Goal: Task Accomplishment & Management: Use online tool/utility

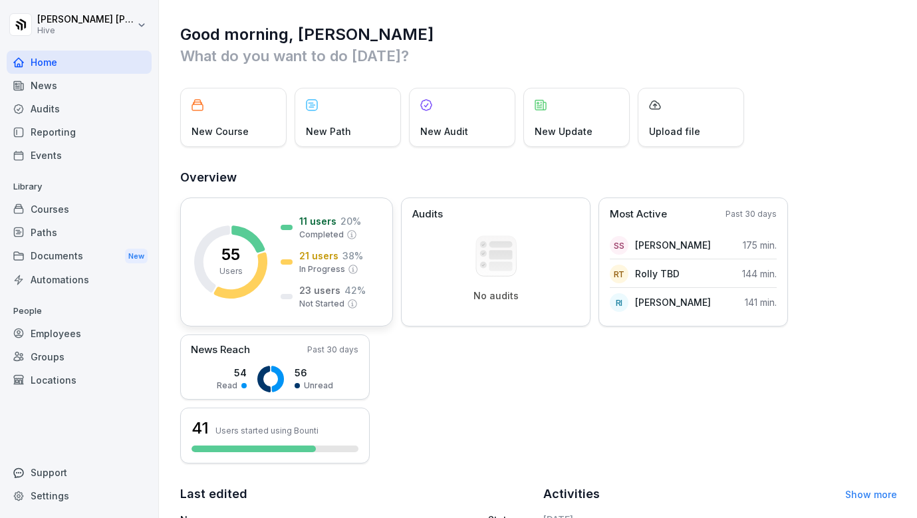
click at [265, 271] on icon at bounding box center [240, 276] width 53 height 46
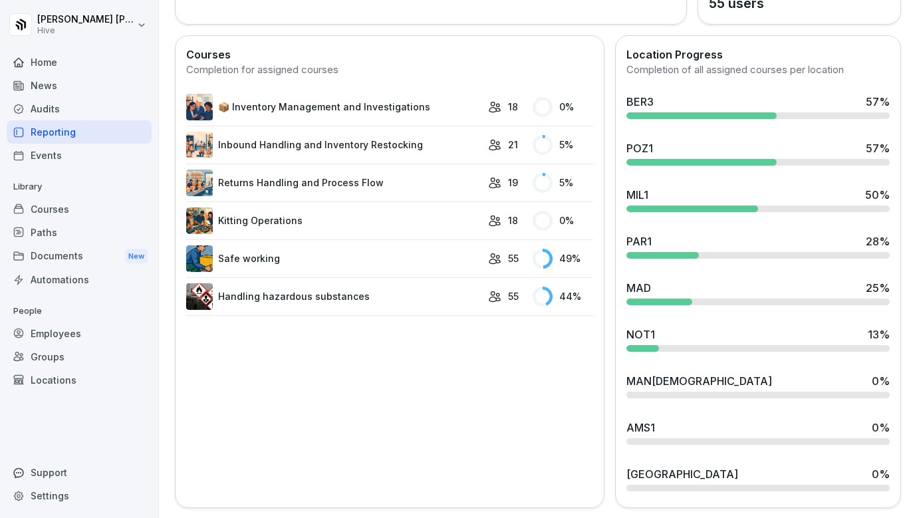
scroll to position [351, 0]
click at [385, 142] on link "Inbound Handling and Inventory Restocking" at bounding box center [333, 145] width 295 height 27
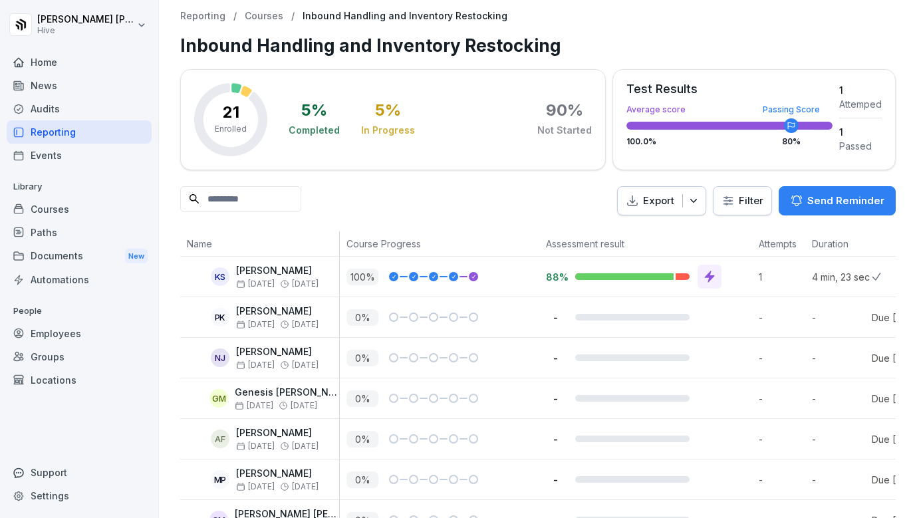
click at [55, 61] on div "Home" at bounding box center [79, 62] width 145 height 23
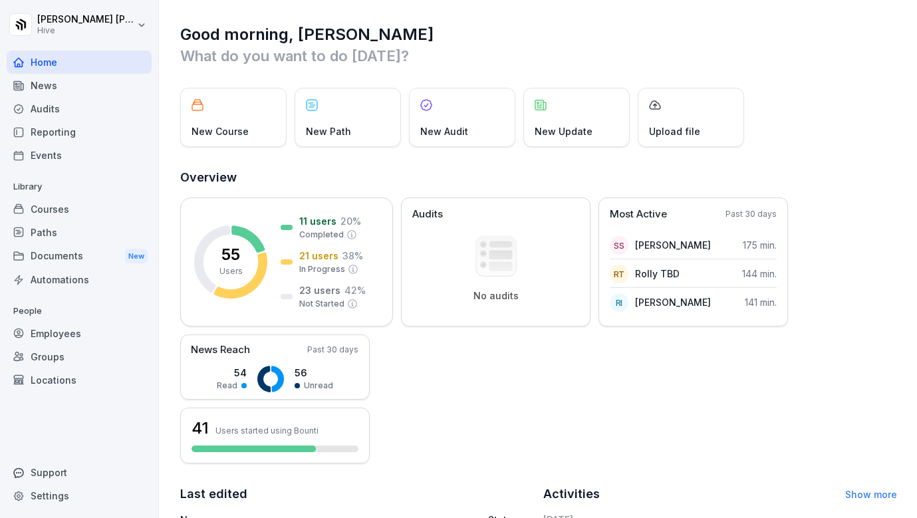
click at [66, 206] on div "Courses" at bounding box center [79, 209] width 145 height 23
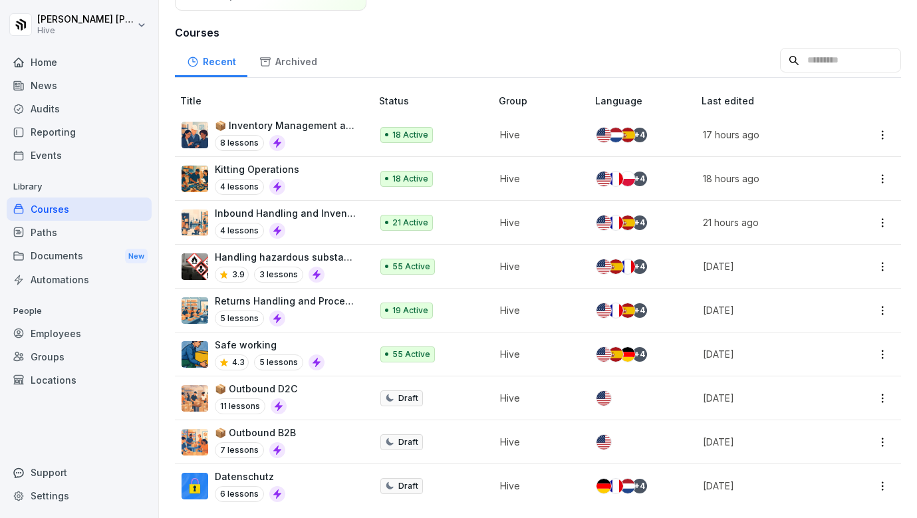
scroll to position [136, 0]
click at [337, 439] on div "📦 Outbound B2B 7 lessons" at bounding box center [270, 442] width 176 height 33
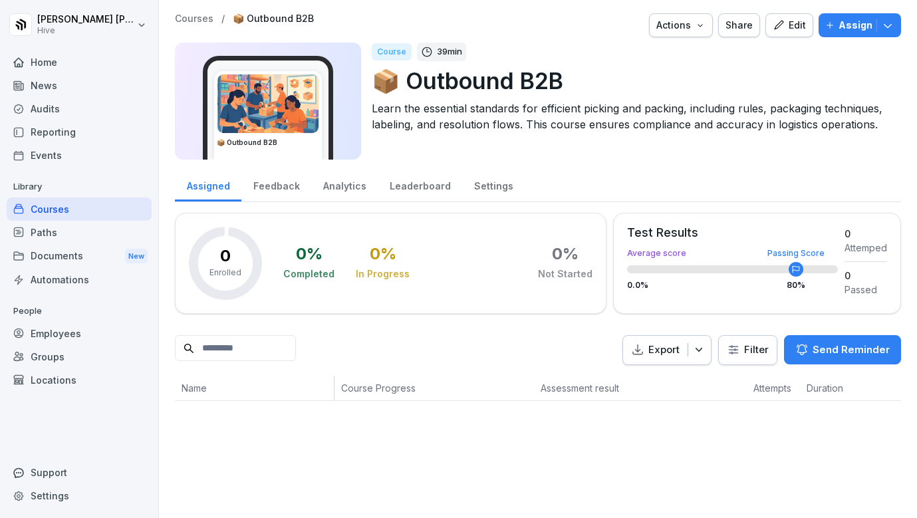
click at [795, 21] on div "Edit" at bounding box center [789, 25] width 33 height 15
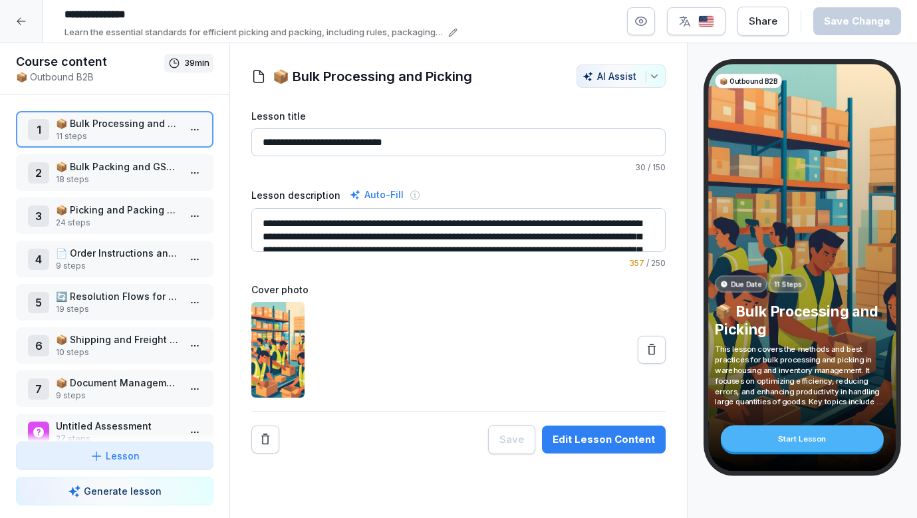
click at [126, 180] on p "18 steps" at bounding box center [117, 180] width 123 height 12
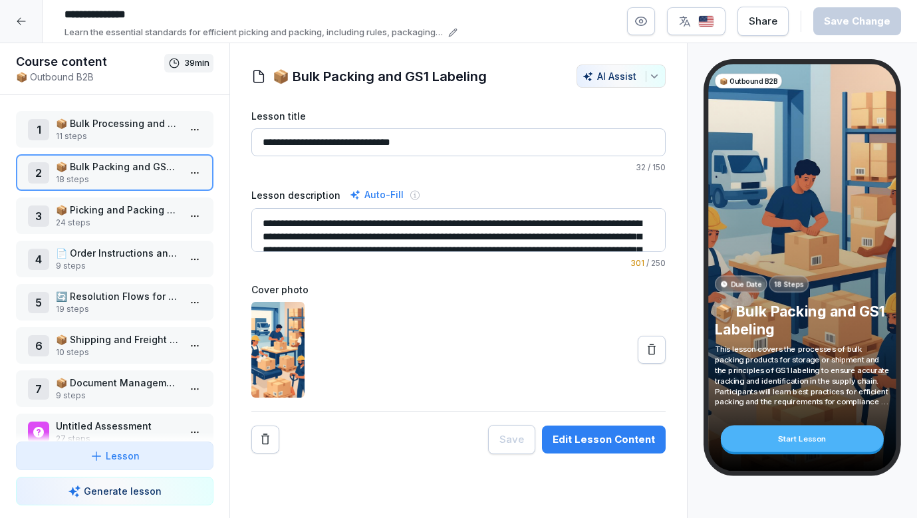
click at [143, 139] on p "11 steps" at bounding box center [117, 136] width 123 height 12
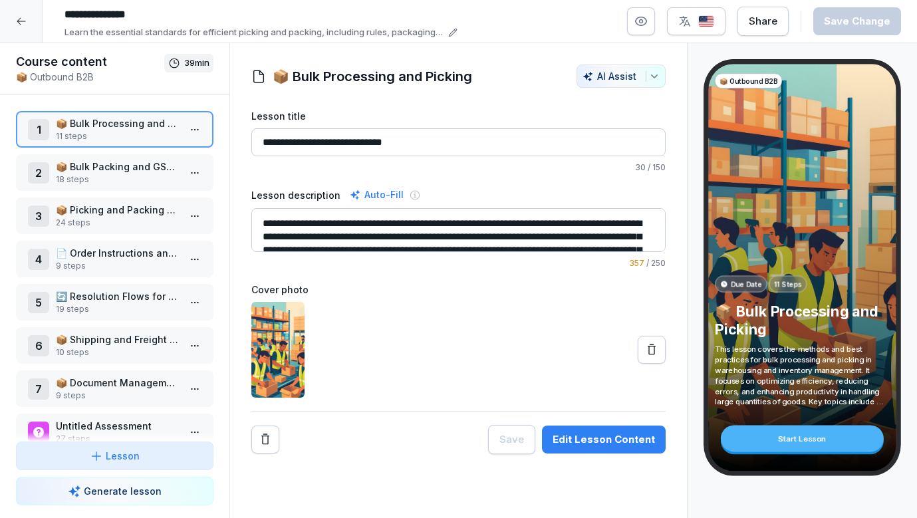
click at [152, 183] on p "18 steps" at bounding box center [117, 180] width 123 height 12
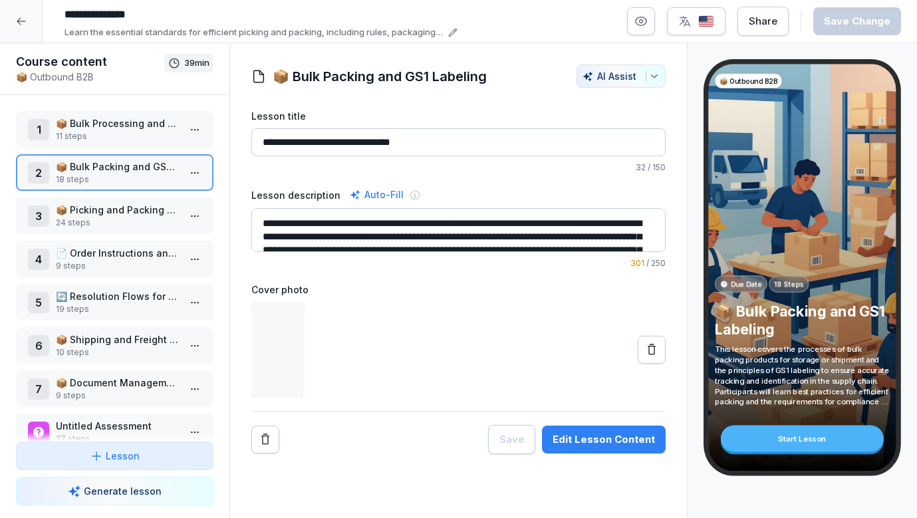
click at [137, 137] on p "11 steps" at bounding box center [117, 136] width 123 height 12
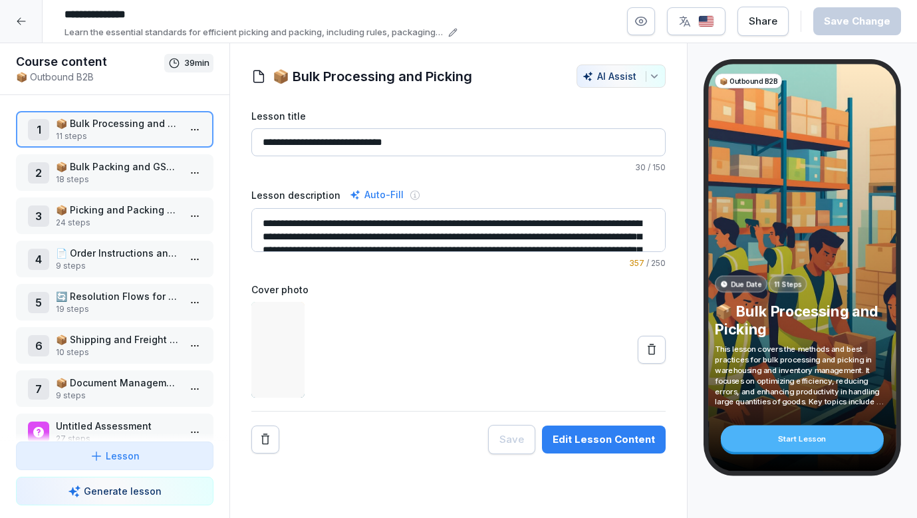
click at [130, 207] on p "📦 Picking and Packing Guidelines" at bounding box center [117, 210] width 123 height 14
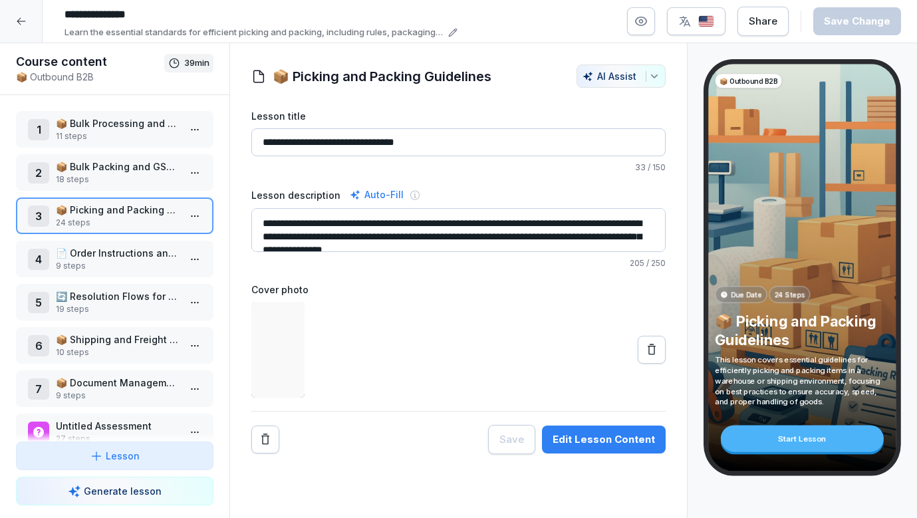
click at [120, 263] on p "9 steps" at bounding box center [117, 266] width 123 height 12
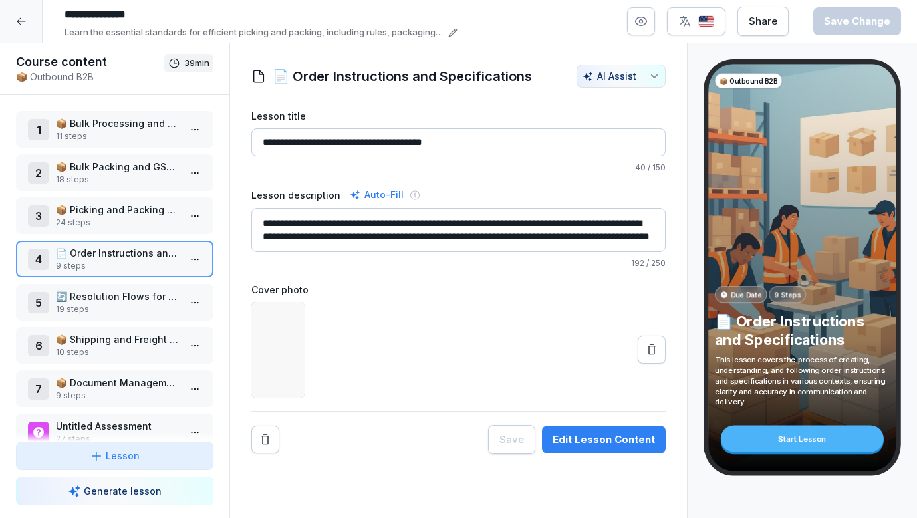
click at [110, 337] on p "📦 Shipping and Freight Requests" at bounding box center [117, 340] width 123 height 14
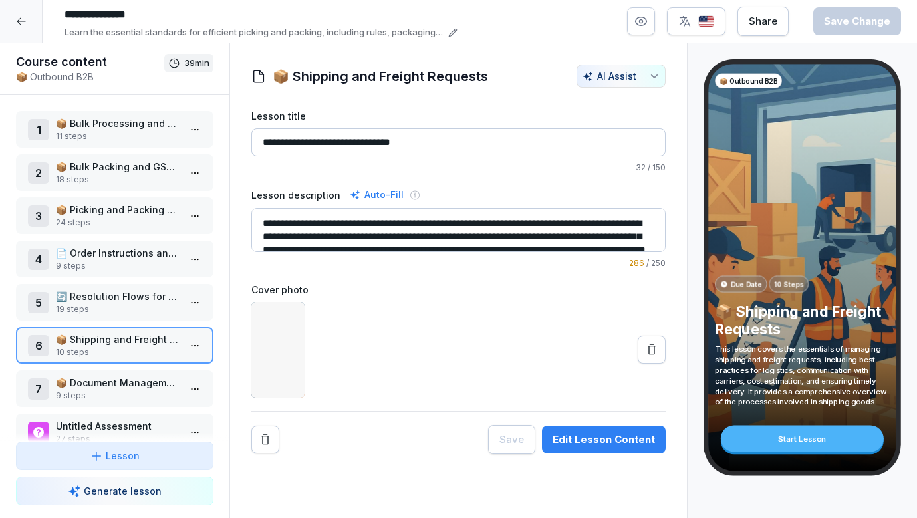
click at [110, 313] on p "19 steps" at bounding box center [117, 309] width 123 height 12
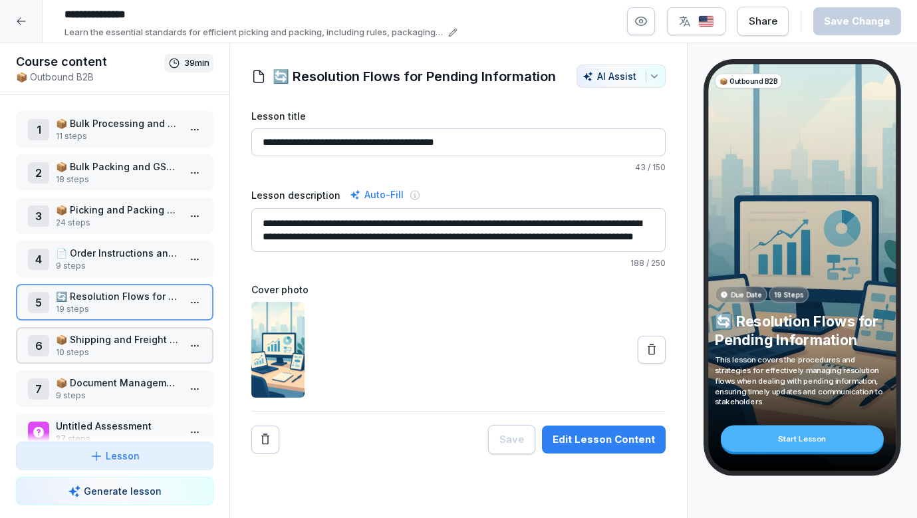
click at [114, 239] on div "1 📦 Bulk Processing and Picking 11 steps 2 📦 Bulk Packing and GS1 Labeling 18 s…" at bounding box center [115, 268] width 230 height 347
click at [114, 222] on p "24 steps" at bounding box center [117, 223] width 123 height 12
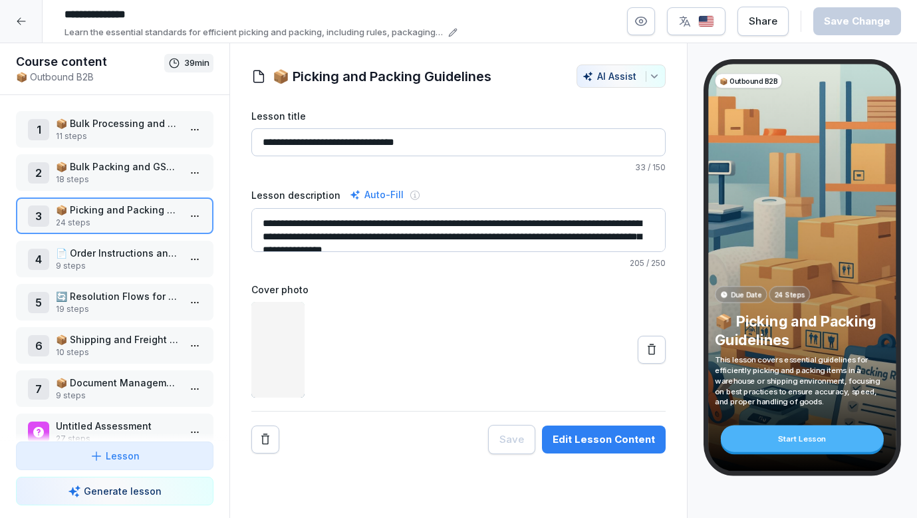
click at [116, 172] on p "📦 Bulk Packing and GS1 Labeling" at bounding box center [117, 167] width 123 height 14
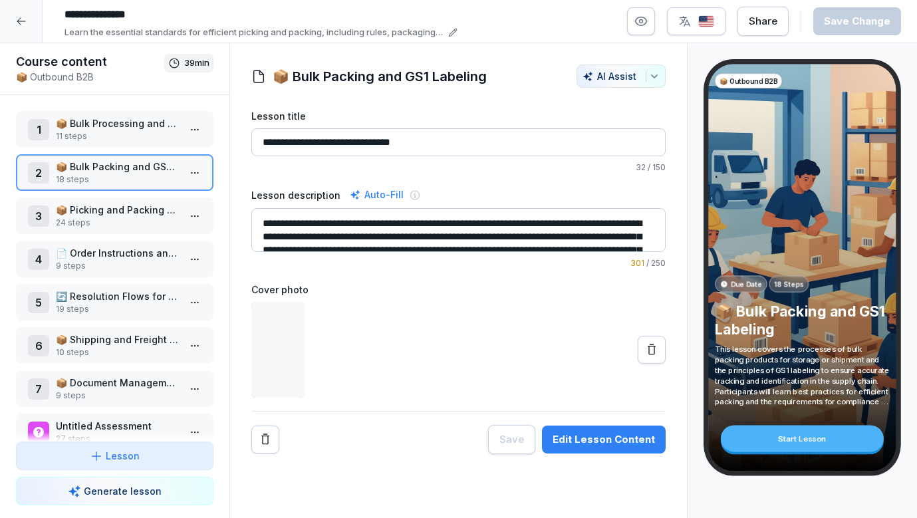
click at [113, 289] on div "5 🔄 Resolution Flows for Pending Information 19 steps" at bounding box center [115, 302] width 198 height 37
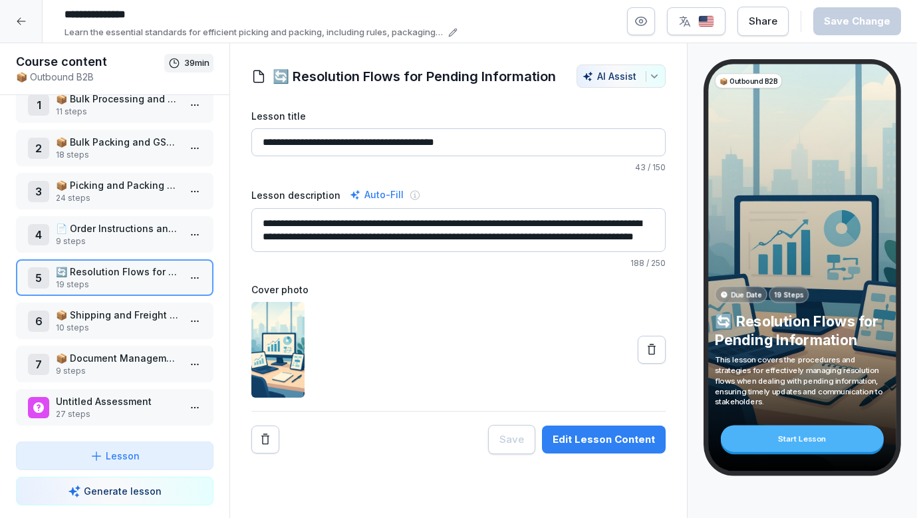
scroll to position [25, 0]
click at [108, 321] on p "📦 Shipping and Freight Requests" at bounding box center [117, 315] width 123 height 14
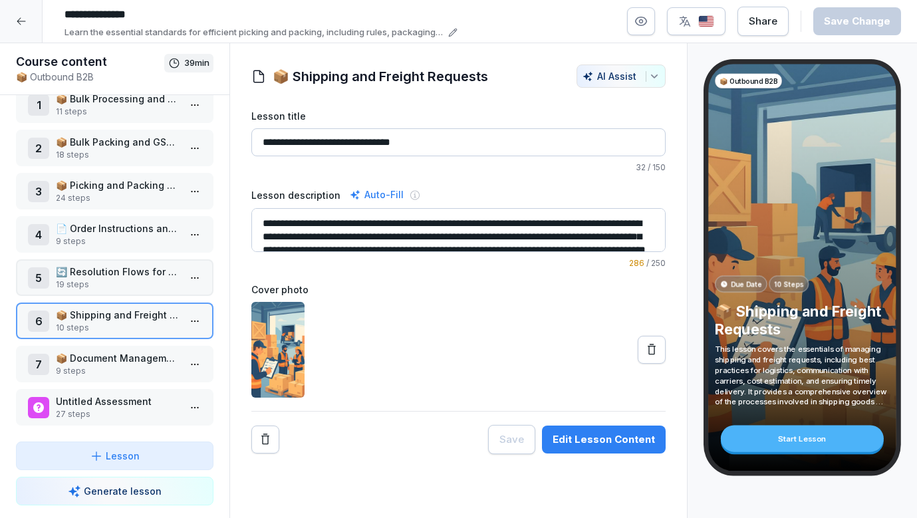
click at [103, 341] on div "1 📦 Bulk Processing and Picking 11 steps 2 📦 Bulk Packing and GS1 Labeling 18 s…" at bounding box center [115, 268] width 230 height 347
click at [98, 369] on p "9 steps" at bounding box center [117, 371] width 123 height 12
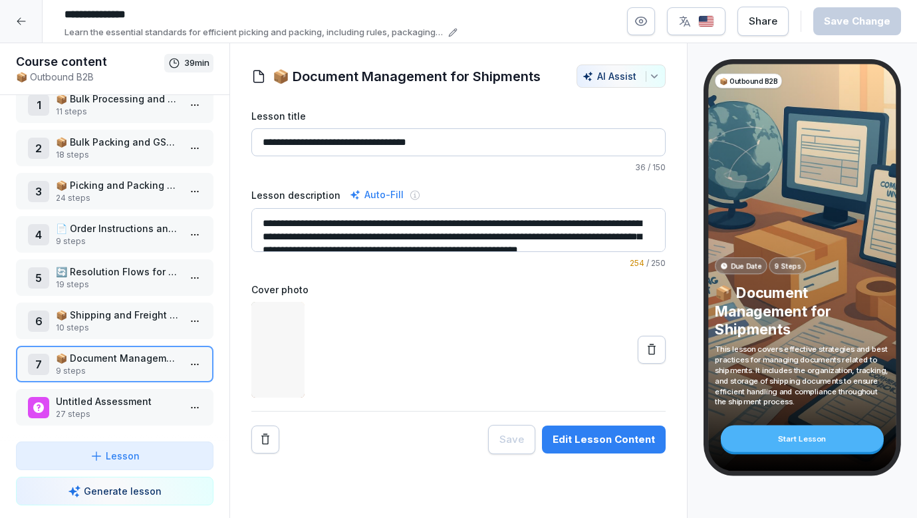
click at [99, 337] on div "6 📦 Shipping and Freight Requests 10 steps" at bounding box center [115, 321] width 198 height 37
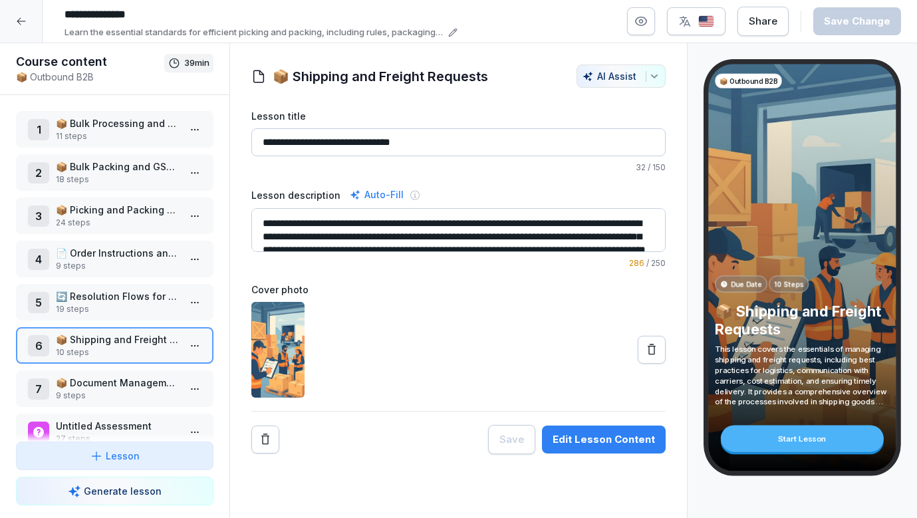
click at [147, 144] on div "1 📦 Bulk Processing and Picking 11 steps" at bounding box center [115, 129] width 198 height 37
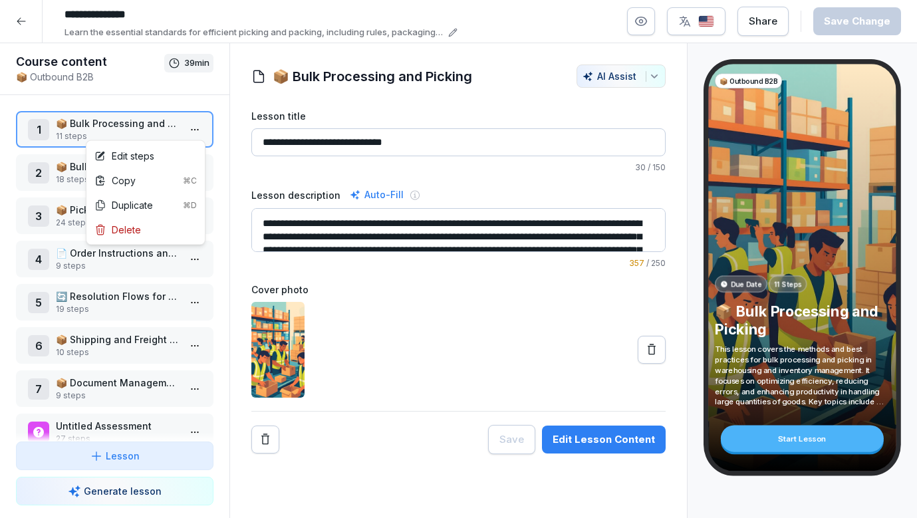
click at [200, 134] on html "**********" at bounding box center [458, 259] width 917 height 518
click at [166, 166] on div "Edit steps" at bounding box center [145, 156] width 113 height 25
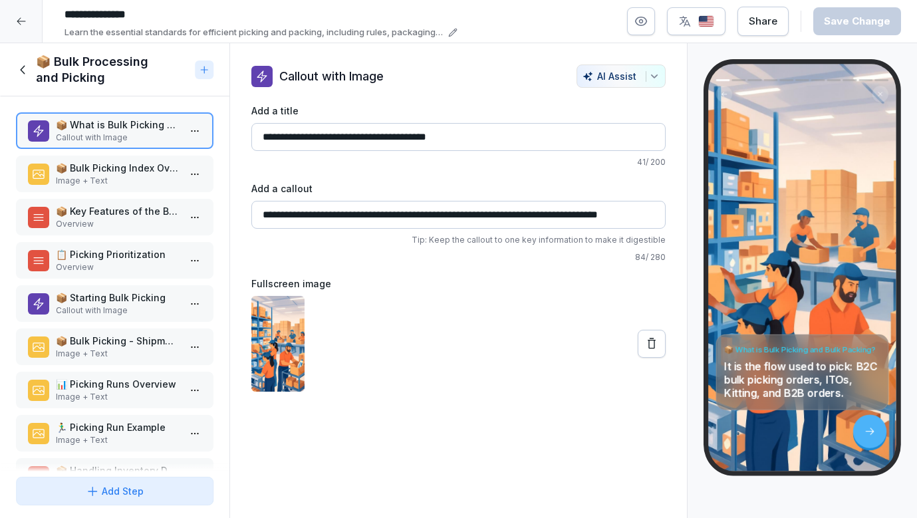
click at [166, 174] on p "📦 Bulk Picking Index Overview" at bounding box center [117, 168] width 123 height 14
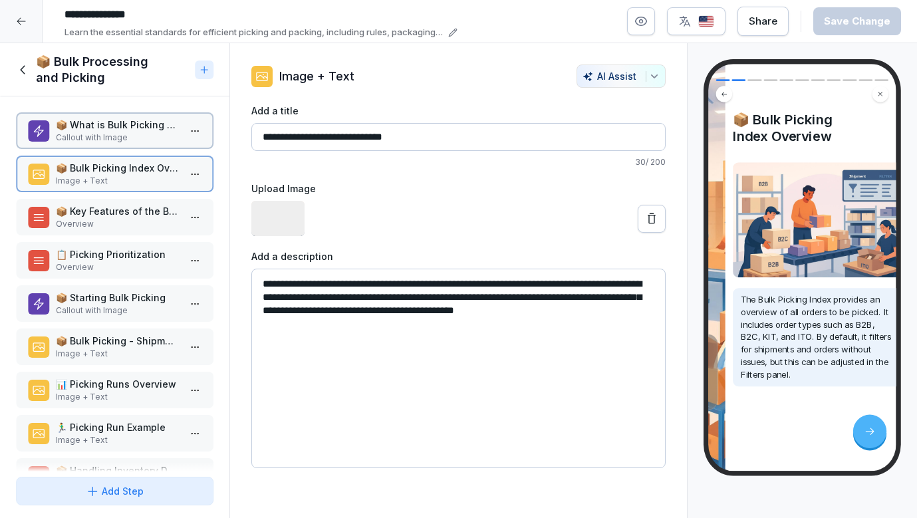
click at [145, 214] on p "📦 Key Features of the Bulk Picking Index" at bounding box center [117, 211] width 123 height 14
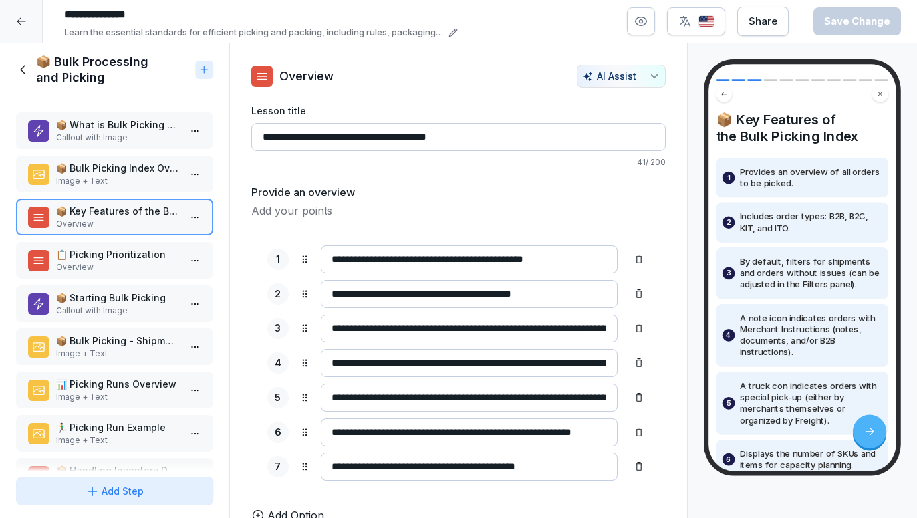
click at [149, 141] on p "Callout with Image" at bounding box center [117, 138] width 123 height 12
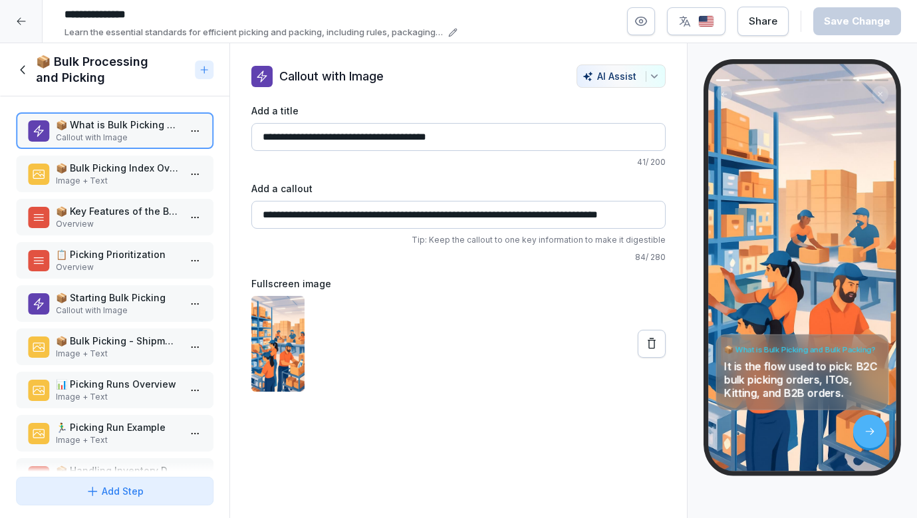
click at [152, 183] on p "Image + Text" at bounding box center [117, 181] width 123 height 12
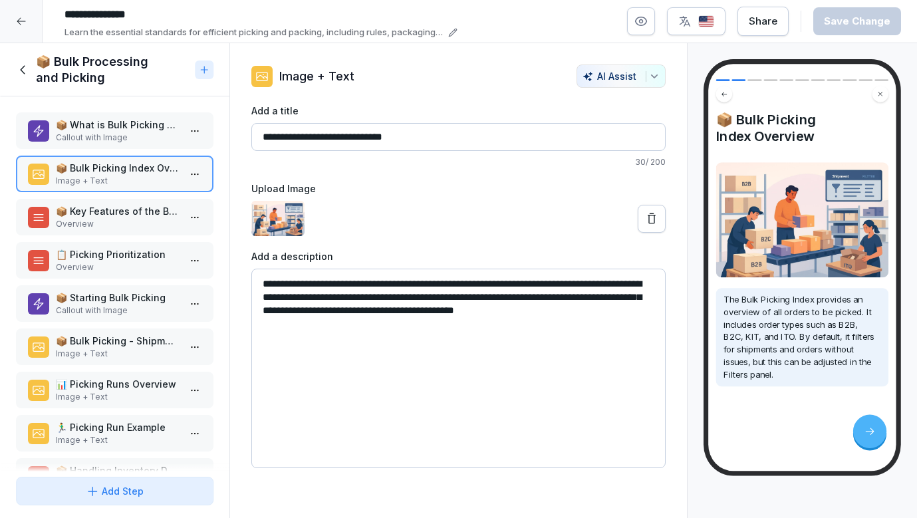
click at [146, 219] on p "Overview" at bounding box center [117, 224] width 123 height 12
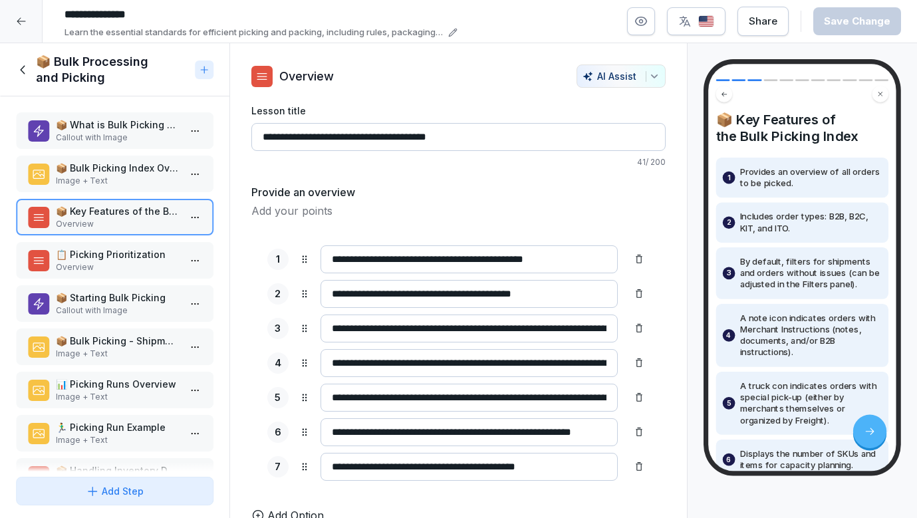
click at [145, 140] on p "Callout with Image" at bounding box center [117, 138] width 123 height 12
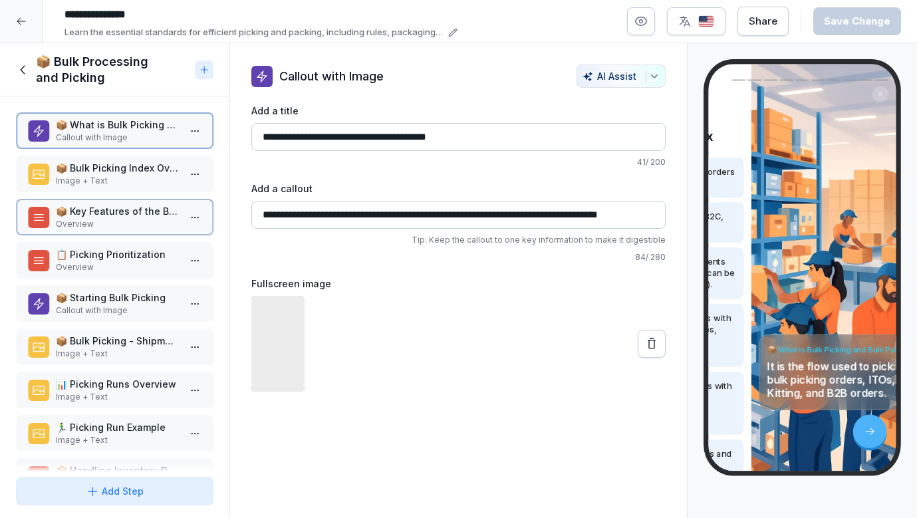
click at [144, 190] on div "📦 Bulk Picking Index Overview Image + Text" at bounding box center [115, 174] width 198 height 37
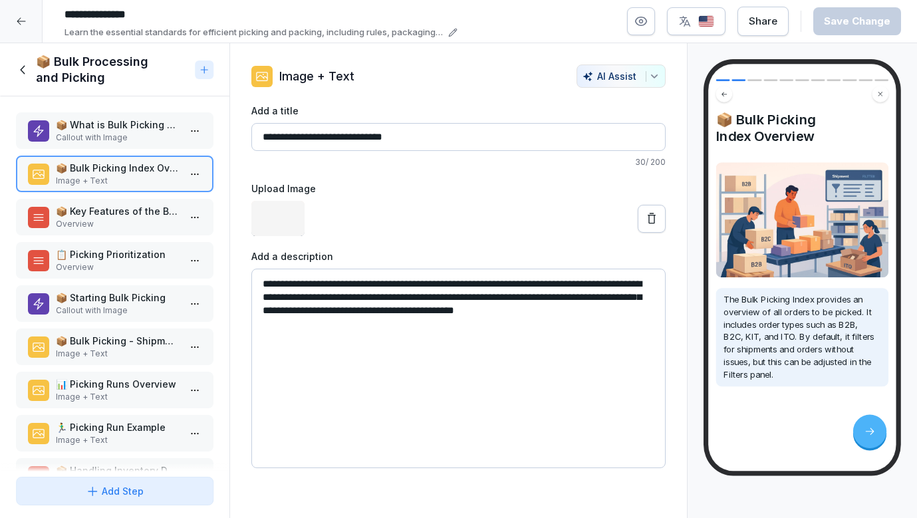
click at [144, 216] on p "📦 Key Features of the Bulk Picking Index" at bounding box center [117, 211] width 123 height 14
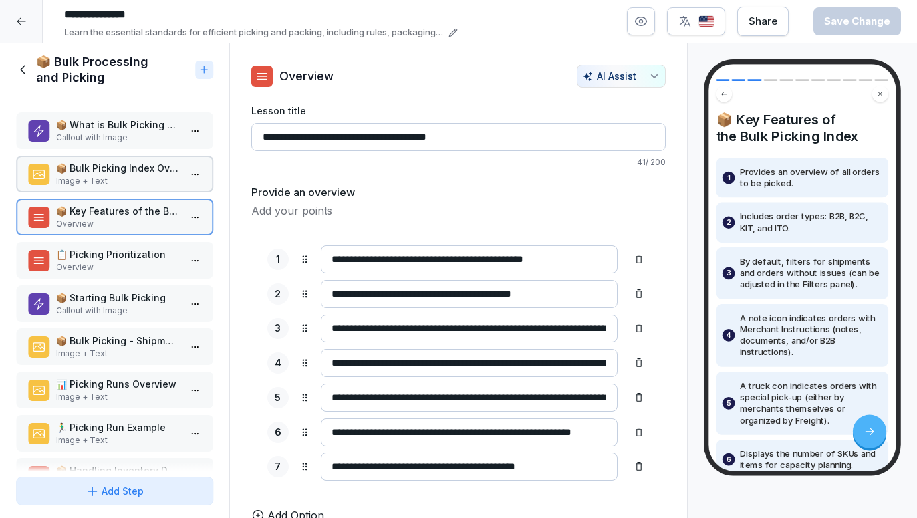
click at [146, 128] on p "📦 What is Bulk Picking and Bulk Packing?" at bounding box center [117, 125] width 123 height 14
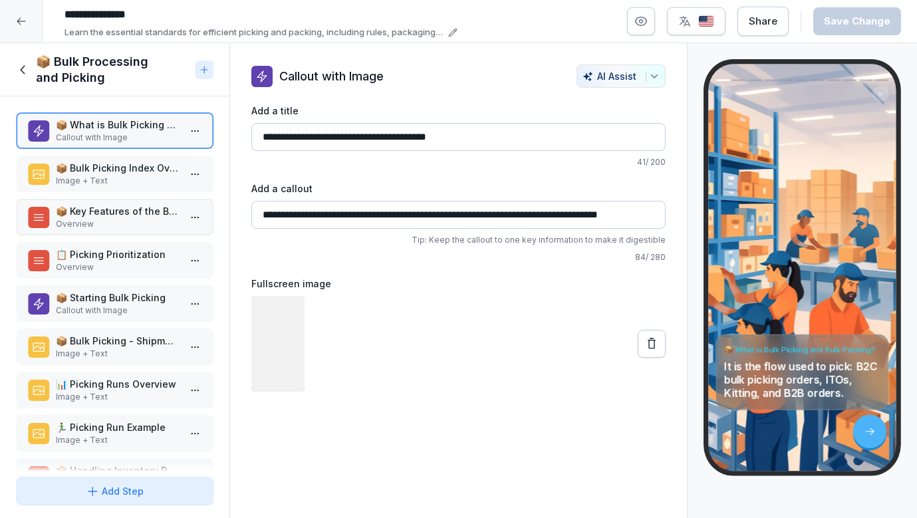
click at [146, 175] on p "Image + Text" at bounding box center [117, 181] width 123 height 12
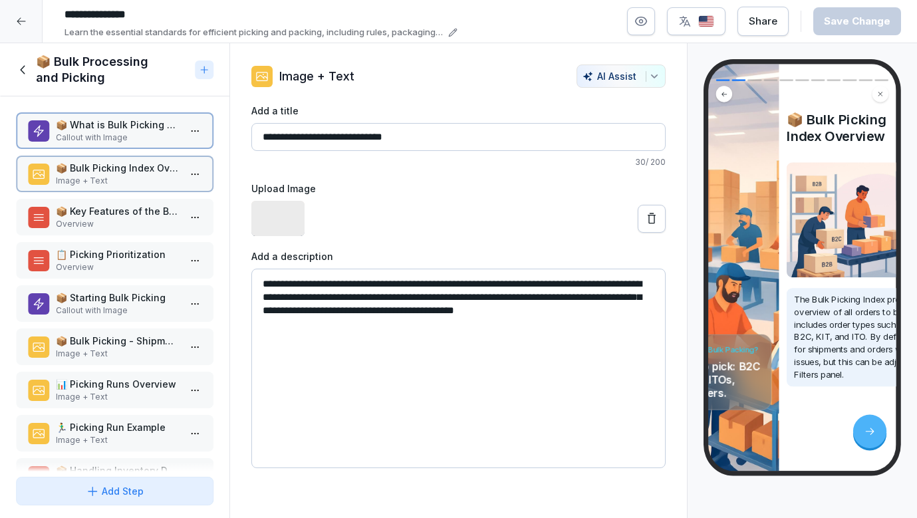
click at [143, 208] on p "📦 Key Features of the Bulk Picking Index" at bounding box center [117, 211] width 123 height 14
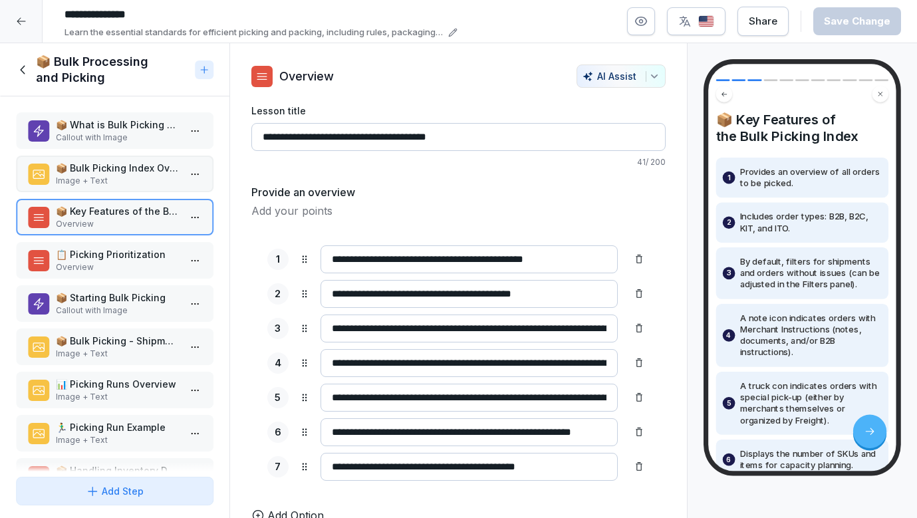
click at [143, 128] on p "📦 What is Bulk Picking and Bulk Packing?" at bounding box center [117, 125] width 123 height 14
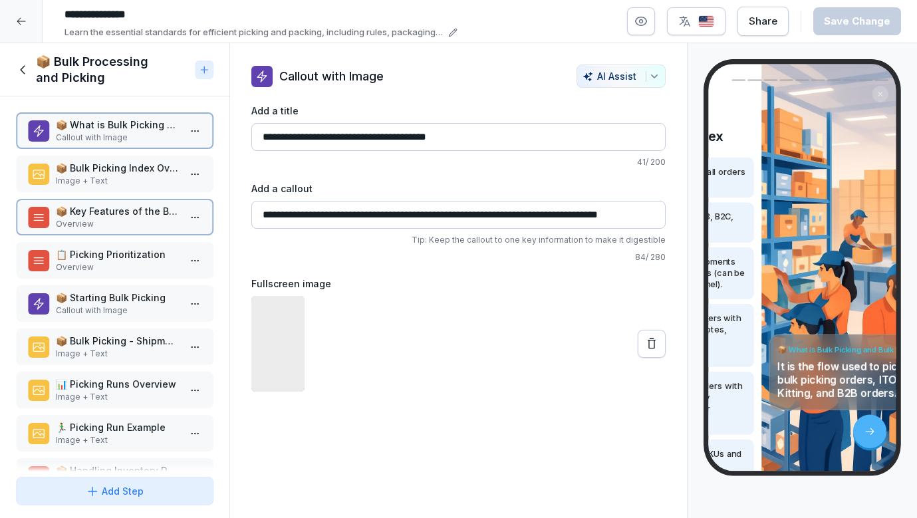
click at [143, 180] on p "Image + Text" at bounding box center [117, 181] width 123 height 12
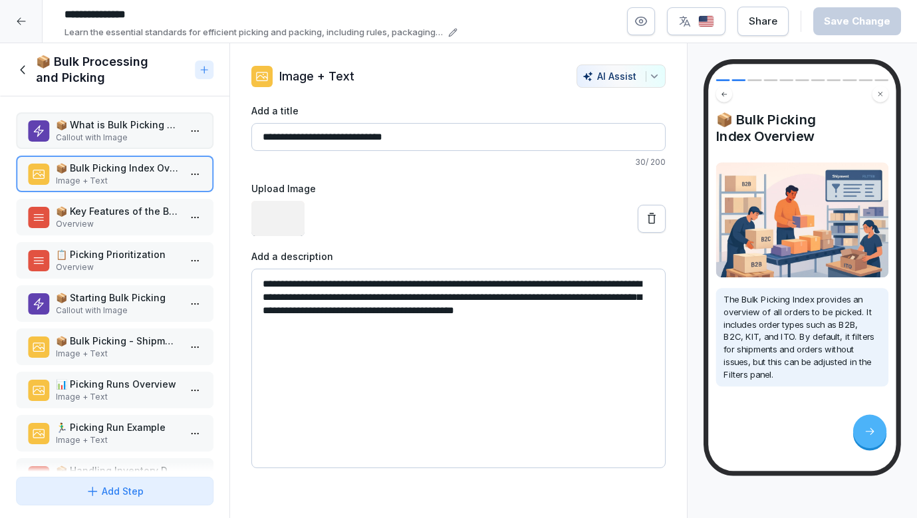
click at [140, 216] on p "📦 Key Features of the Bulk Picking Index" at bounding box center [117, 211] width 123 height 14
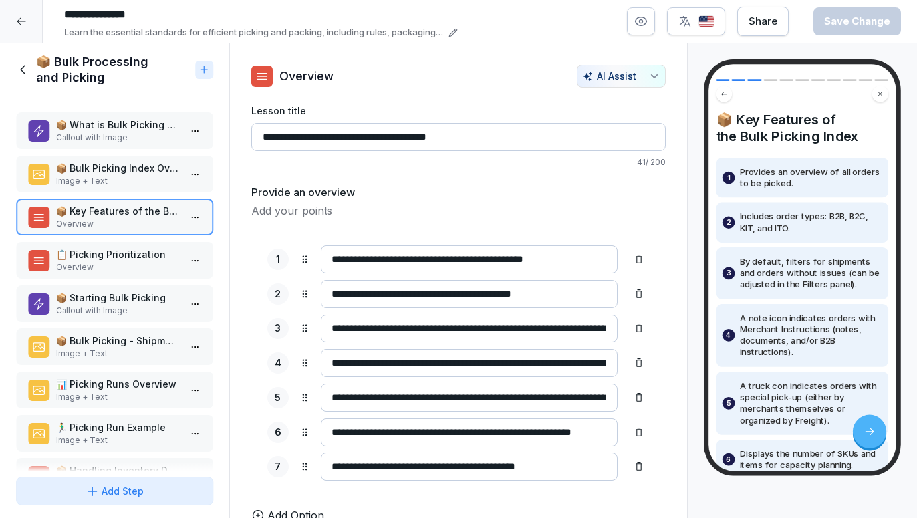
click at [137, 134] on p "Callout with Image" at bounding box center [117, 138] width 123 height 12
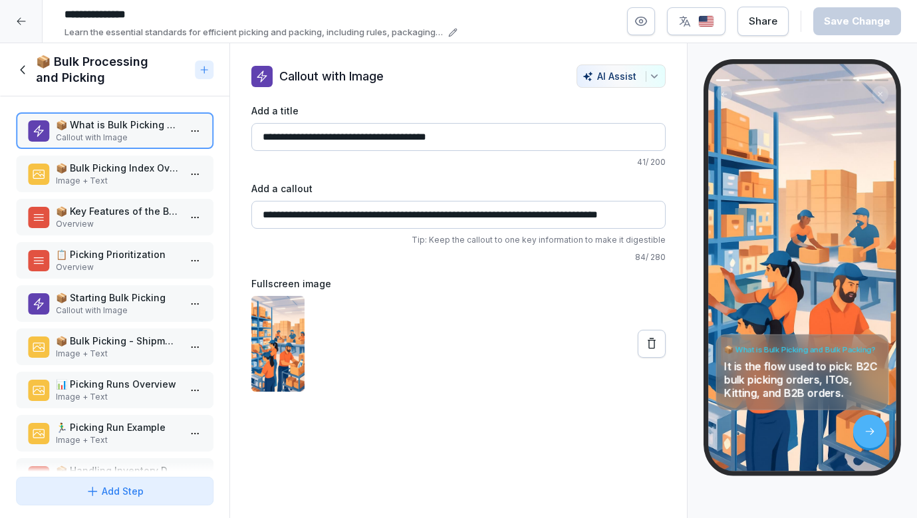
click at [135, 192] on div "📦 What is Bulk Picking and Bulk Packing? Callout with Image 📦 Bulk Picking Inde…" at bounding box center [115, 283] width 230 height 375
click at [136, 216] on p "📦 Key Features of the Bulk Picking Index" at bounding box center [117, 211] width 123 height 14
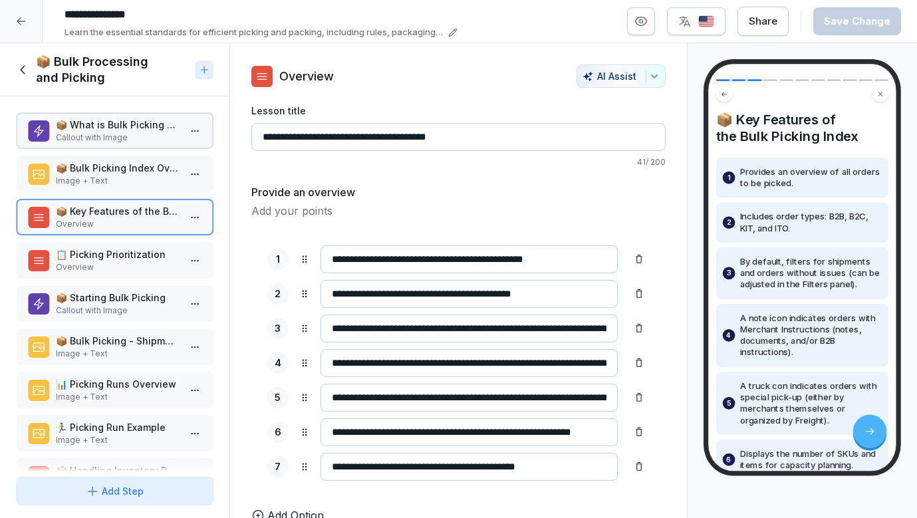
click at [136, 172] on p "📦 Bulk Picking Index Overview" at bounding box center [117, 168] width 123 height 14
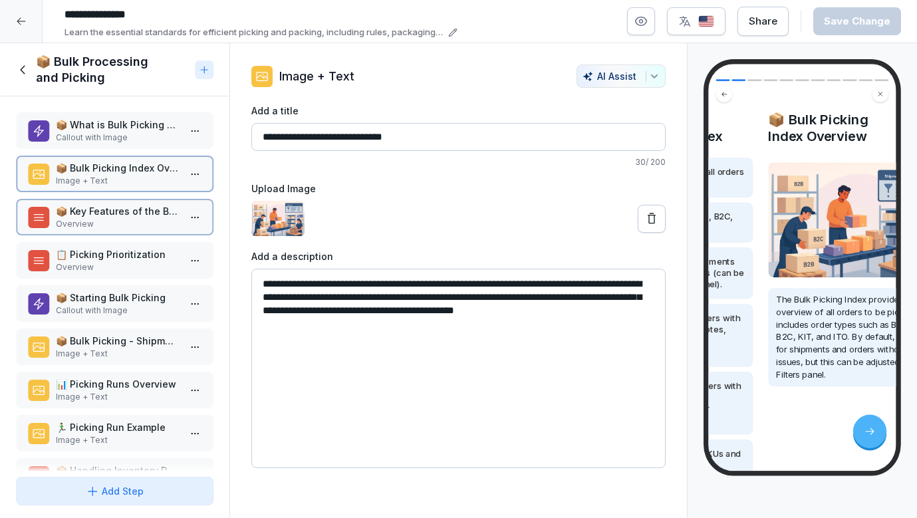
click at [136, 150] on div "📦 What is Bulk Picking and Bulk Packing? Callout with Image 📦 Bulk Picking Inde…" at bounding box center [115, 283] width 230 height 375
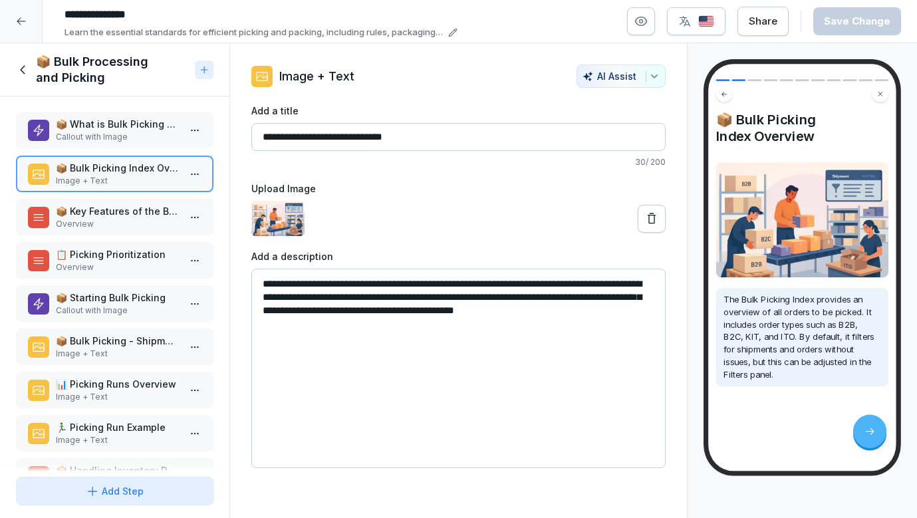
click at [135, 140] on p "Callout with Image" at bounding box center [117, 137] width 123 height 12
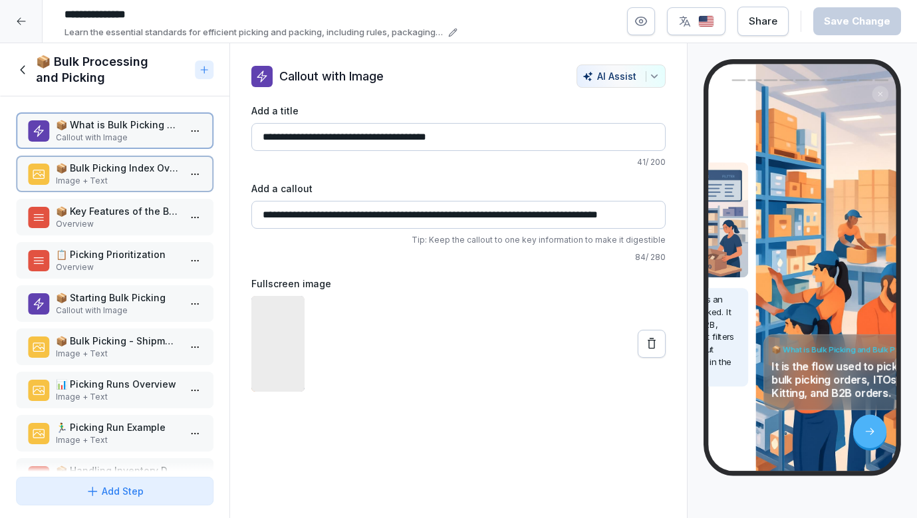
click at [138, 170] on p "📦 Bulk Picking Index Overview" at bounding box center [117, 168] width 123 height 14
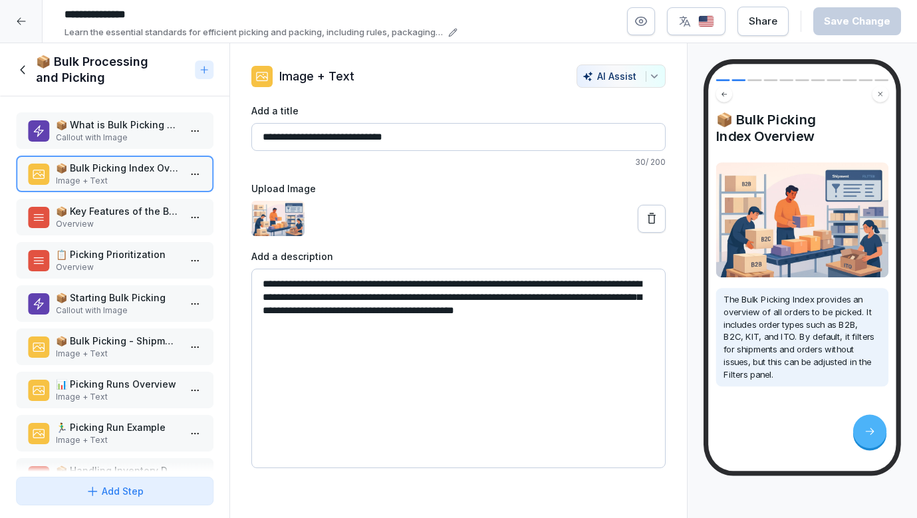
click at [139, 197] on div "📦 What is Bulk Picking and Bulk Packing? Callout with Image 📦 Bulk Picking Inde…" at bounding box center [115, 283] width 230 height 375
click at [139, 205] on p "📦 Key Features of the Bulk Picking Index" at bounding box center [117, 211] width 123 height 14
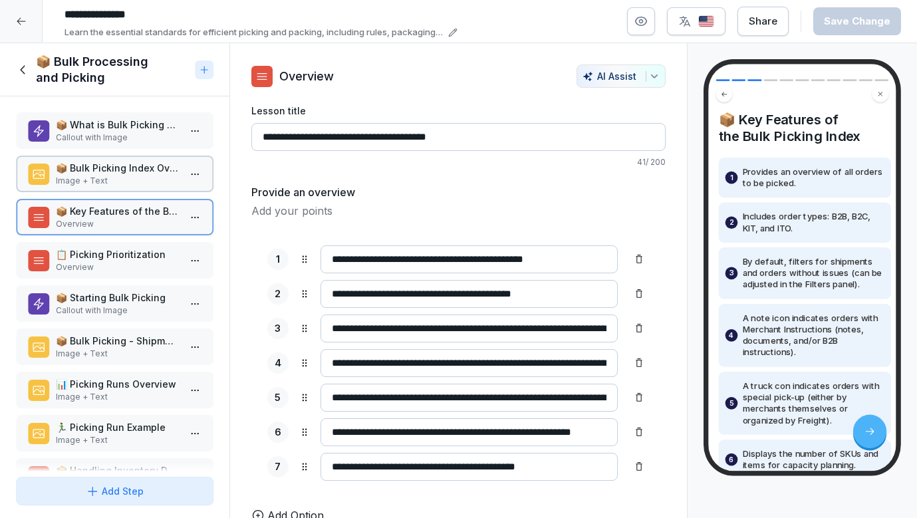
click at [146, 138] on p "Callout with Image" at bounding box center [117, 138] width 123 height 12
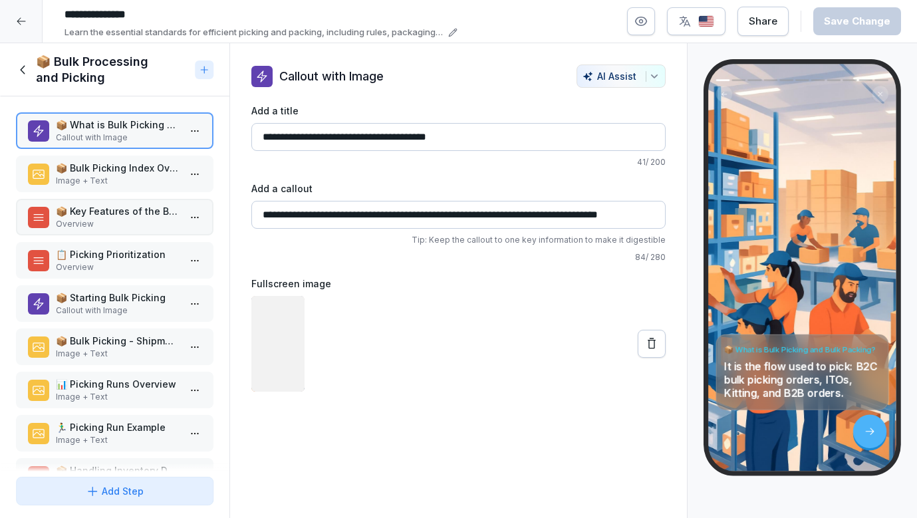
click at [145, 172] on p "📦 Bulk Picking Index Overview" at bounding box center [117, 168] width 123 height 14
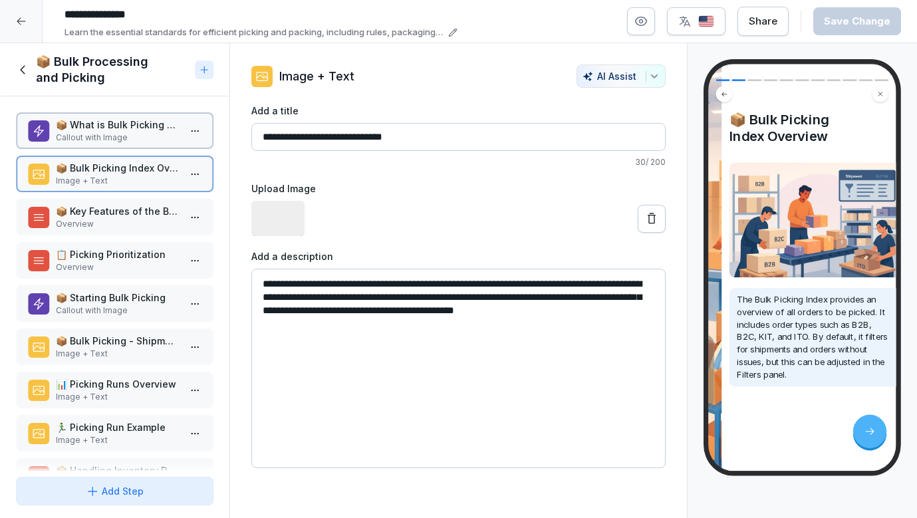
click at [140, 208] on p "📦 Key Features of the Bulk Picking Index" at bounding box center [117, 211] width 123 height 14
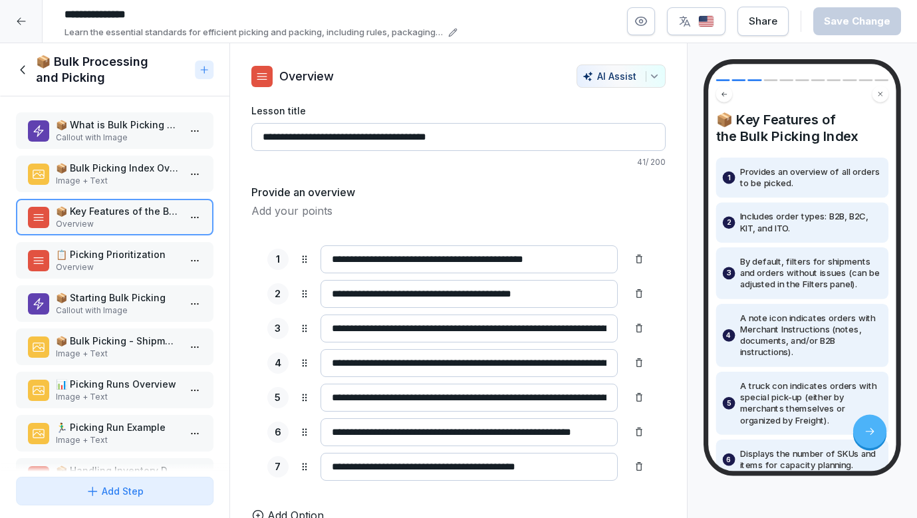
click at [153, 124] on p "📦 What is Bulk Picking and Bulk Packing?" at bounding box center [117, 125] width 123 height 14
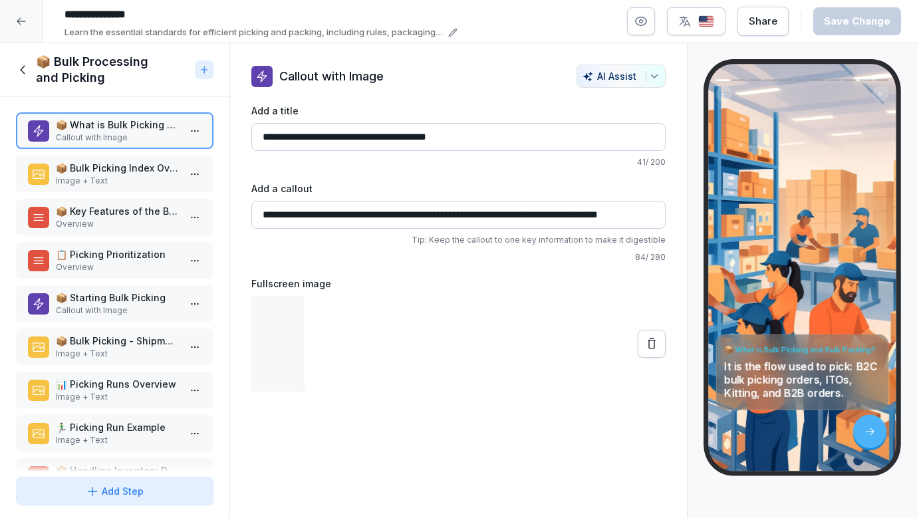
click at [146, 165] on p "📦 Bulk Picking Index Overview" at bounding box center [117, 168] width 123 height 14
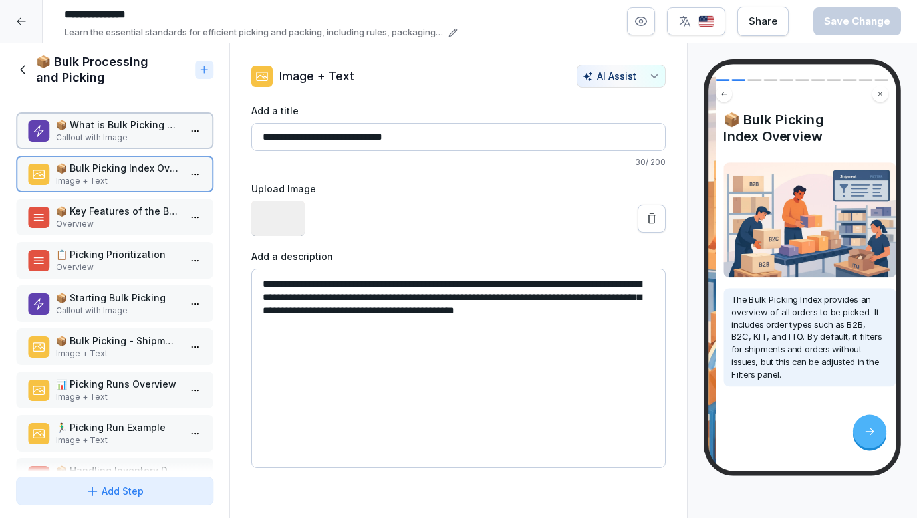
click at [142, 228] on p "Overview" at bounding box center [117, 224] width 123 height 12
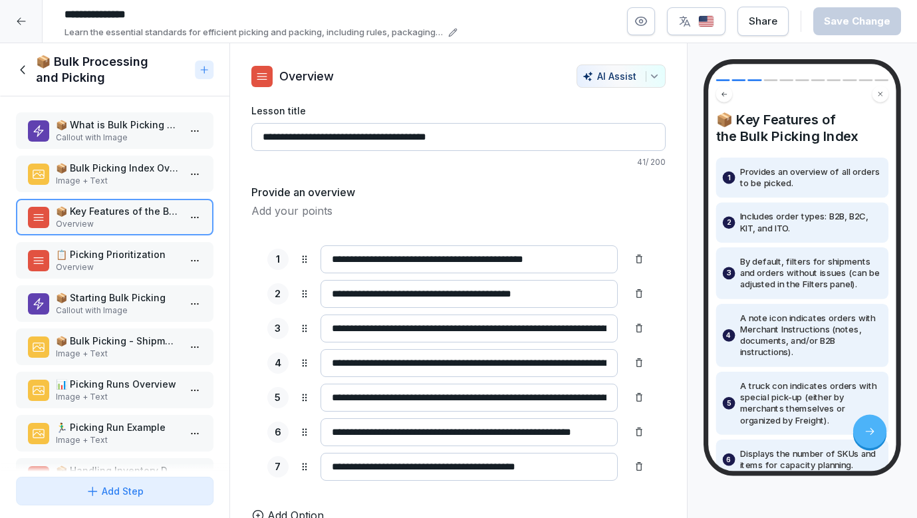
click at [141, 273] on div "📋 Picking Prioritization Overview" at bounding box center [115, 260] width 198 height 37
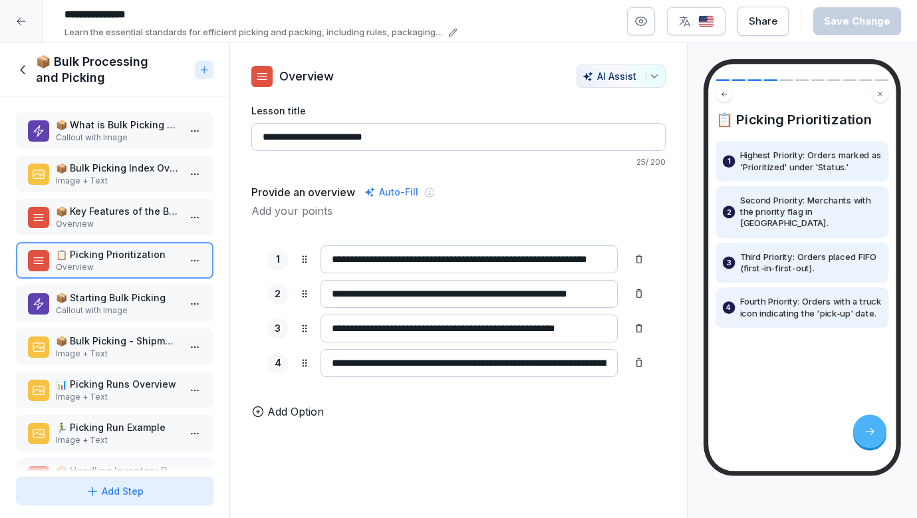
click at [138, 287] on div "📦 Starting Bulk Picking Callout with Image" at bounding box center [115, 303] width 198 height 37
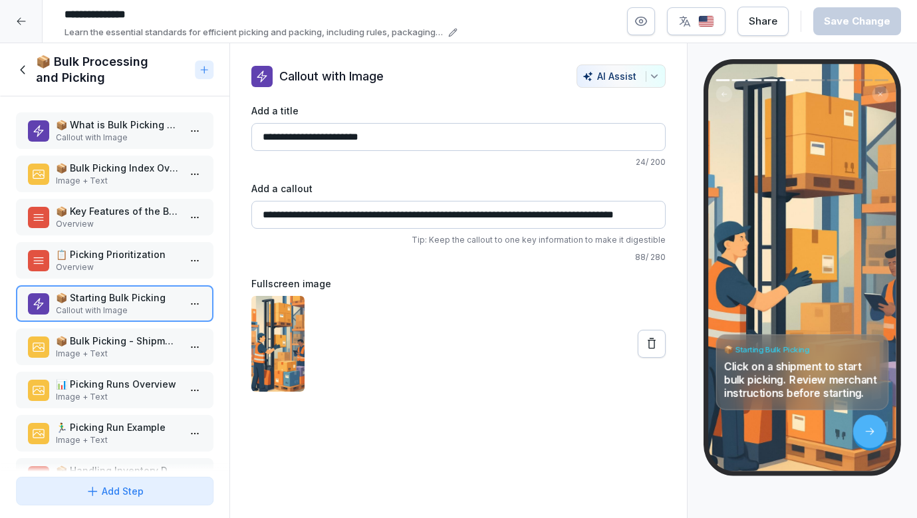
click at [114, 336] on p "📦 Bulk Picking - Shipment Example" at bounding box center [117, 341] width 123 height 14
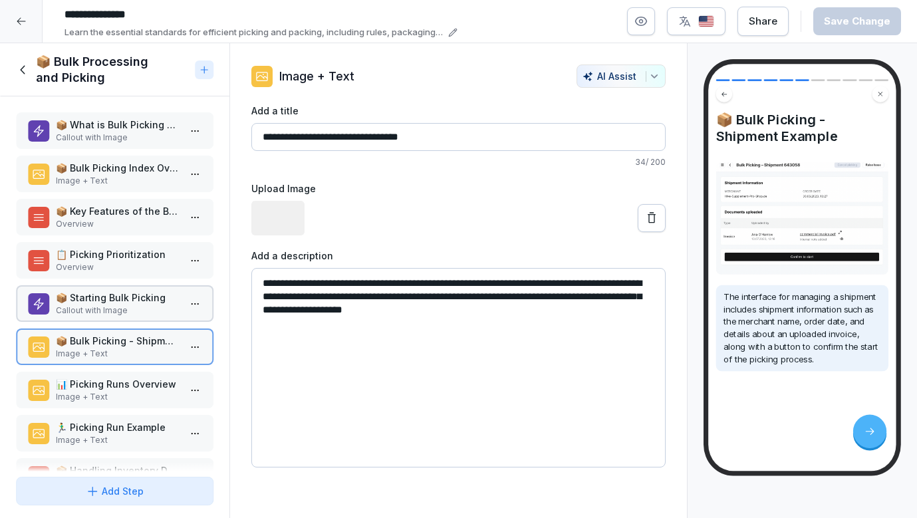
click at [114, 298] on p "📦 Starting Bulk Picking" at bounding box center [117, 298] width 123 height 14
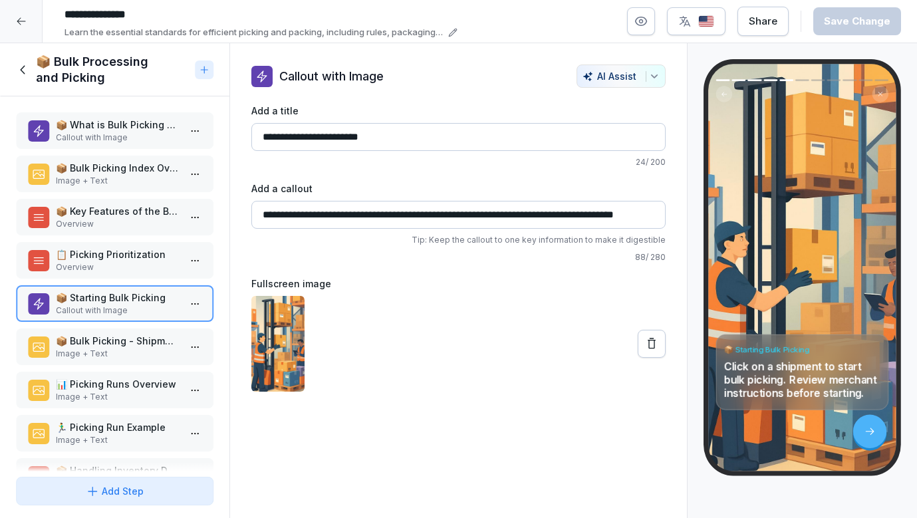
click at [122, 201] on div "📦 Key Features of the Bulk Picking Index Overview" at bounding box center [115, 217] width 198 height 37
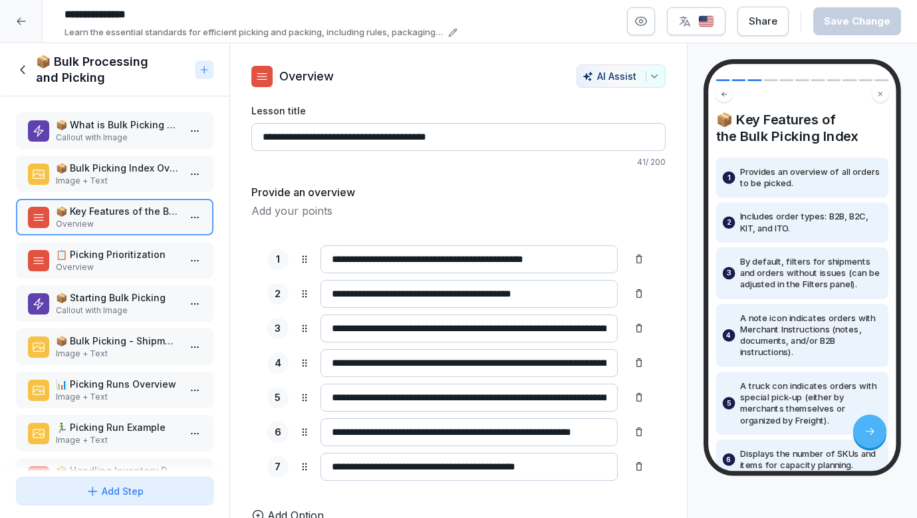
click at [113, 304] on p "📦 Starting Bulk Picking" at bounding box center [117, 298] width 123 height 14
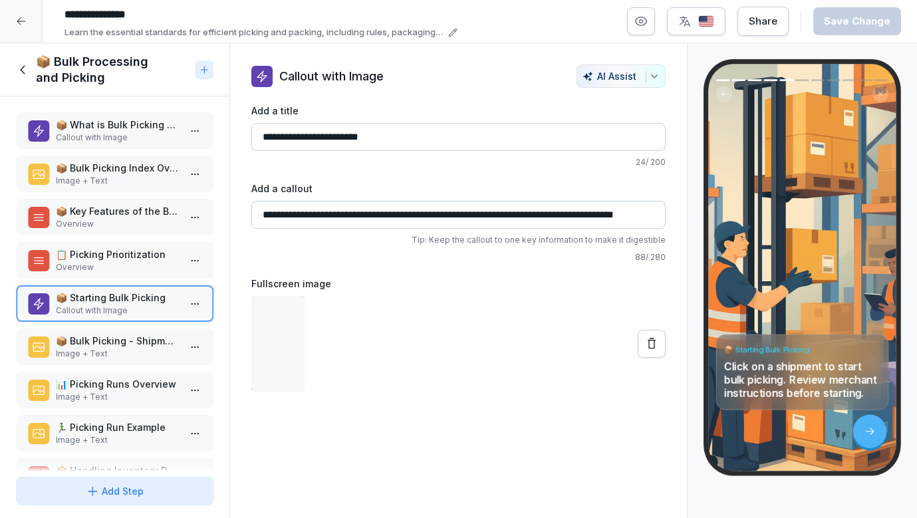
click at [130, 144] on div "📦 What is Bulk Picking and Bulk Packing? Callout with Image" at bounding box center [115, 130] width 198 height 37
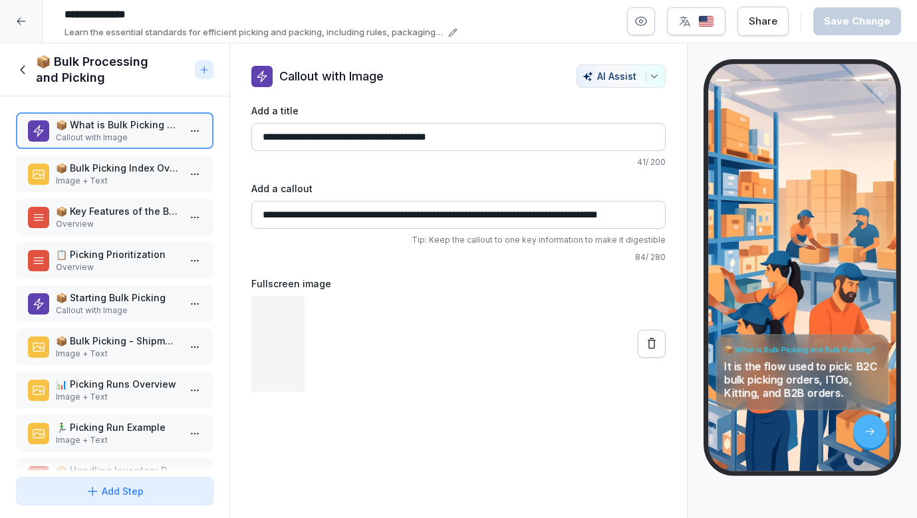
click at [128, 247] on div "📋 Picking Prioritization Overview" at bounding box center [115, 260] width 198 height 37
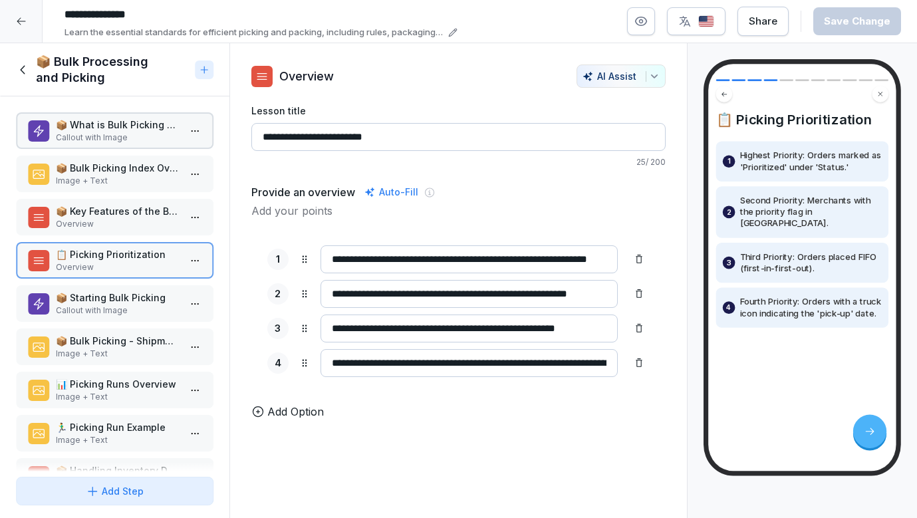
click at [128, 287] on div "📦 Starting Bulk Picking Callout with Image" at bounding box center [115, 303] width 198 height 37
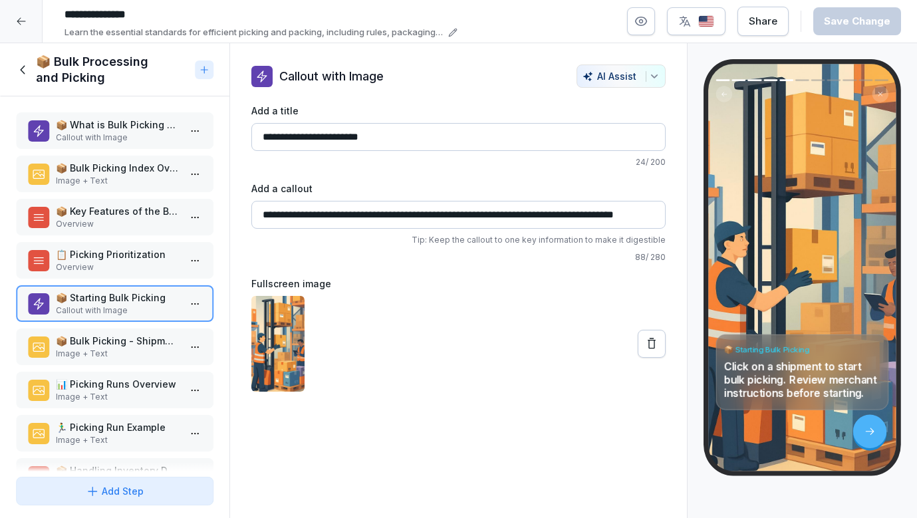
click at [127, 313] on p "Callout with Image" at bounding box center [117, 311] width 123 height 12
click at [126, 345] on p "📦 Bulk Picking - Shipment Example" at bounding box center [117, 341] width 123 height 14
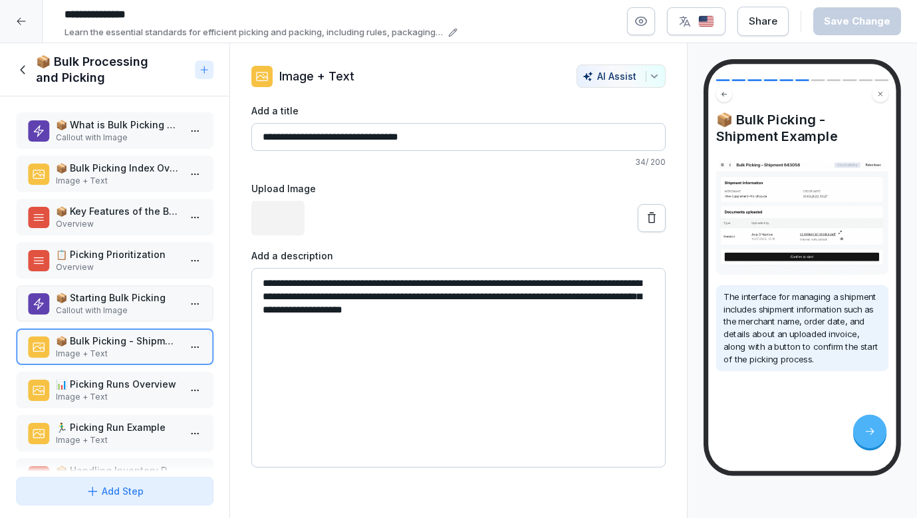
click at [130, 299] on p "📦 Starting Bulk Picking" at bounding box center [117, 298] width 123 height 14
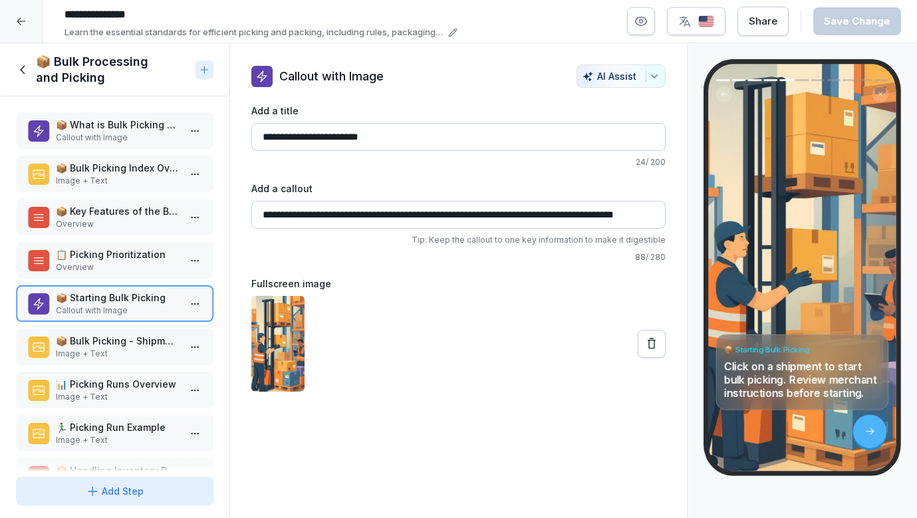
click at [114, 343] on p "📦 Bulk Picking - Shipment Example" at bounding box center [117, 341] width 123 height 14
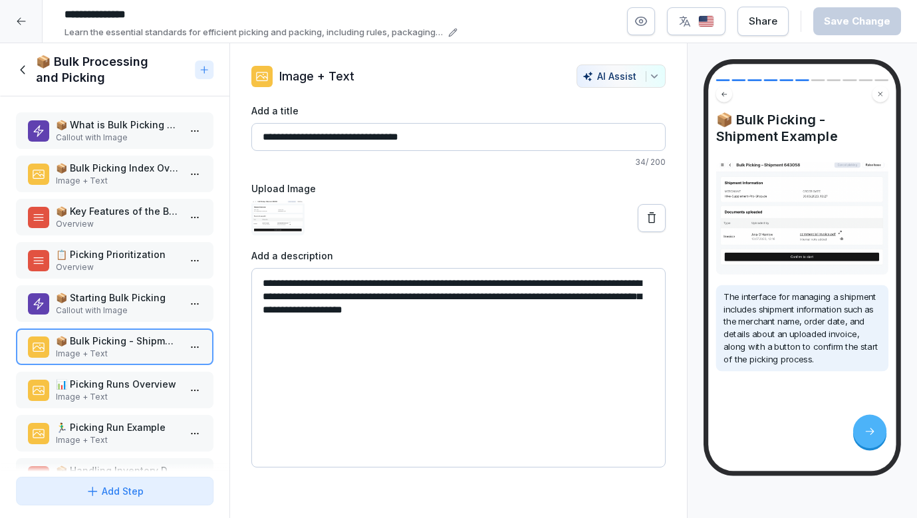
click at [140, 131] on p "📦 What is Bulk Picking and Bulk Packing?" at bounding box center [117, 125] width 123 height 14
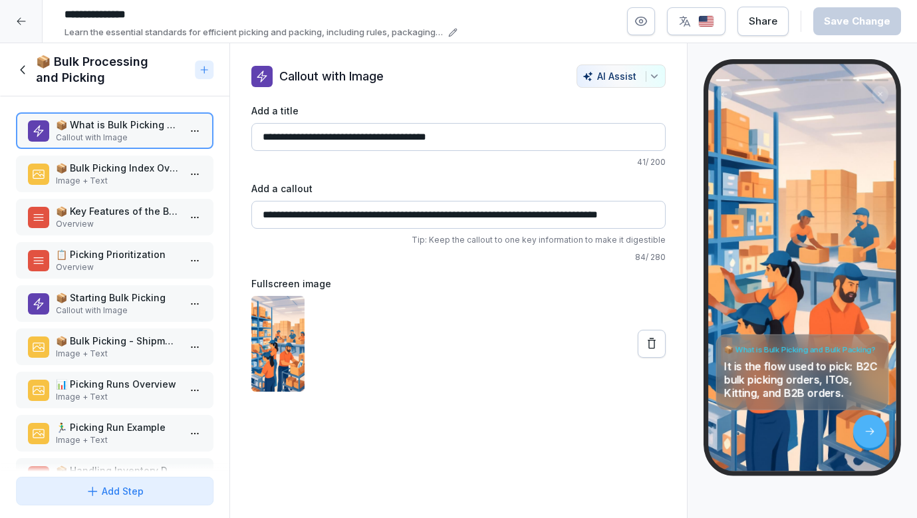
click at [150, 186] on p "Image + Text" at bounding box center [117, 181] width 123 height 12
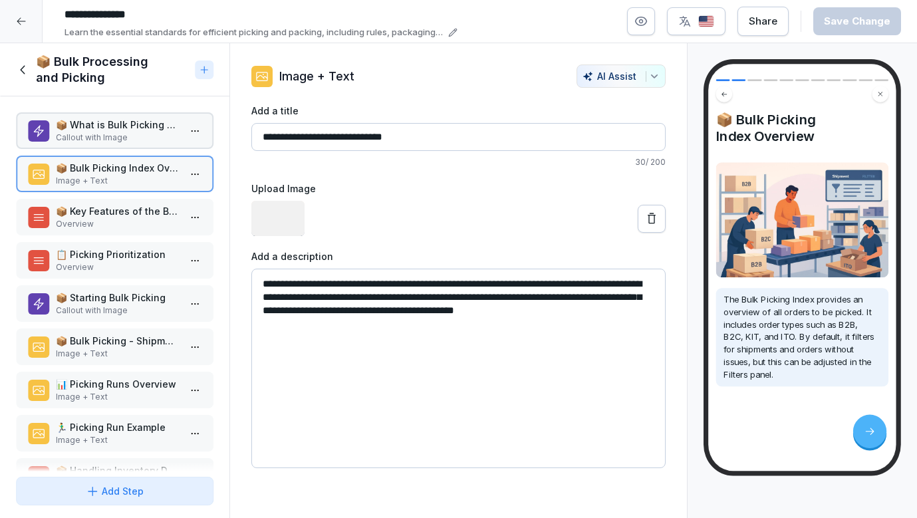
click at [133, 124] on p "📦 What is Bulk Picking and Bulk Packing?" at bounding box center [117, 125] width 123 height 14
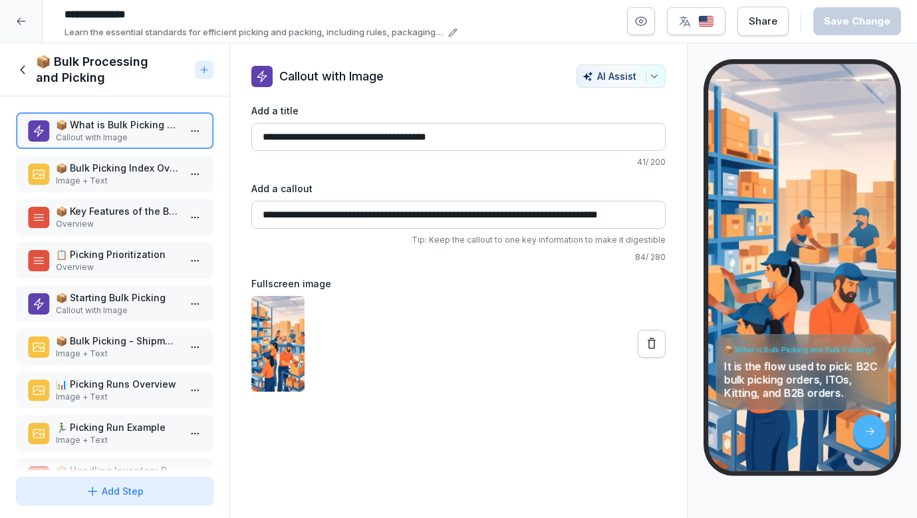
click at [121, 167] on p "📦 Bulk Picking Index Overview" at bounding box center [117, 168] width 123 height 14
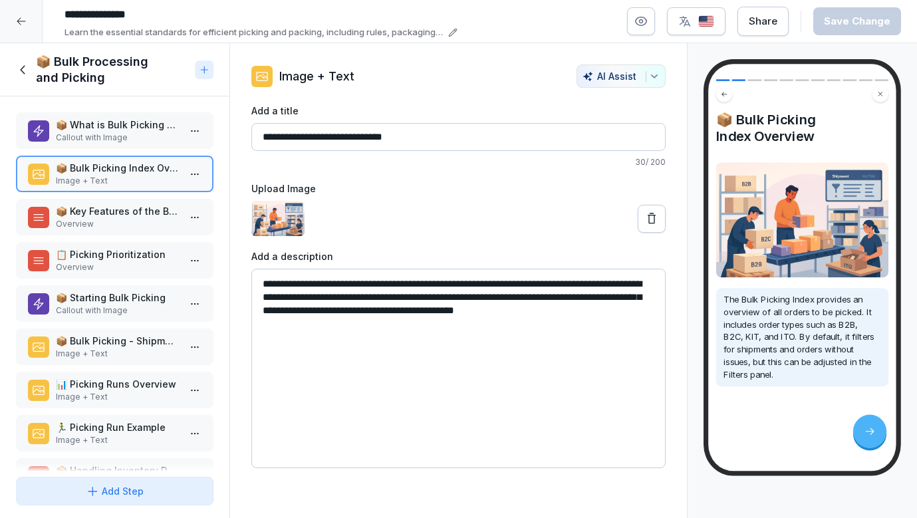
click at [136, 137] on p "Callout with Image" at bounding box center [117, 138] width 123 height 12
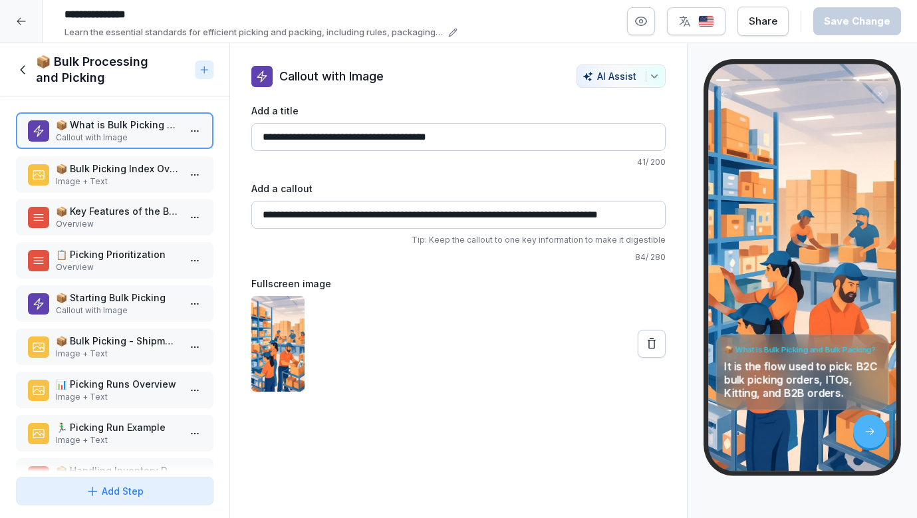
click at [139, 186] on p "Image + Text" at bounding box center [117, 182] width 123 height 12
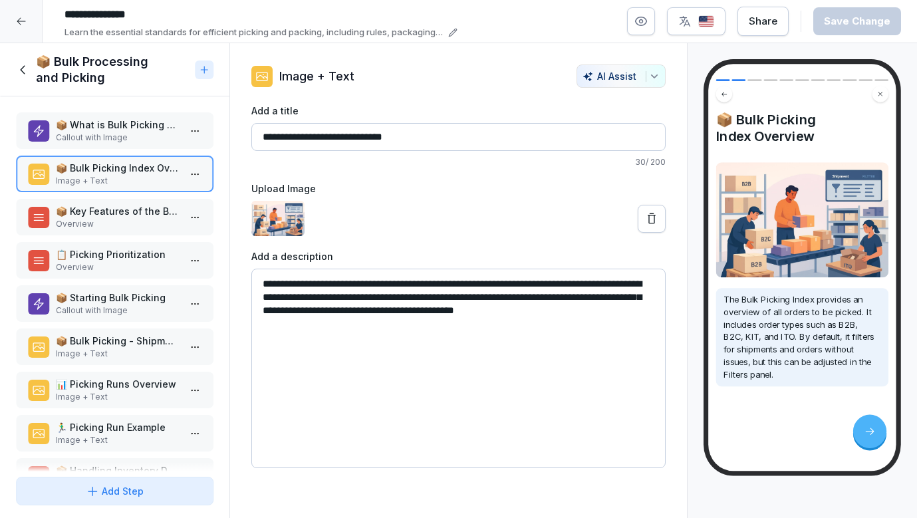
click at [153, 121] on p "📦 What is Bulk Picking and Bulk Packing?" at bounding box center [117, 125] width 123 height 14
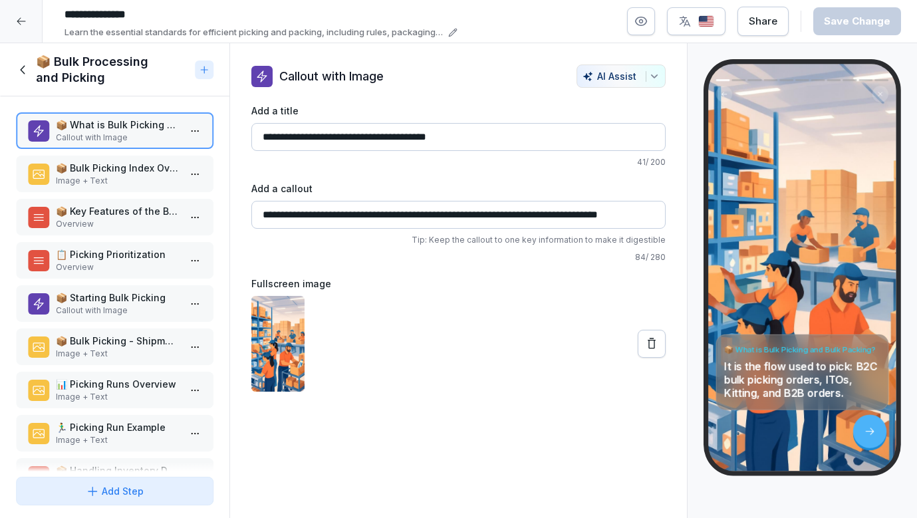
click at [307, 212] on input "**********" at bounding box center [458, 215] width 415 height 28
click at [160, 180] on p "Image + Text" at bounding box center [117, 181] width 123 height 12
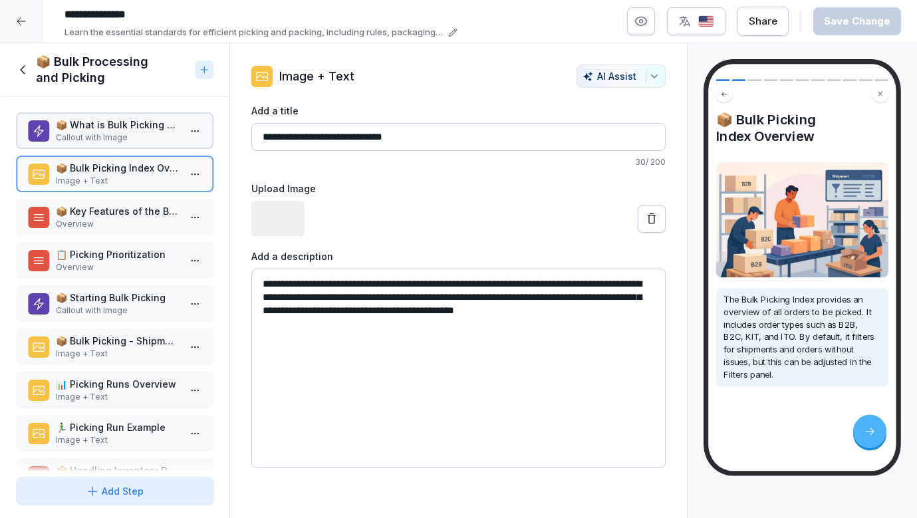
click at [150, 136] on p "Callout with Image" at bounding box center [117, 138] width 123 height 12
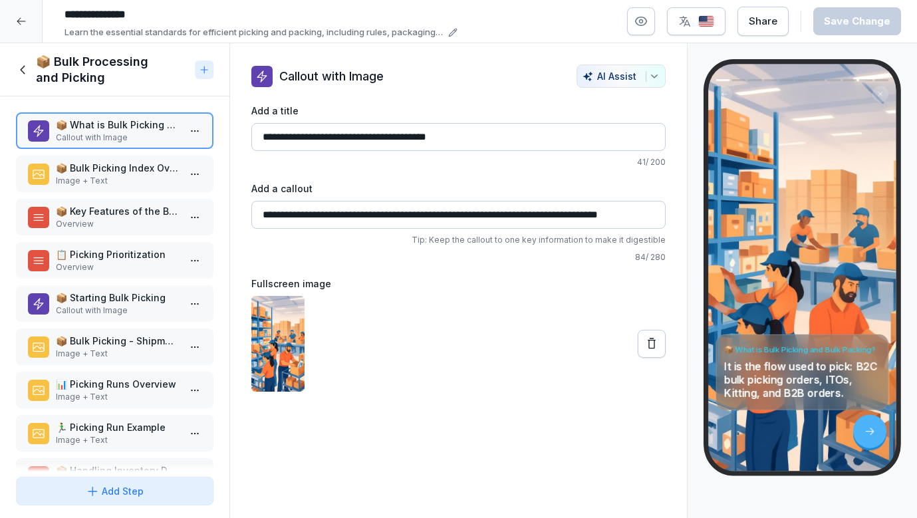
click at [111, 170] on p "📦 Bulk Picking Index Overview" at bounding box center [117, 168] width 123 height 14
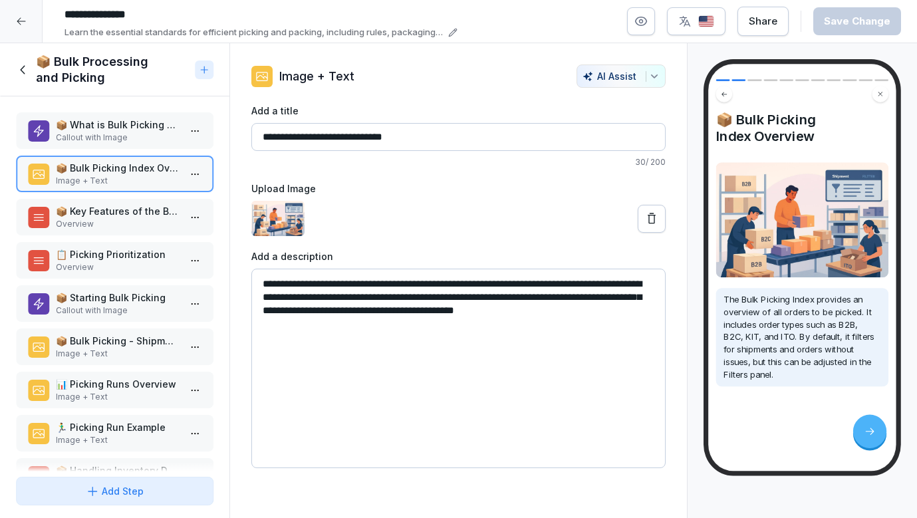
click at [103, 216] on p "📦 Key Features of the Bulk Picking Index" at bounding box center [117, 211] width 123 height 14
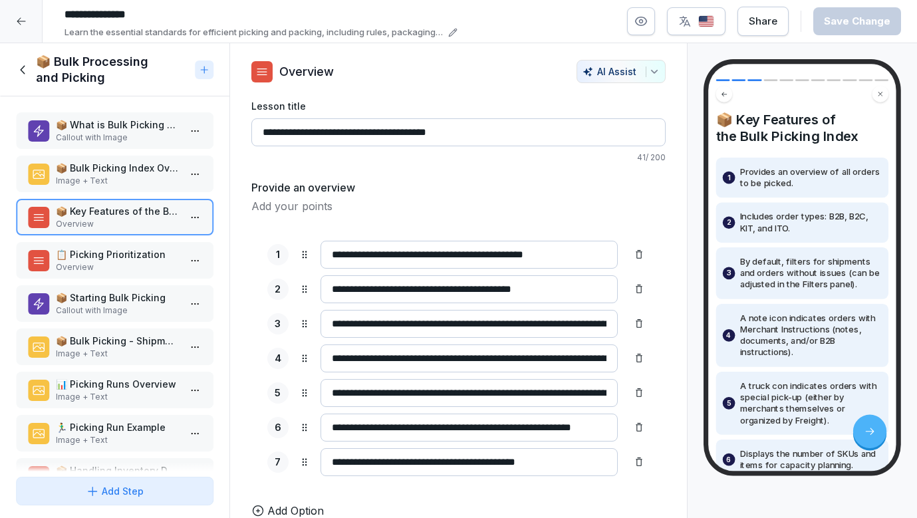
scroll to position [5, 0]
click at [101, 240] on div "📦 What is Bulk Picking and Bulk Packing? Callout with Image 📦 Bulk Picking Inde…" at bounding box center [115, 283] width 230 height 375
click at [101, 254] on p "📋 Picking Prioritization" at bounding box center [117, 254] width 123 height 14
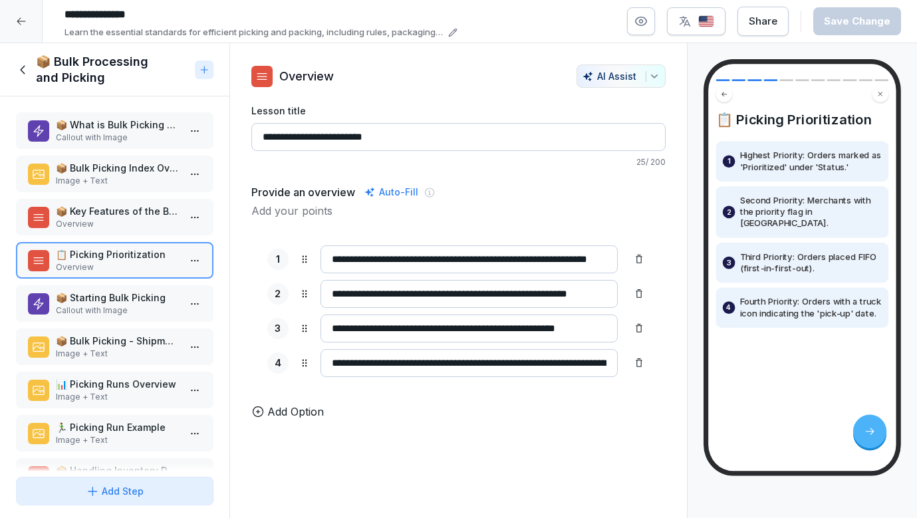
click at [98, 295] on p "📦 Starting Bulk Picking" at bounding box center [117, 298] width 123 height 14
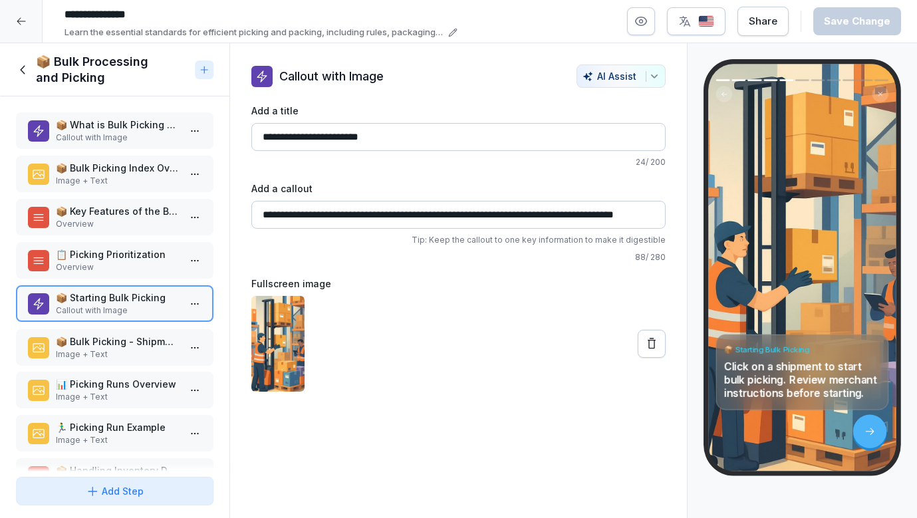
click at [100, 345] on p "📦 Bulk Picking - Shipment Example" at bounding box center [117, 342] width 123 height 14
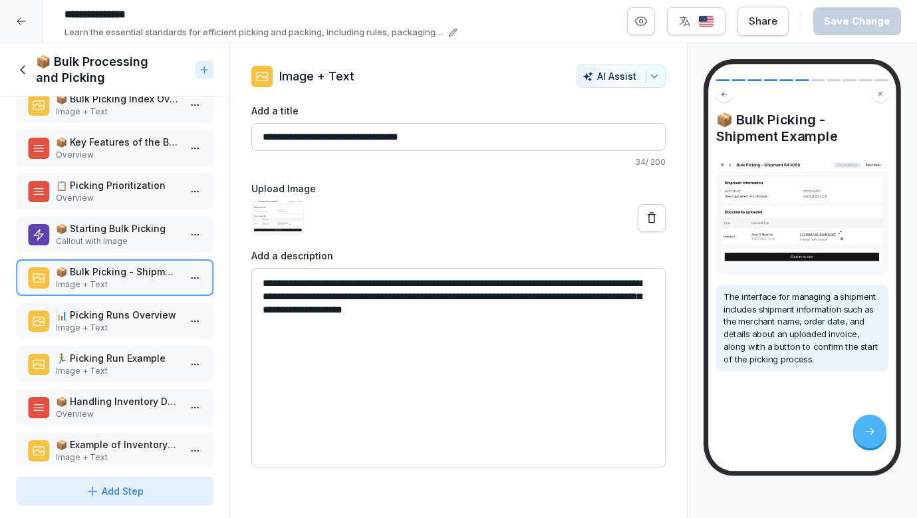
scroll to position [72, 0]
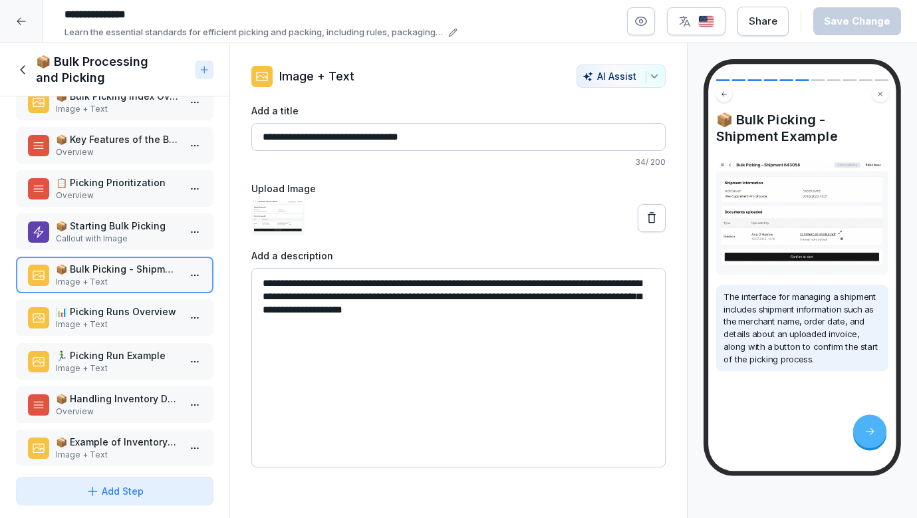
click at [99, 327] on p "Image + Text" at bounding box center [117, 325] width 123 height 12
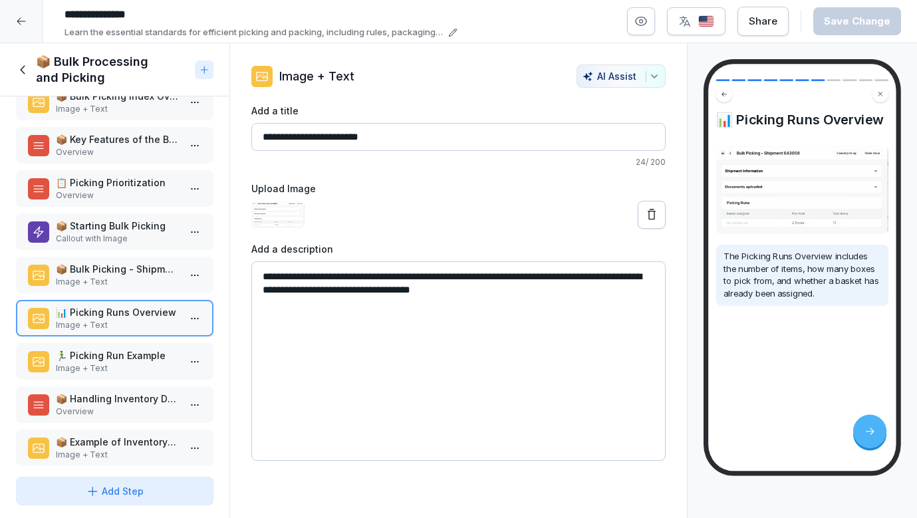
click at [92, 359] on p "🏃‍♂️ Picking Run Example" at bounding box center [117, 356] width 123 height 14
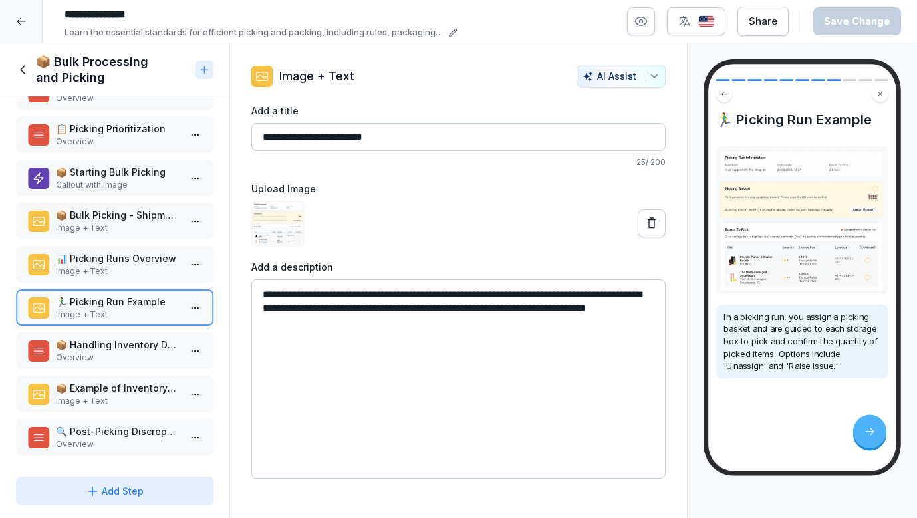
scroll to position [126, 0]
click at [100, 349] on p "📦 Handling Inventory Discrepancies" at bounding box center [117, 345] width 123 height 14
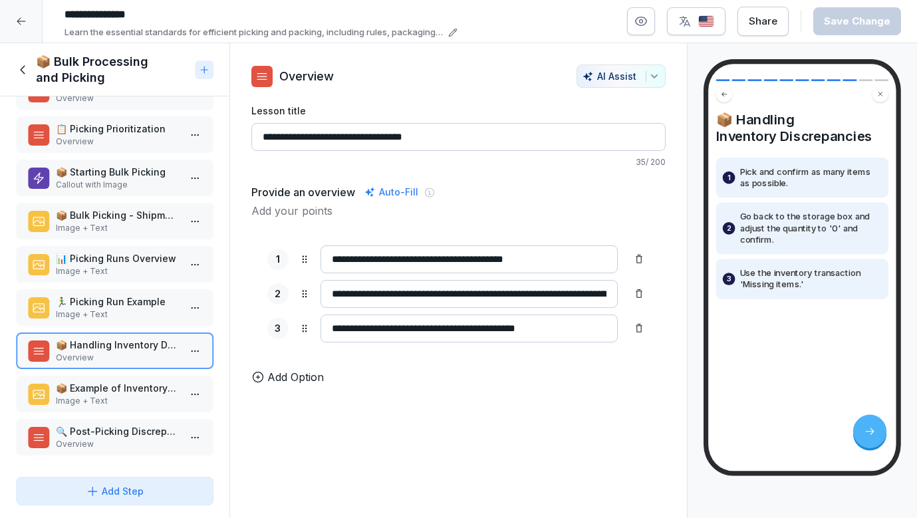
click at [123, 378] on div "📦 Example of Inventory Discrepancy Image + Text" at bounding box center [115, 394] width 198 height 37
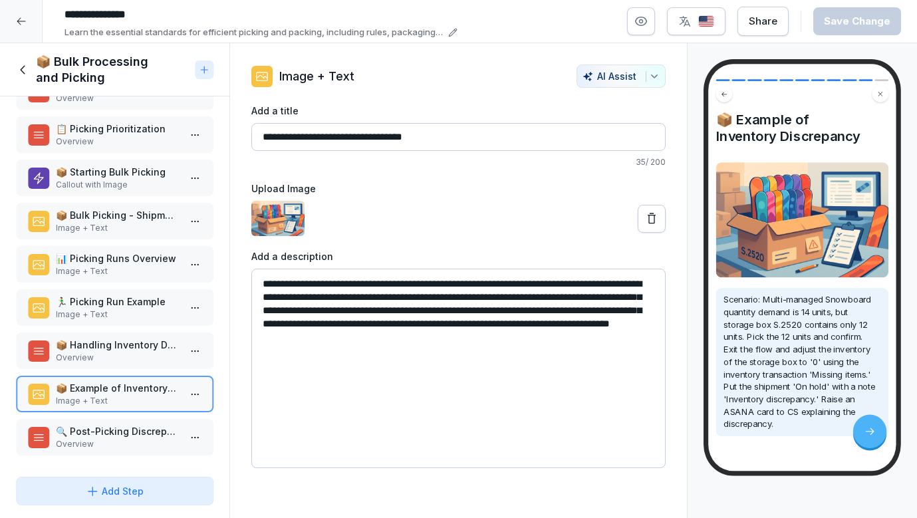
click at [120, 401] on p "Image + Text" at bounding box center [117, 401] width 123 height 12
click at [114, 439] on p "Overview" at bounding box center [117, 444] width 123 height 12
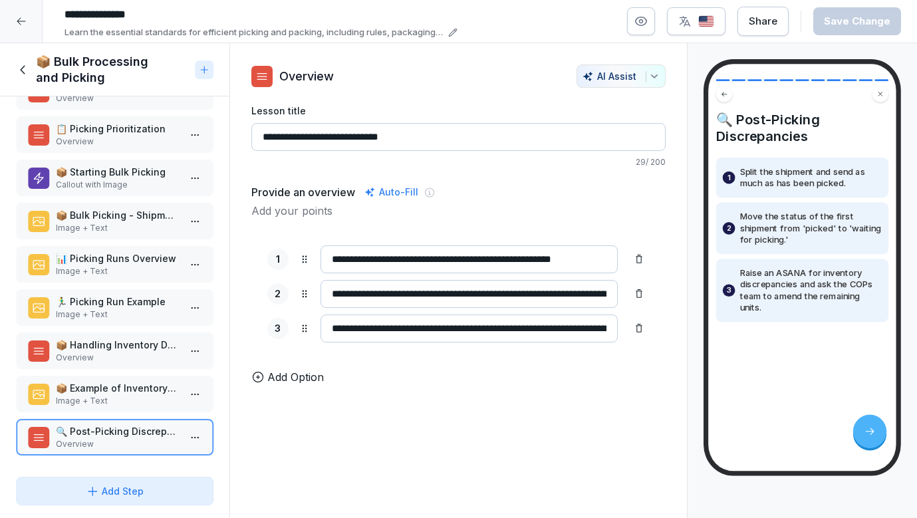
click at [27, 67] on icon at bounding box center [23, 70] width 15 height 15
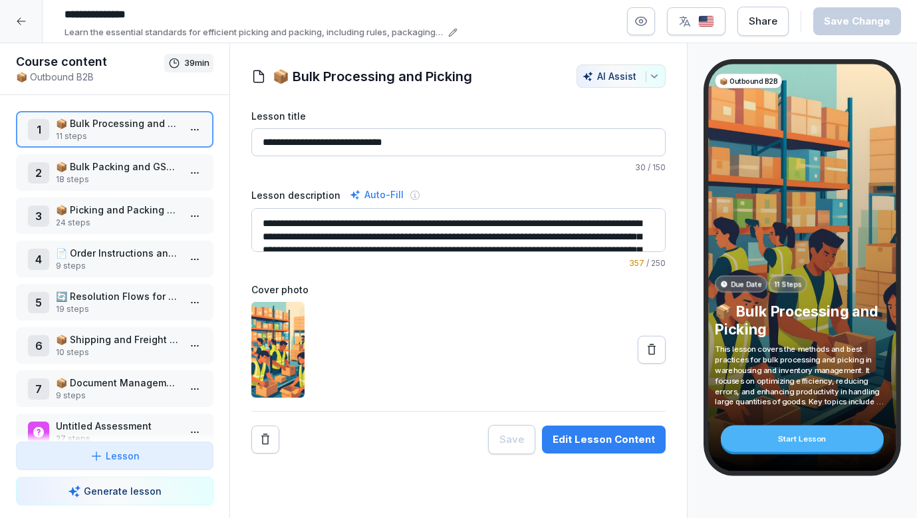
click at [73, 177] on p "18 steps" at bounding box center [117, 180] width 123 height 12
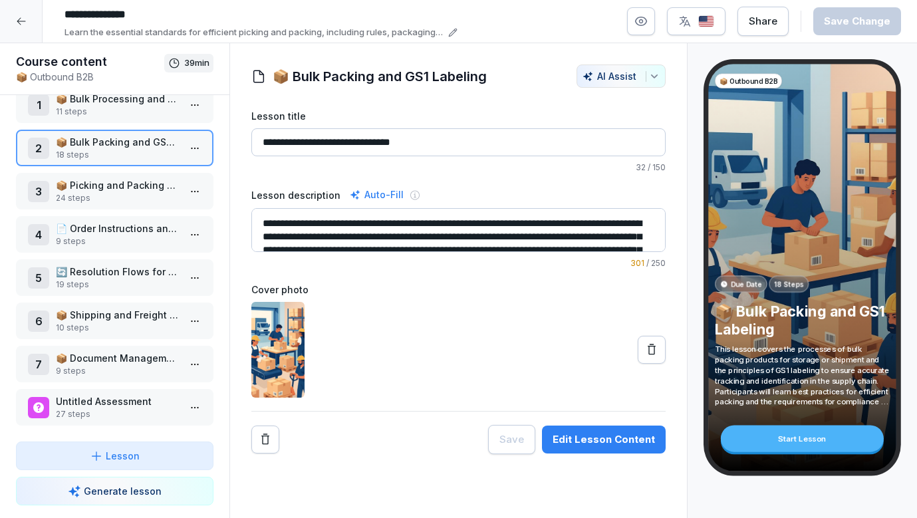
scroll to position [25, 0]
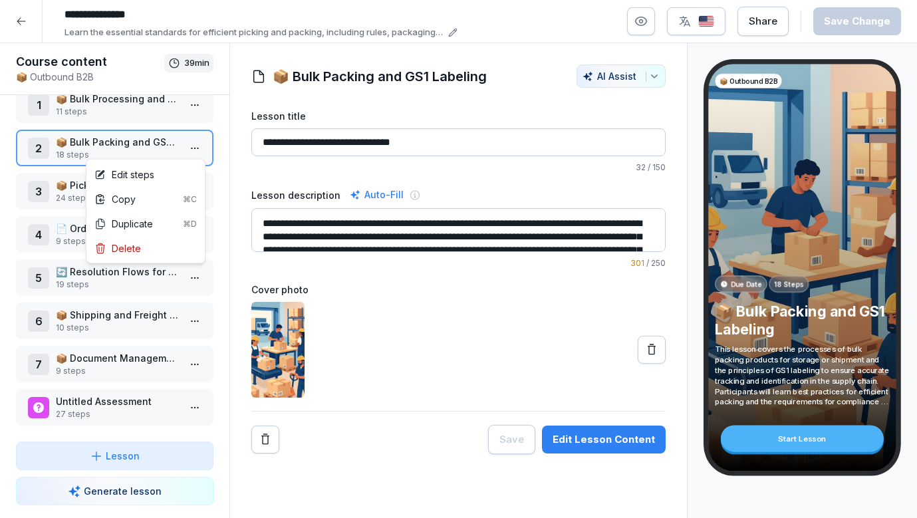
click at [200, 146] on html "**********" at bounding box center [458, 259] width 917 height 518
click at [168, 171] on div "Edit steps" at bounding box center [145, 174] width 113 height 25
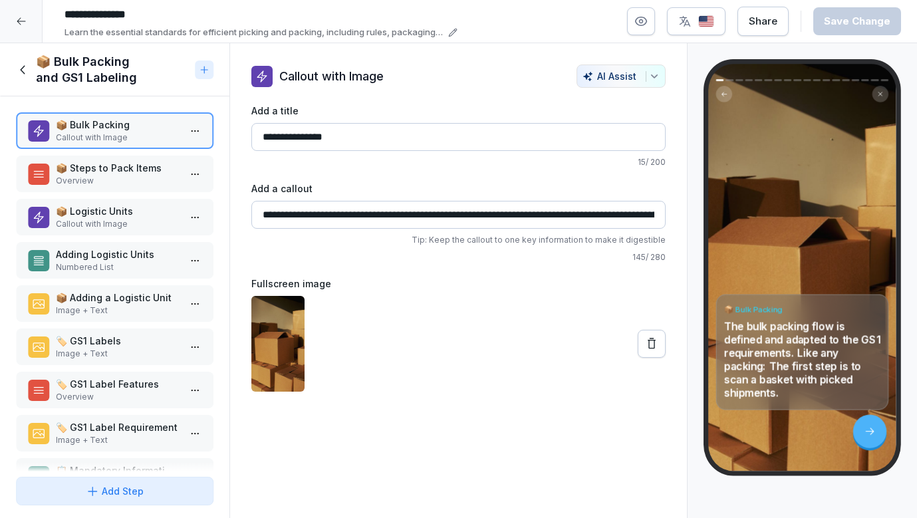
click at [167, 169] on p "📦 Steps to Pack Items" at bounding box center [117, 168] width 123 height 14
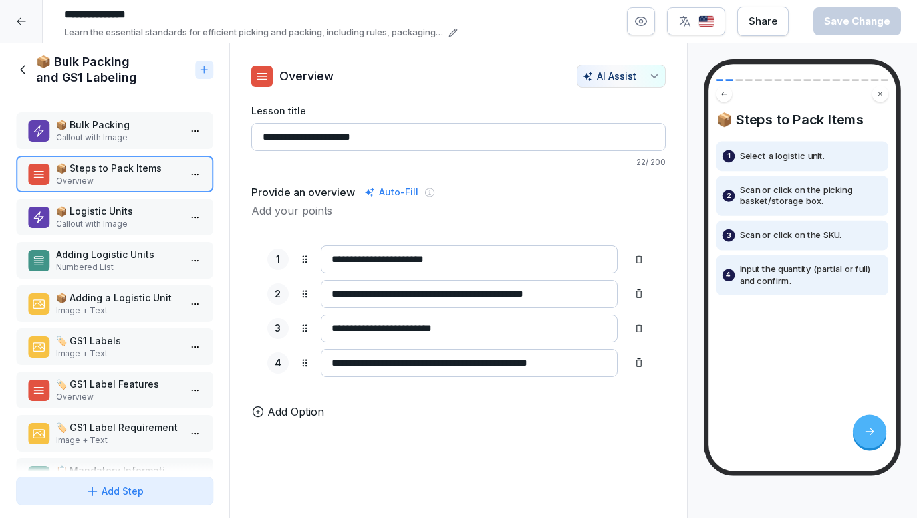
click at [164, 134] on p "Callout with Image" at bounding box center [117, 138] width 123 height 12
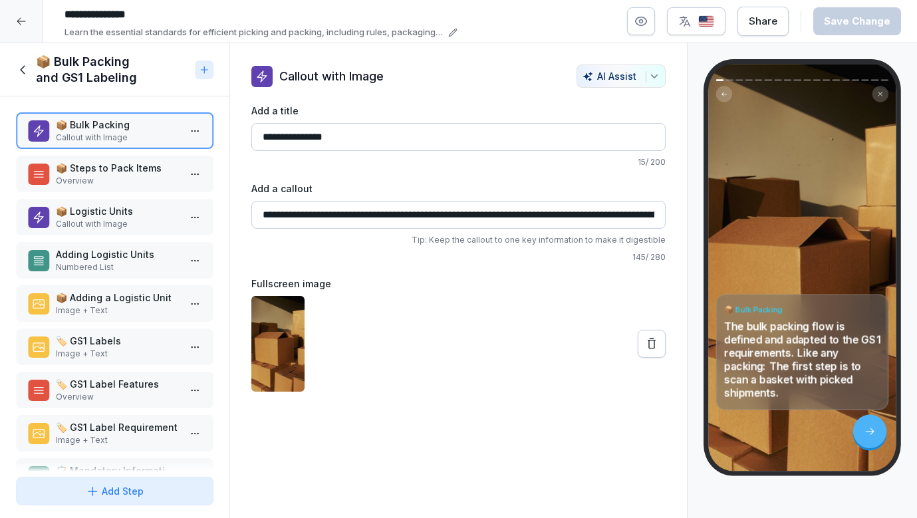
click at [161, 170] on p "📦 Steps to Pack Items" at bounding box center [117, 168] width 123 height 14
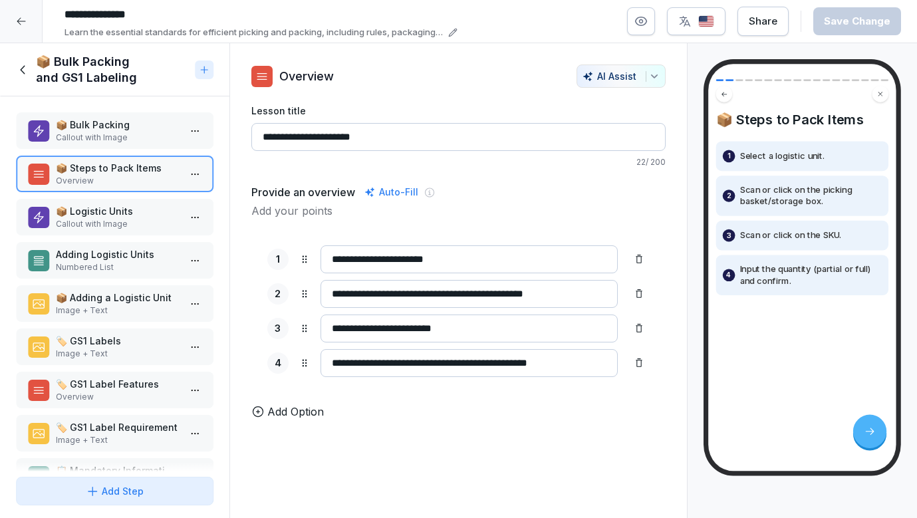
click at [152, 115] on div "📦 Bulk Packing Callout with Image" at bounding box center [115, 130] width 198 height 37
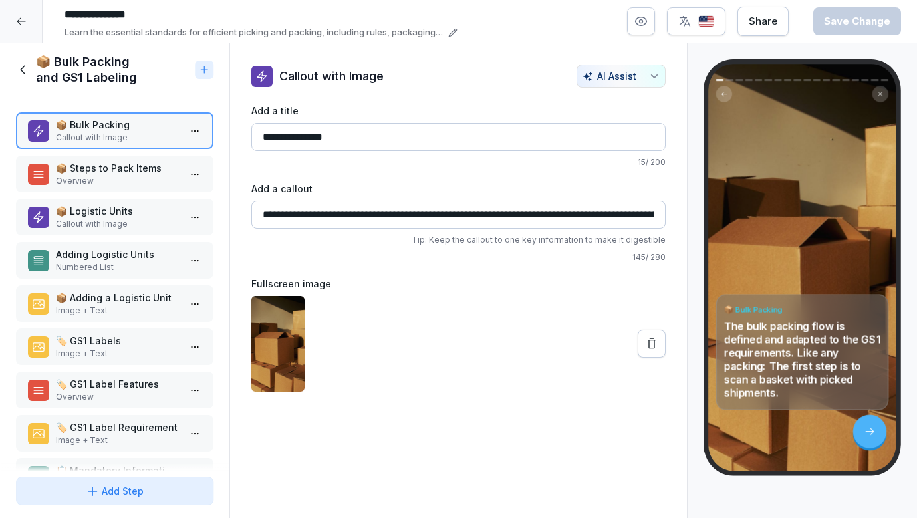
click at [152, 167] on p "📦 Steps to Pack Items" at bounding box center [117, 168] width 123 height 14
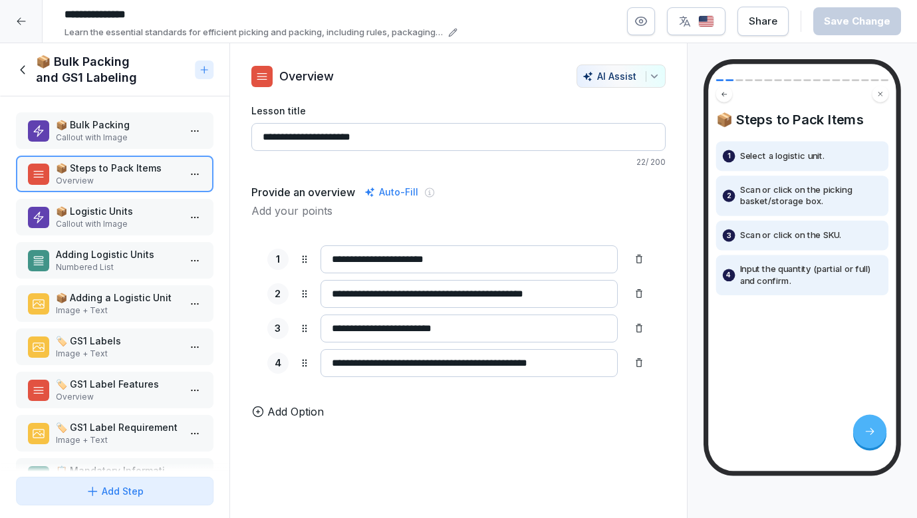
click at [156, 137] on p "Callout with Image" at bounding box center [117, 138] width 123 height 12
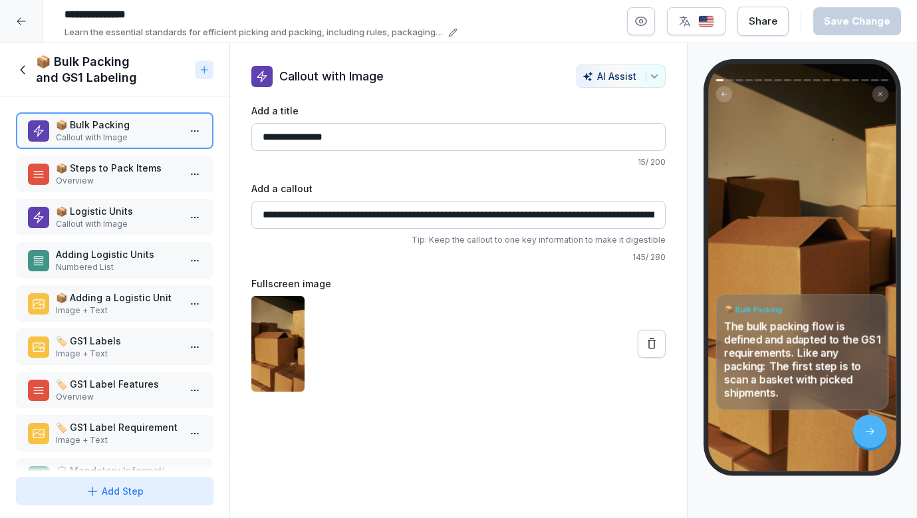
click at [149, 178] on p "Overview" at bounding box center [117, 181] width 123 height 12
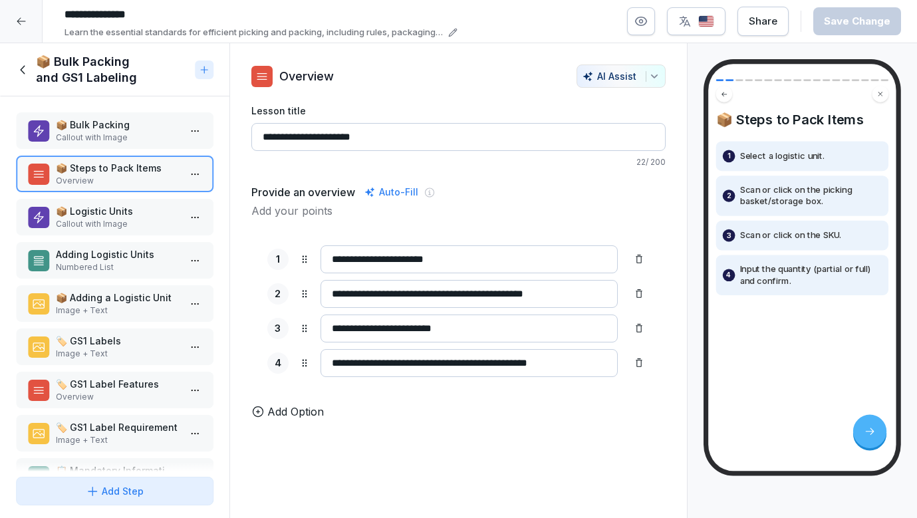
click at [98, 224] on p "Callout with Image" at bounding box center [117, 224] width 123 height 12
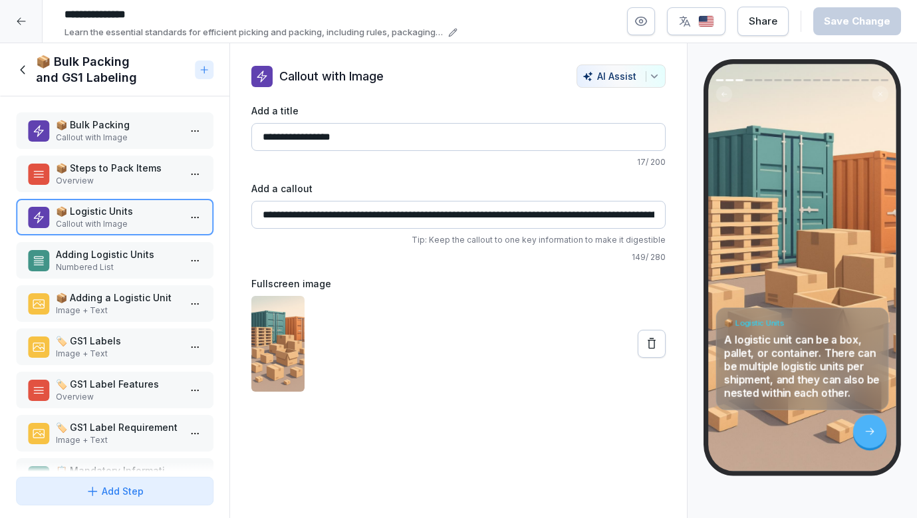
click at [97, 253] on p "Adding Logistic Units" at bounding box center [117, 254] width 123 height 14
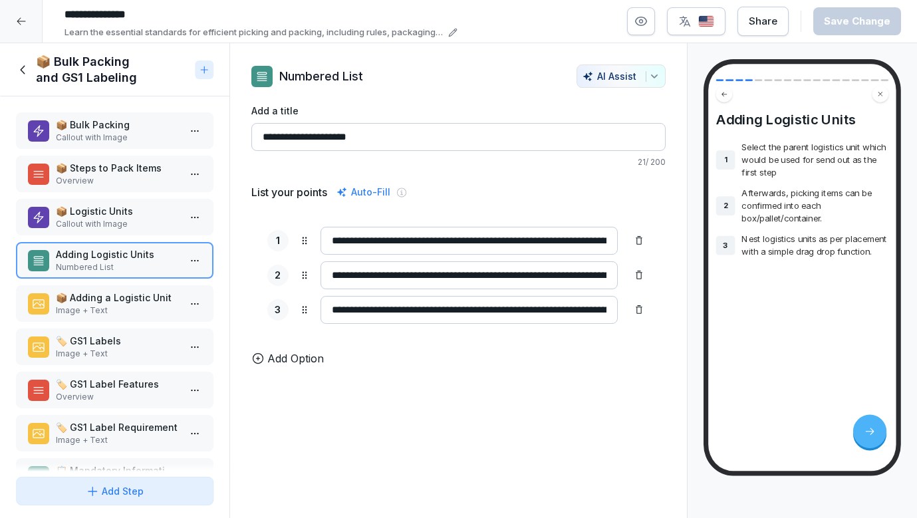
click at [90, 290] on div "📦 Adding a Logistic Unit Image + Text" at bounding box center [115, 303] width 198 height 37
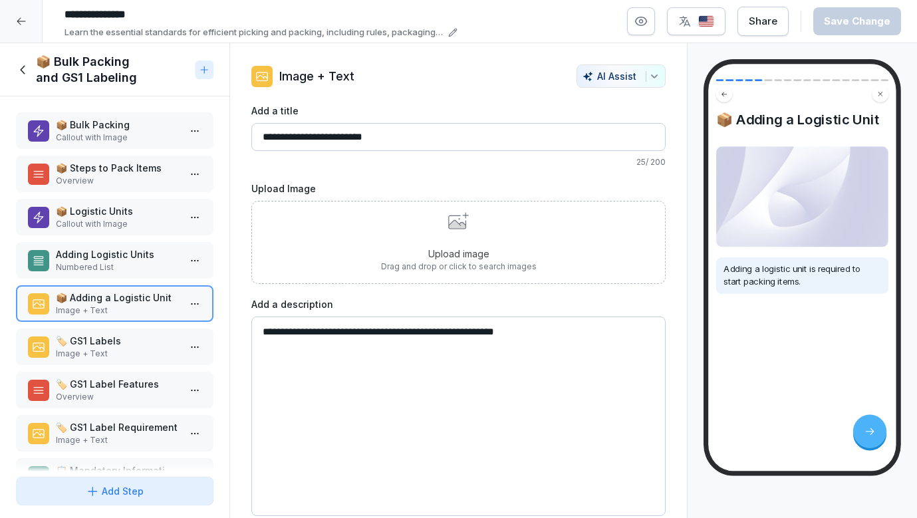
click at [94, 262] on p "Numbered List" at bounding box center [117, 267] width 123 height 12
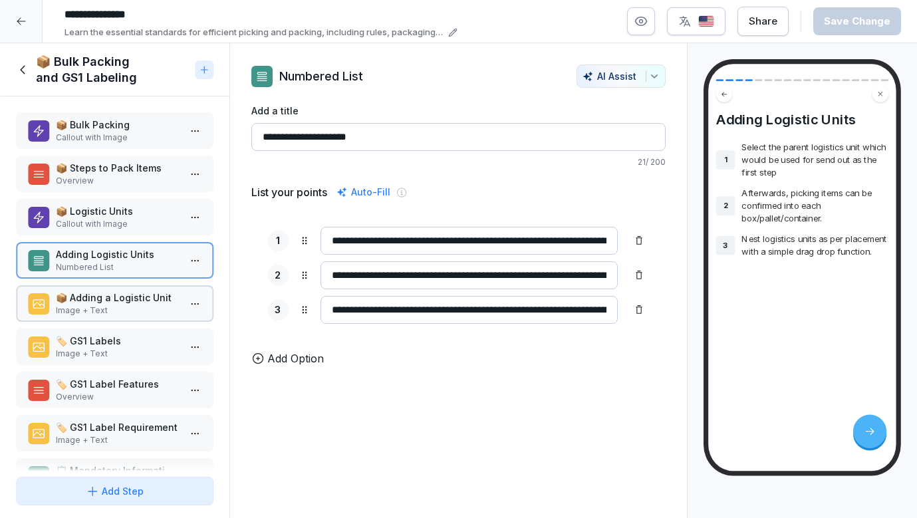
click at [100, 222] on p "Callout with Image" at bounding box center [117, 224] width 123 height 12
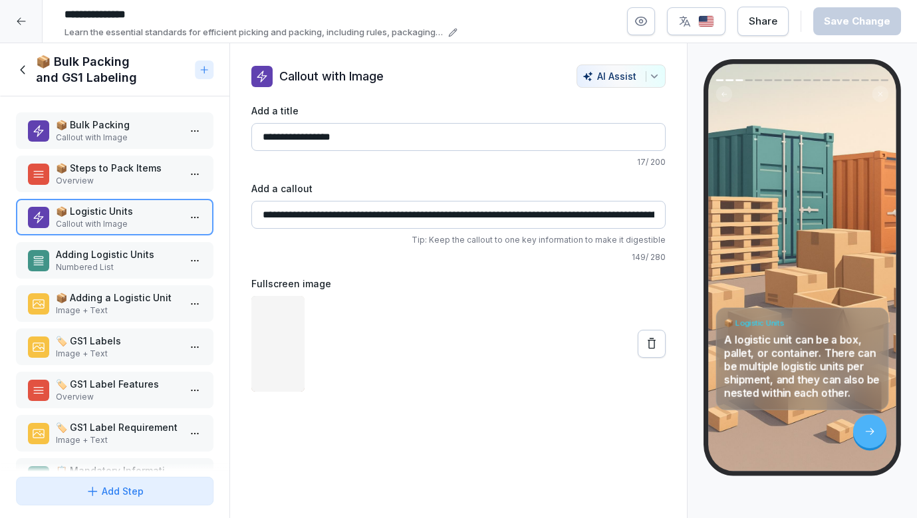
click at [88, 272] on p "Numbered List" at bounding box center [117, 267] width 123 height 12
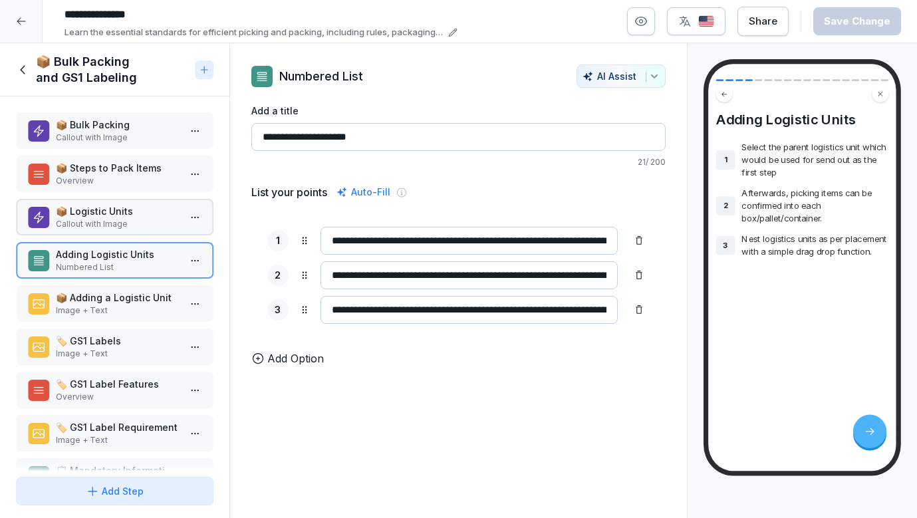
click at [83, 306] on p "Image + Text" at bounding box center [117, 311] width 123 height 12
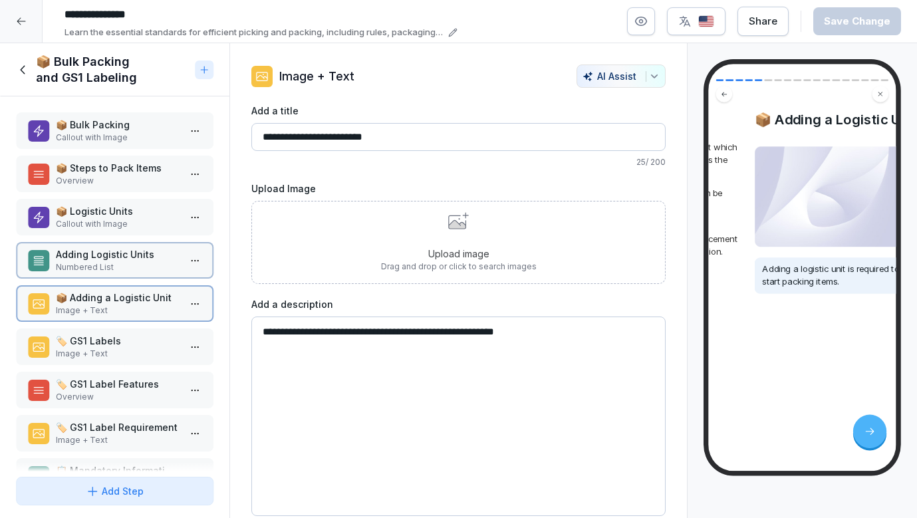
click at [86, 257] on p "Adding Logistic Units" at bounding box center [117, 254] width 123 height 14
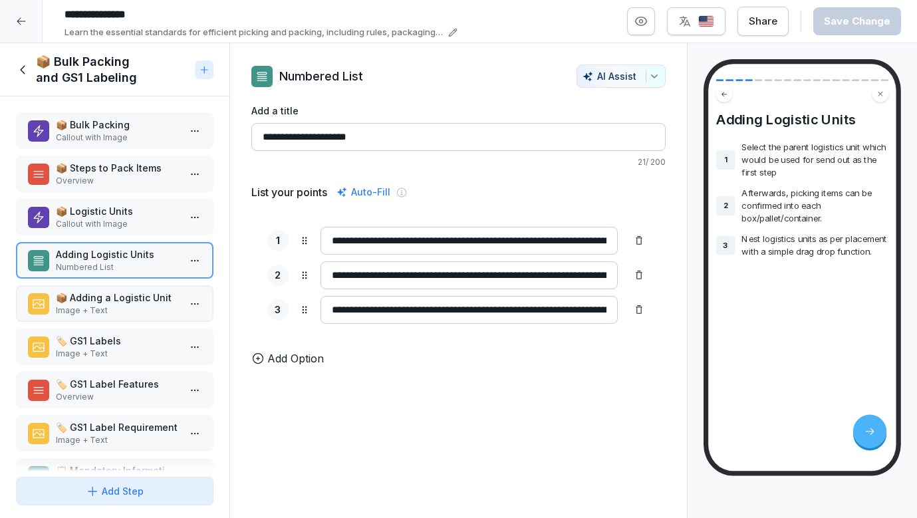
click at [90, 222] on p "Callout with Image" at bounding box center [117, 224] width 123 height 12
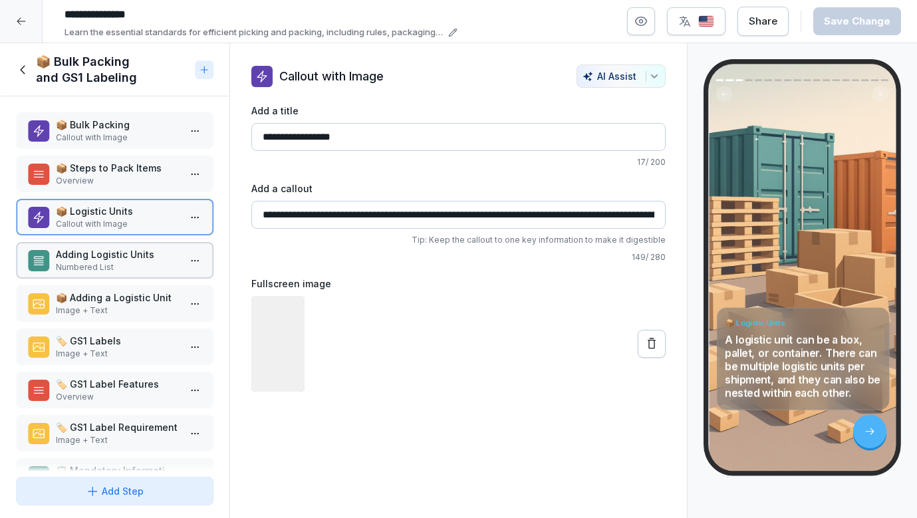
click at [90, 277] on div "Adding Logistic Units Numbered List" at bounding box center [115, 260] width 198 height 37
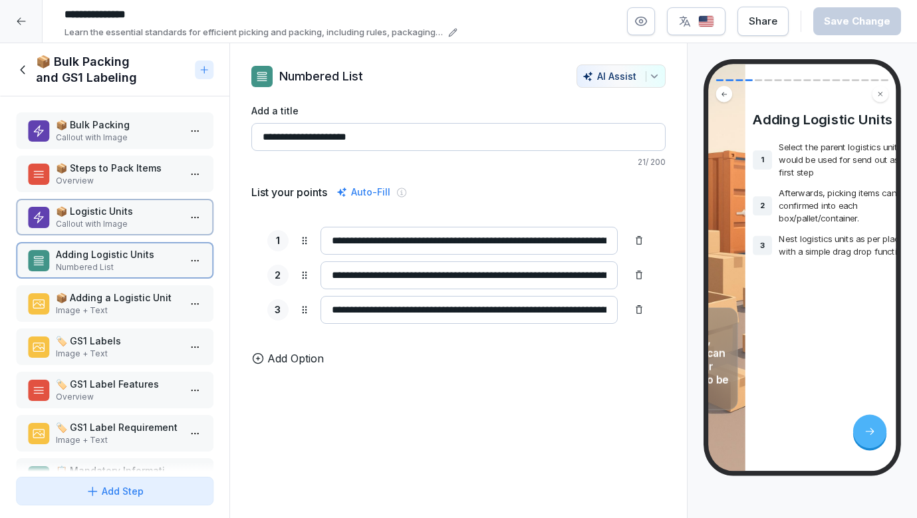
click at [90, 299] on p "📦 Adding a Logistic Unit" at bounding box center [117, 298] width 123 height 14
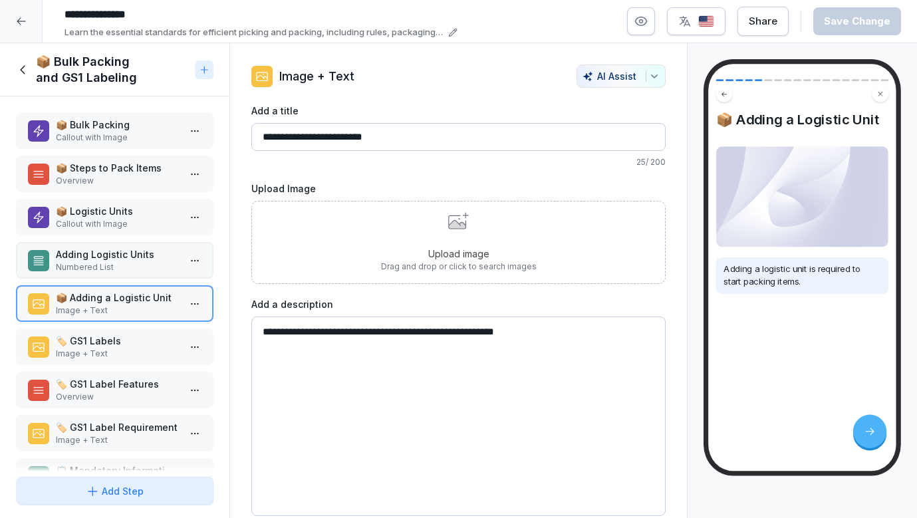
click at [94, 264] on p "Numbered List" at bounding box center [117, 267] width 123 height 12
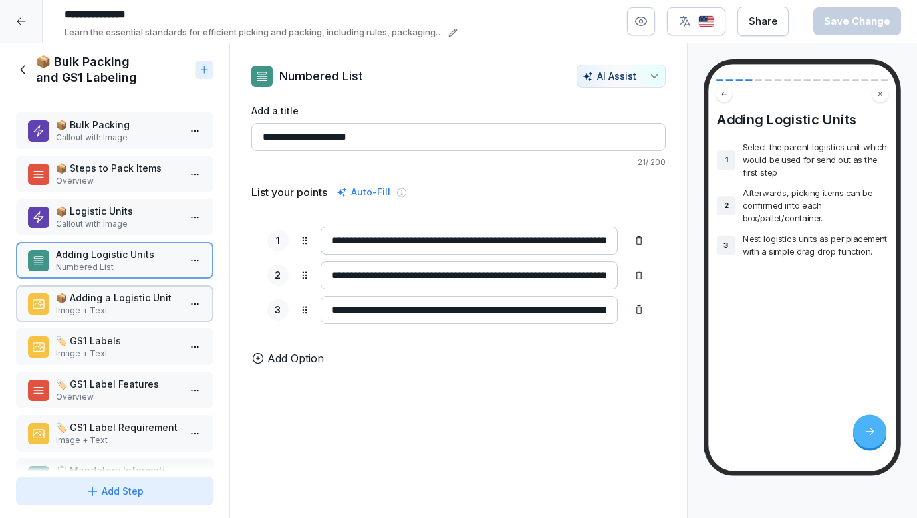
click at [100, 220] on p "Callout with Image" at bounding box center [117, 224] width 123 height 12
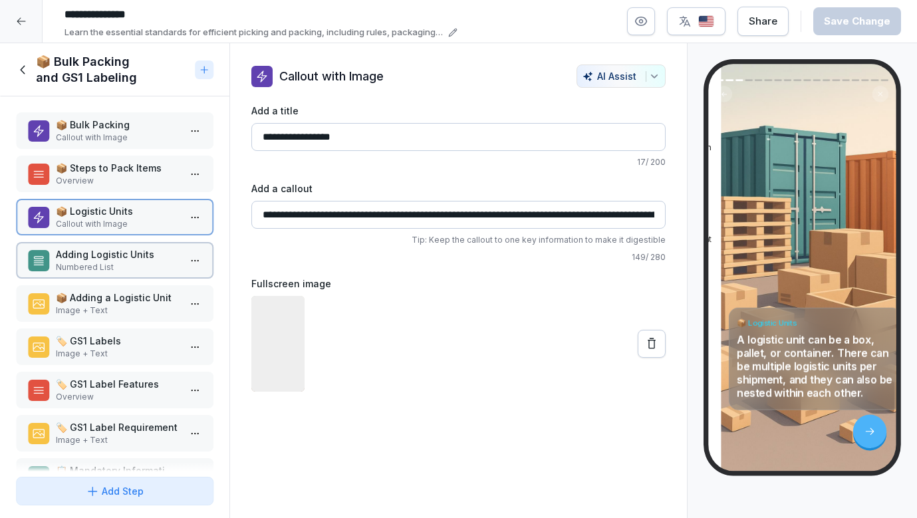
click at [96, 276] on div "Adding Logistic Units Numbered List" at bounding box center [115, 260] width 198 height 37
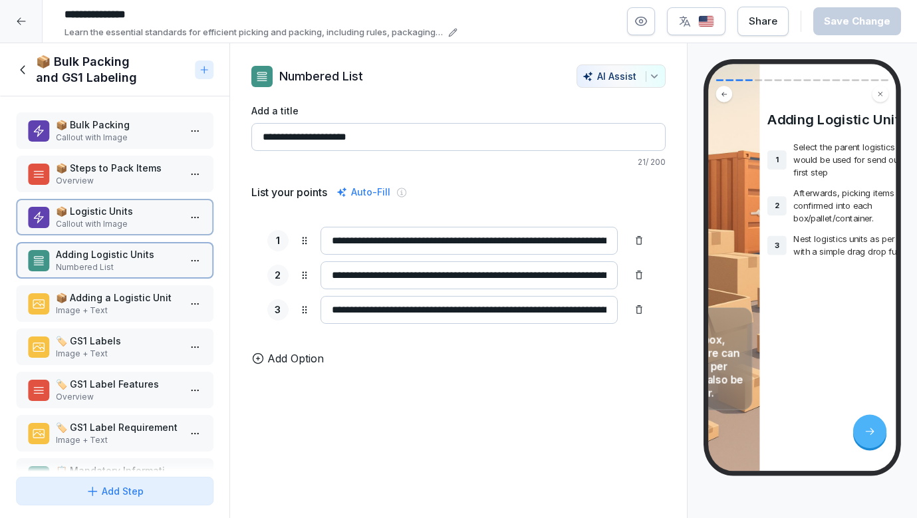
click at [96, 291] on p "📦 Adding a Logistic Unit" at bounding box center [117, 298] width 123 height 14
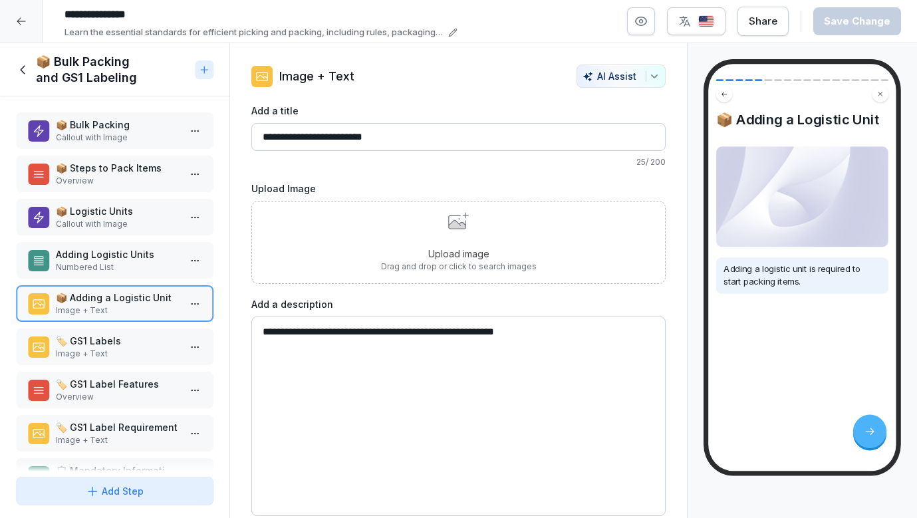
click at [101, 217] on p "📦 Logistic Units" at bounding box center [117, 211] width 123 height 14
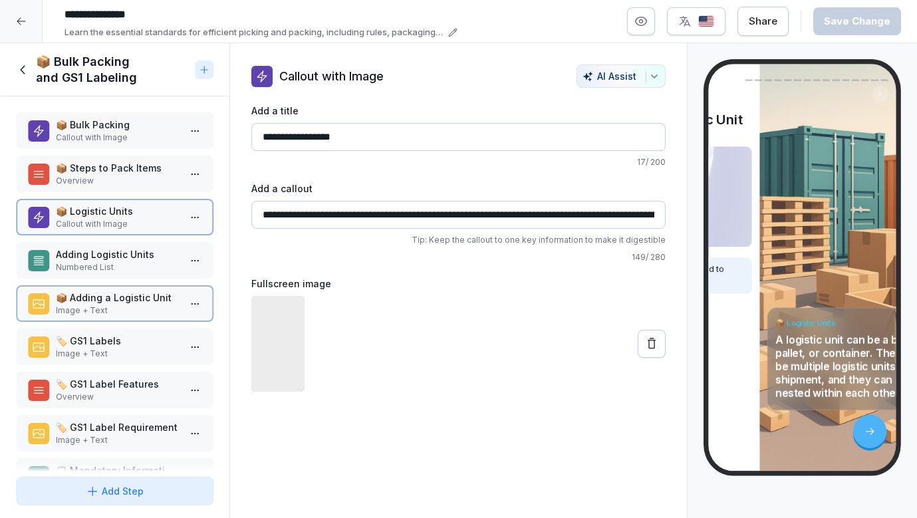
click at [94, 269] on p "Numbered List" at bounding box center [117, 267] width 123 height 12
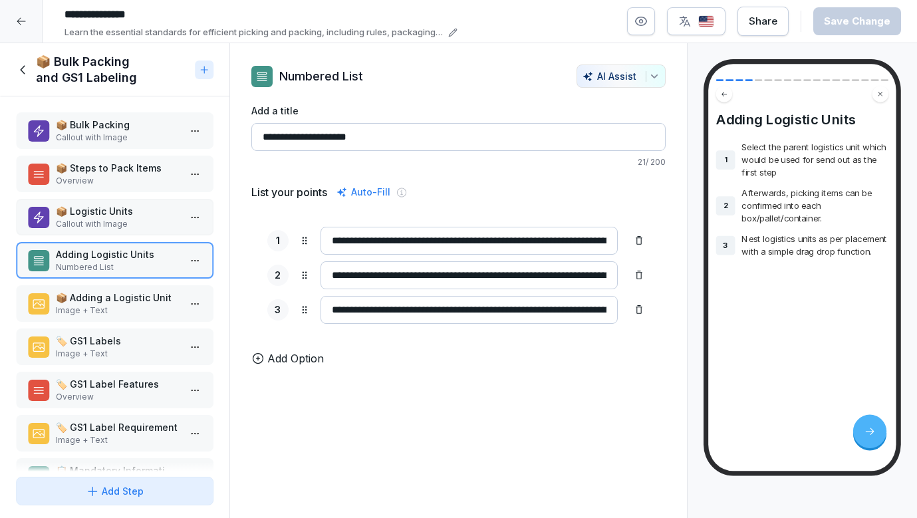
click at [109, 291] on p "📦 Adding a Logistic Unit" at bounding box center [117, 298] width 123 height 14
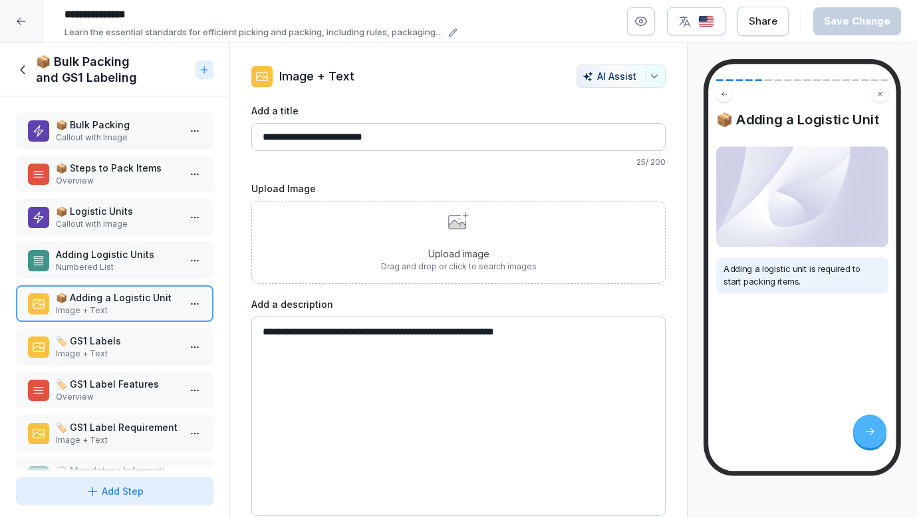
click at [114, 261] on p "Numbered List" at bounding box center [117, 267] width 123 height 12
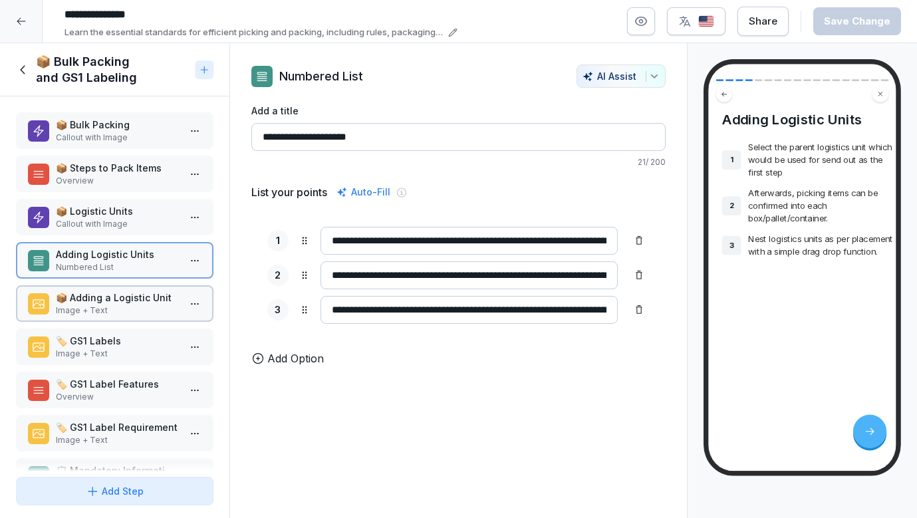
click at [116, 212] on p "📦 Logistic Units" at bounding box center [117, 211] width 123 height 14
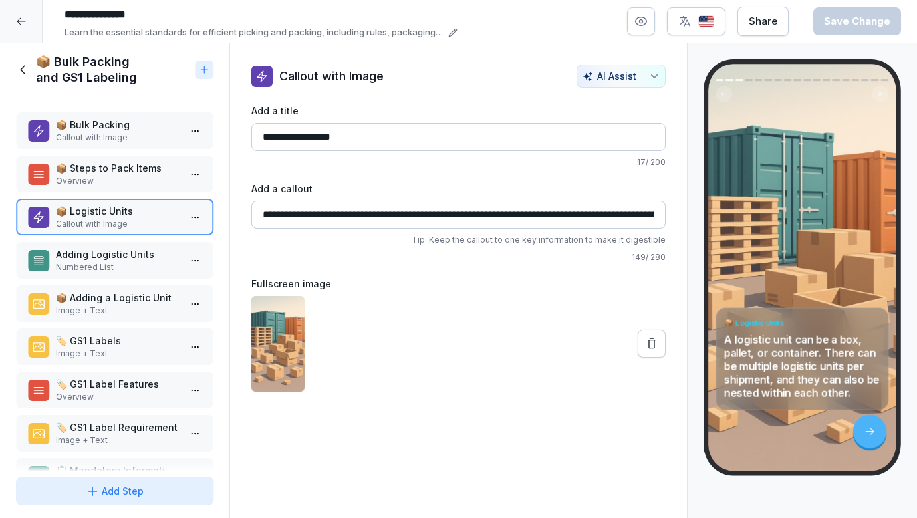
click at [128, 266] on p "Numbered List" at bounding box center [117, 267] width 123 height 12
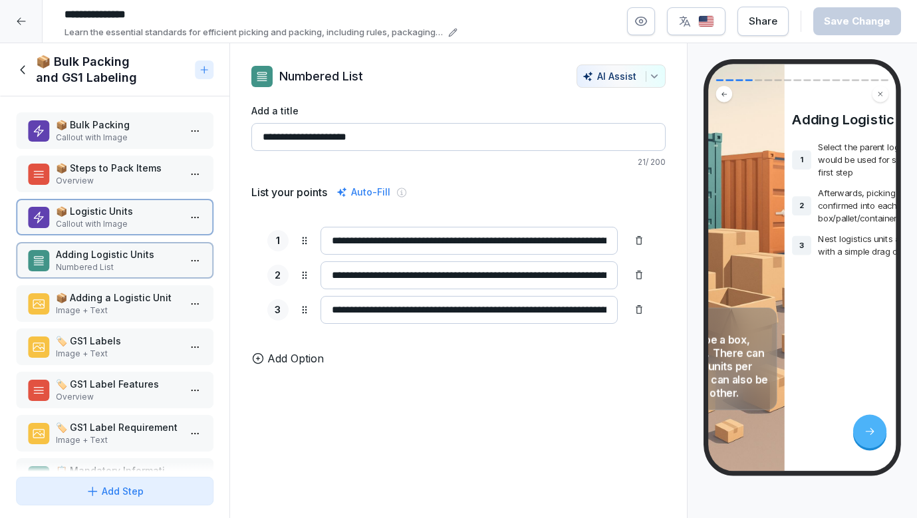
click at [139, 300] on p "📦 Adding a Logistic Unit" at bounding box center [117, 298] width 123 height 14
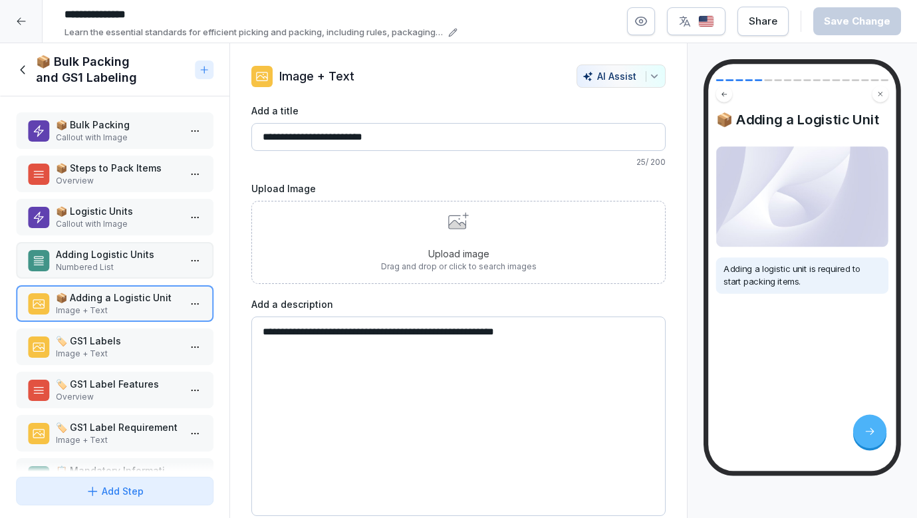
click at [138, 245] on div "Adding Logistic Units Numbered List" at bounding box center [115, 260] width 198 height 37
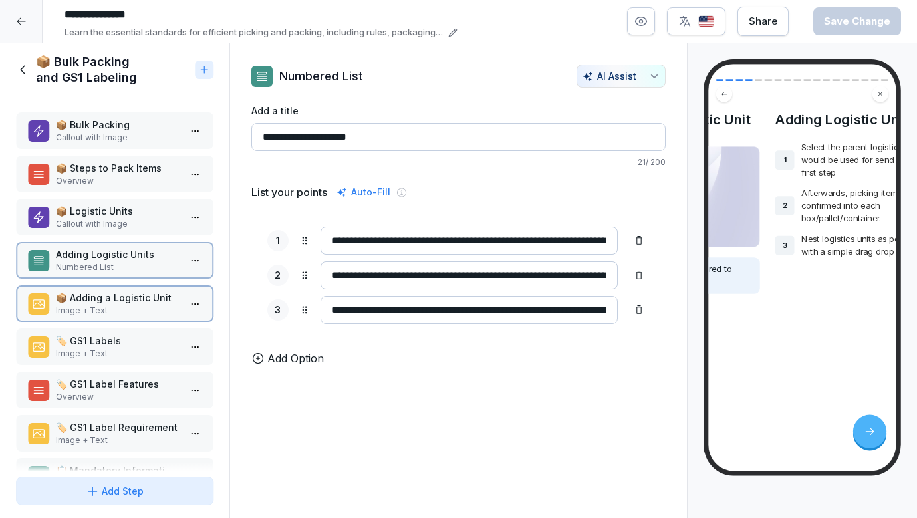
click at [138, 203] on div "📦 Logistic Units Callout with Image" at bounding box center [115, 217] width 198 height 37
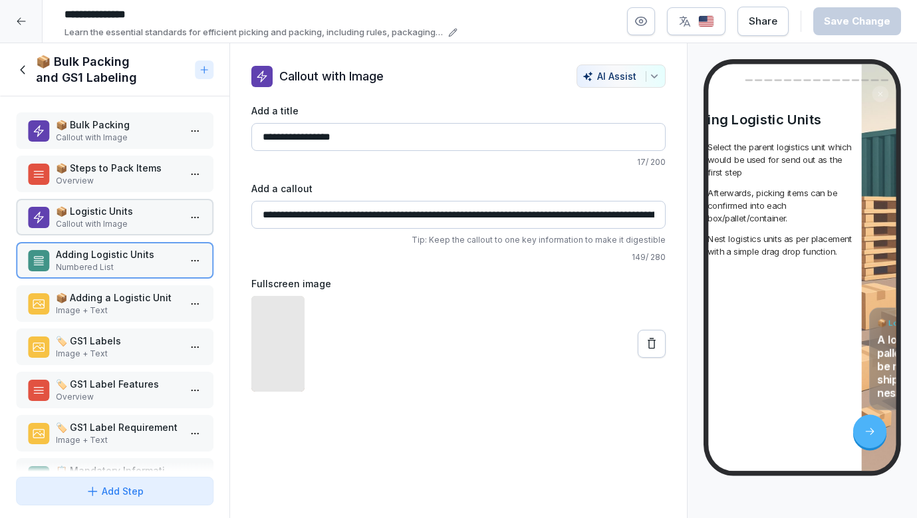
click at [134, 253] on p "Adding Logistic Units" at bounding box center [117, 254] width 123 height 14
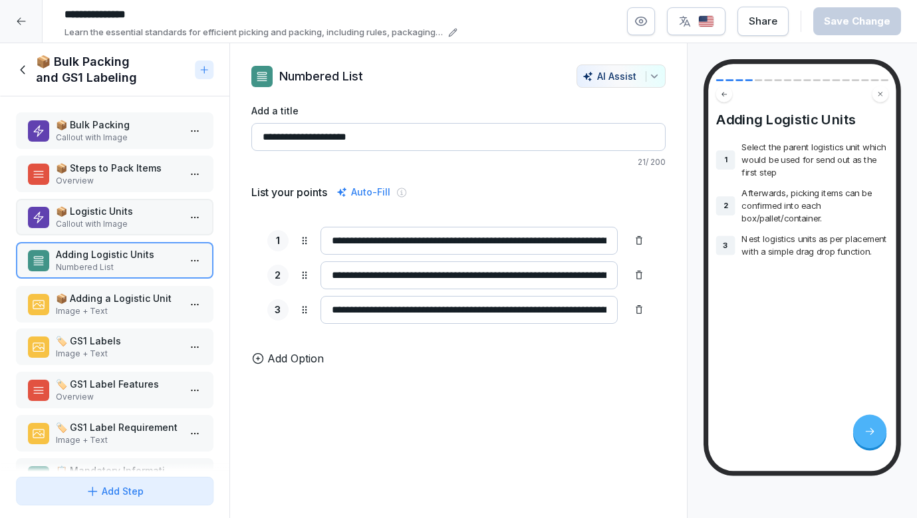
click at [132, 287] on div "📦 Adding a Logistic Unit Image + Text" at bounding box center [115, 304] width 198 height 37
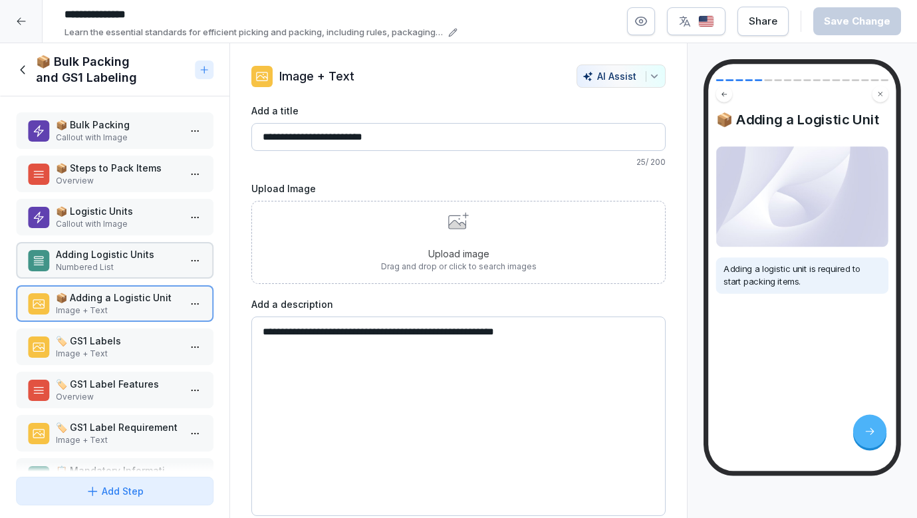
click at [132, 240] on div "📦 Bulk Packing Callout with Image 📦 Steps to Pack Items Overview 📦 Logistic Uni…" at bounding box center [115, 283] width 230 height 375
drag, startPoint x: 132, startPoint y: 214, endPoint x: 132, endPoint y: 249, distance: 34.6
click at [132, 215] on p "📦 Logistic Units" at bounding box center [117, 211] width 123 height 14
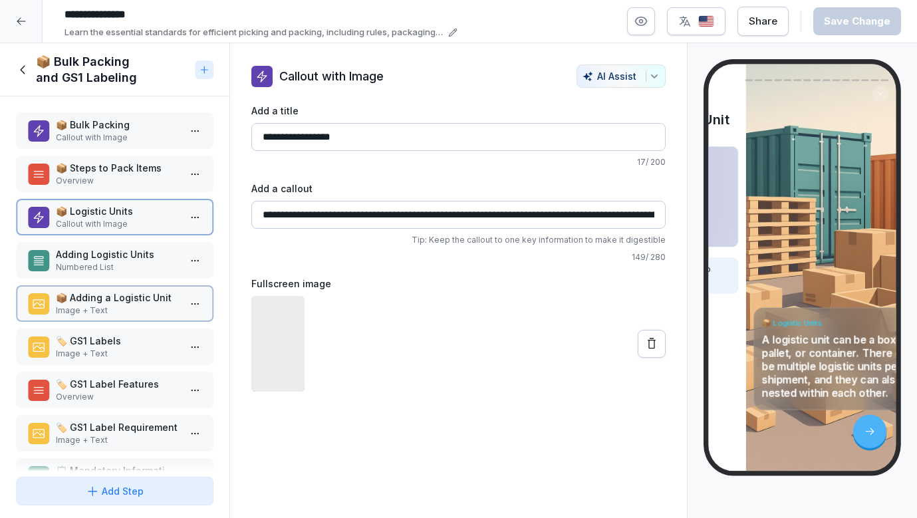
click at [132, 253] on p "Adding Logistic Units" at bounding box center [117, 254] width 123 height 14
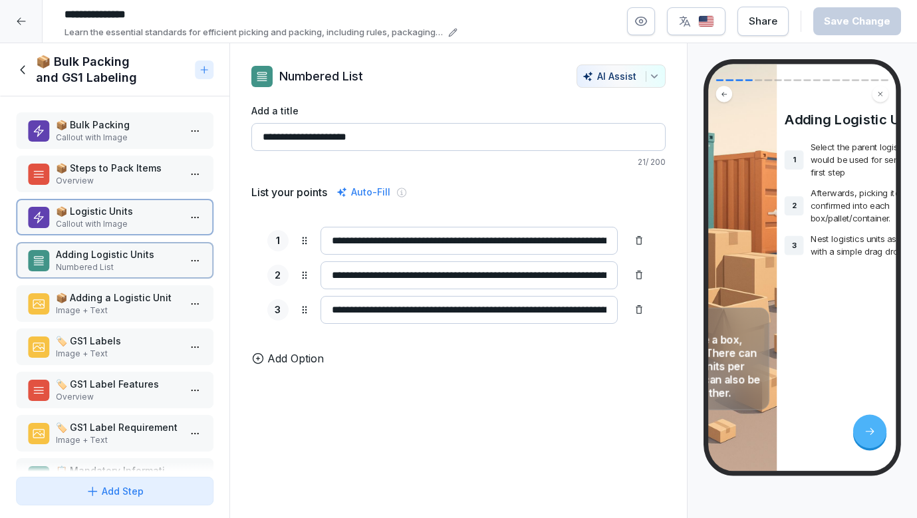
click at [128, 289] on div "📦 Adding a Logistic Unit Image + Text" at bounding box center [115, 303] width 198 height 37
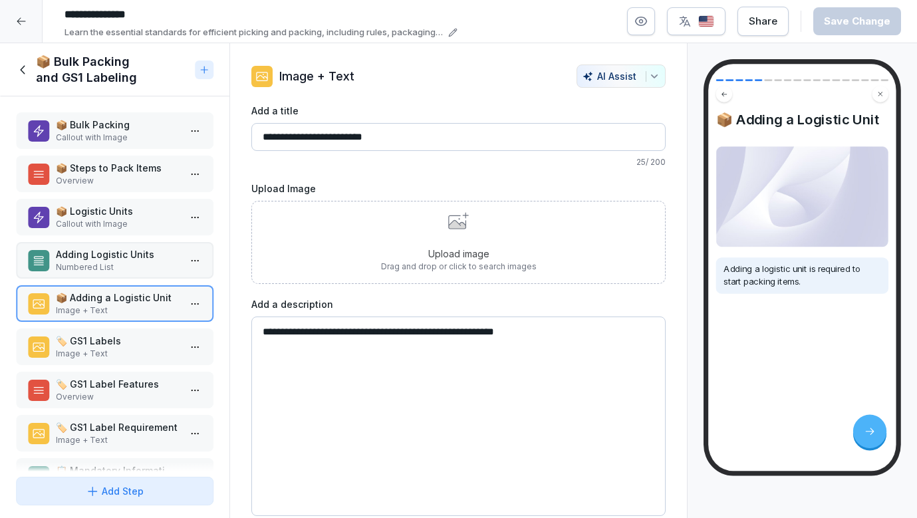
click at [132, 228] on p "Callout with Image" at bounding box center [117, 224] width 123 height 12
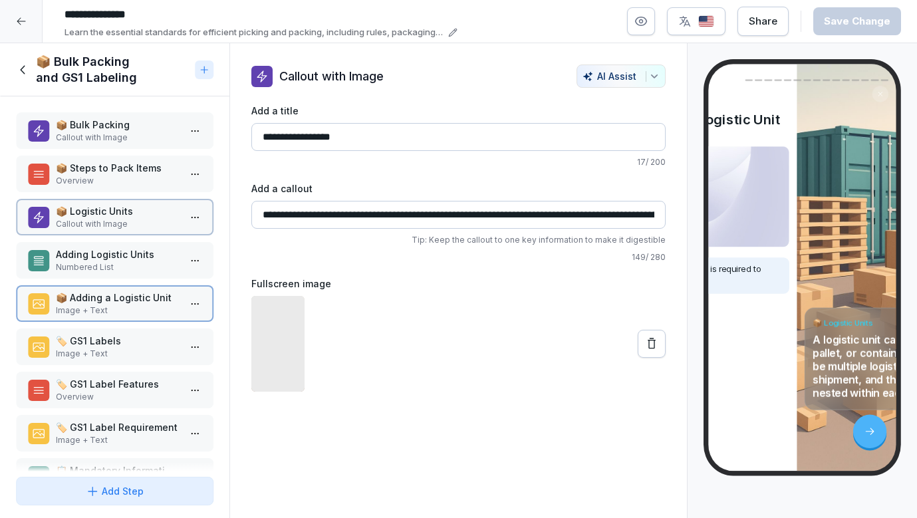
click at [130, 258] on p "Adding Logistic Units" at bounding box center [117, 254] width 123 height 14
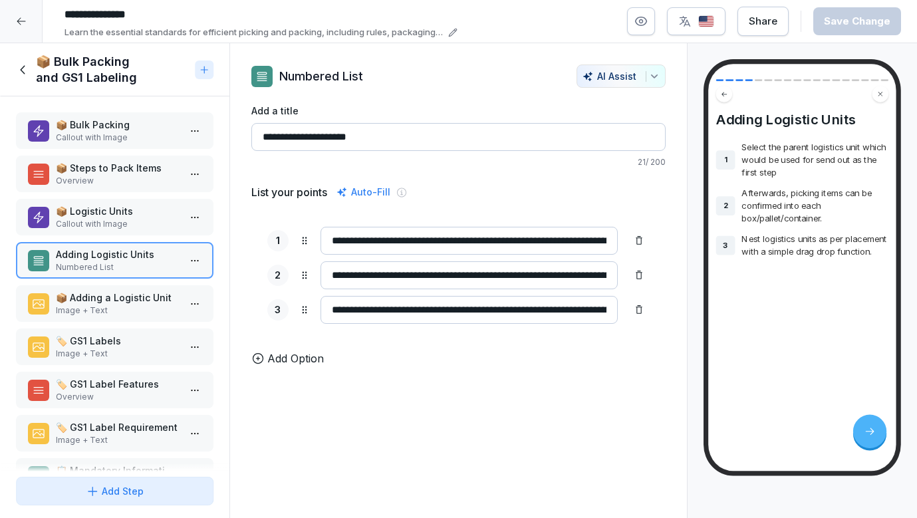
click at [133, 307] on p "Image + Text" at bounding box center [117, 311] width 123 height 12
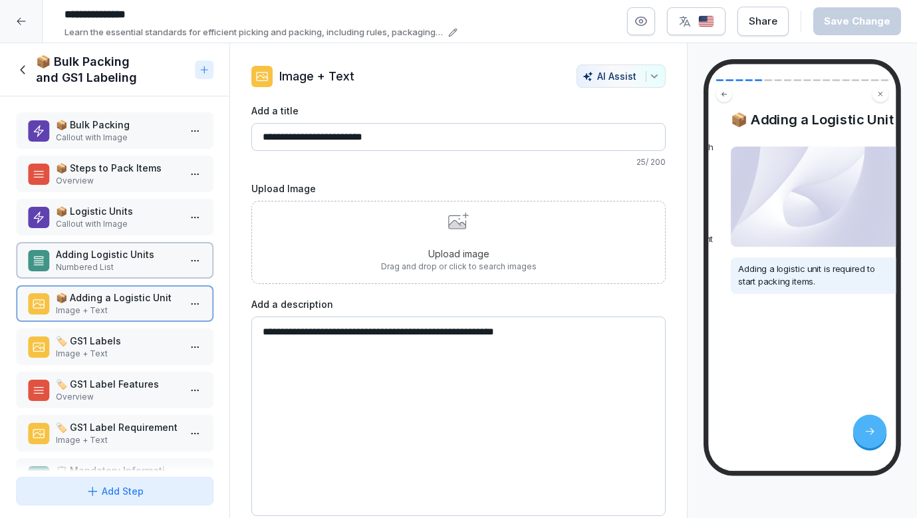
click at [133, 248] on p "Adding Logistic Units" at bounding box center [117, 254] width 123 height 14
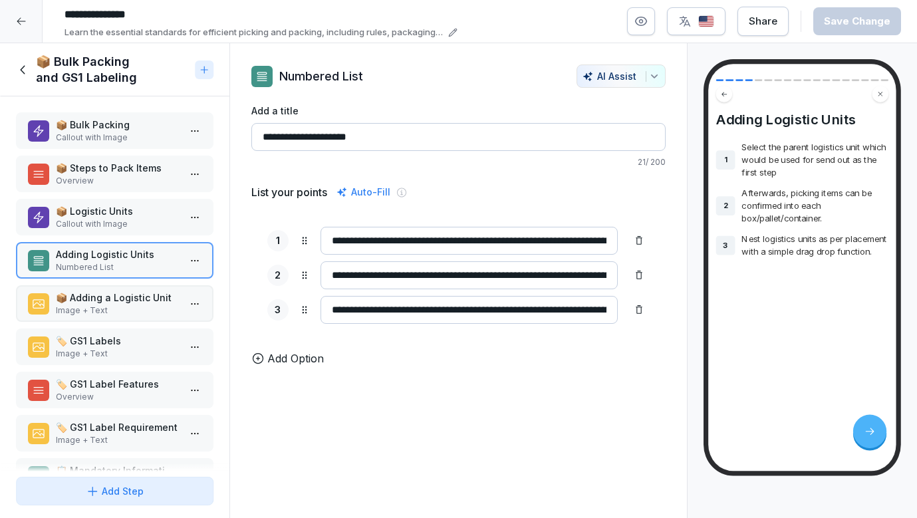
click at [132, 221] on p "Callout with Image" at bounding box center [117, 224] width 123 height 12
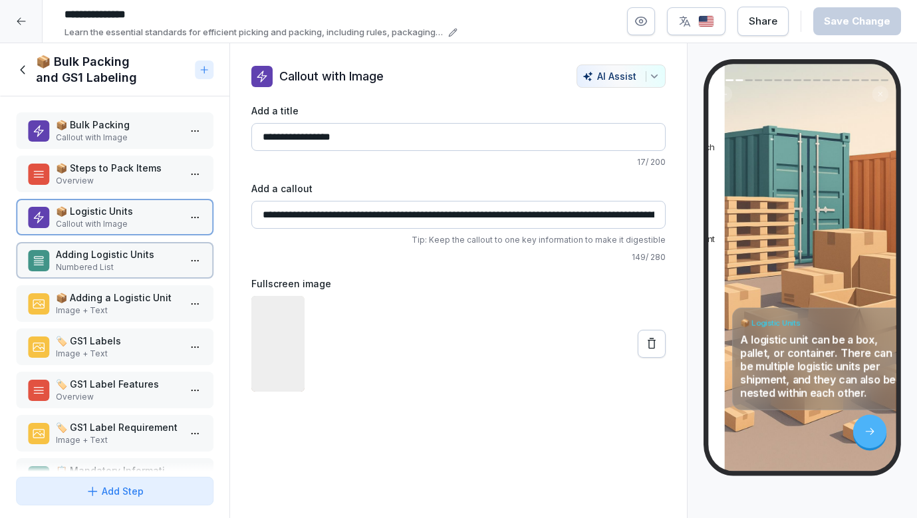
click at [128, 261] on p "Numbered List" at bounding box center [117, 267] width 123 height 12
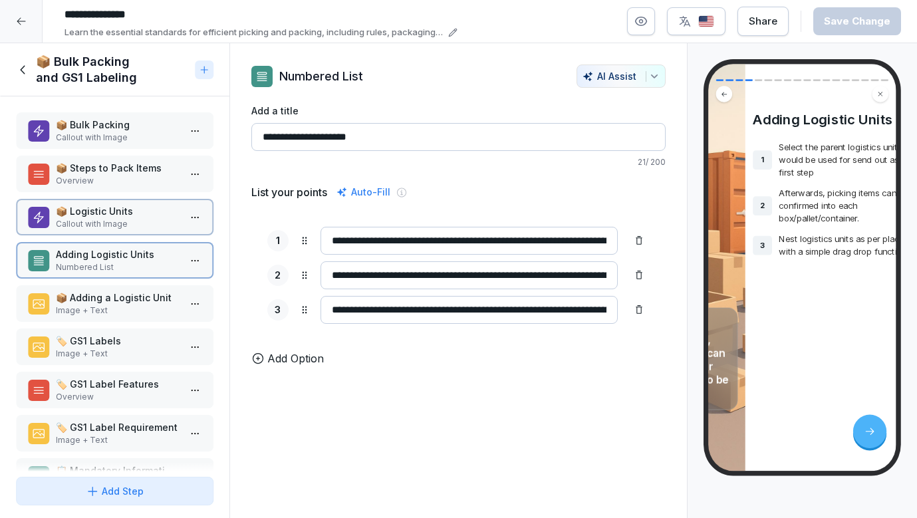
click at [124, 297] on p "📦 Adding a Logistic Unit" at bounding box center [117, 298] width 123 height 14
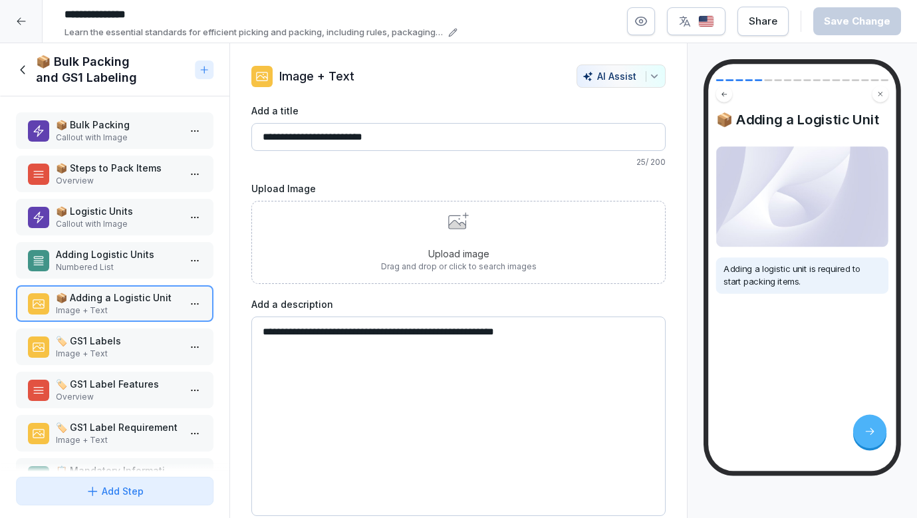
click at [125, 224] on p "Callout with Image" at bounding box center [117, 224] width 123 height 12
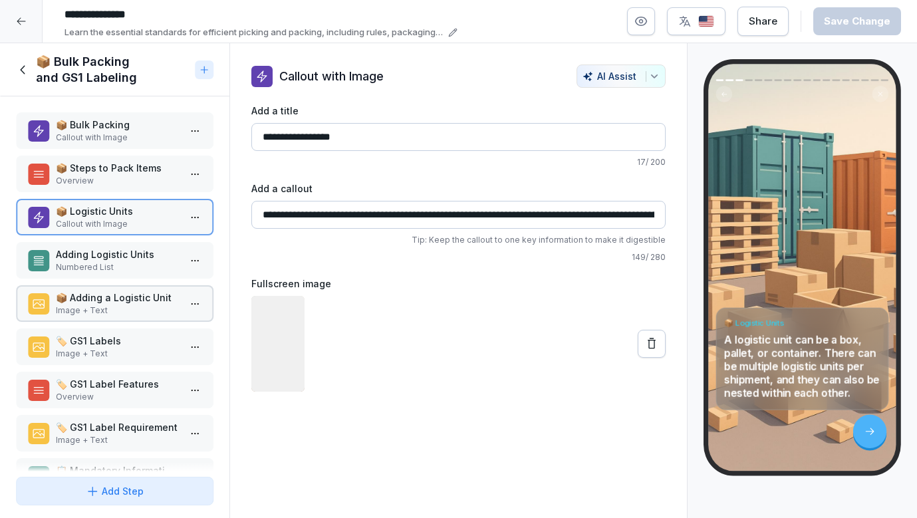
click at [121, 273] on div "Adding Logistic Units Numbered List" at bounding box center [115, 260] width 198 height 37
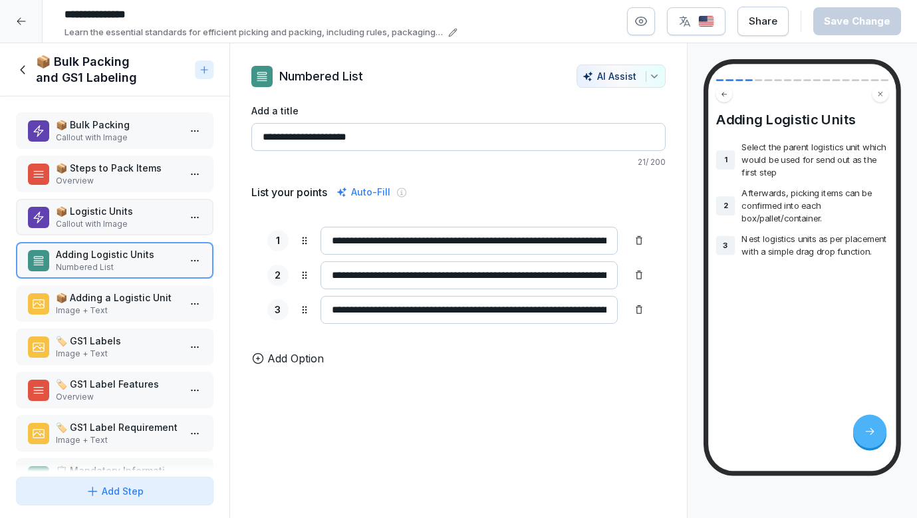
click at [121, 298] on p "📦 Adding a Logistic Unit" at bounding box center [117, 298] width 123 height 14
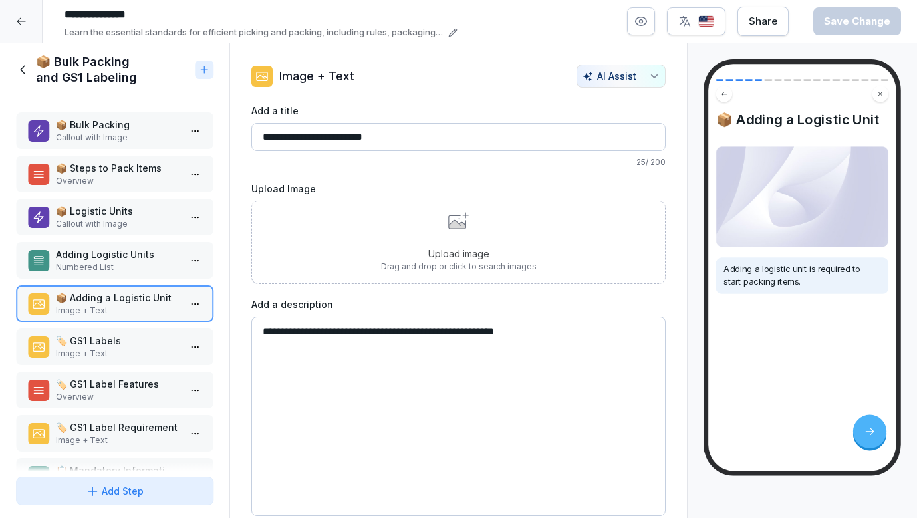
click at [129, 184] on p "Overview" at bounding box center [117, 181] width 123 height 12
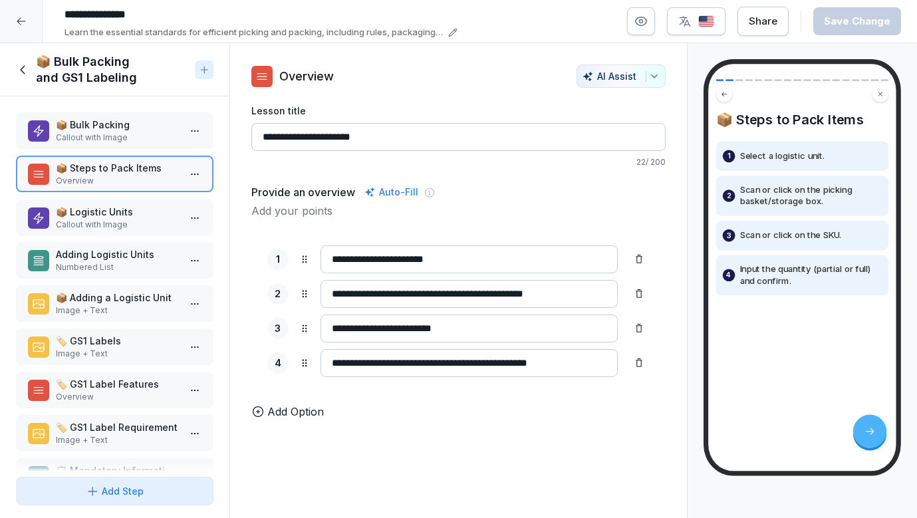
click at [129, 235] on div "📦 Logistic Units Callout with Image" at bounding box center [115, 218] width 198 height 37
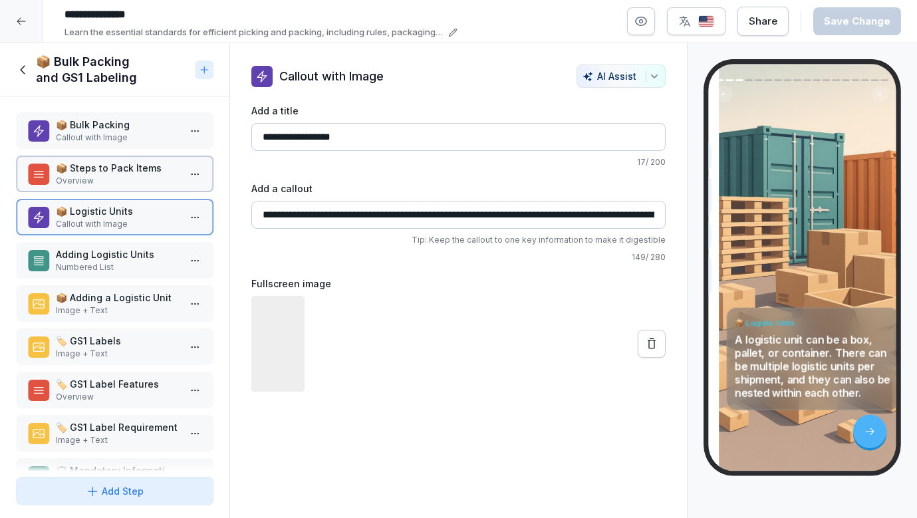
click at [129, 257] on p "Adding Logistic Units" at bounding box center [117, 254] width 123 height 14
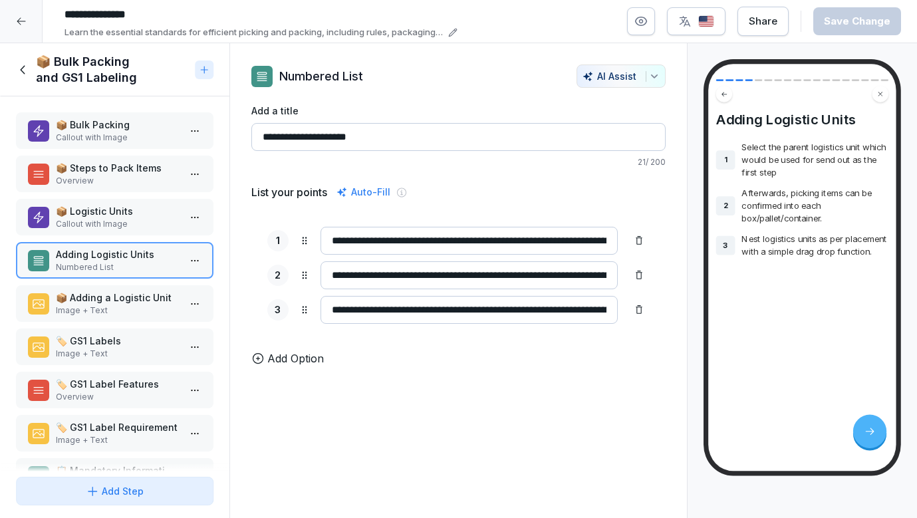
click at [128, 299] on p "📦 Adding a Logistic Unit" at bounding box center [117, 298] width 123 height 14
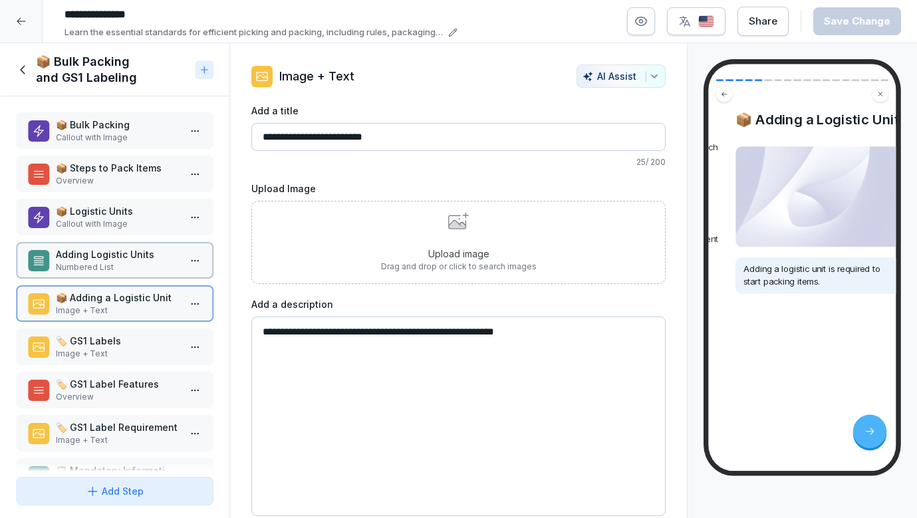
click at [128, 263] on p "Numbered List" at bounding box center [117, 267] width 123 height 12
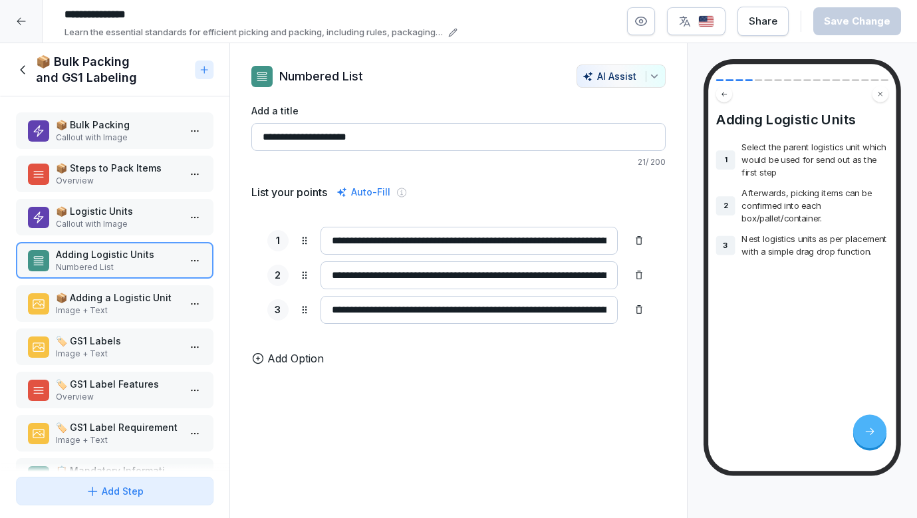
click at [127, 223] on p "Callout with Image" at bounding box center [117, 224] width 123 height 12
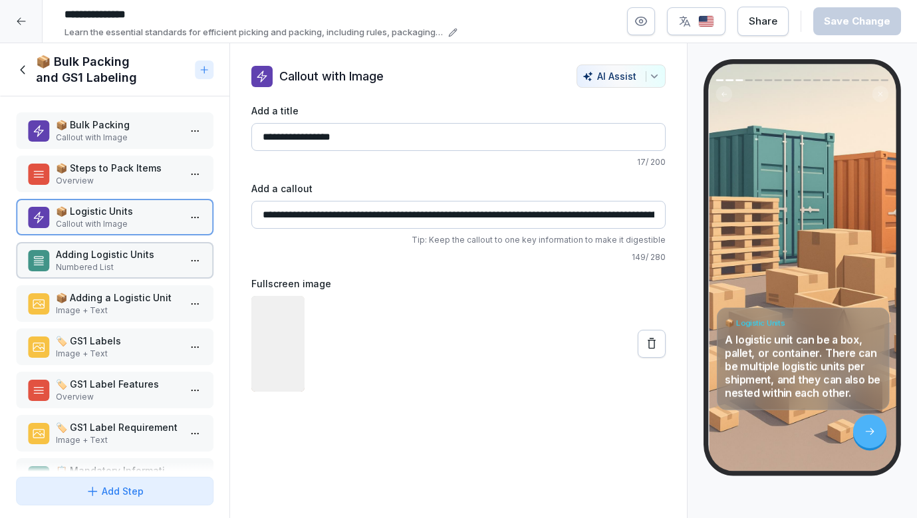
click at [129, 259] on p "Adding Logistic Units" at bounding box center [117, 254] width 123 height 14
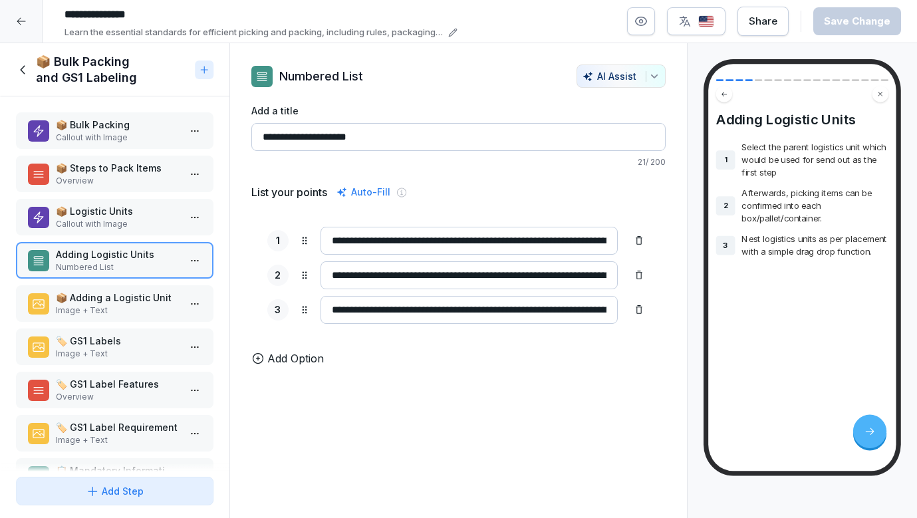
click at [129, 308] on p "Image + Text" at bounding box center [117, 311] width 123 height 12
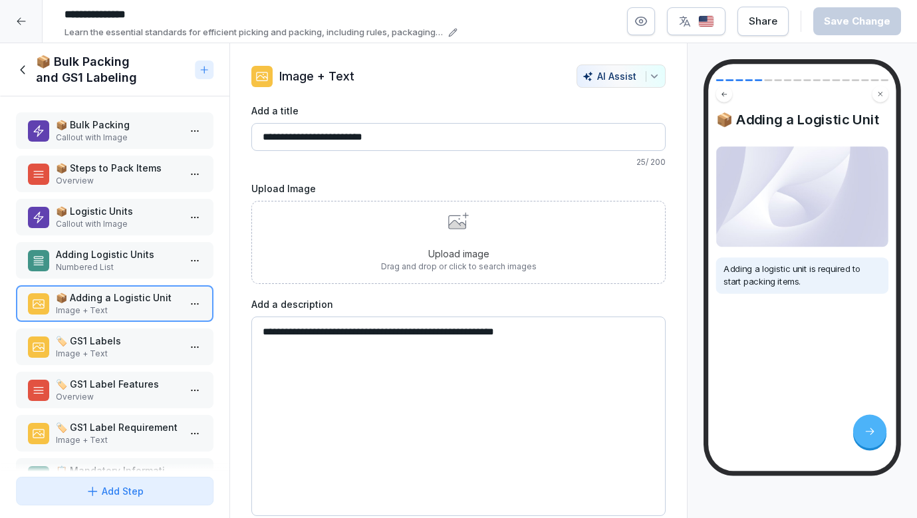
click at [136, 251] on p "Adding Logistic Units" at bounding box center [117, 254] width 123 height 14
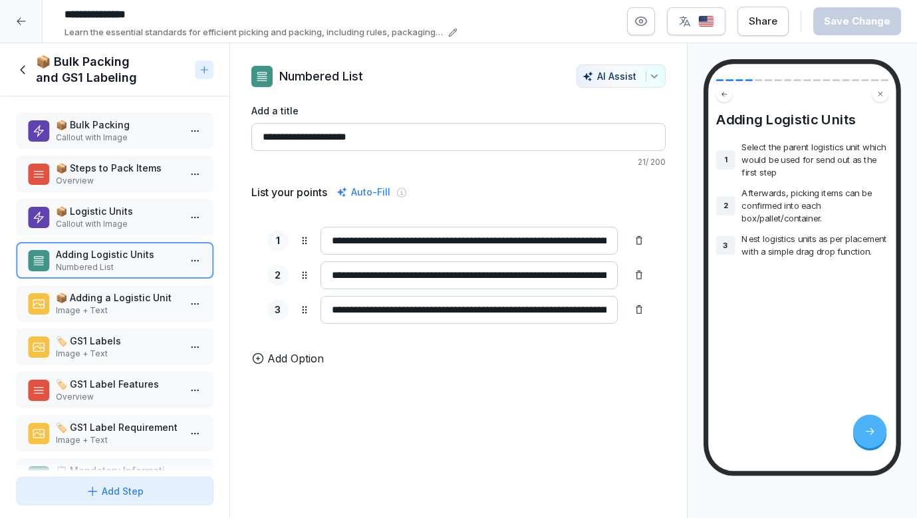
click at [132, 305] on p "Image + Text" at bounding box center [117, 311] width 123 height 12
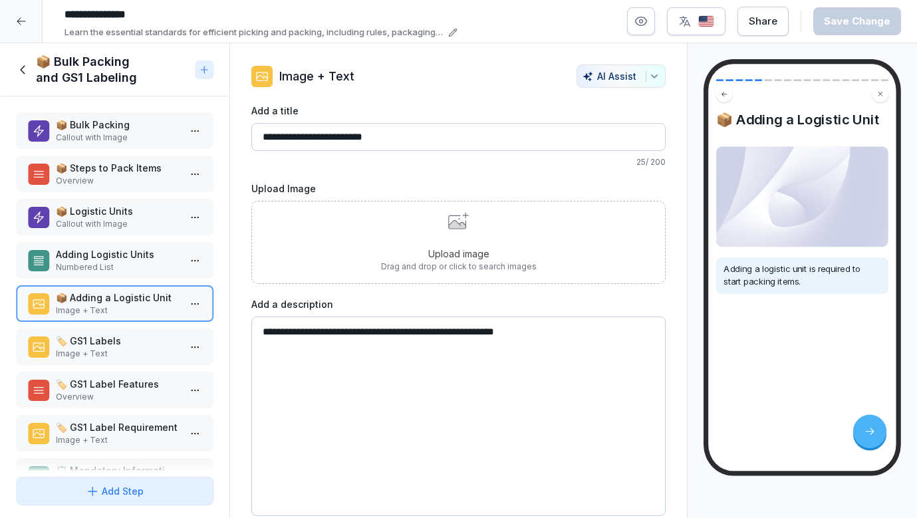
click at [133, 267] on p "Numbered List" at bounding box center [117, 267] width 123 height 12
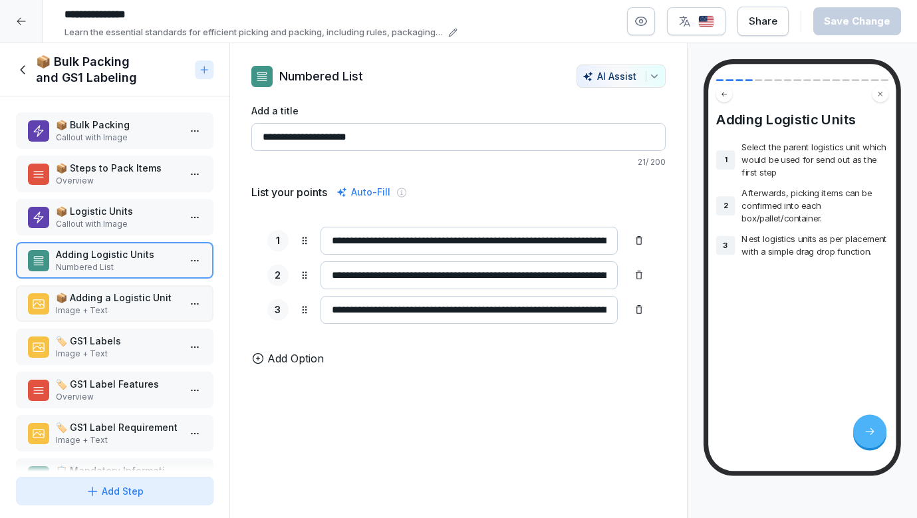
click at [130, 302] on p "📦 Adding a Logistic Unit" at bounding box center [117, 298] width 123 height 14
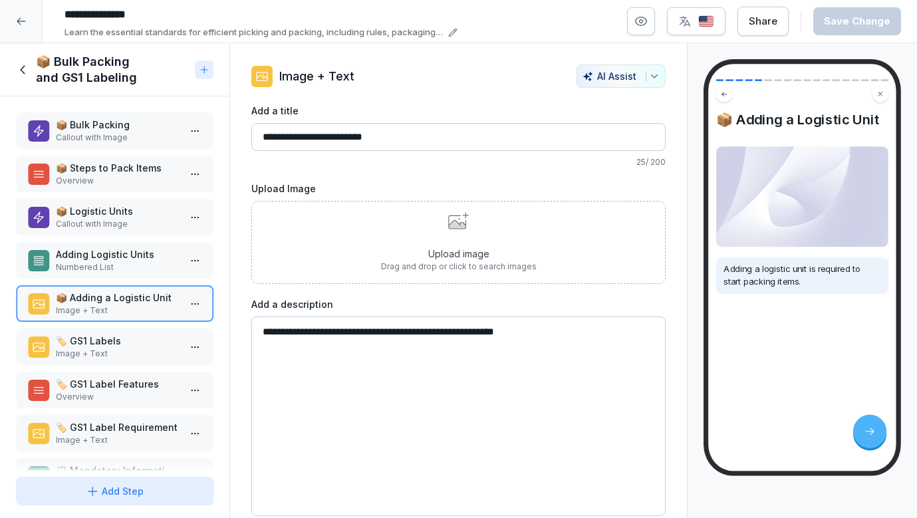
click at [116, 276] on div "Adding Logistic Units Numbered List" at bounding box center [115, 260] width 198 height 37
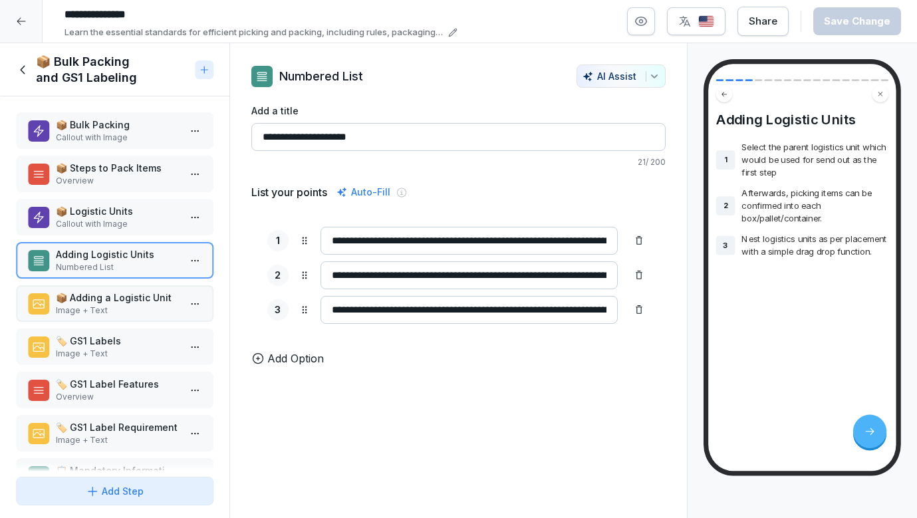
click at [116, 337] on p "🏷️ GS1 Labels" at bounding box center [117, 341] width 123 height 14
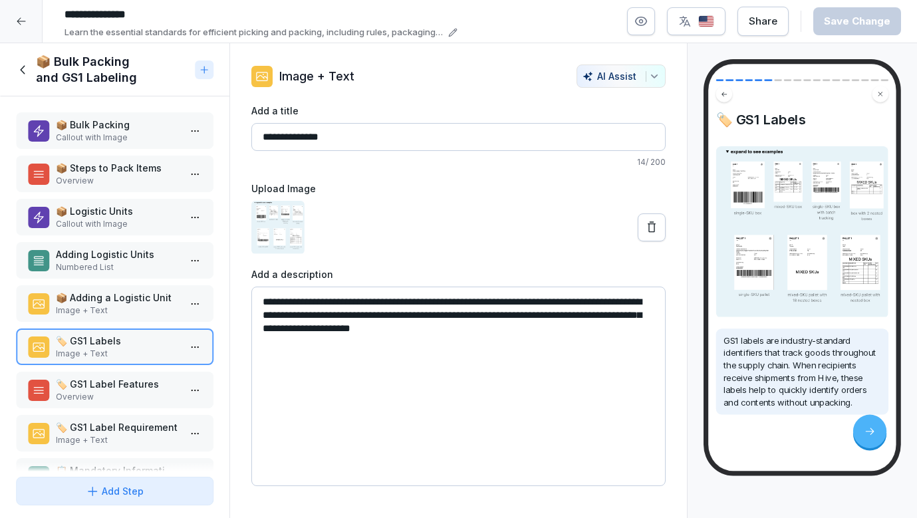
click at [112, 309] on p "Image + Text" at bounding box center [117, 311] width 123 height 12
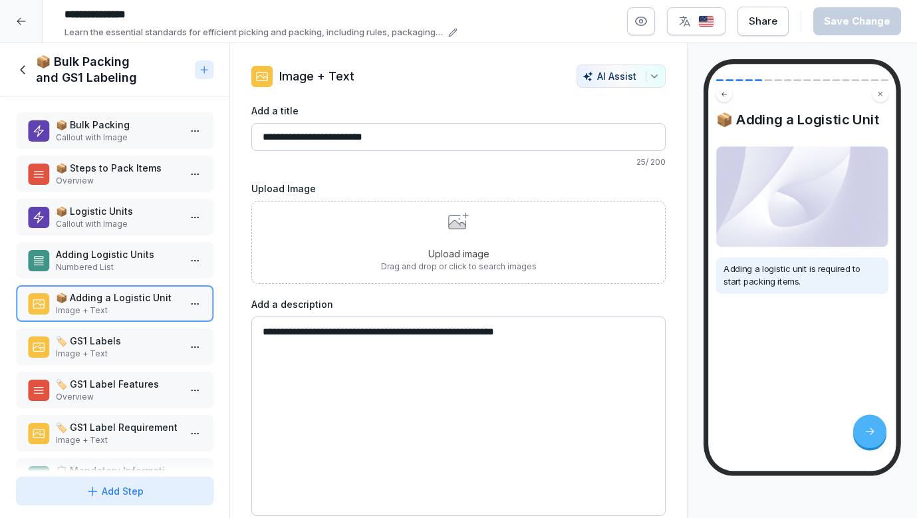
click at [115, 135] on p "Callout with Image" at bounding box center [117, 138] width 123 height 12
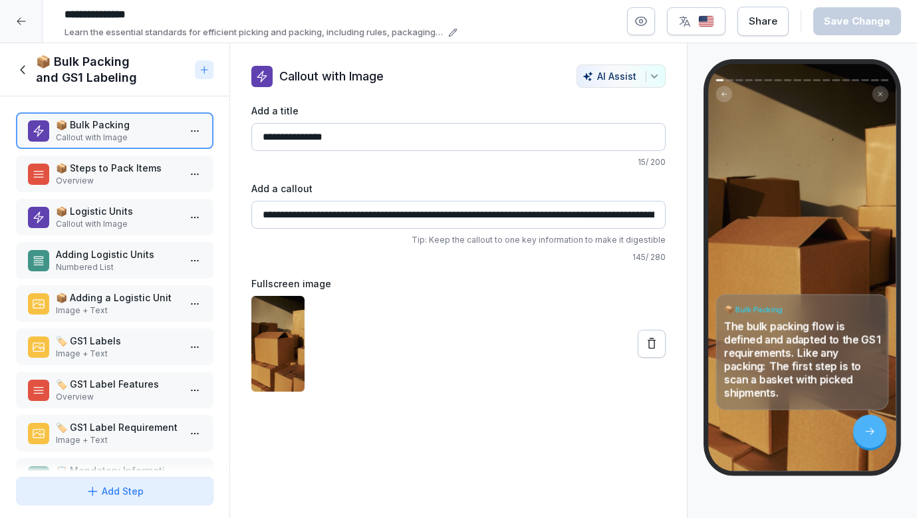
click at [110, 172] on p "📦 Steps to Pack Items" at bounding box center [117, 168] width 123 height 14
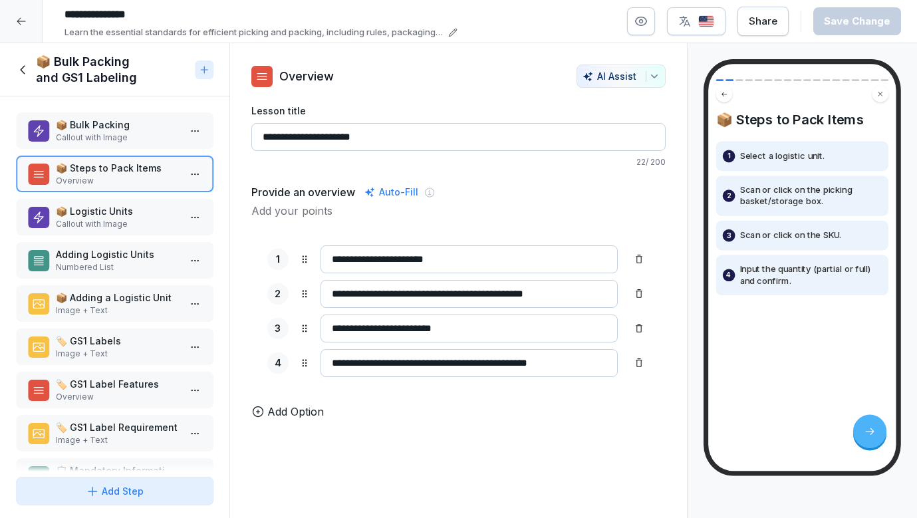
click at [108, 205] on p "📦 Logistic Units" at bounding box center [117, 211] width 123 height 14
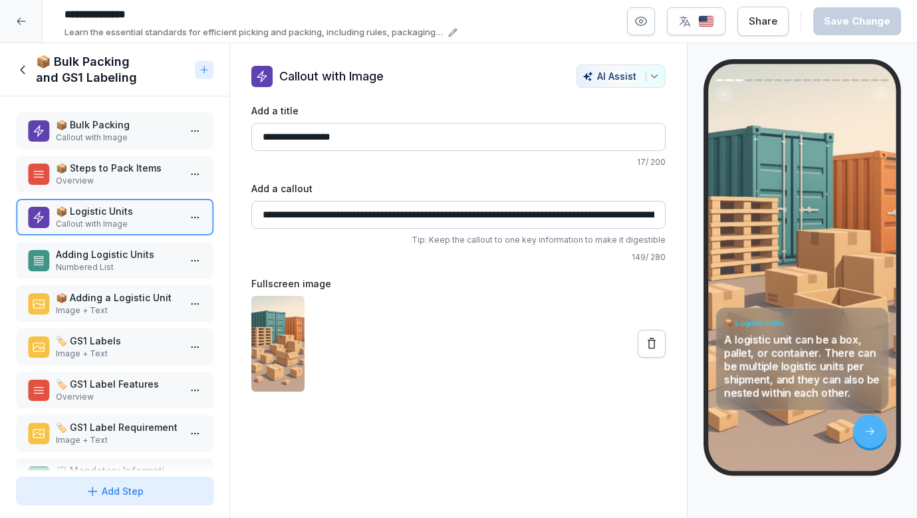
click at [113, 265] on p "Numbered List" at bounding box center [117, 267] width 123 height 12
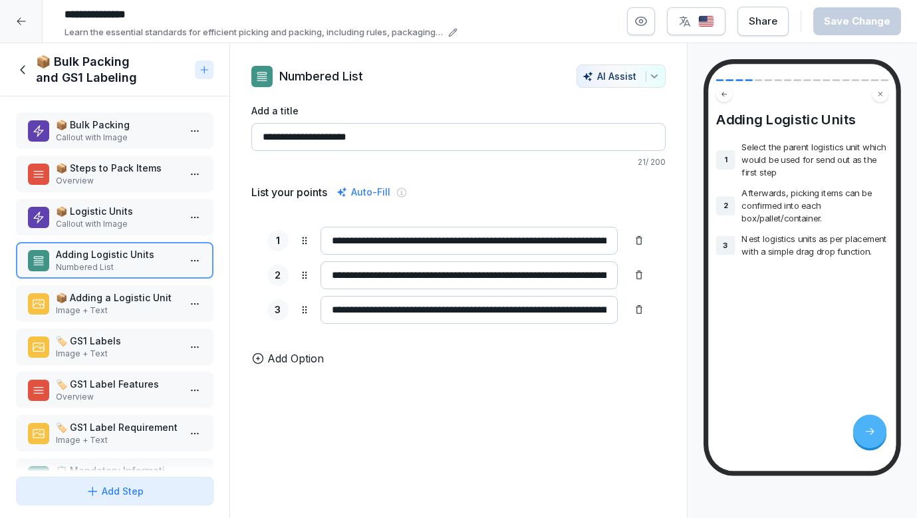
click at [91, 200] on div "📦 Logistic Units Callout with Image" at bounding box center [115, 217] width 198 height 37
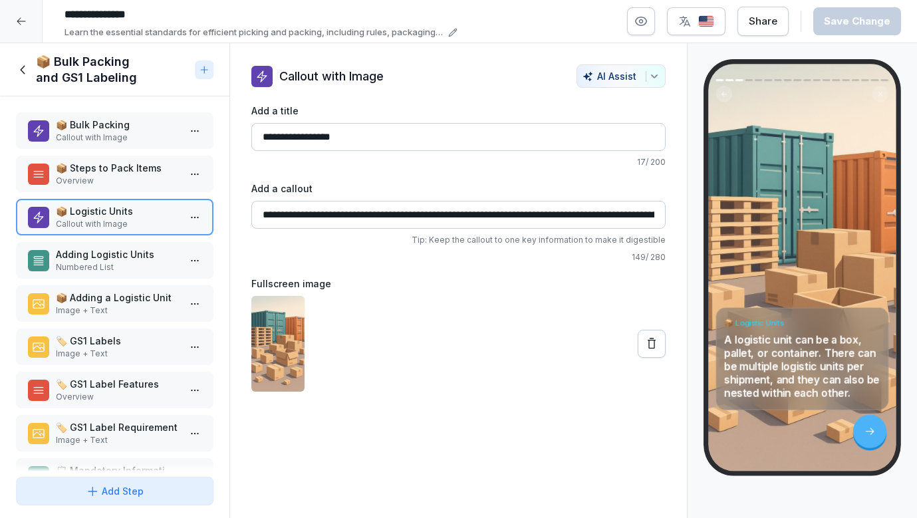
click at [106, 181] on p "Overview" at bounding box center [117, 181] width 123 height 12
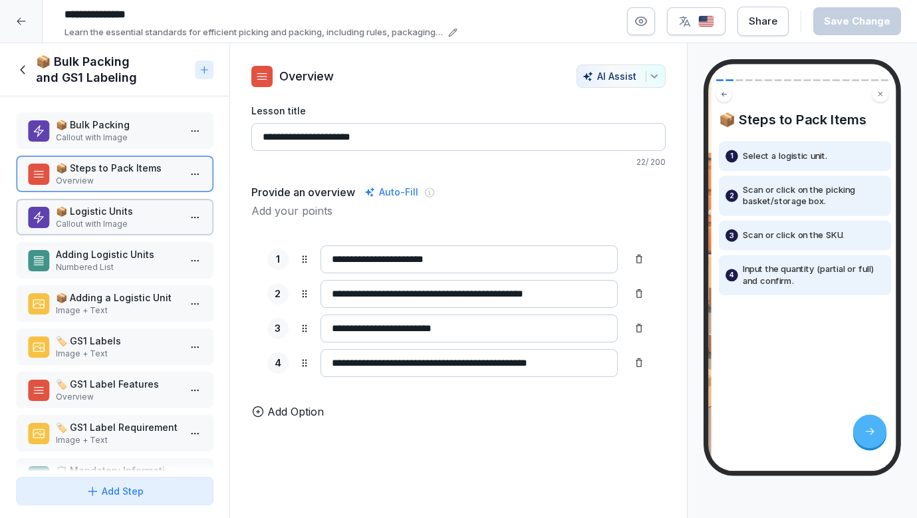
click at [109, 119] on p "📦 Bulk Packing" at bounding box center [117, 125] width 123 height 14
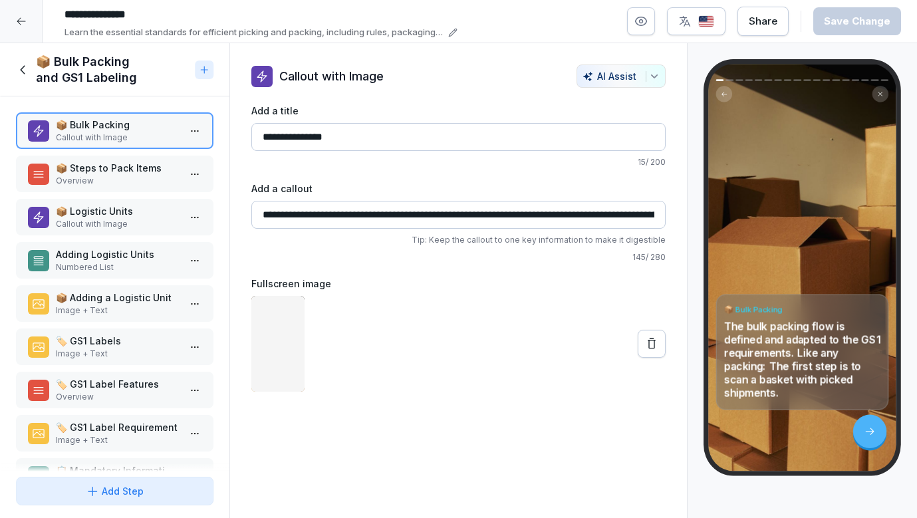
click at [109, 181] on p "Overview" at bounding box center [117, 181] width 123 height 12
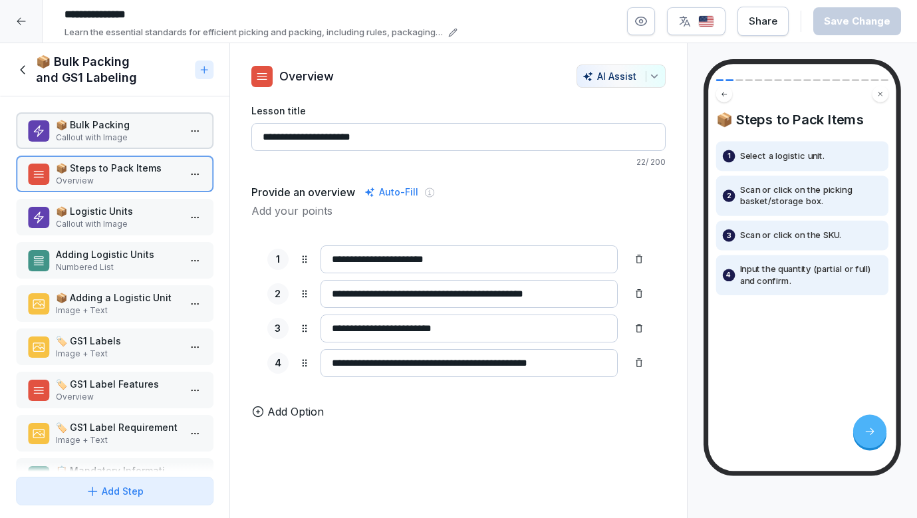
click at [109, 217] on p "📦 Logistic Units" at bounding box center [117, 211] width 123 height 14
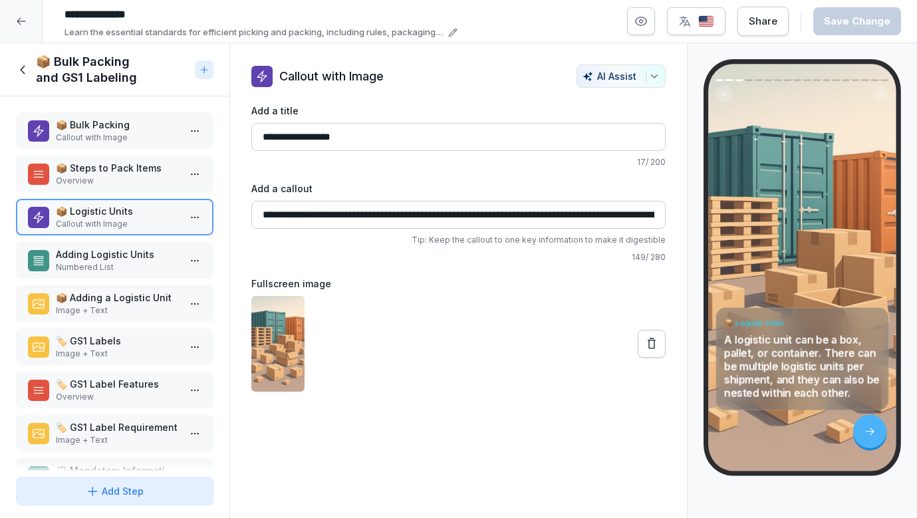
click at [109, 264] on p "Numbered List" at bounding box center [117, 267] width 123 height 12
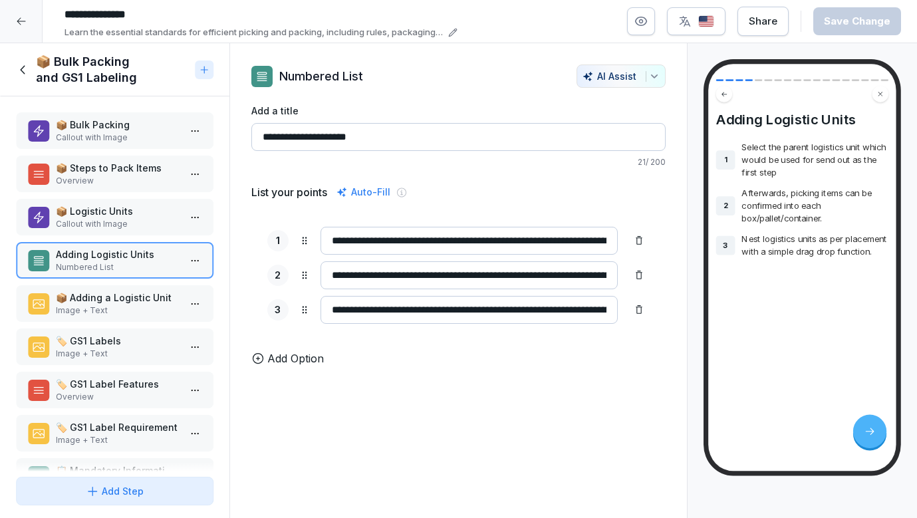
click at [122, 322] on div "📦 Bulk Packing Callout with Image 📦 Steps to Pack Items Overview 📦 Logistic Uni…" at bounding box center [115, 283] width 230 height 375
click at [121, 311] on p "Image + Text" at bounding box center [117, 311] width 123 height 12
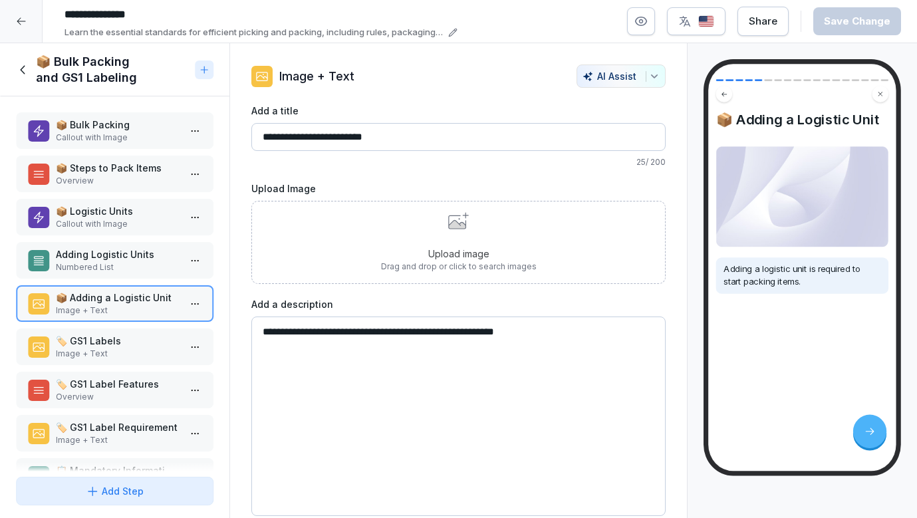
click at [128, 248] on p "Adding Logistic Units" at bounding box center [117, 254] width 123 height 14
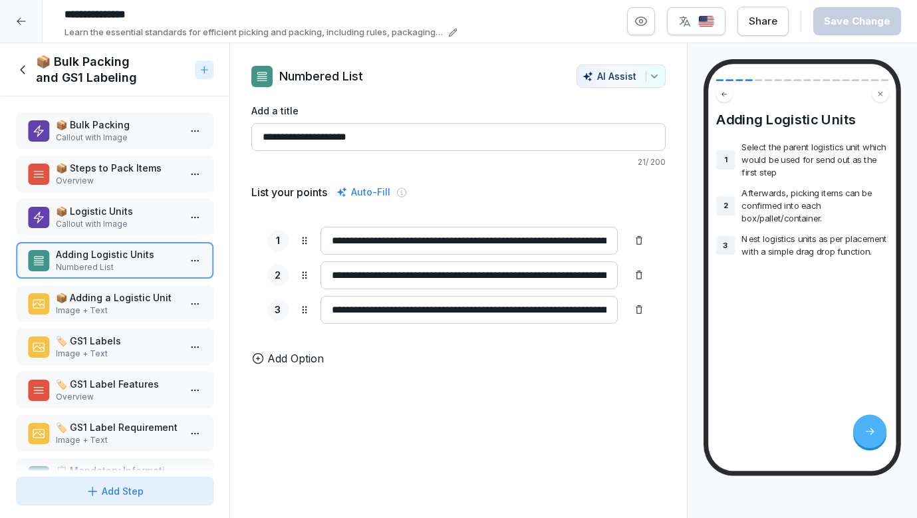
click at [142, 300] on p "📦 Adding a Logistic Unit" at bounding box center [117, 298] width 123 height 14
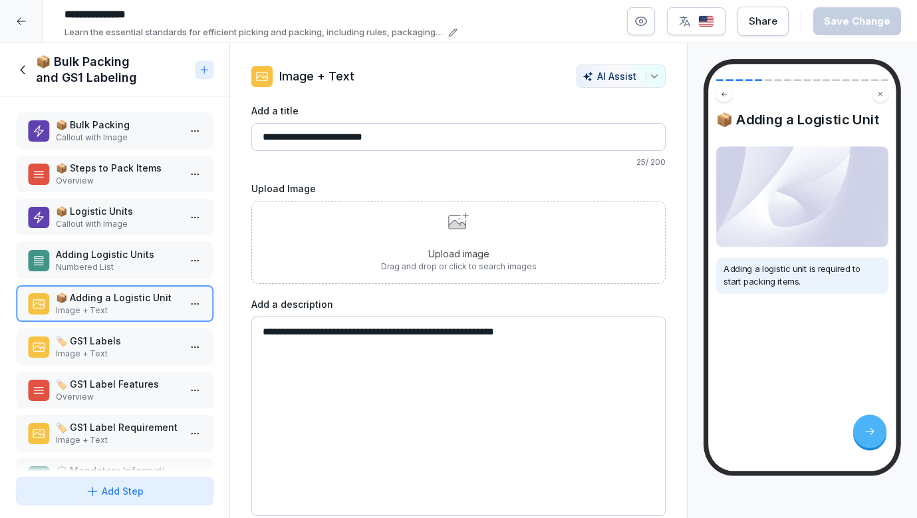
click at [138, 357] on p "Image + Text" at bounding box center [117, 354] width 123 height 12
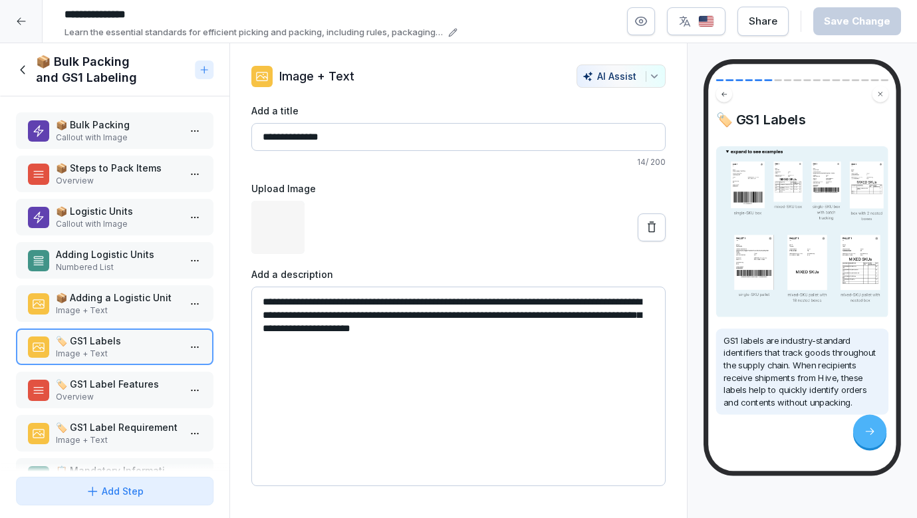
click at [138, 301] on p "📦 Adding a Logistic Unit" at bounding box center [117, 298] width 123 height 14
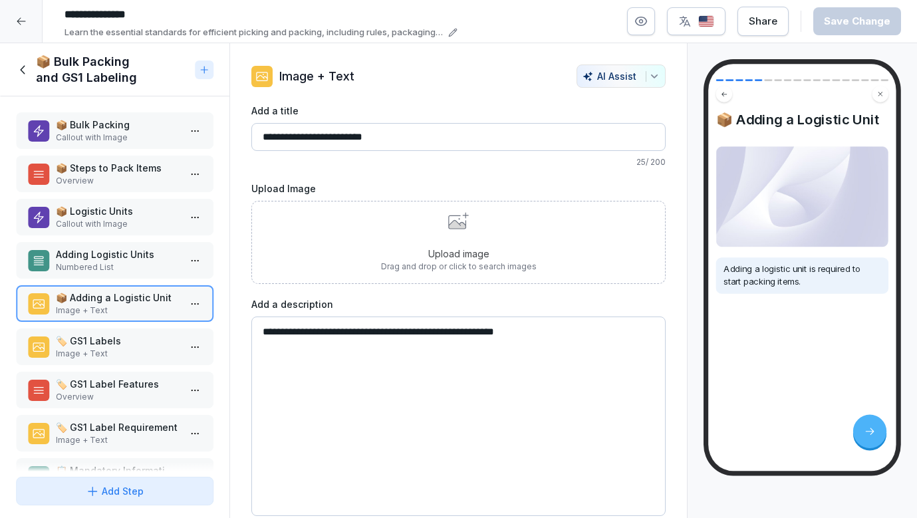
click at [144, 239] on div "📦 Bulk Packing Callout with Image 📦 Steps to Pack Items Overview 📦 Logistic Uni…" at bounding box center [115, 283] width 230 height 375
click at [139, 257] on p "Adding Logistic Units" at bounding box center [117, 254] width 123 height 14
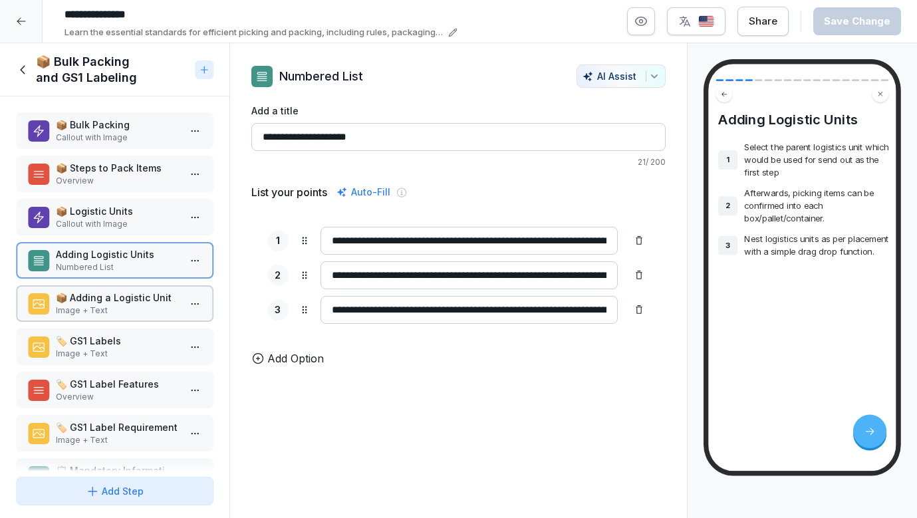
click at [130, 308] on p "Image + Text" at bounding box center [117, 311] width 123 height 12
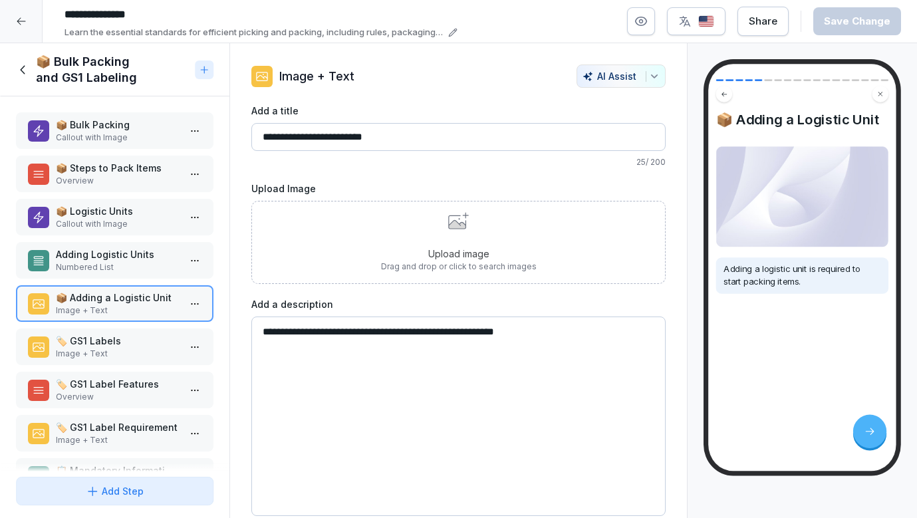
click at [152, 224] on p "Callout with Image" at bounding box center [117, 224] width 123 height 12
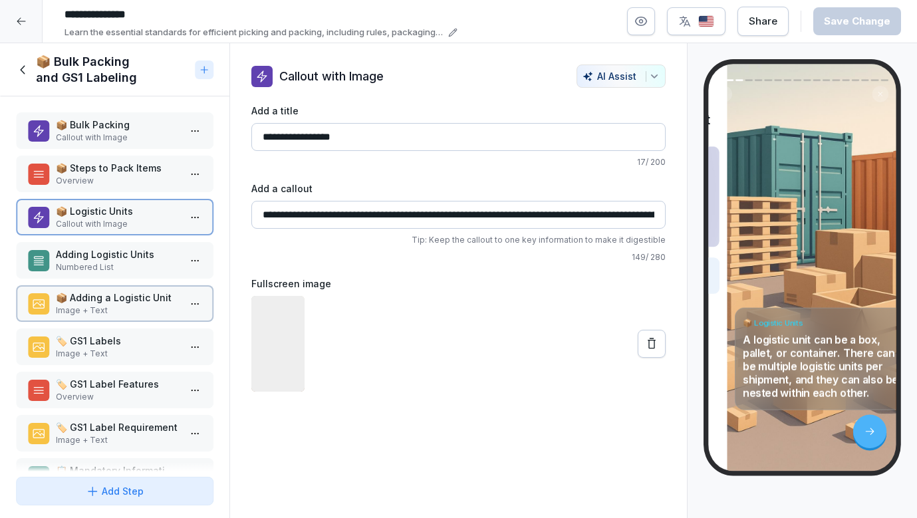
click at [130, 291] on p "📦 Adding a Logistic Unit" at bounding box center [117, 298] width 123 height 14
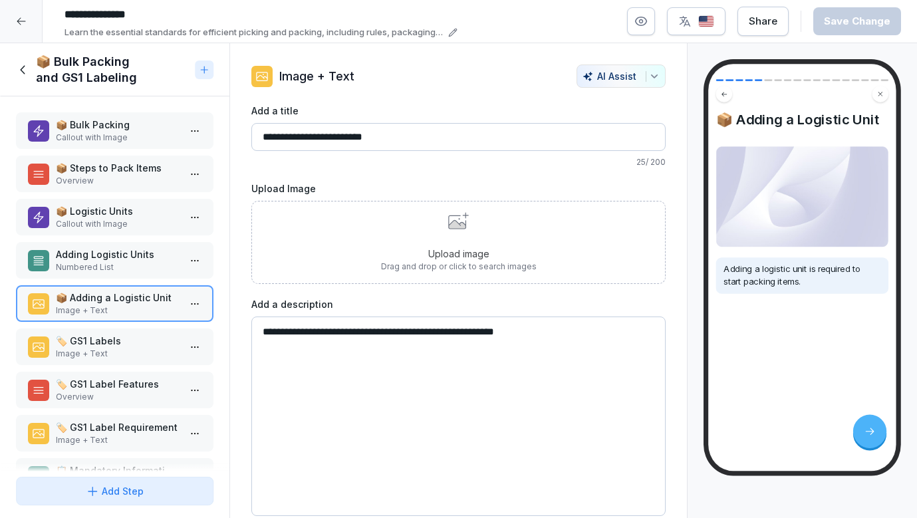
click at [118, 337] on p "🏷️ GS1 Labels" at bounding box center [117, 341] width 123 height 14
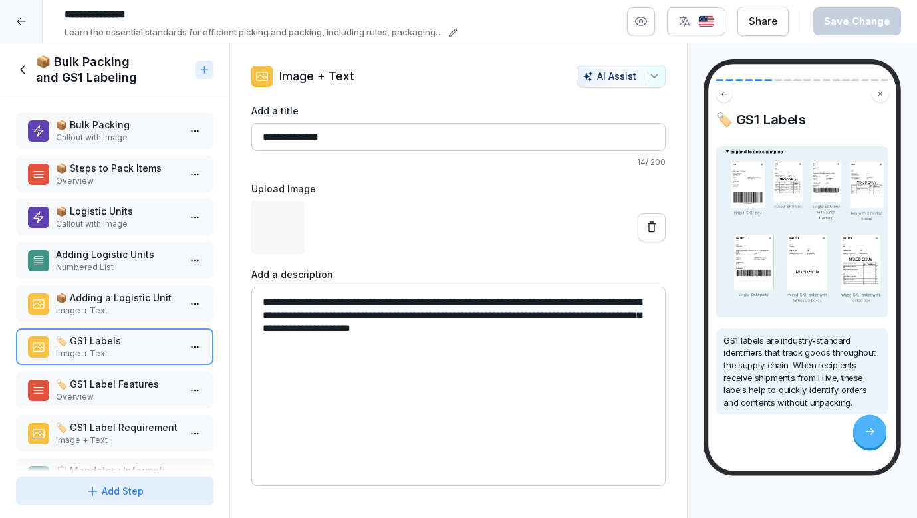
click at [124, 286] on div "📦 Adding a Logistic Unit Image + Text" at bounding box center [115, 303] width 198 height 37
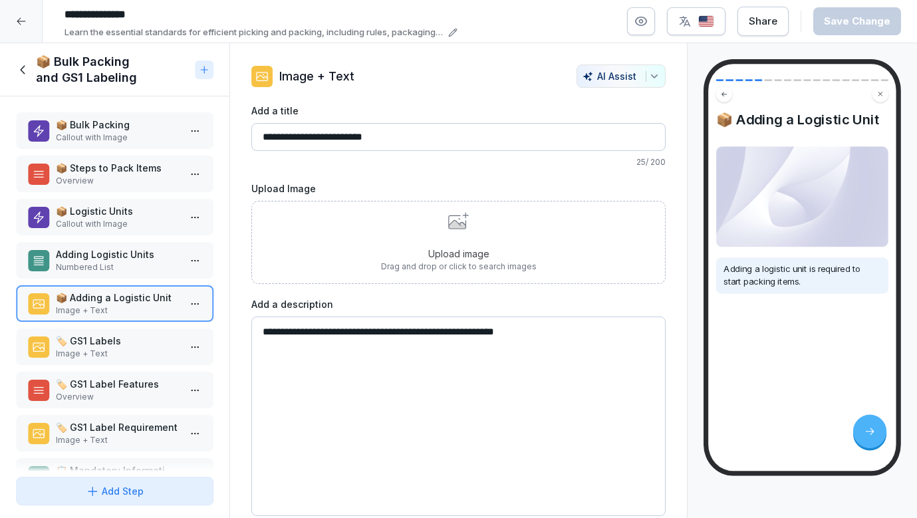
click at [107, 327] on div "📦 Bulk Packing Callout with Image 📦 Steps to Pack Items Overview 📦 Logistic Uni…" at bounding box center [115, 283] width 230 height 375
click at [112, 295] on p "📦 Adding a Logistic Unit" at bounding box center [117, 298] width 123 height 14
click at [108, 330] on div "🏷️ GS1 Labels Image + Text" at bounding box center [115, 347] width 198 height 37
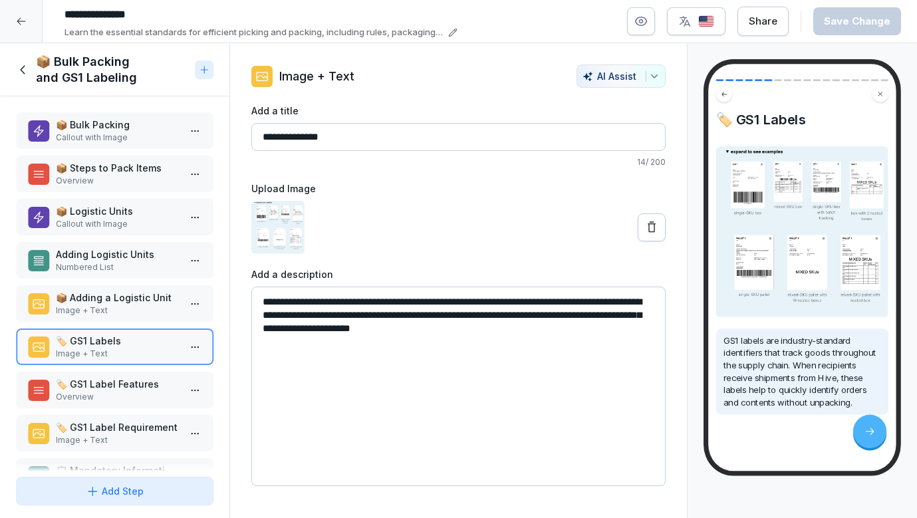
click at [114, 311] on p "Image + Text" at bounding box center [117, 311] width 123 height 12
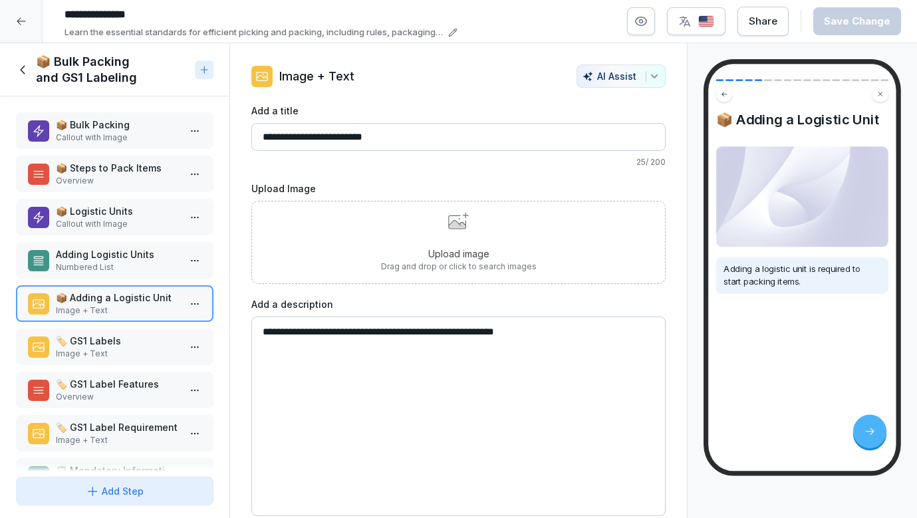
click at [126, 258] on p "Adding Logistic Units" at bounding box center [117, 254] width 123 height 14
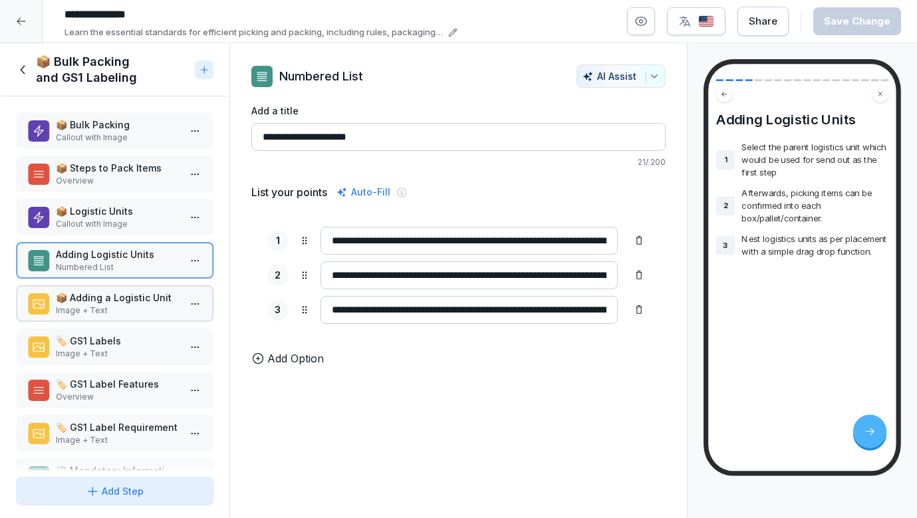
click at [126, 327] on div "📦 Bulk Packing Callout with Image 📦 Steps to Pack Items Overview 📦 Logistic Uni…" at bounding box center [115, 283] width 230 height 375
click at [123, 311] on p "Image + Text" at bounding box center [117, 311] width 123 height 12
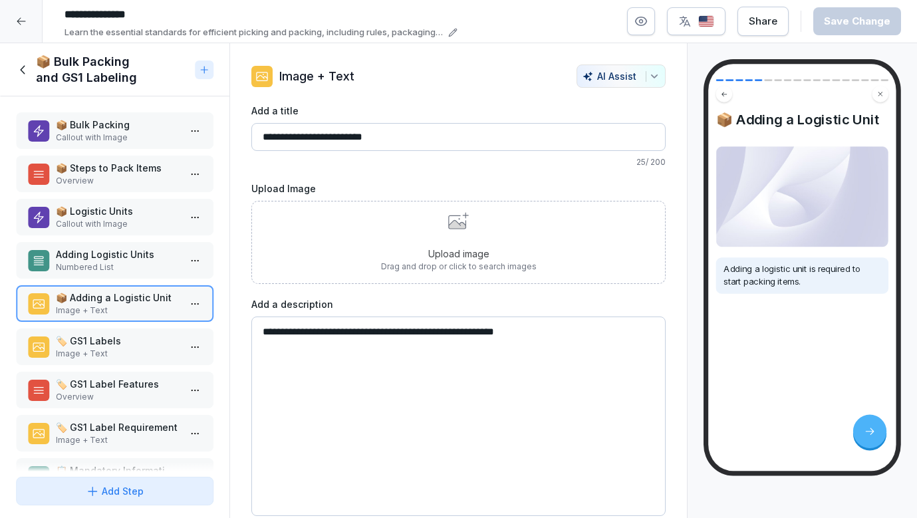
click at [142, 244] on div "Adding Logistic Units Numbered List" at bounding box center [115, 260] width 198 height 37
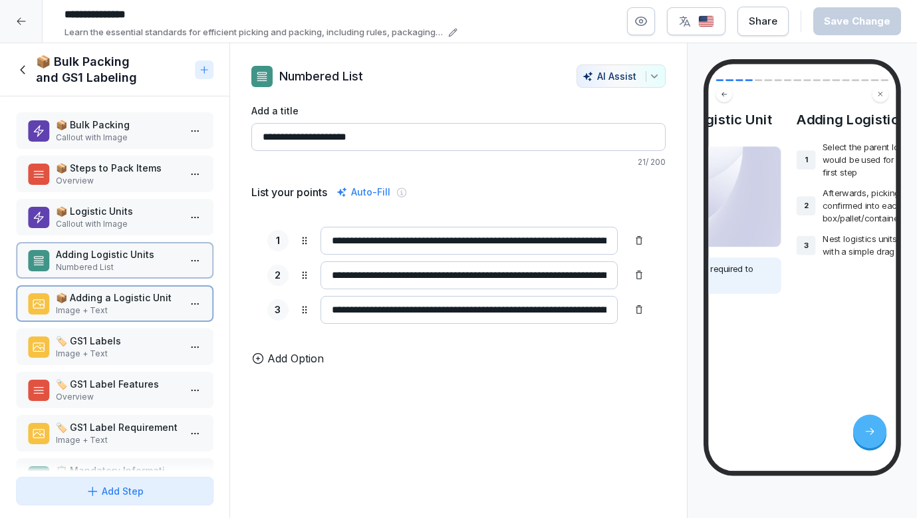
click at [136, 222] on p "Callout with Image" at bounding box center [117, 224] width 123 height 12
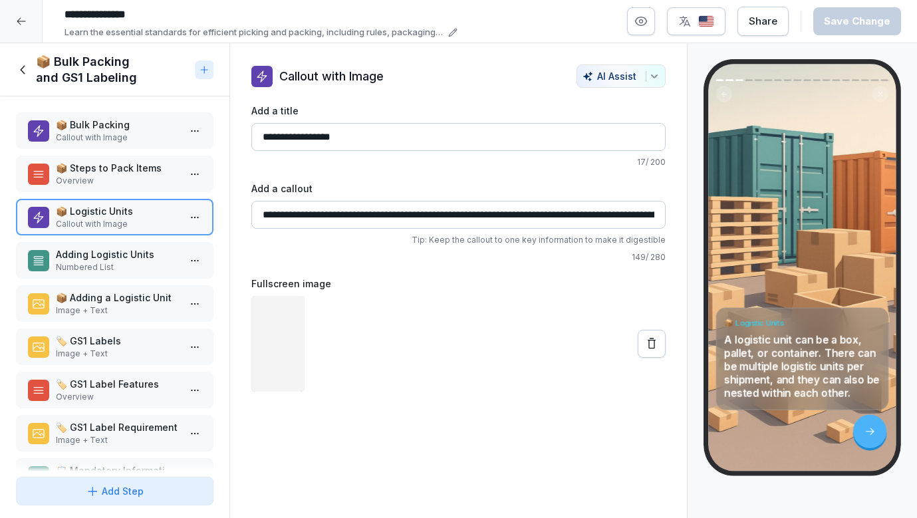
click at [124, 291] on p "📦 Adding a Logistic Unit" at bounding box center [117, 298] width 123 height 14
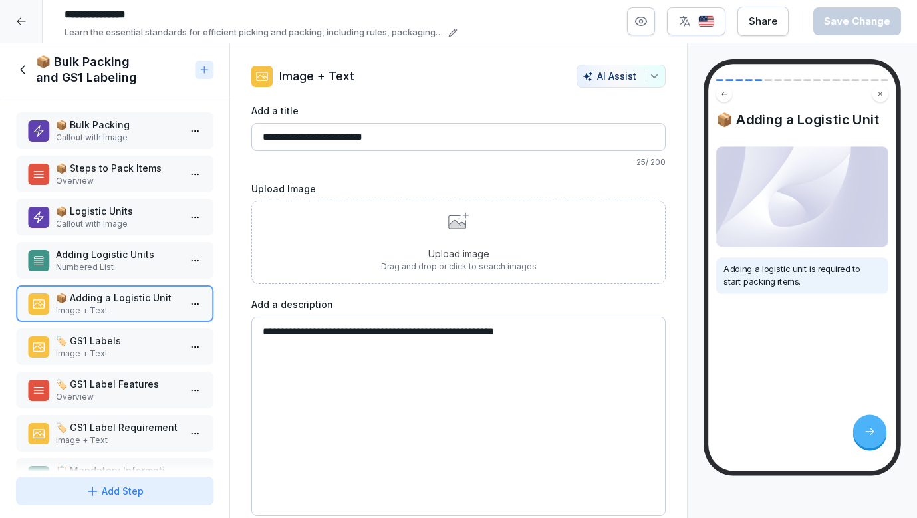
click at [124, 185] on p "Overview" at bounding box center [117, 181] width 123 height 12
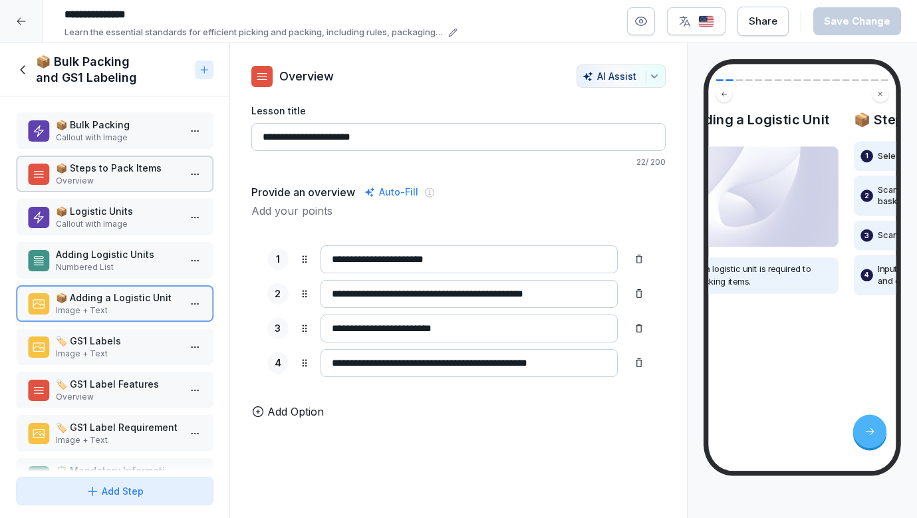
click at [118, 236] on div "📦 Bulk Packing Callout with Image 📦 Steps to Pack Items Overview 📦 Logistic Uni…" at bounding box center [115, 283] width 230 height 375
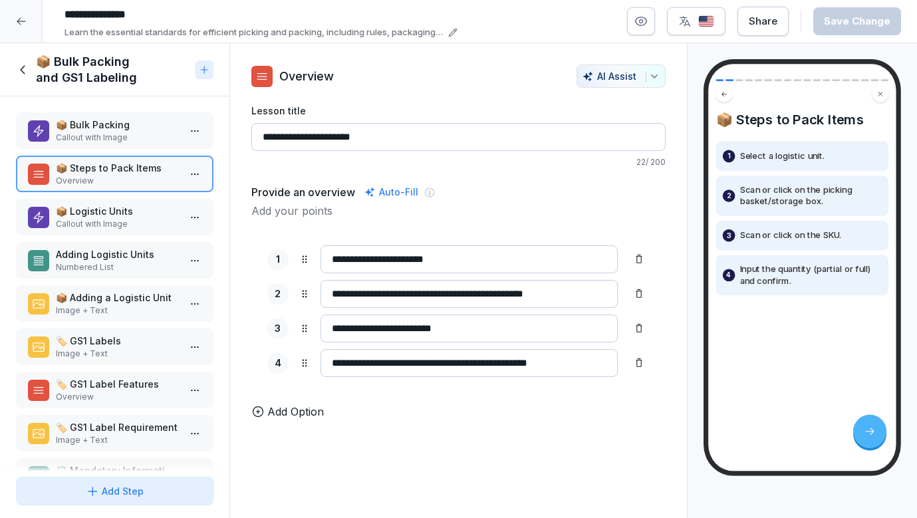
click at [122, 296] on p "📦 Adding a Logistic Unit" at bounding box center [117, 298] width 123 height 14
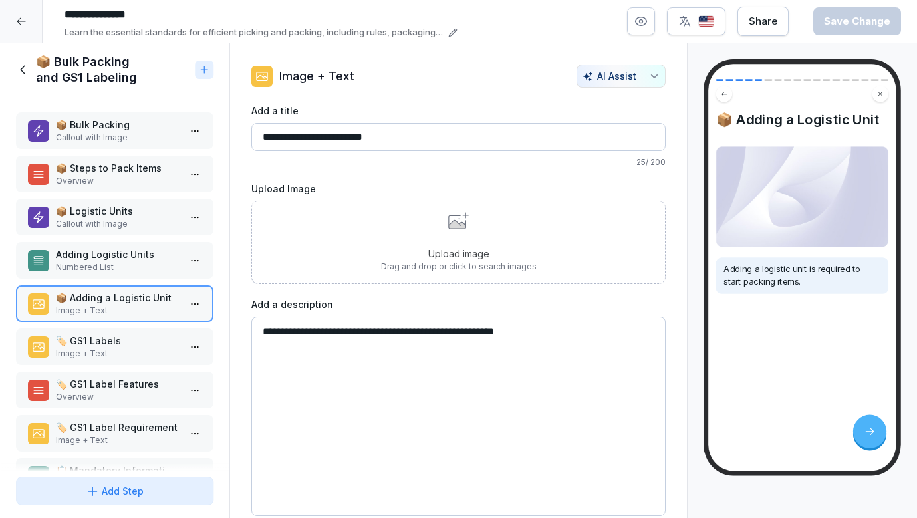
click at [126, 263] on p "Numbered List" at bounding box center [117, 267] width 123 height 12
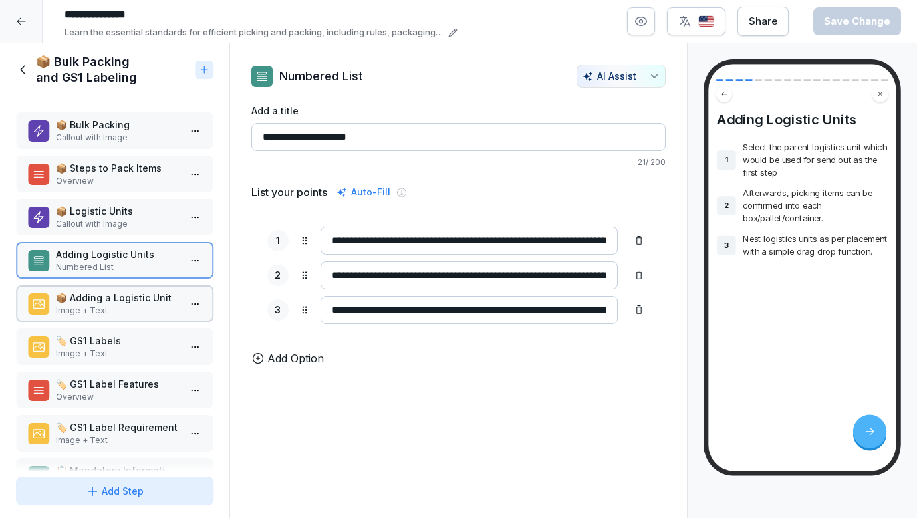
click at [126, 220] on p "Callout with Image" at bounding box center [117, 224] width 123 height 12
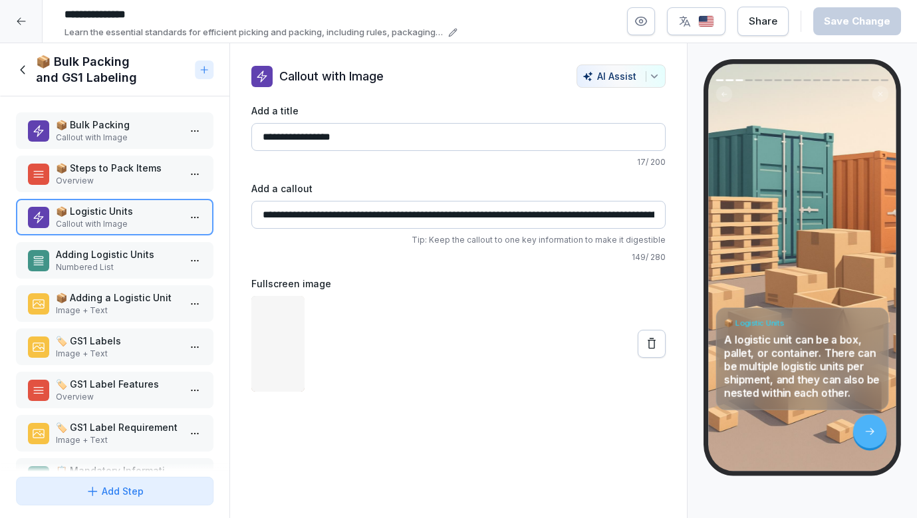
click at [128, 179] on p "Overview" at bounding box center [117, 181] width 123 height 12
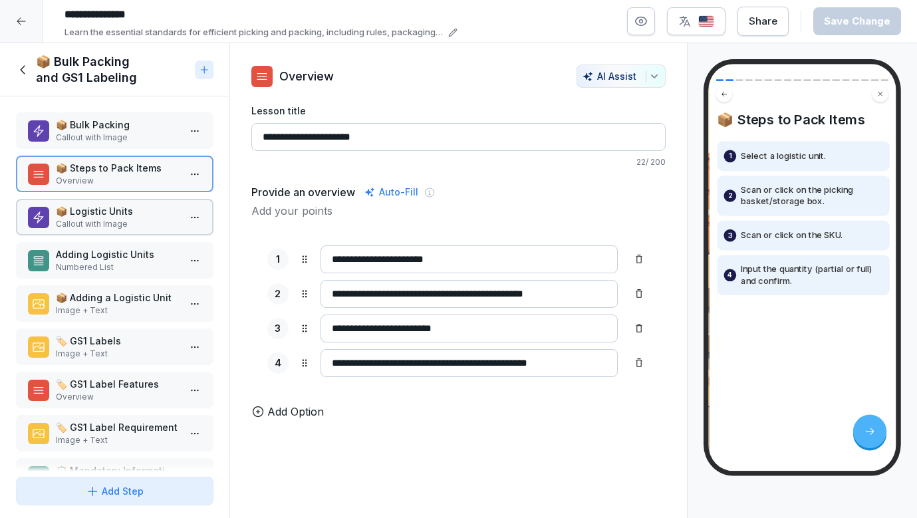
click at [122, 216] on p "📦 Logistic Units" at bounding box center [117, 211] width 123 height 14
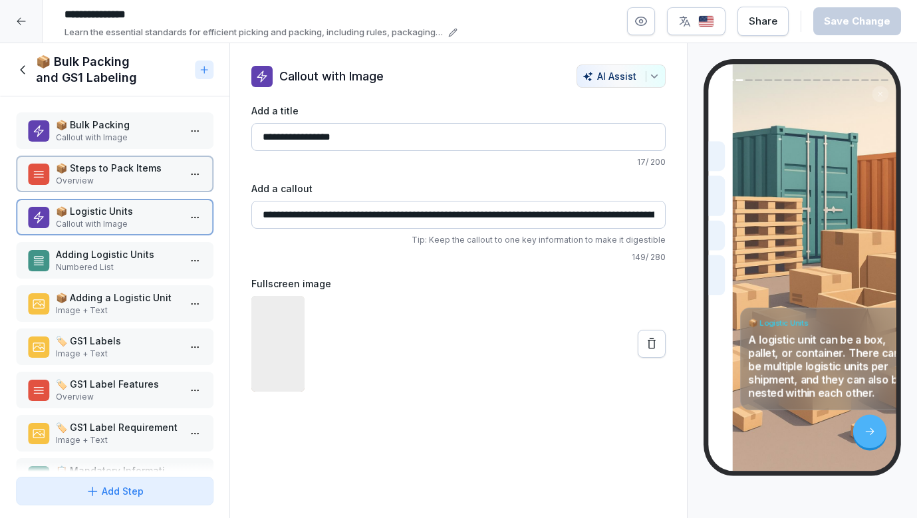
click at [116, 288] on div "📦 Adding a Logistic Unit Image + Text" at bounding box center [115, 303] width 198 height 37
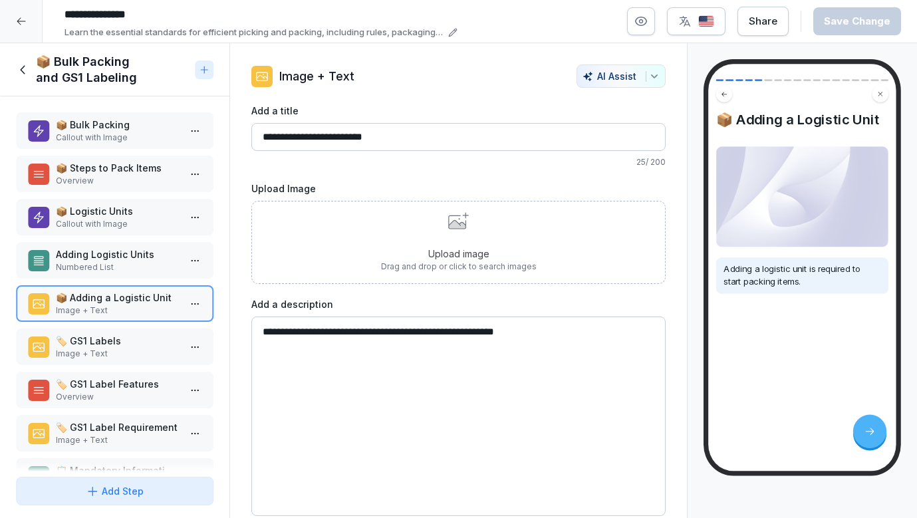
click at [115, 204] on p "📦 Logistic Units" at bounding box center [117, 211] width 123 height 14
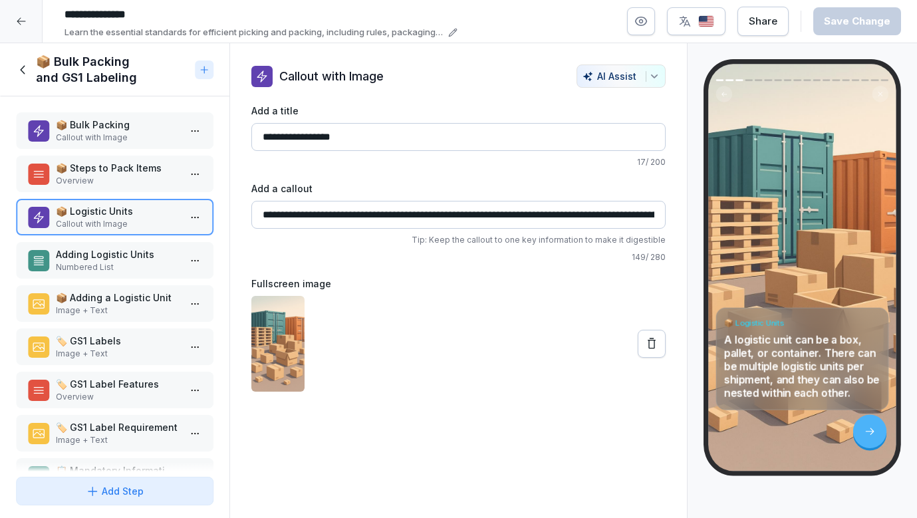
click at [116, 149] on div "📦 Bulk Packing Callout with Image 📦 Steps to Pack Items Overview 📦 Logistic Uni…" at bounding box center [115, 283] width 230 height 375
click at [116, 130] on p "📦 Bulk Packing" at bounding box center [117, 125] width 123 height 14
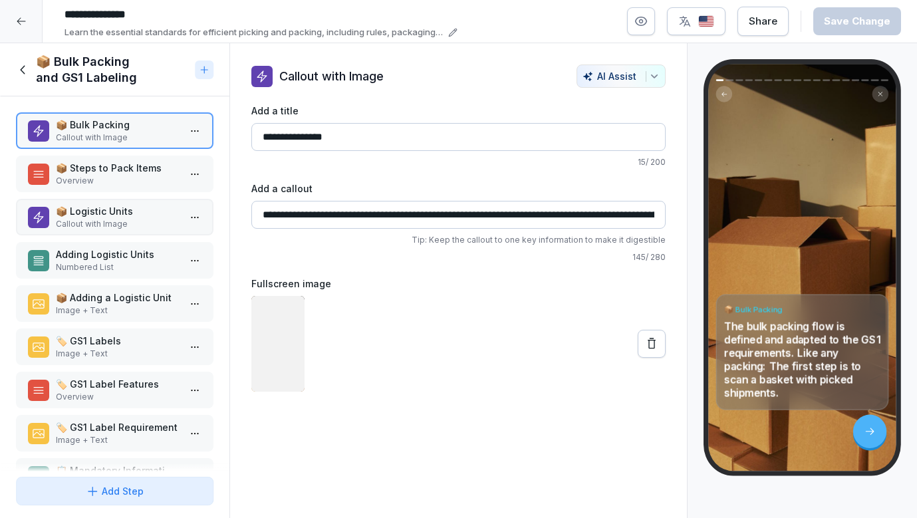
click at [110, 226] on p "Callout with Image" at bounding box center [117, 224] width 123 height 12
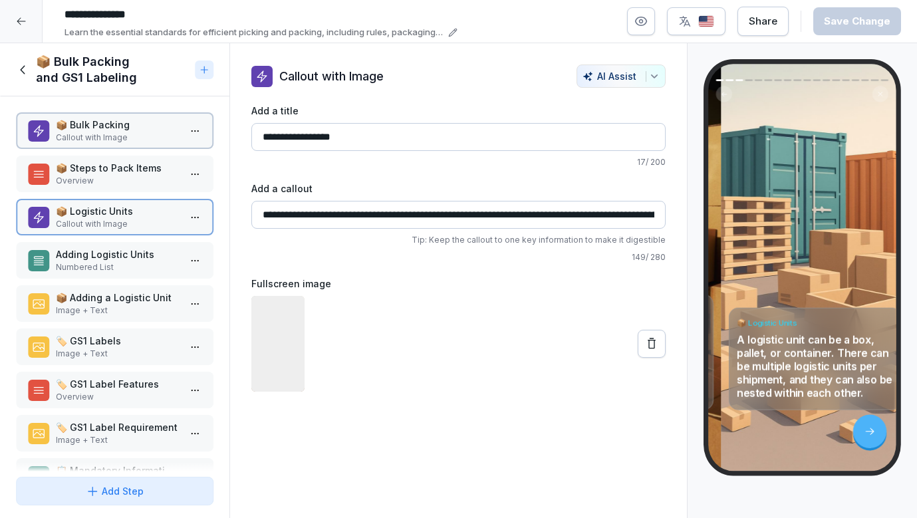
click at [110, 297] on p "📦 Adding a Logistic Unit" at bounding box center [117, 298] width 123 height 14
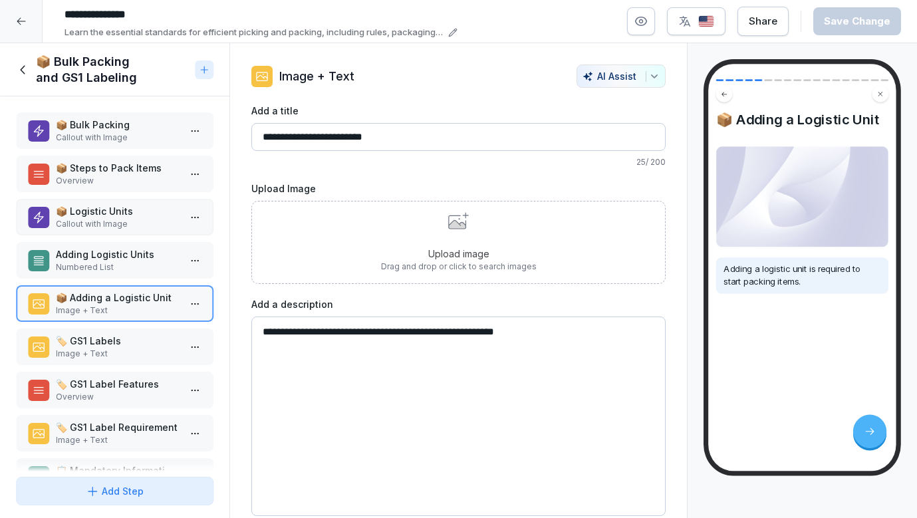
click at [115, 194] on div "📦 Bulk Packing Callout with Image 📦 Steps to Pack Items Overview 📦 Logistic Uni…" at bounding box center [115, 283] width 230 height 375
click at [112, 228] on p "Callout with Image" at bounding box center [117, 224] width 123 height 12
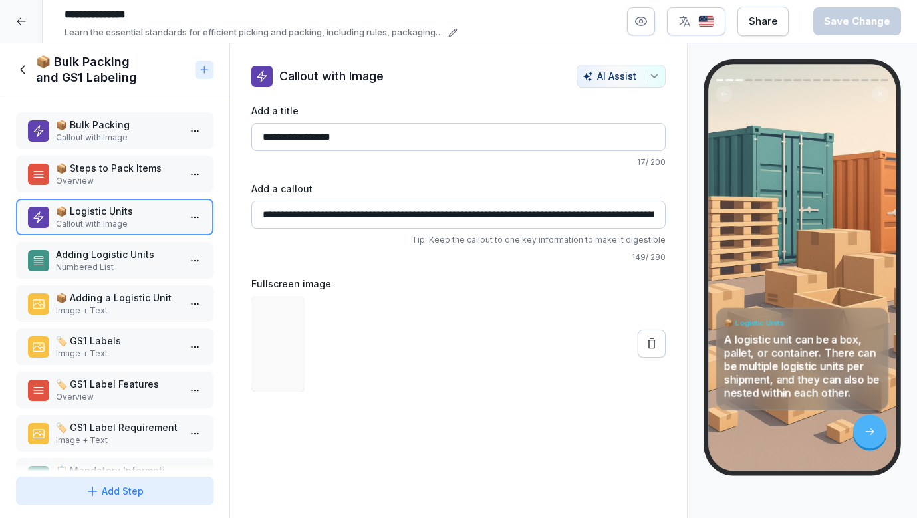
click at [110, 291] on p "📦 Adding a Logistic Unit" at bounding box center [117, 298] width 123 height 14
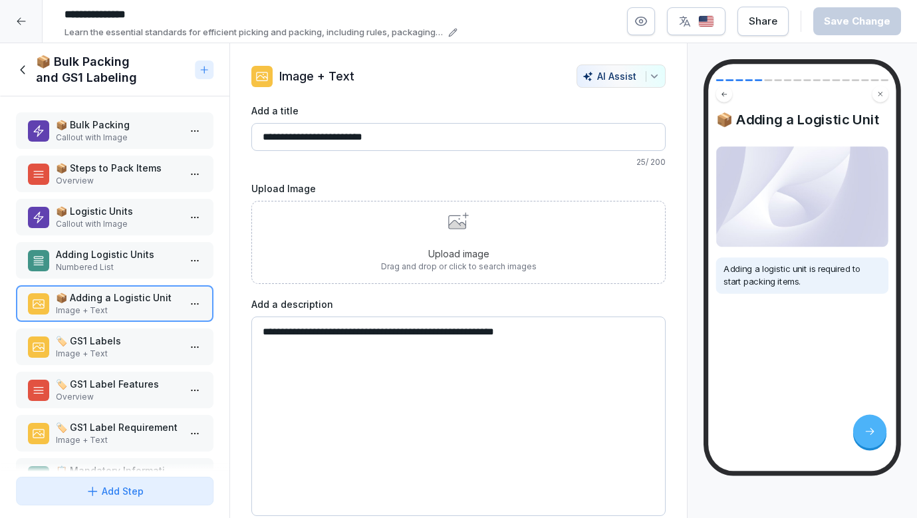
click at [106, 269] on p "Numbered List" at bounding box center [117, 267] width 123 height 12
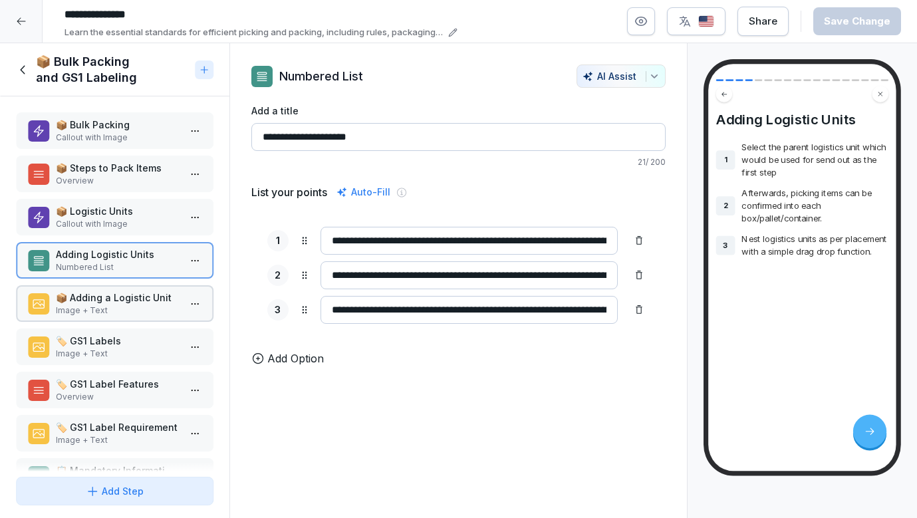
click at [102, 230] on div "📦 Logistic Units Callout with Image" at bounding box center [115, 217] width 198 height 37
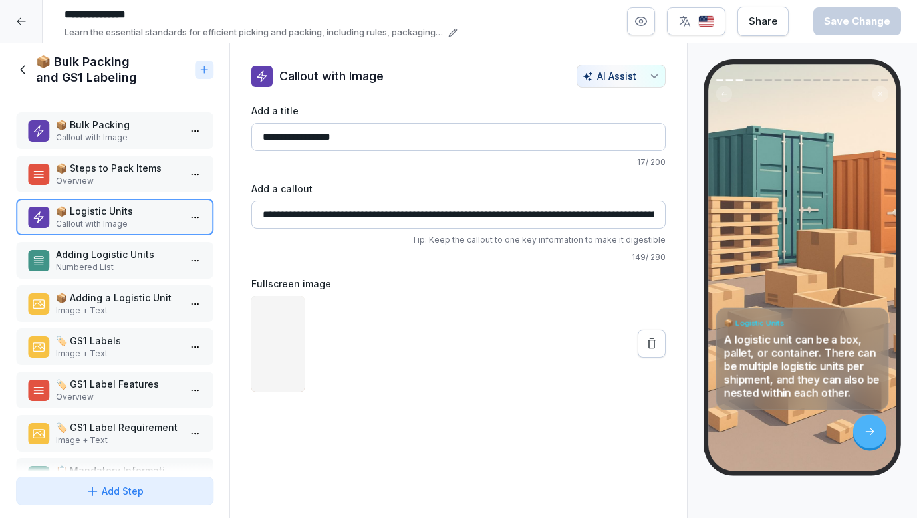
click at [104, 285] on div "📦 Adding a Logistic Unit Image + Text" at bounding box center [115, 303] width 198 height 37
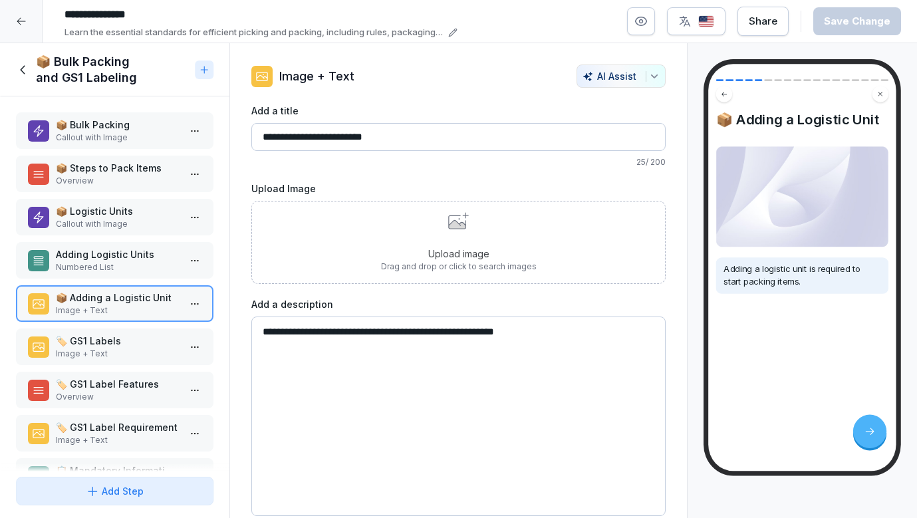
click at [99, 348] on p "Image + Text" at bounding box center [117, 354] width 123 height 12
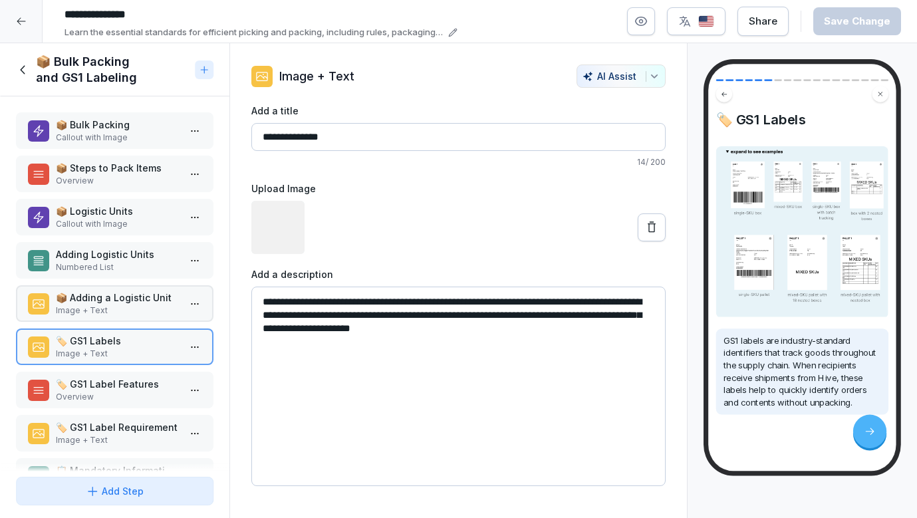
click at [101, 303] on p "📦 Adding a Logistic Unit" at bounding box center [117, 298] width 123 height 14
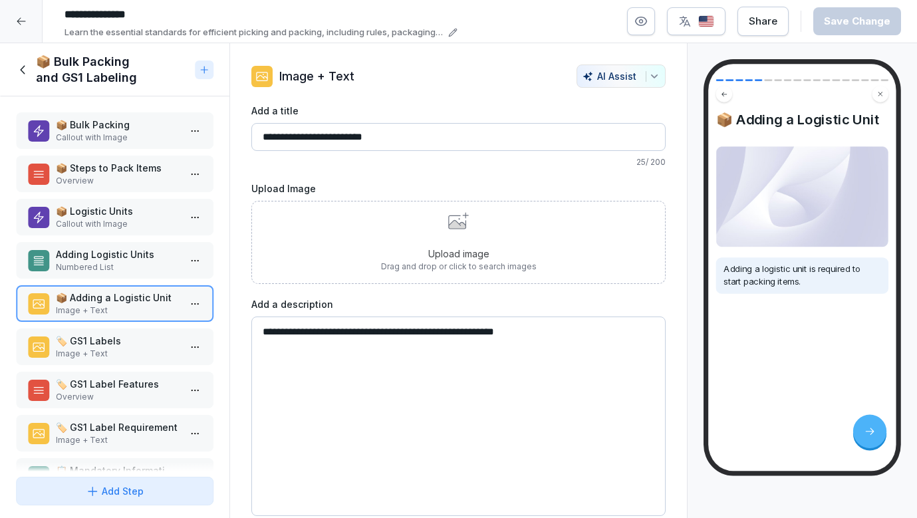
click at [110, 228] on p "Callout with Image" at bounding box center [117, 224] width 123 height 12
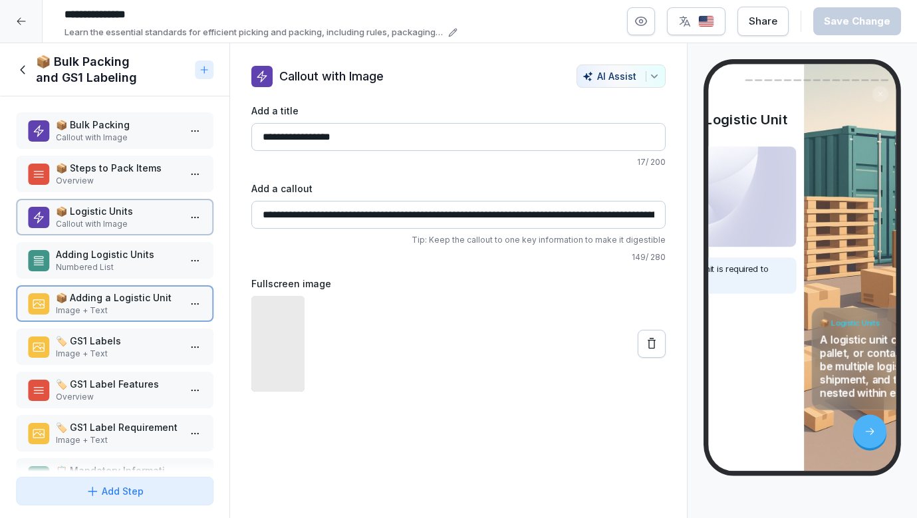
click at [102, 299] on p "📦 Adding a Logistic Unit" at bounding box center [117, 298] width 123 height 14
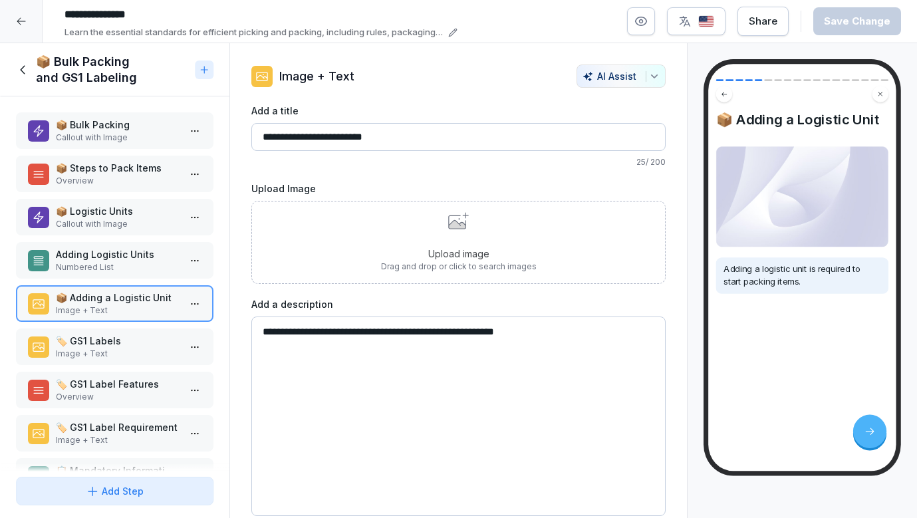
drag, startPoint x: 119, startPoint y: 214, endPoint x: 114, endPoint y: 259, distance: 45.6
click at [119, 214] on p "📦 Logistic Units" at bounding box center [117, 211] width 123 height 14
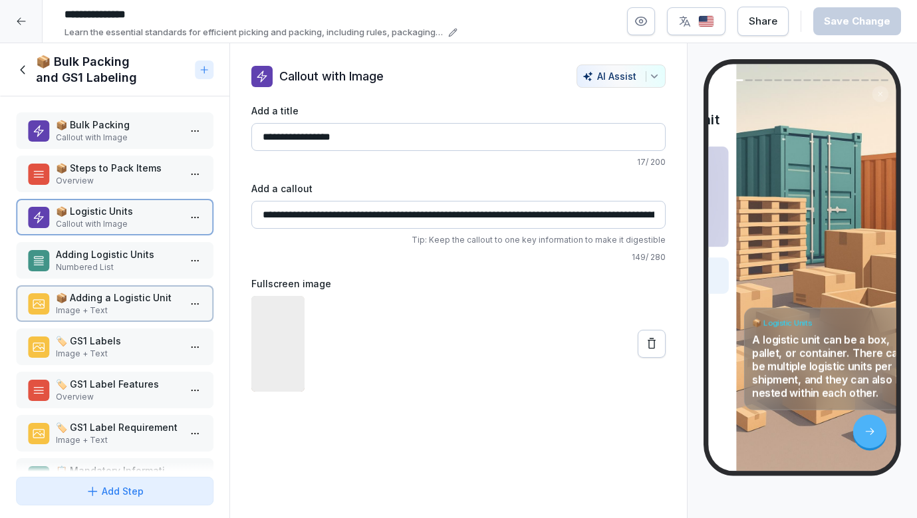
click at [113, 316] on p "Image + Text" at bounding box center [117, 311] width 123 height 12
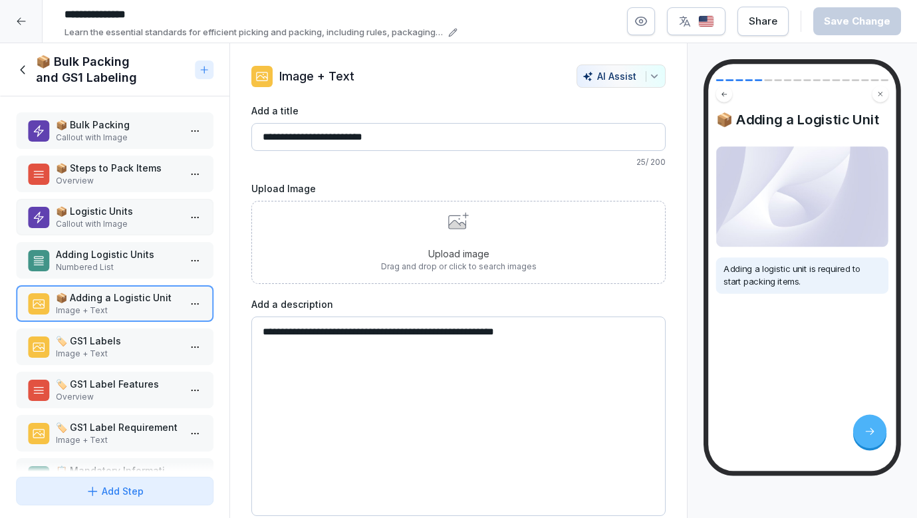
click at [114, 209] on p "📦 Logistic Units" at bounding box center [117, 211] width 123 height 14
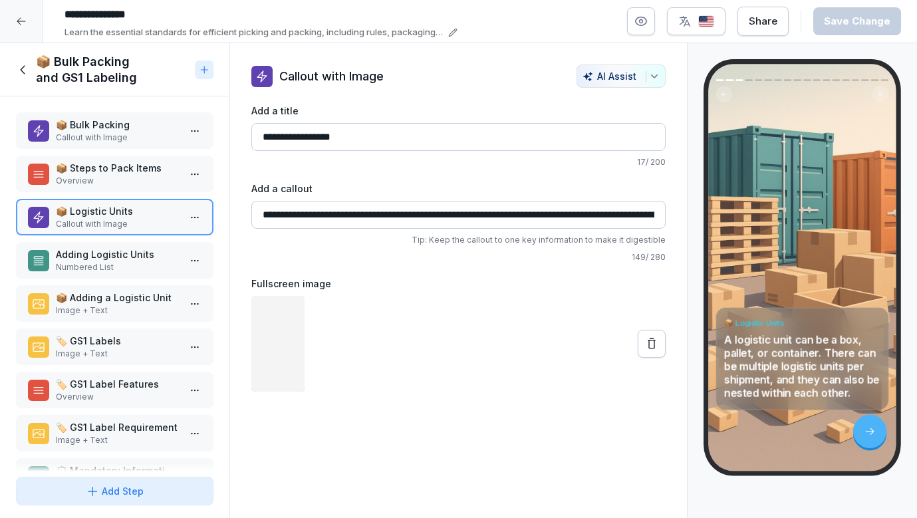
click at [110, 267] on p "Numbered List" at bounding box center [117, 267] width 123 height 12
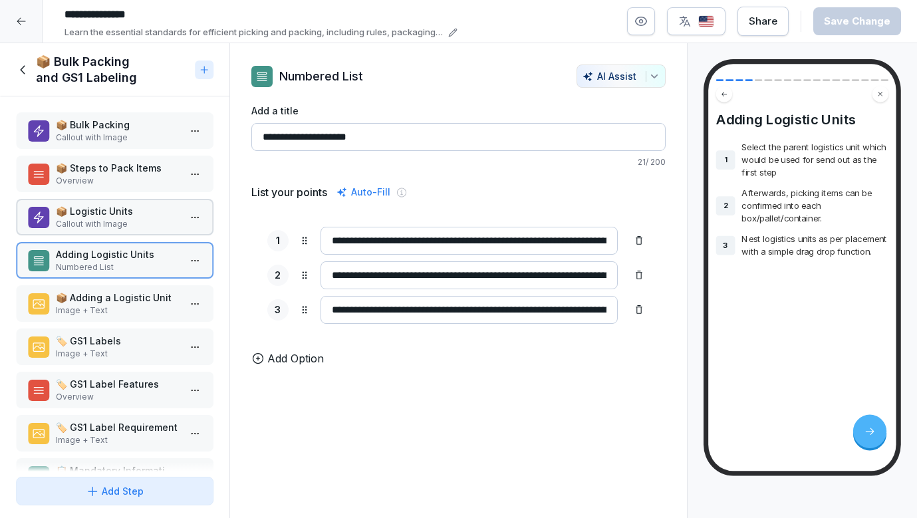
click at [101, 291] on p "📦 Adding a Logistic Unit" at bounding box center [117, 298] width 123 height 14
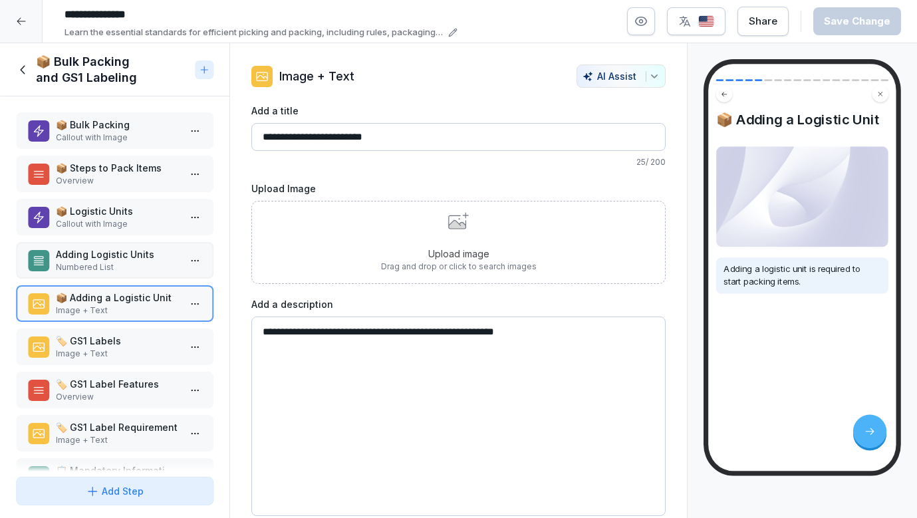
click at [110, 206] on p "📦 Logistic Units" at bounding box center [117, 211] width 123 height 14
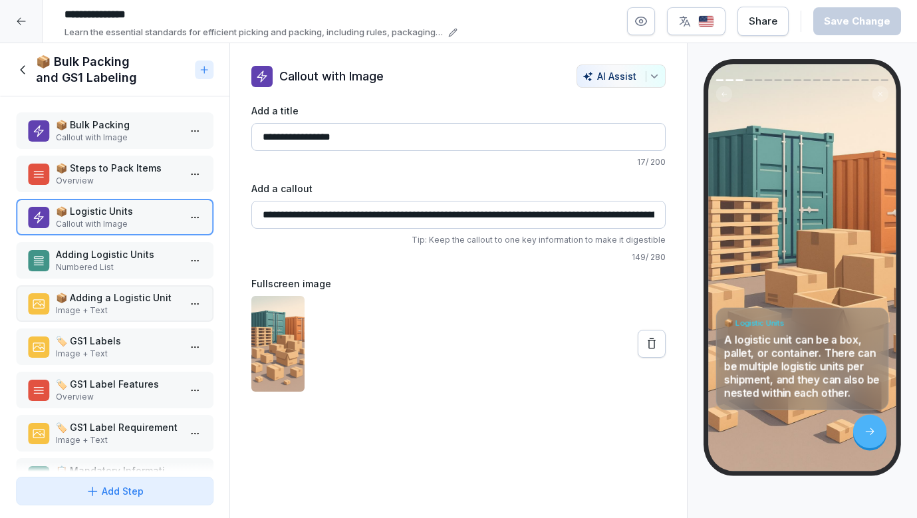
click at [103, 290] on div "📦 Adding a Logistic Unit Image + Text" at bounding box center [115, 303] width 198 height 37
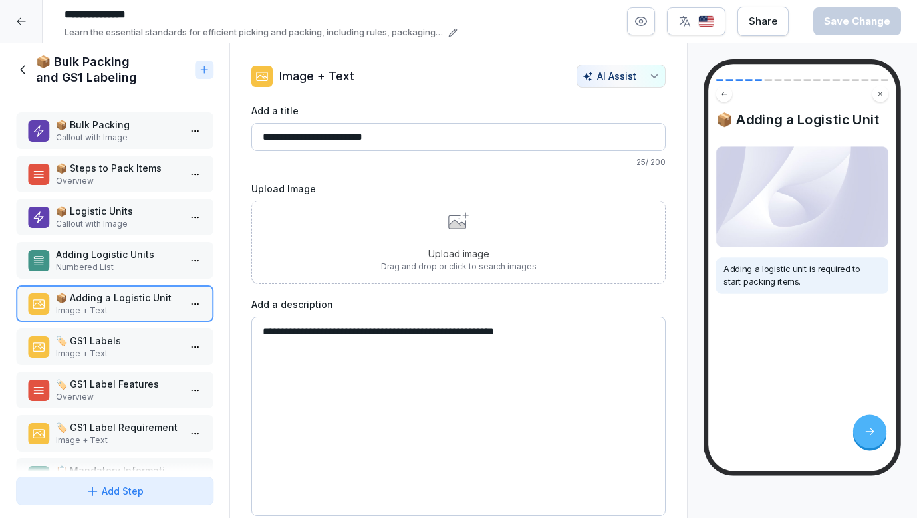
click at [133, 239] on div "📦 Bulk Packing Callout with Image 📦 Steps to Pack Items Overview 📦 Logistic Uni…" at bounding box center [115, 283] width 230 height 375
click at [129, 218] on p "📦 Logistic Units" at bounding box center [117, 211] width 123 height 14
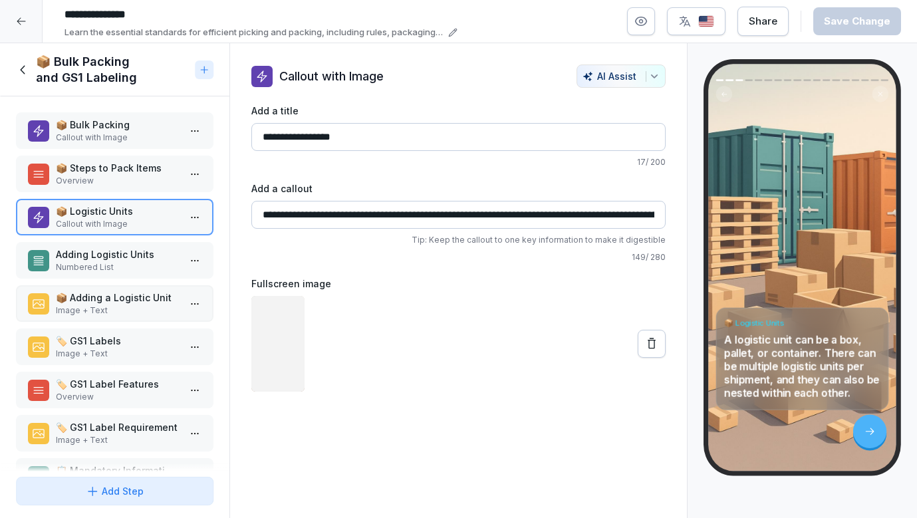
click at [129, 311] on p "Image + Text" at bounding box center [117, 311] width 123 height 12
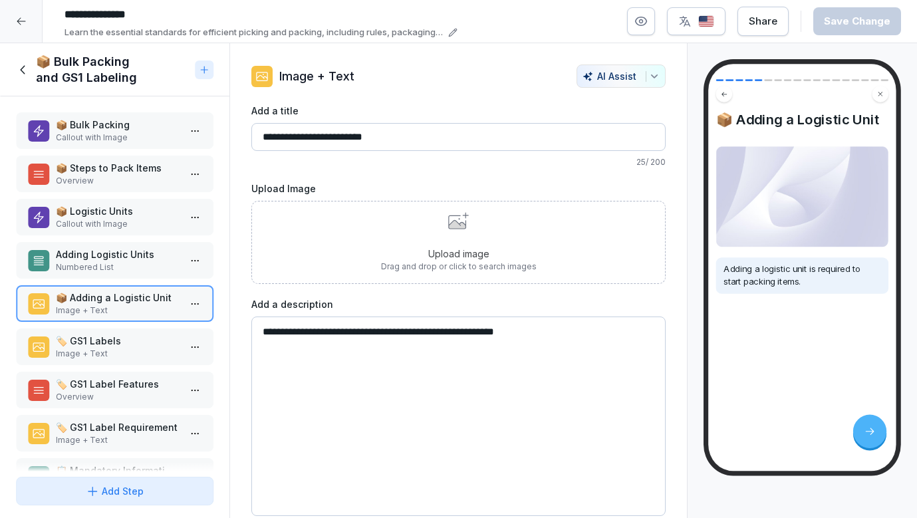
click at [131, 355] on p "Image + Text" at bounding box center [117, 354] width 123 height 12
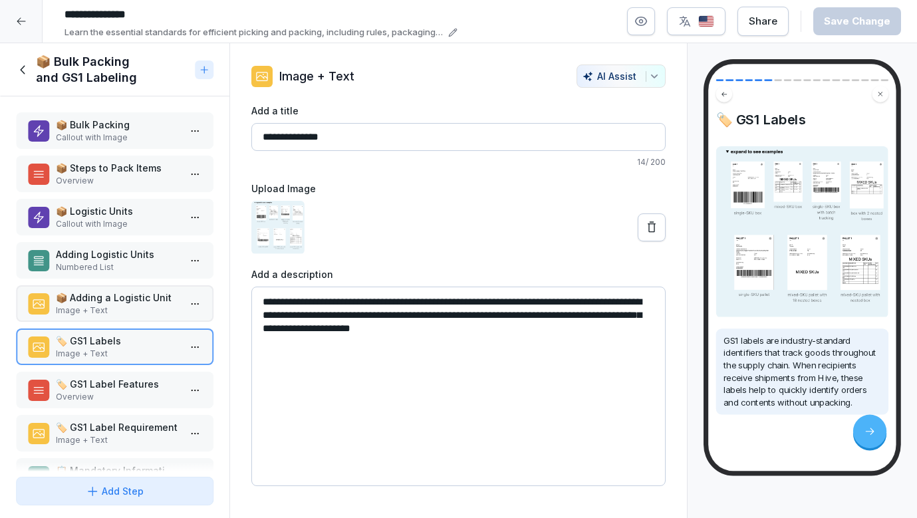
click at [126, 412] on div "📦 Bulk Packing Callout with Image 📦 Steps to Pack Items Overview 📦 Logistic Uni…" at bounding box center [115, 283] width 230 height 375
click at [128, 313] on p "Image + Text" at bounding box center [117, 311] width 123 height 12
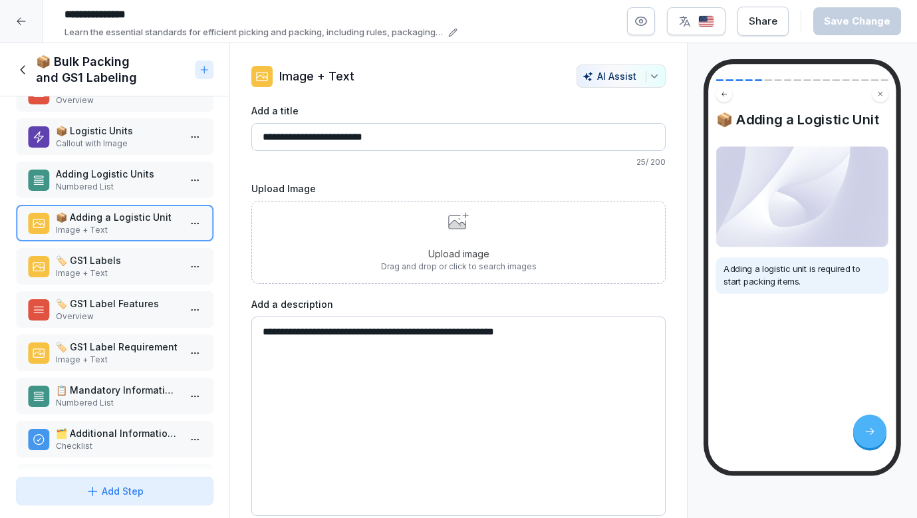
scroll to position [82, 0]
click at [128, 315] on p "Overview" at bounding box center [117, 315] width 123 height 12
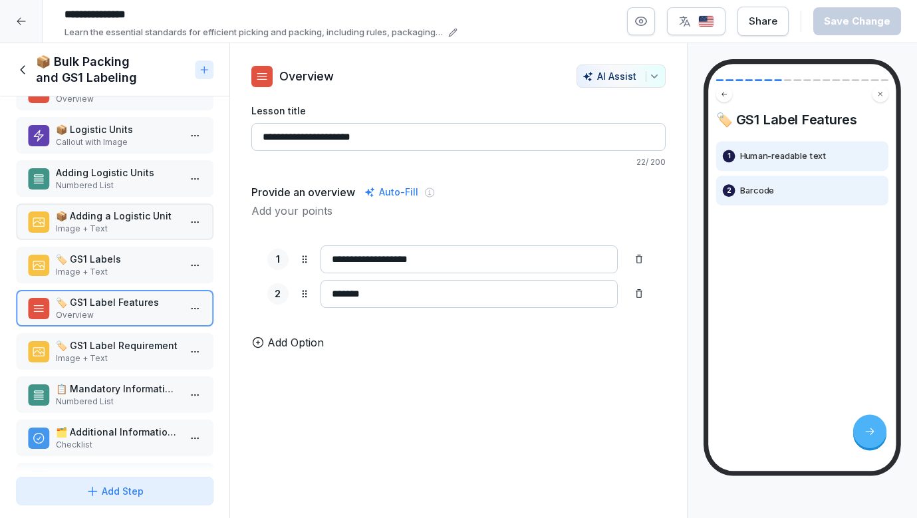
click at [134, 250] on div "🏷️ GS1 Labels Image + Text" at bounding box center [115, 265] width 198 height 37
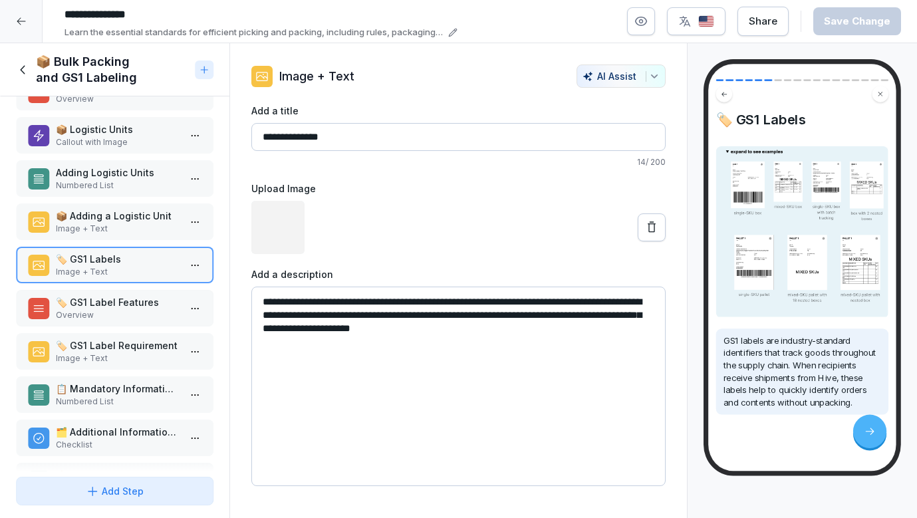
click at [136, 216] on p "📦 Adding a Logistic Unit" at bounding box center [117, 216] width 123 height 14
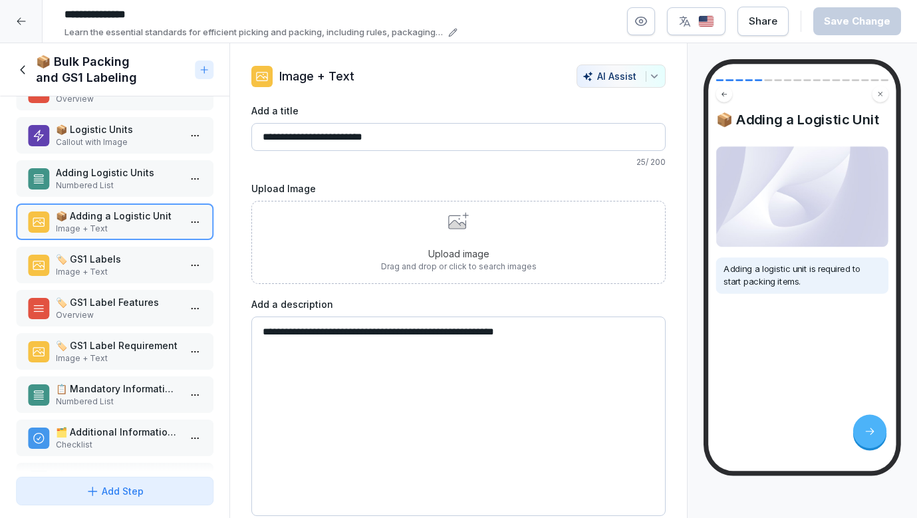
click at [133, 181] on p "Numbered List" at bounding box center [117, 186] width 123 height 12
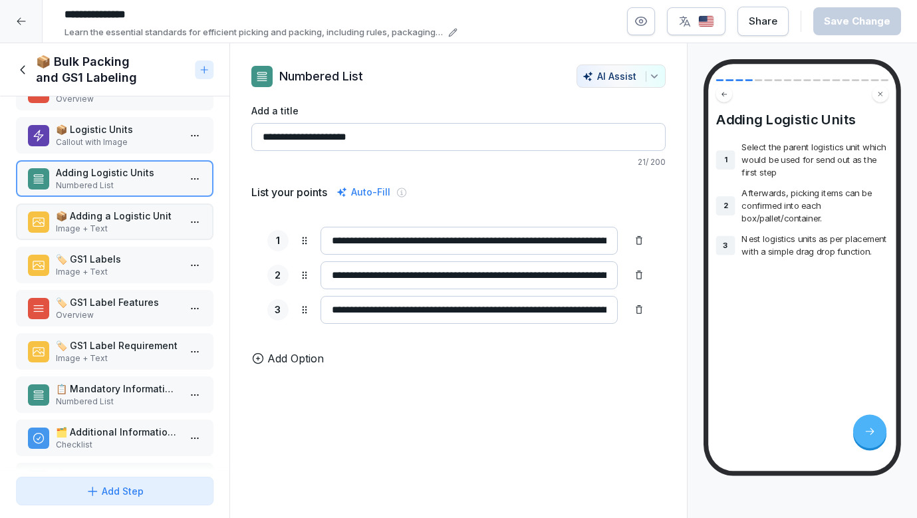
click at [130, 210] on p "📦 Adding a Logistic Unit" at bounding box center [117, 216] width 123 height 14
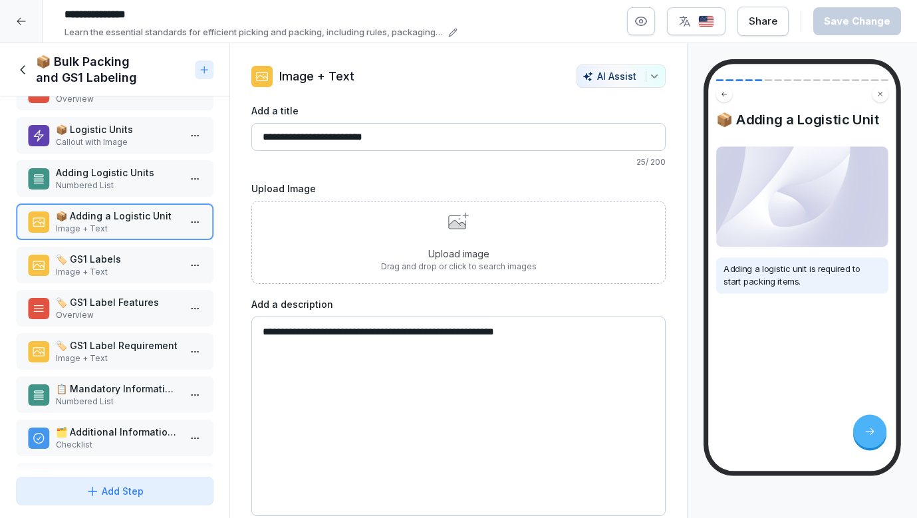
click at [128, 272] on p "Image + Text" at bounding box center [117, 272] width 123 height 12
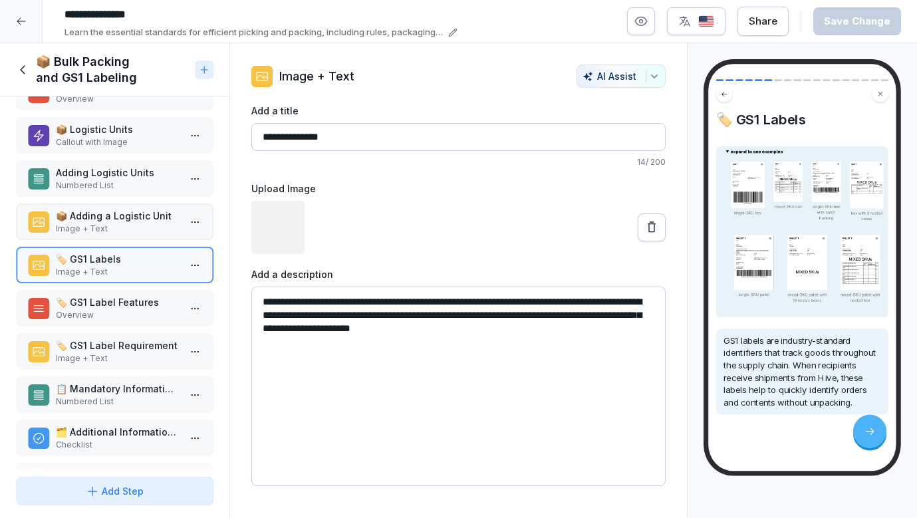
click at [128, 230] on p "Image + Text" at bounding box center [117, 229] width 123 height 12
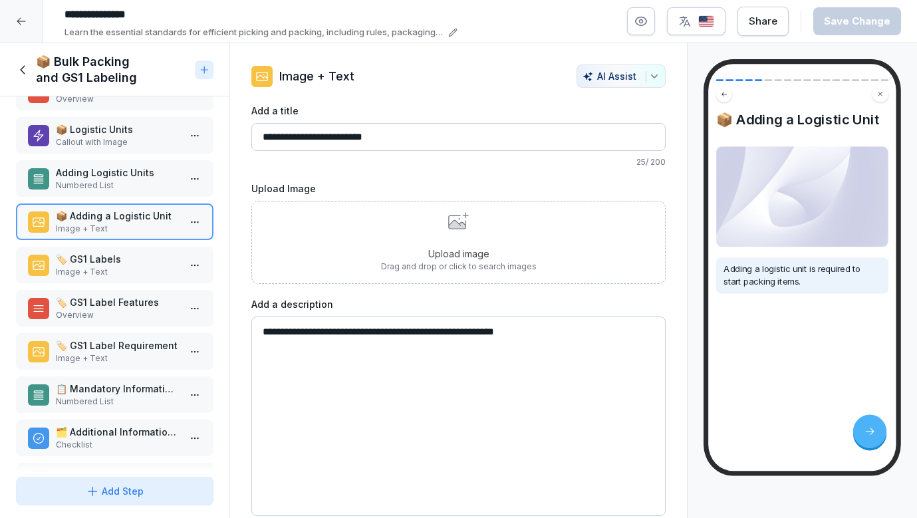
click at [151, 161] on div "Adding Logistic Units Numbered List" at bounding box center [115, 178] width 198 height 37
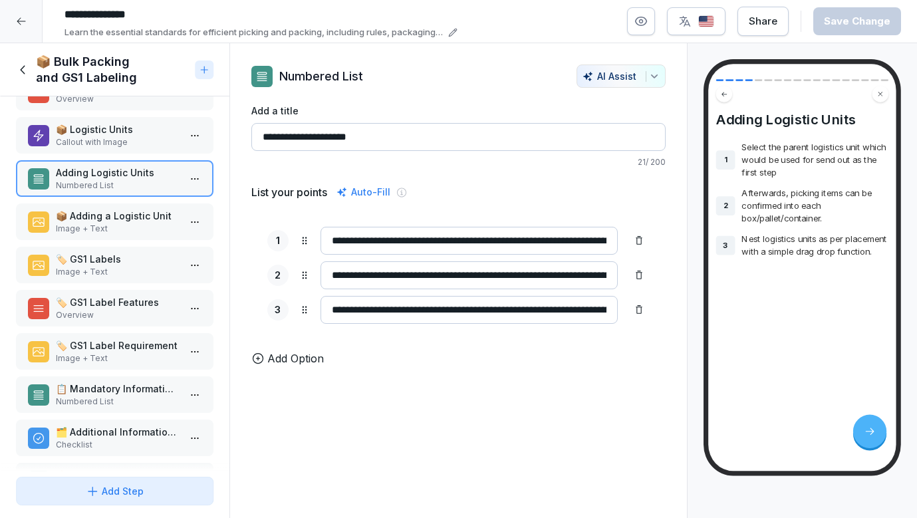
click at [149, 223] on p "Image + Text" at bounding box center [117, 229] width 123 height 12
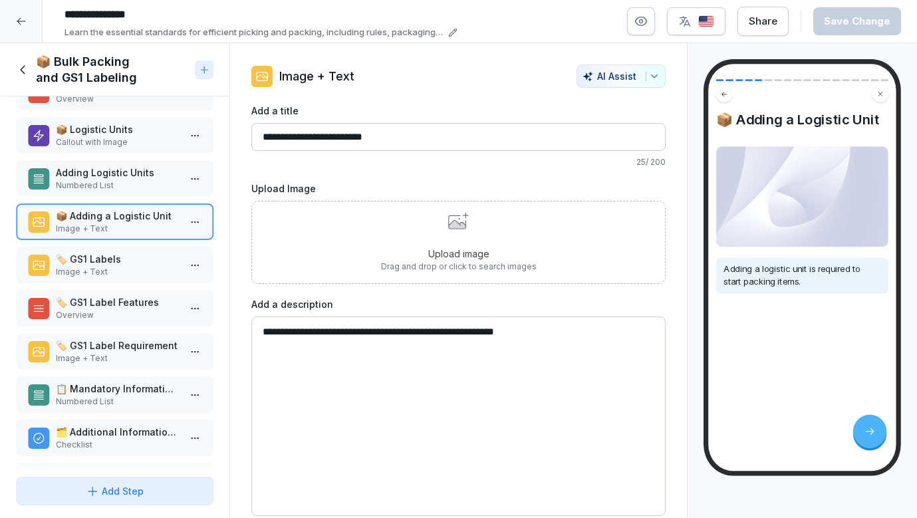
click at [142, 178] on p "Adding Logistic Units" at bounding box center [117, 173] width 123 height 14
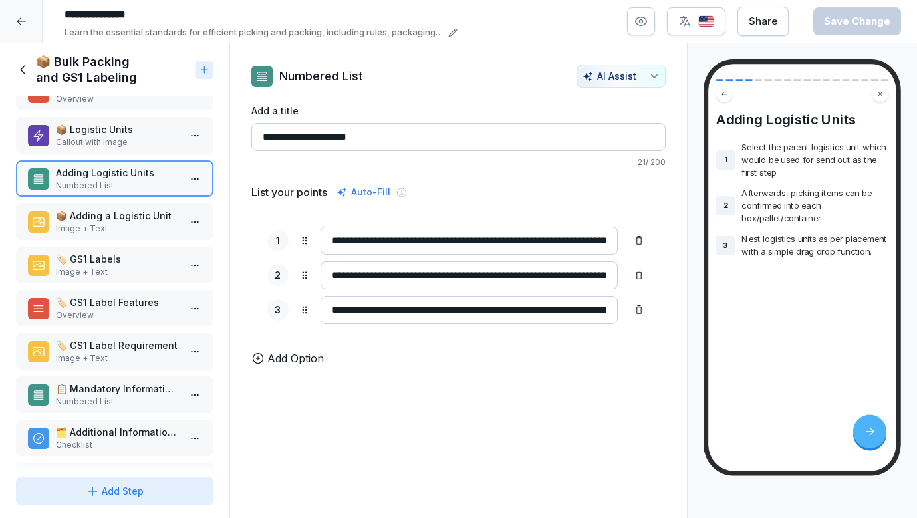
click at [142, 215] on p "📦 Adding a Logistic Unit" at bounding box center [117, 216] width 123 height 14
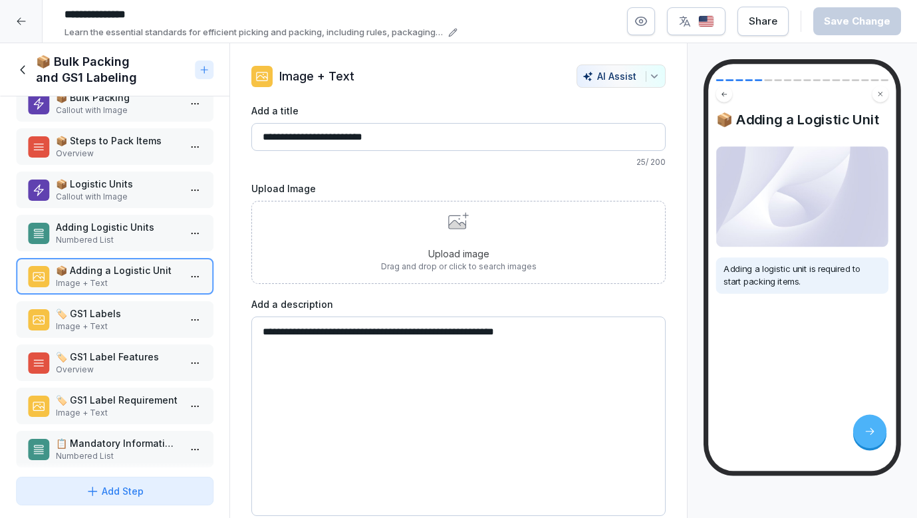
scroll to position [26, 0]
click at [140, 319] on p "🏷️ GS1 Labels" at bounding box center [117, 315] width 123 height 14
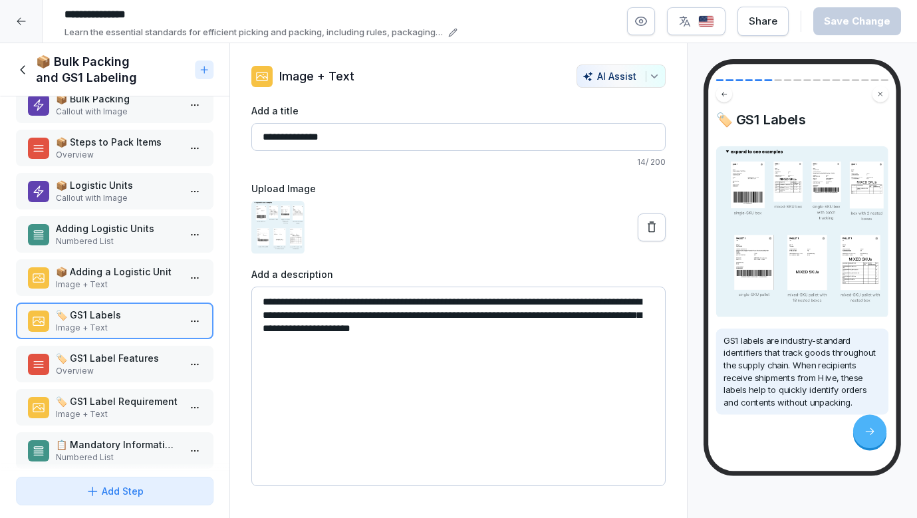
click at [135, 249] on div "Adding Logistic Units Numbered List" at bounding box center [115, 234] width 198 height 37
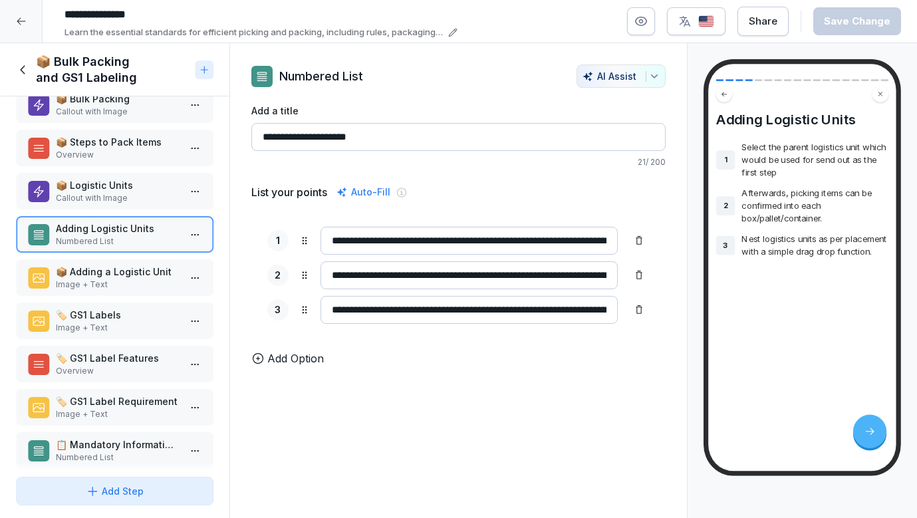
click at [135, 277] on p "📦 Adding a Logistic Unit" at bounding box center [117, 272] width 123 height 14
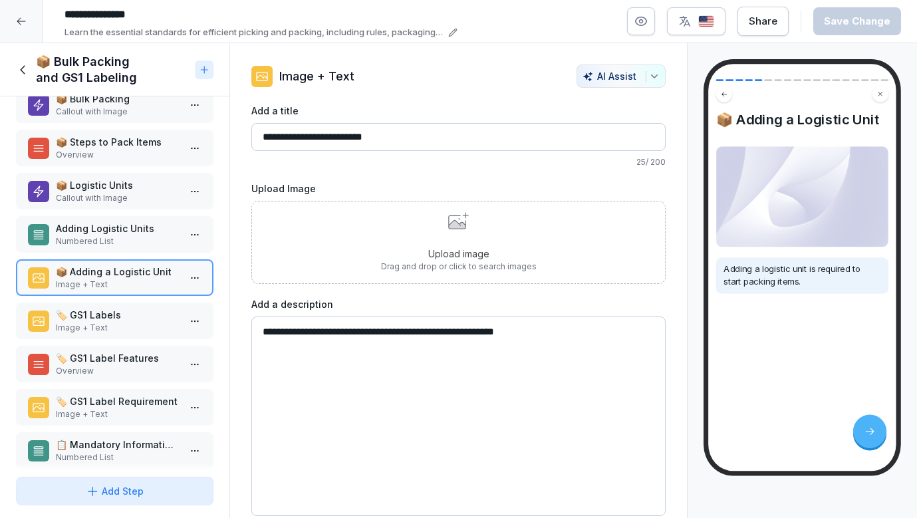
click at [120, 236] on p "Numbered List" at bounding box center [117, 242] width 123 height 12
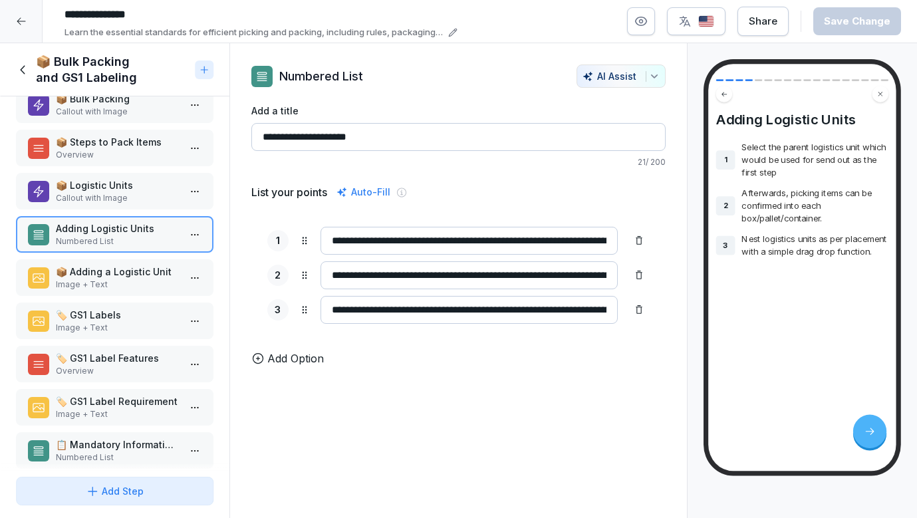
click at [119, 277] on p "📦 Adding a Logistic Unit" at bounding box center [117, 272] width 123 height 14
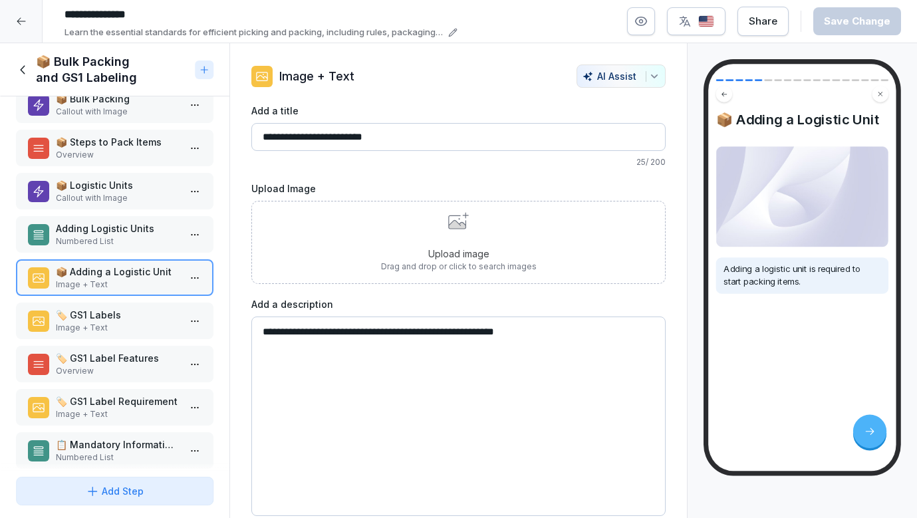
click at [112, 308] on p "🏷️ GS1 Labels" at bounding box center [117, 315] width 123 height 14
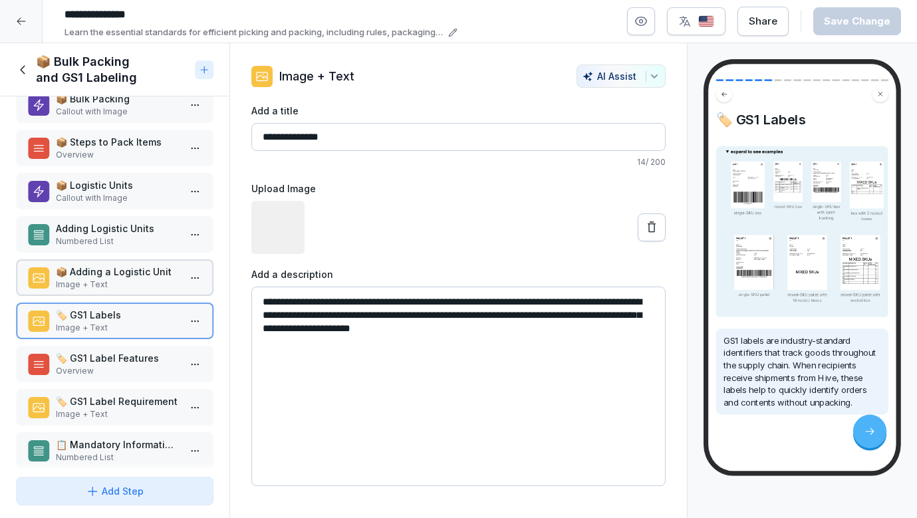
click at [114, 259] on div "📦 Adding a Logistic Unit Image + Text" at bounding box center [115, 277] width 198 height 37
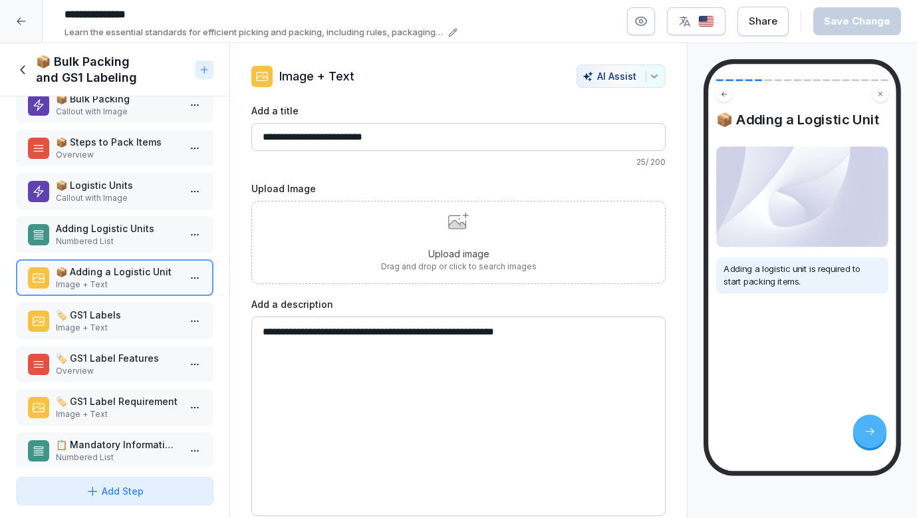
click at [118, 229] on p "Adding Logistic Units" at bounding box center [117, 229] width 123 height 14
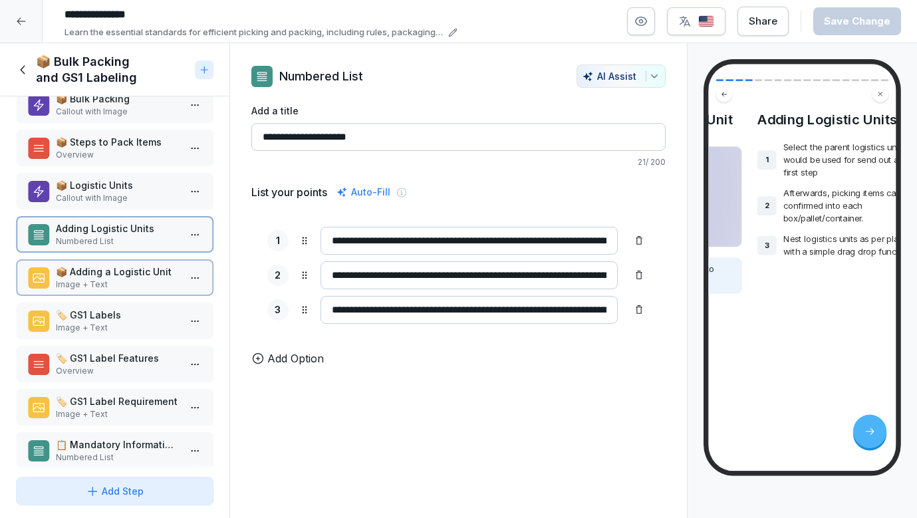
click at [110, 273] on p "📦 Adding a Logistic Unit" at bounding box center [117, 272] width 123 height 14
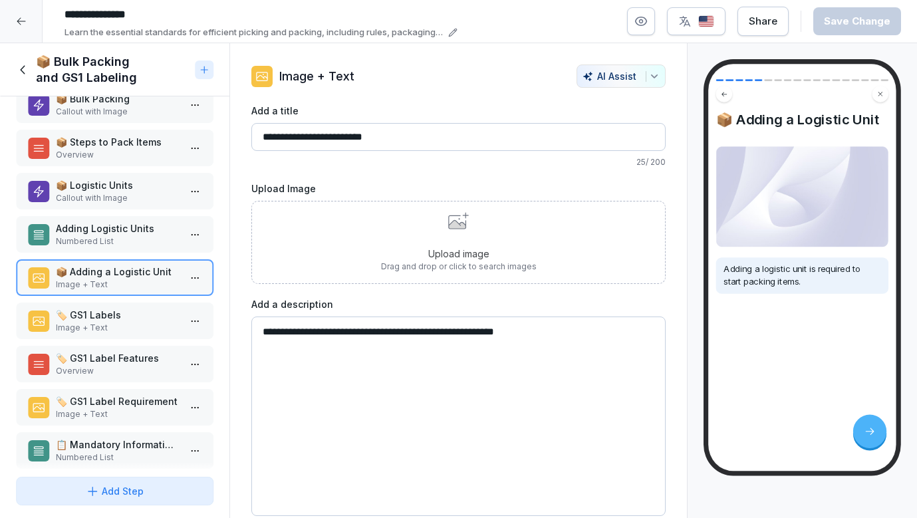
click at [126, 247] on div "Adding Logistic Units Numbered List" at bounding box center [115, 234] width 198 height 37
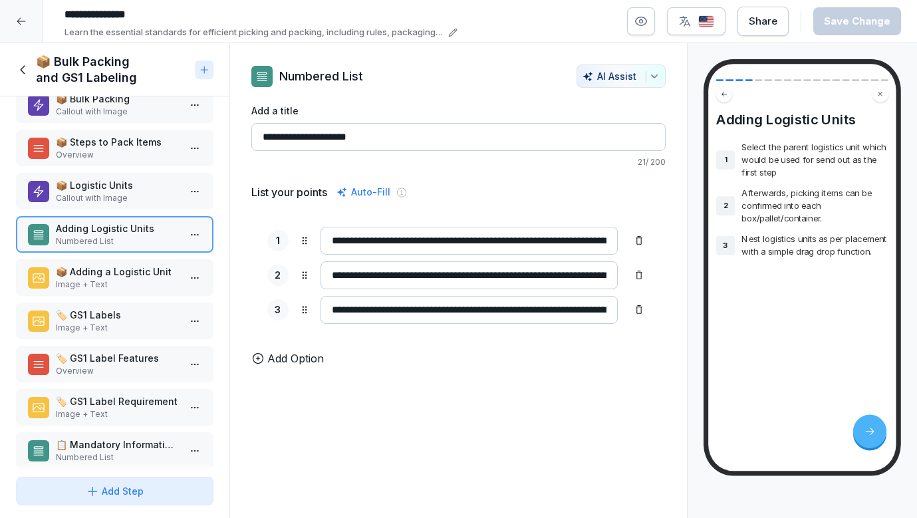
click at [116, 289] on p "Image + Text" at bounding box center [117, 285] width 123 height 12
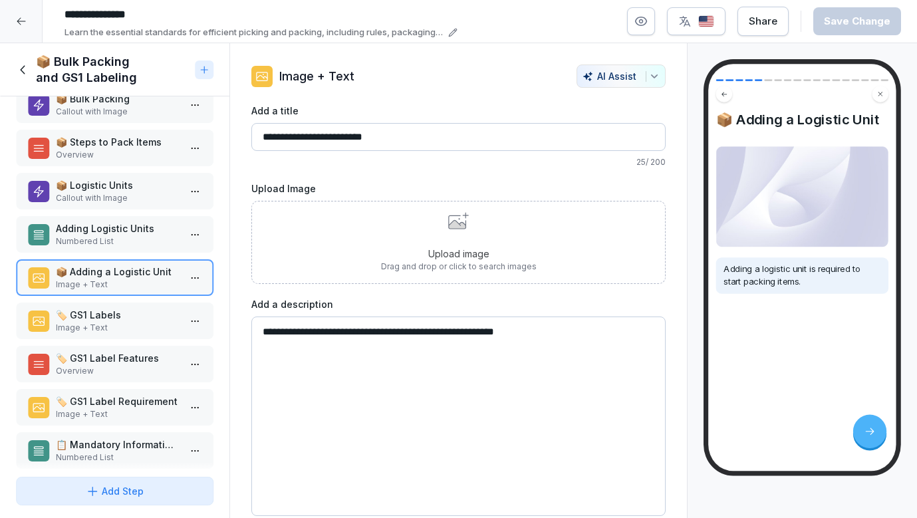
click at [112, 319] on p "🏷️ GS1 Labels" at bounding box center [117, 315] width 123 height 14
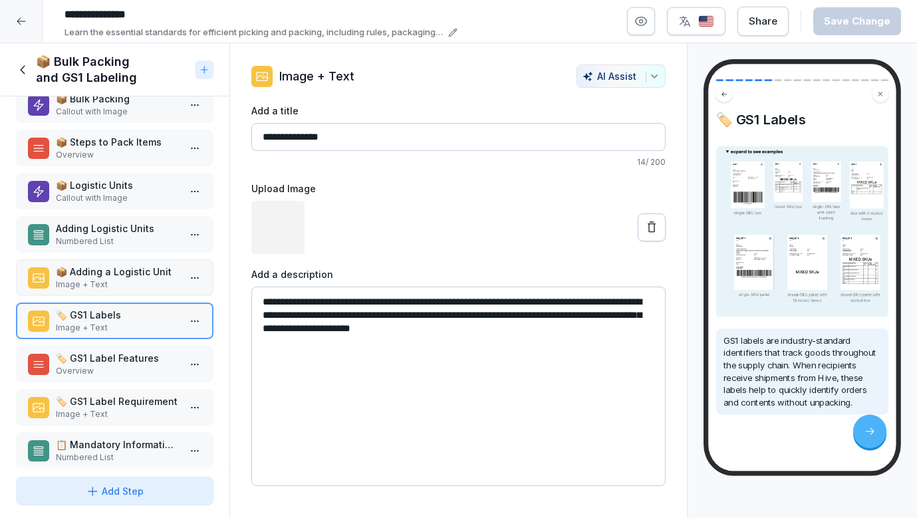
click at [114, 271] on p "📦 Adding a Logistic Unit" at bounding box center [117, 272] width 123 height 14
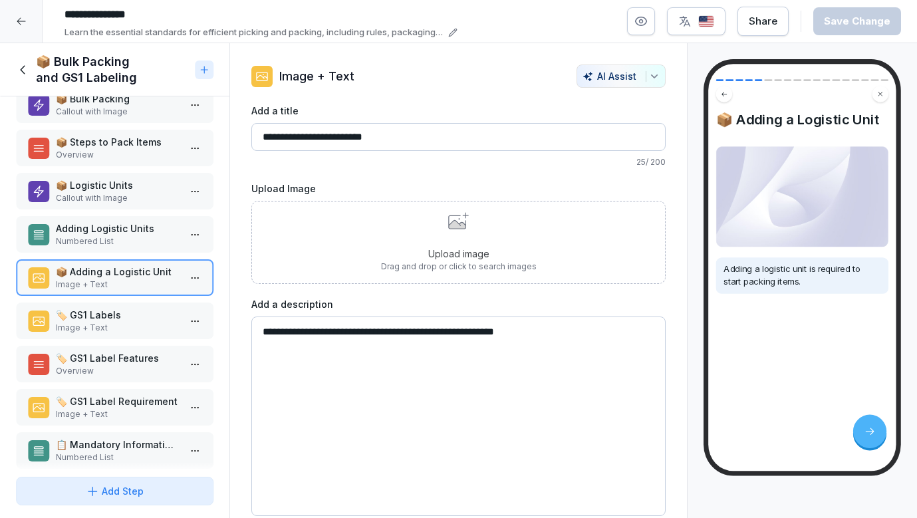
click at [131, 241] on p "Numbered List" at bounding box center [117, 242] width 123 height 12
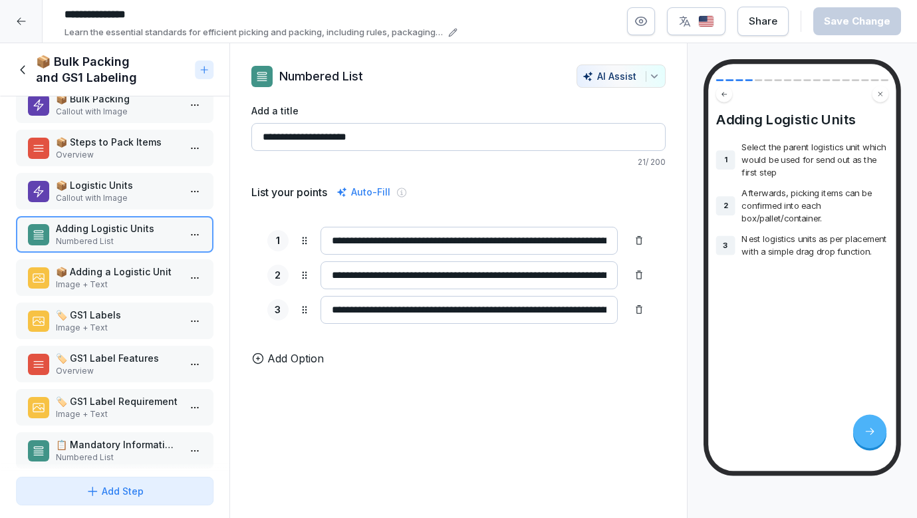
click at [120, 269] on p "📦 Adding a Logistic Unit" at bounding box center [117, 272] width 123 height 14
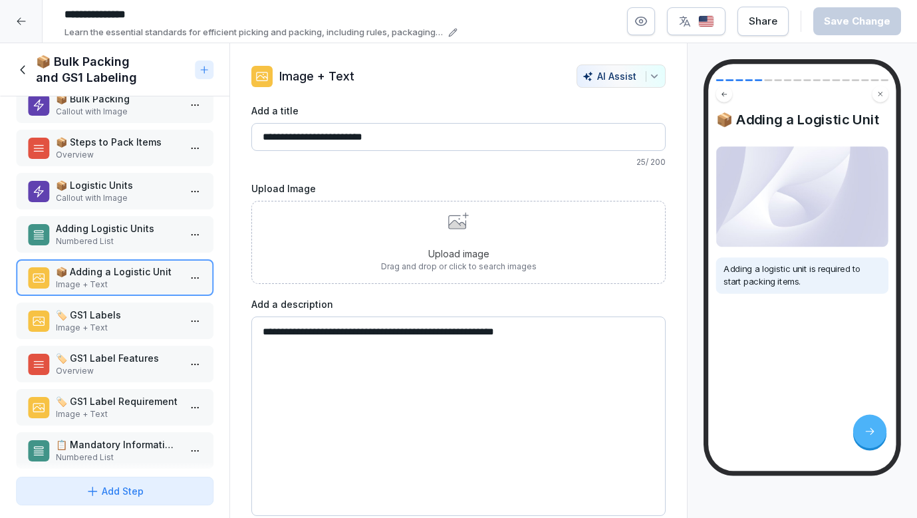
click at [121, 232] on p "Adding Logistic Units" at bounding box center [117, 229] width 123 height 14
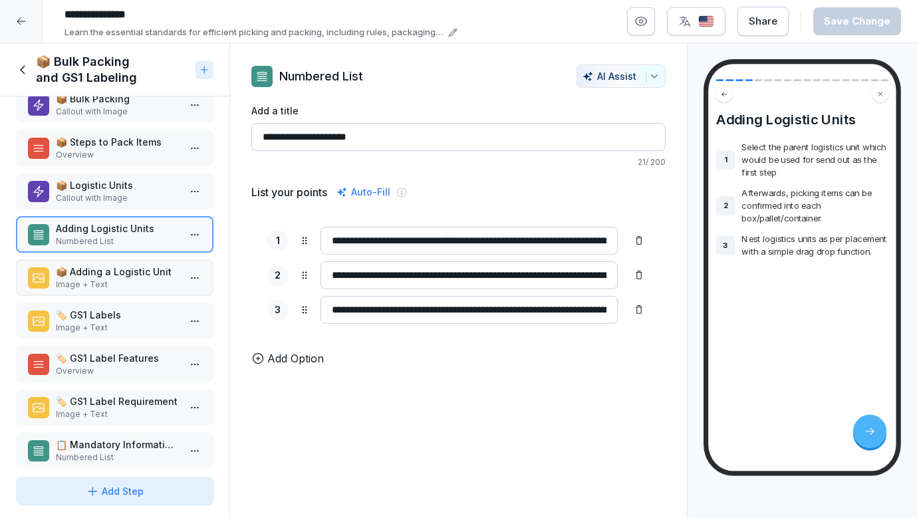
click at [120, 270] on p "📦 Adding a Logistic Unit" at bounding box center [117, 272] width 123 height 14
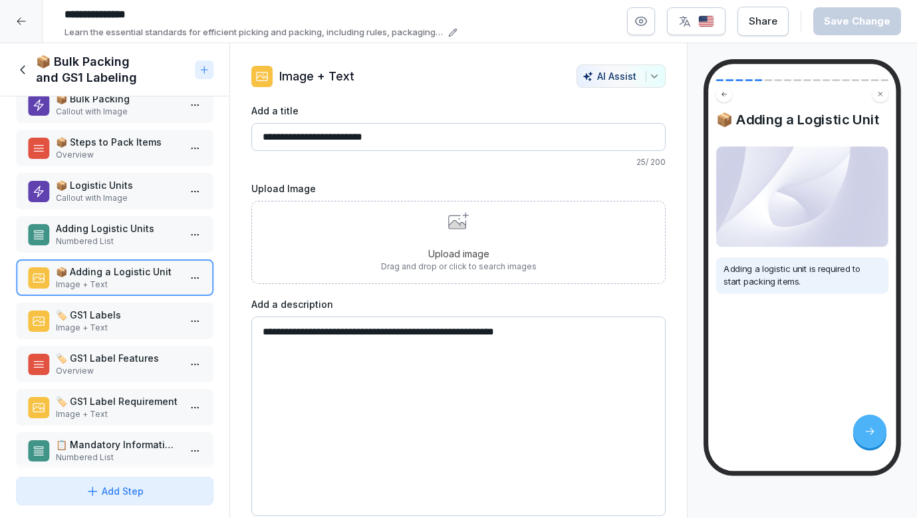
click at [128, 219] on div "Adding Logistic Units Numbered List" at bounding box center [115, 234] width 198 height 37
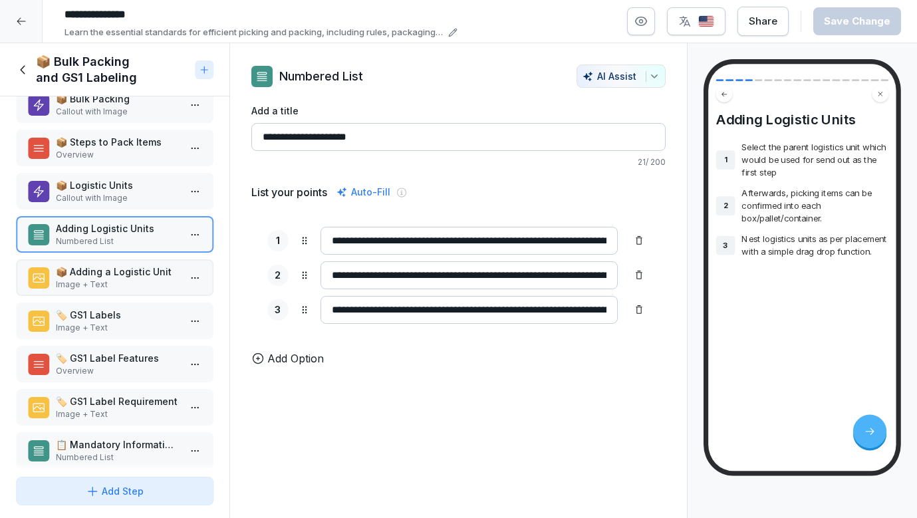
click at [120, 266] on p "📦 Adding a Logistic Unit" at bounding box center [117, 272] width 123 height 14
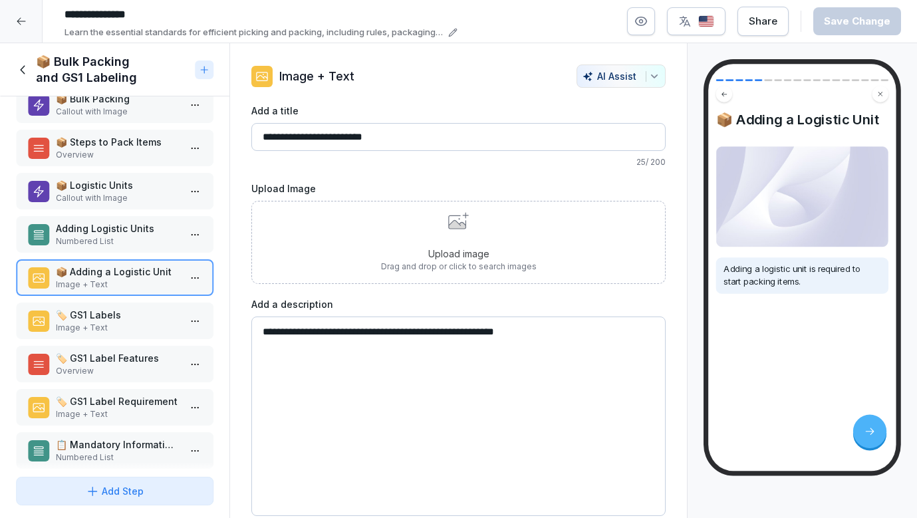
click at [136, 298] on div "📦 Bulk Packing Callout with Image 📦 Steps to Pack Items Overview 📦 Logistic Uni…" at bounding box center [115, 283] width 230 height 375
click at [132, 307] on div "🏷️ GS1 Labels Image + Text" at bounding box center [115, 321] width 198 height 37
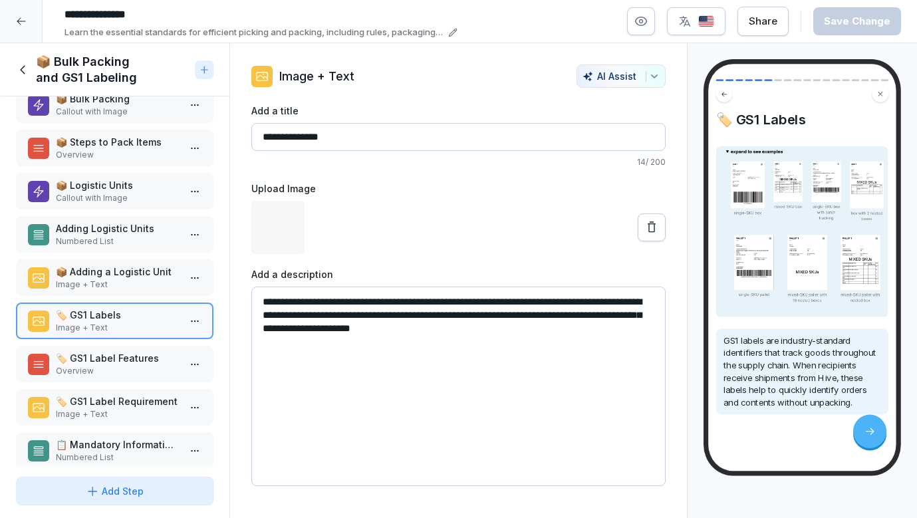
click at [132, 273] on p "📦 Adding a Logistic Unit" at bounding box center [117, 272] width 123 height 14
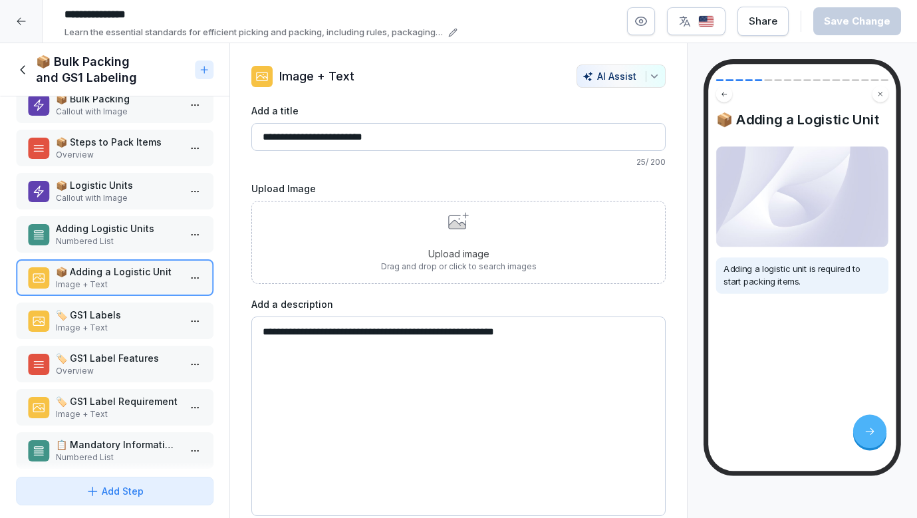
click at [115, 312] on p "🏷️ GS1 Labels" at bounding box center [117, 315] width 123 height 14
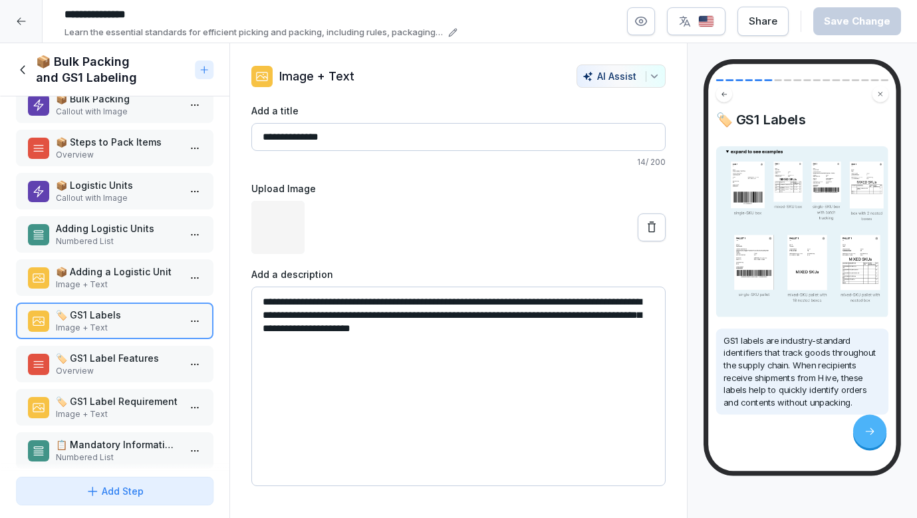
click at [122, 278] on p "📦 Adding a Logistic Unit" at bounding box center [117, 272] width 123 height 14
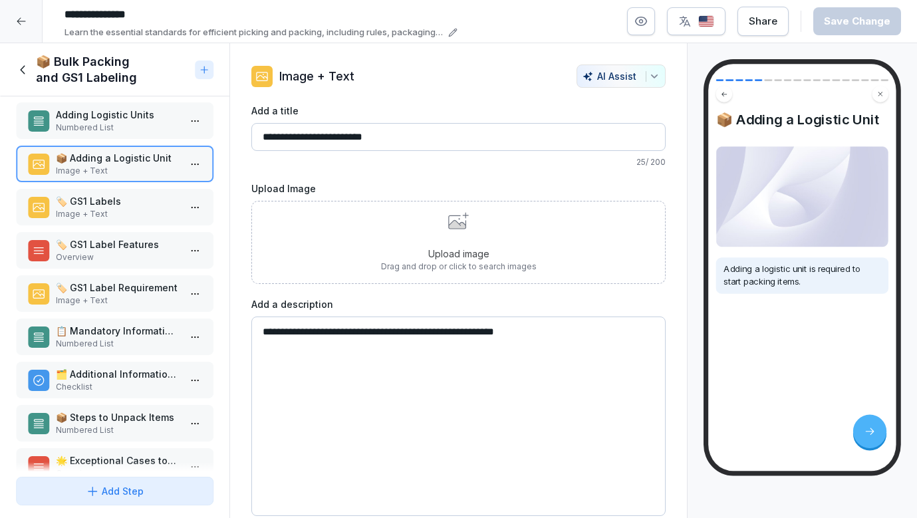
scroll to position [144, 0]
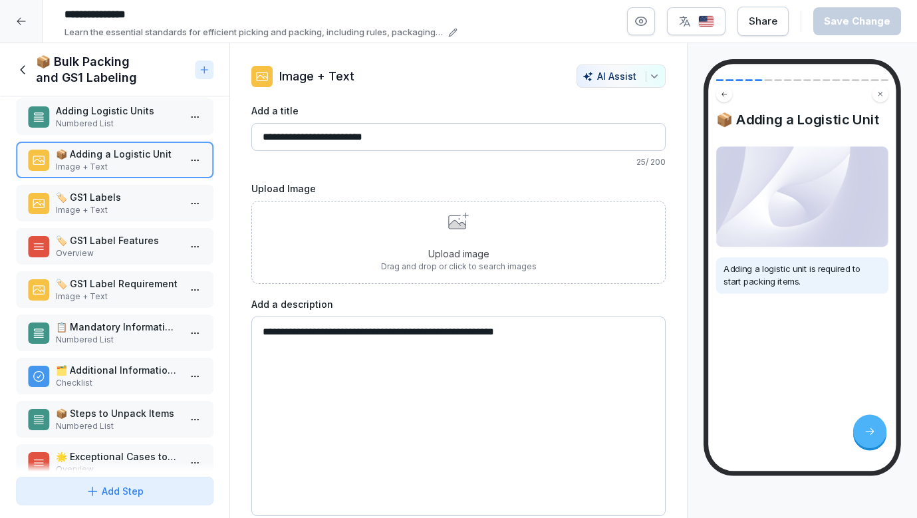
click at [113, 120] on p "Numbered List" at bounding box center [117, 124] width 123 height 12
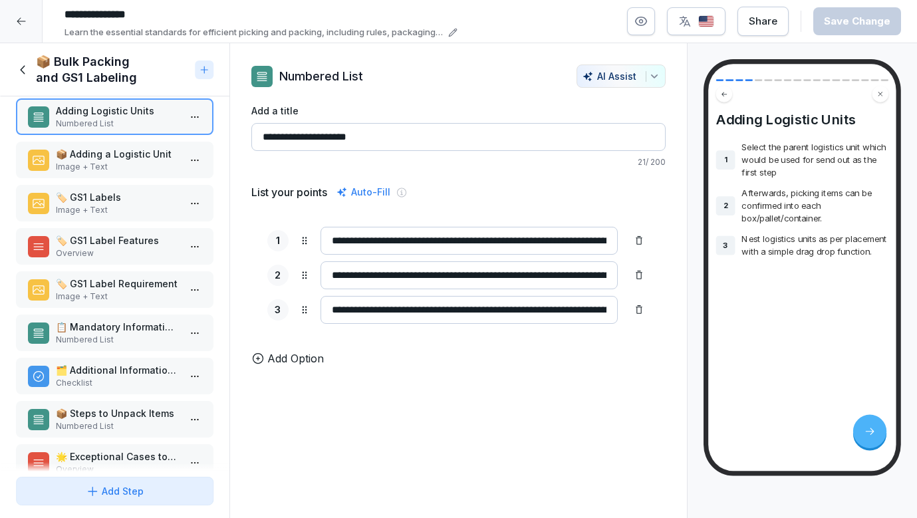
click at [108, 159] on p "📦 Adding a Logistic Unit" at bounding box center [117, 154] width 123 height 14
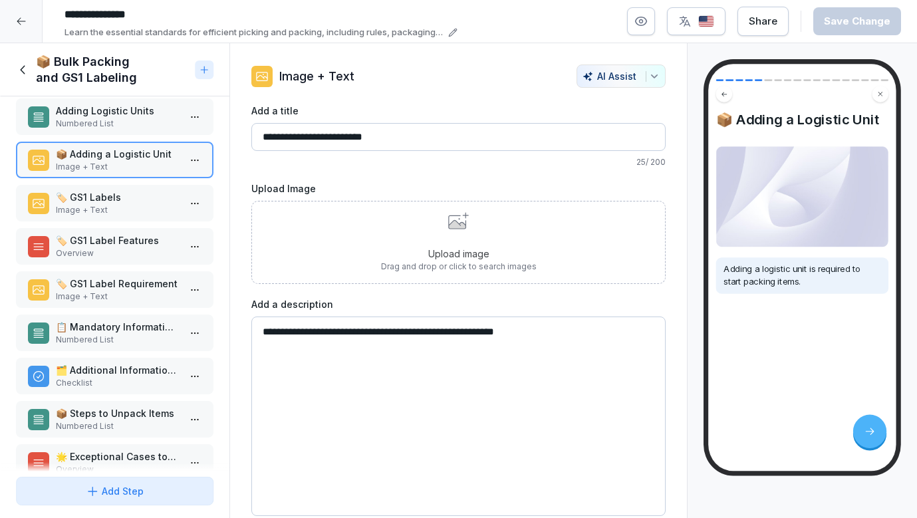
click at [150, 119] on p "Numbered List" at bounding box center [117, 124] width 123 height 12
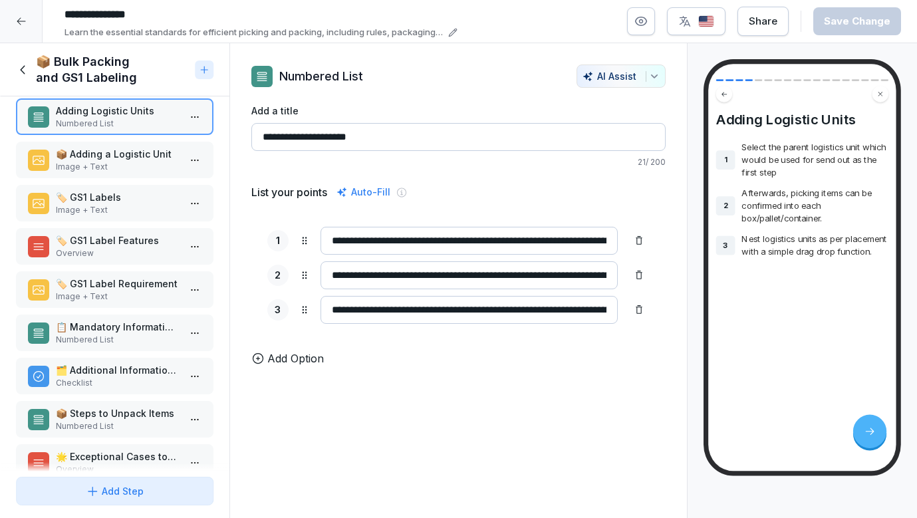
click at [156, 164] on p "Image + Text" at bounding box center [117, 167] width 123 height 12
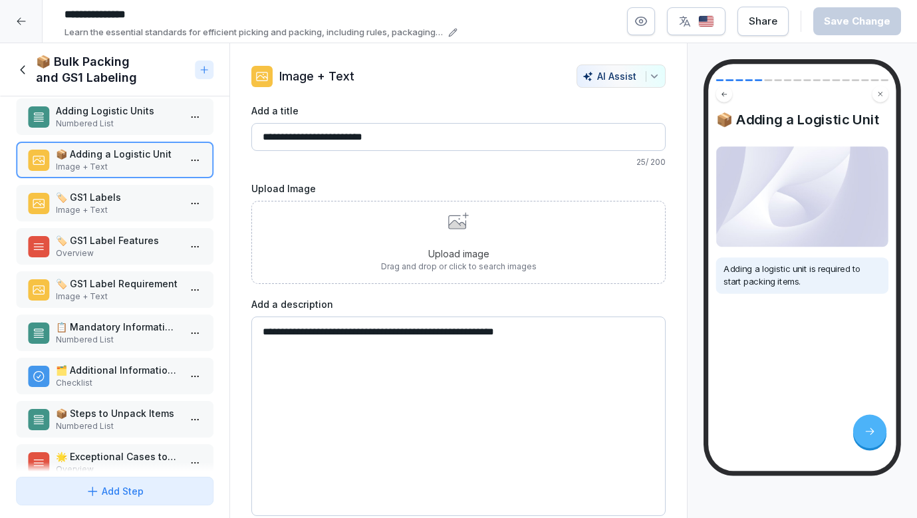
click at [145, 201] on p "🏷️ GS1 Labels" at bounding box center [117, 197] width 123 height 14
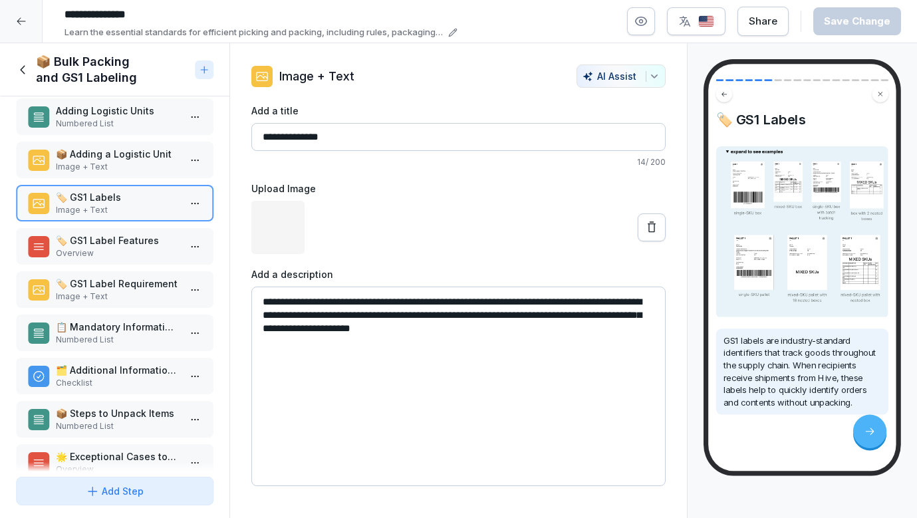
click at [149, 166] on p "Image + Text" at bounding box center [117, 167] width 123 height 12
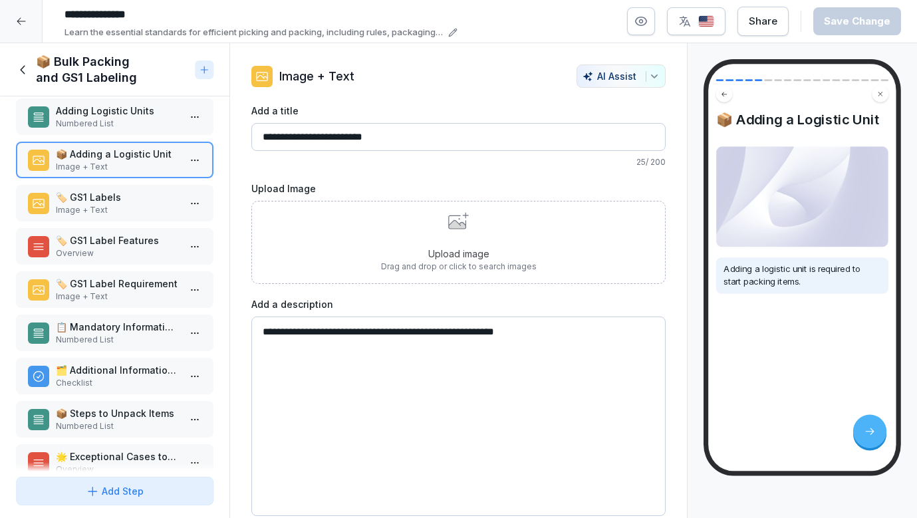
click at [167, 121] on p "Numbered List" at bounding box center [117, 124] width 123 height 12
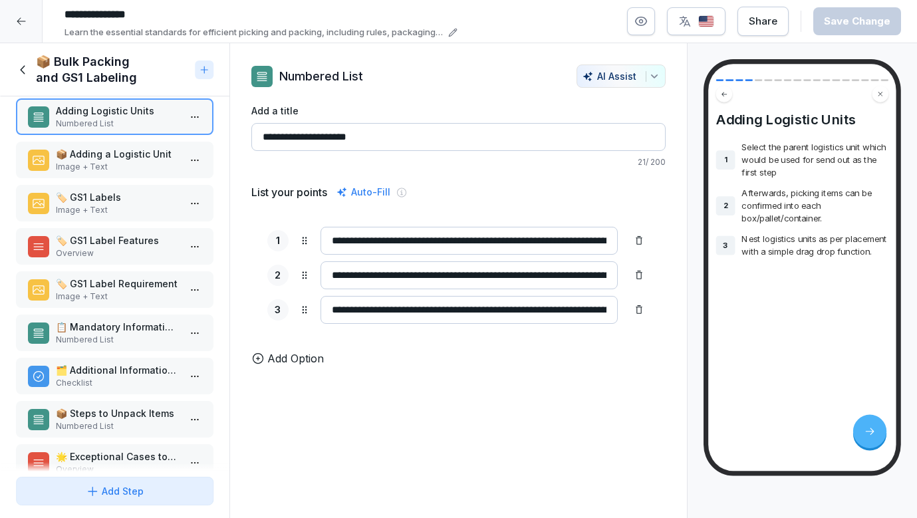
click at [167, 151] on p "📦 Adding a Logistic Unit" at bounding box center [117, 154] width 123 height 14
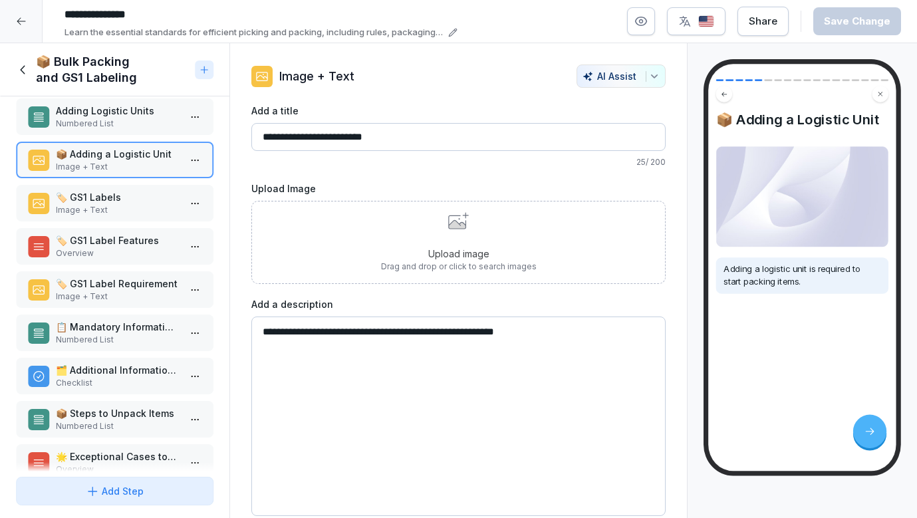
click at [161, 202] on p "🏷️ GS1 Labels" at bounding box center [117, 197] width 123 height 14
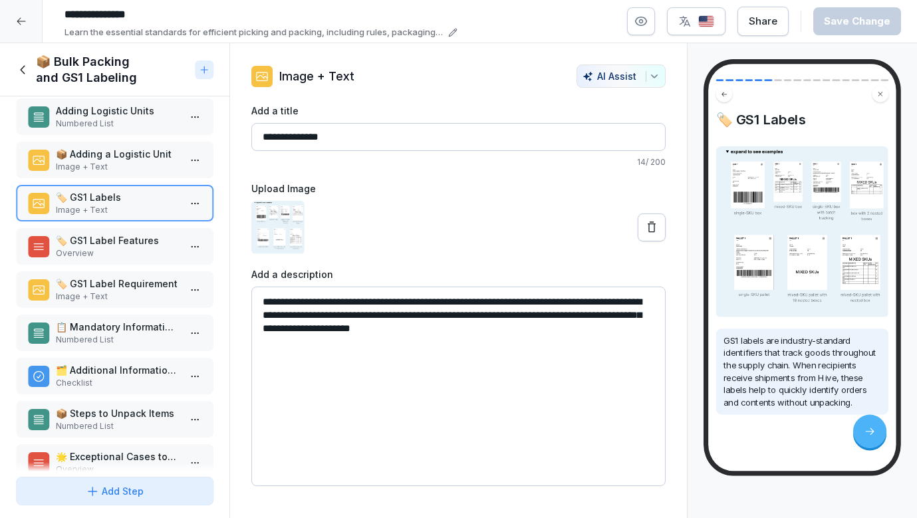
click at [161, 160] on p "📦 Adding a Logistic Unit" at bounding box center [117, 154] width 123 height 14
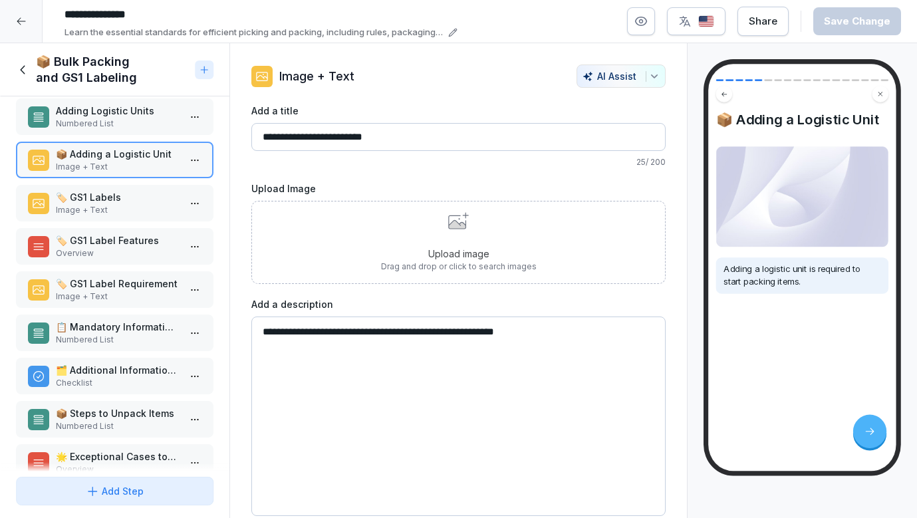
click at [166, 101] on div "Adding Logistic Units Numbered List" at bounding box center [115, 116] width 198 height 37
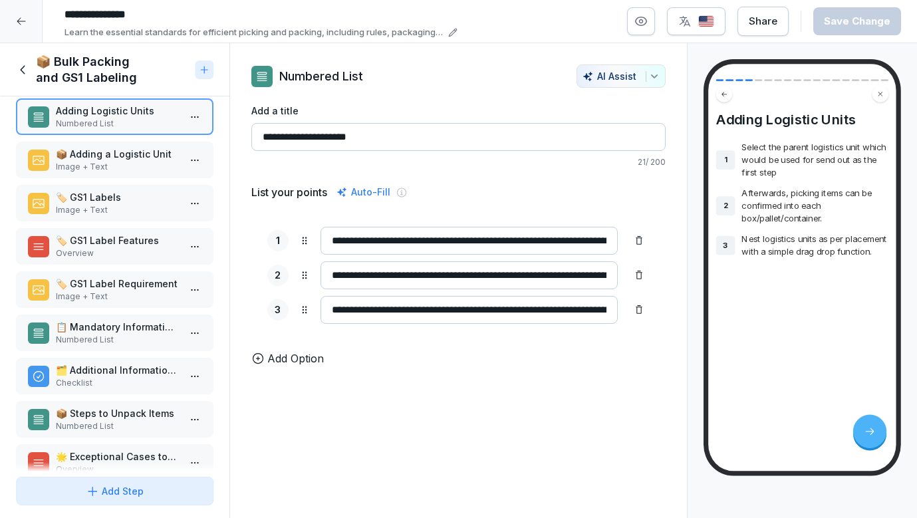
click at [158, 148] on p "📦 Adding a Logistic Unit" at bounding box center [117, 154] width 123 height 14
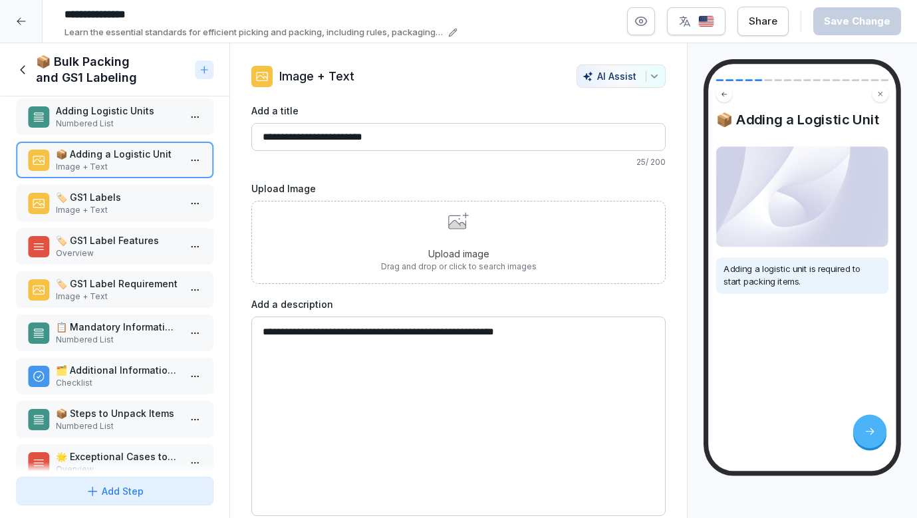
click at [430, 253] on p "Upload image" at bounding box center [459, 254] width 156 height 14
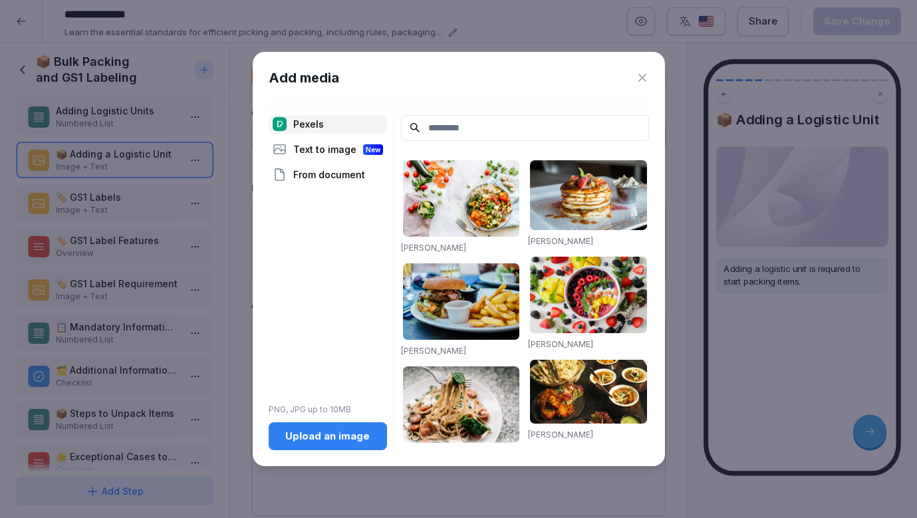
click at [647, 76] on icon at bounding box center [642, 77] width 13 height 13
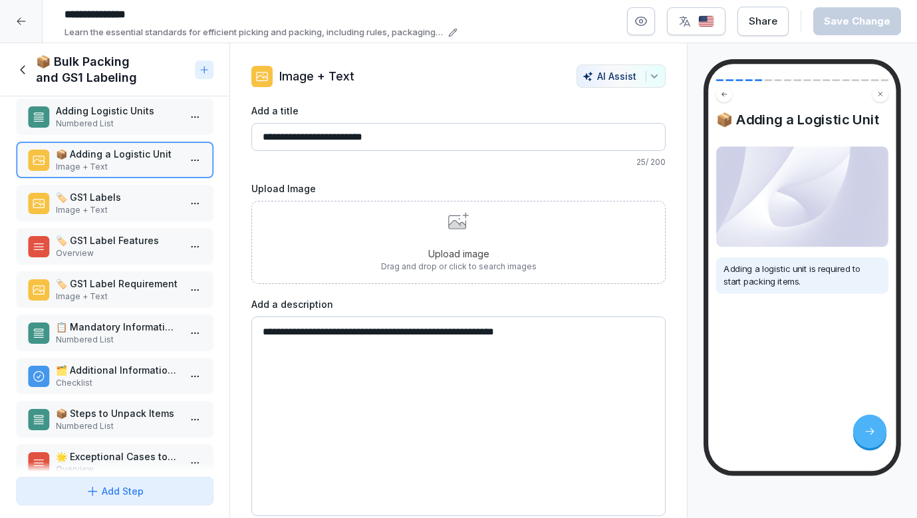
click at [437, 241] on div "Upload image Drag and drop or click to search images" at bounding box center [459, 242] width 156 height 61
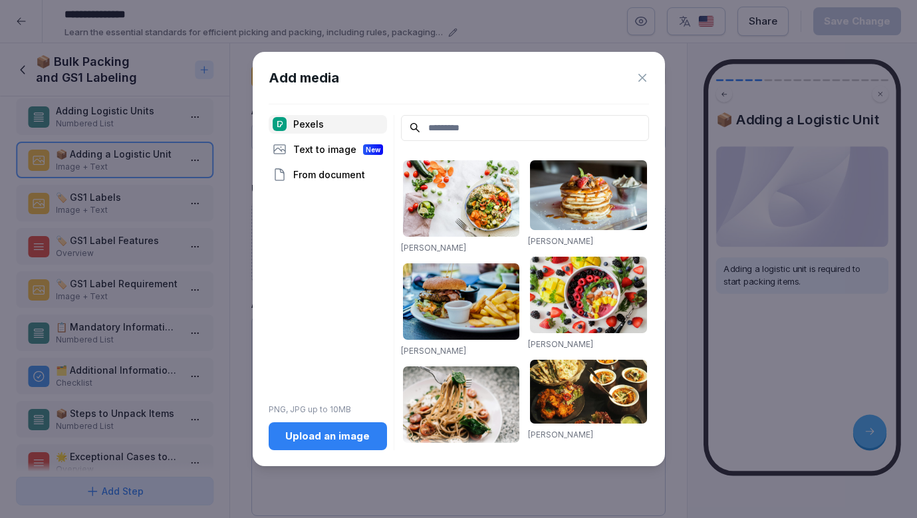
click at [321, 430] on div "Upload an image" at bounding box center [327, 436] width 97 height 15
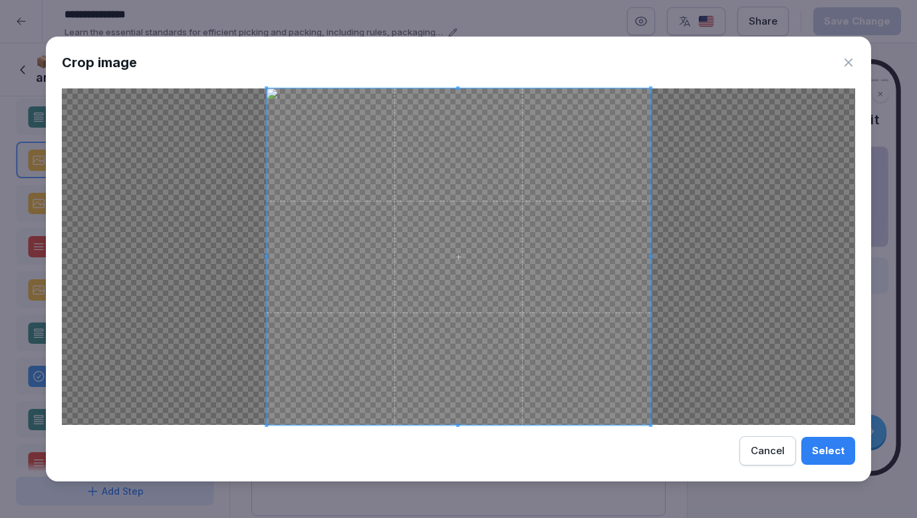
click at [818, 449] on div "Select" at bounding box center [828, 451] width 33 height 15
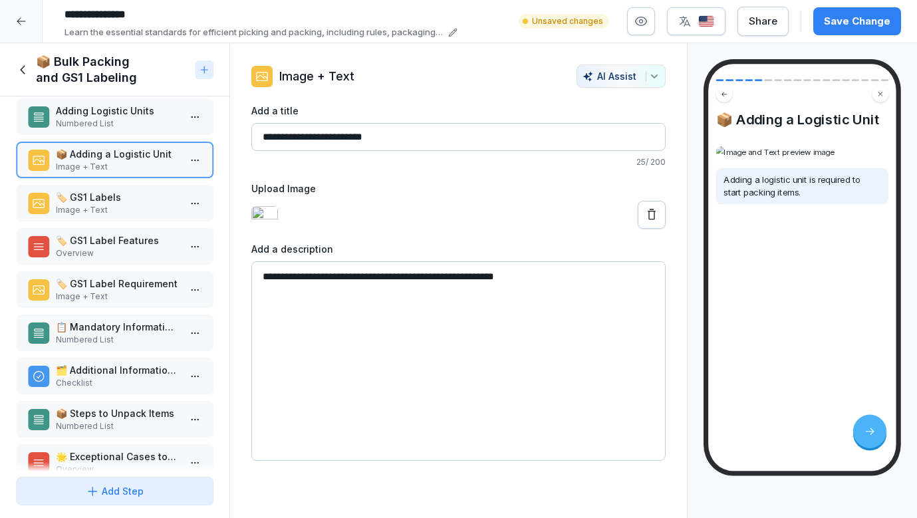
click at [130, 196] on p "🏷️ GS1 Labels" at bounding box center [117, 197] width 123 height 14
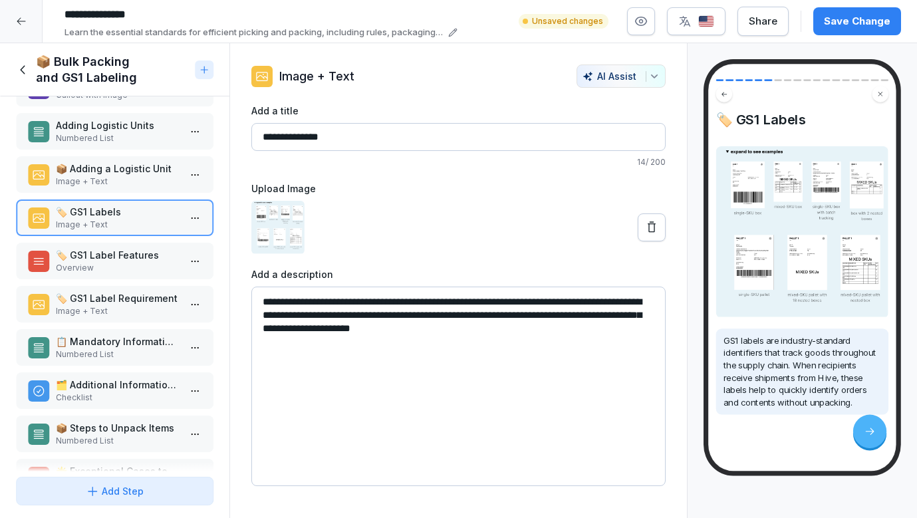
scroll to position [136, 0]
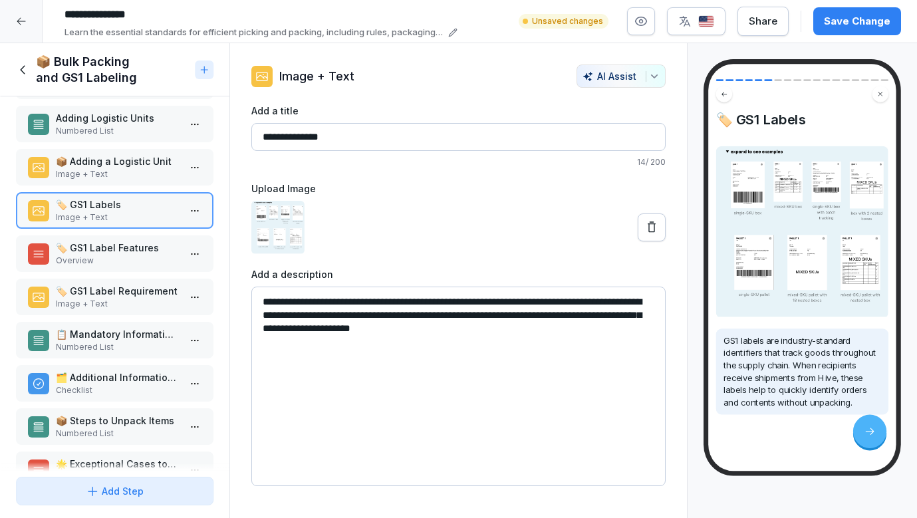
click at [122, 256] on p "Overview" at bounding box center [117, 261] width 123 height 12
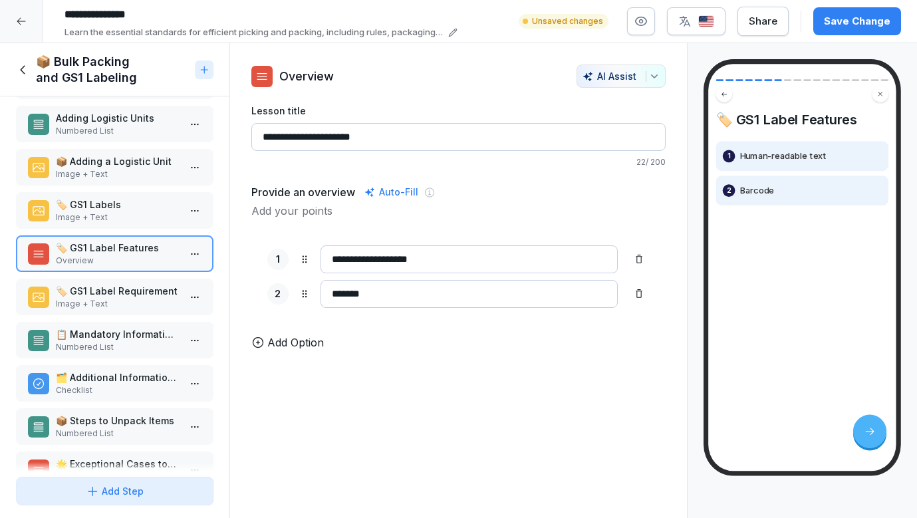
click at [121, 293] on p "🏷️ GS1 Label Requirement" at bounding box center [117, 291] width 123 height 14
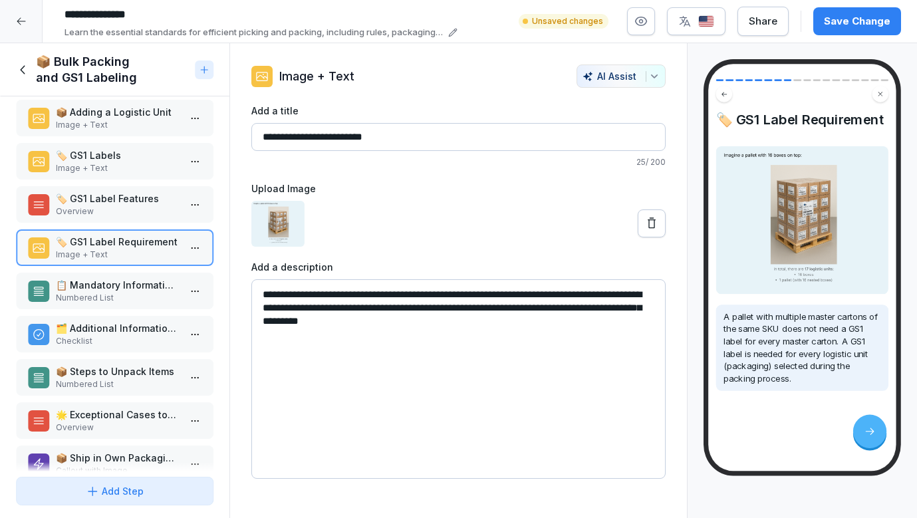
scroll to position [189, 0]
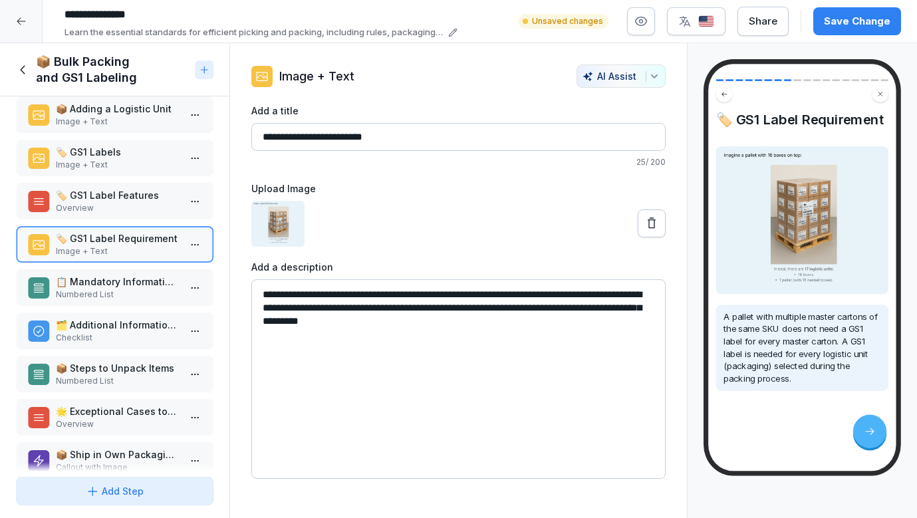
click at [121, 293] on p "Numbered List" at bounding box center [117, 295] width 123 height 12
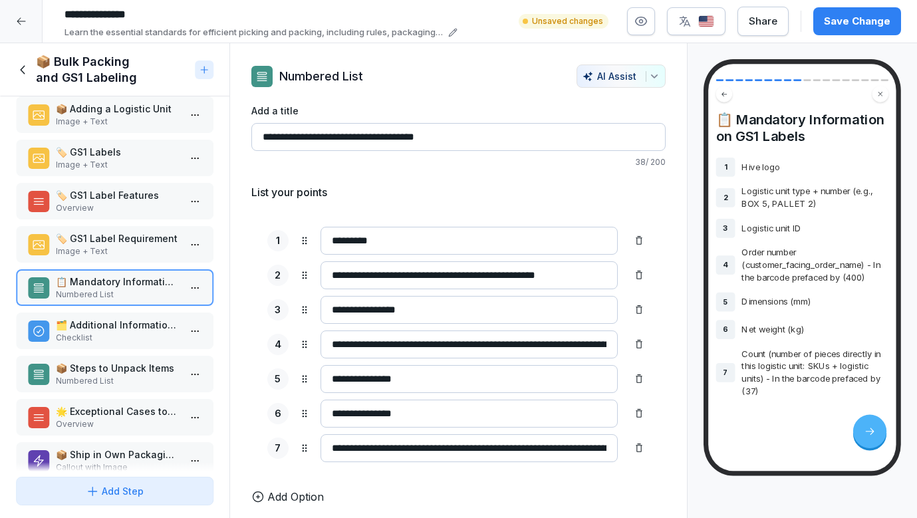
click at [134, 321] on p "🗂️ Additional Information on GS1 Labels" at bounding box center [117, 325] width 123 height 14
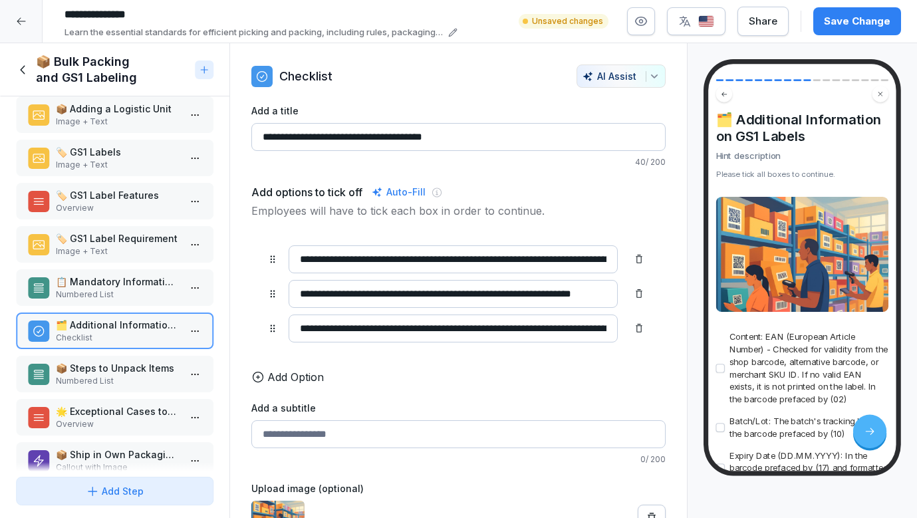
click at [134, 356] on div "📦 Steps to Unpack Items Numbered List" at bounding box center [115, 374] width 198 height 37
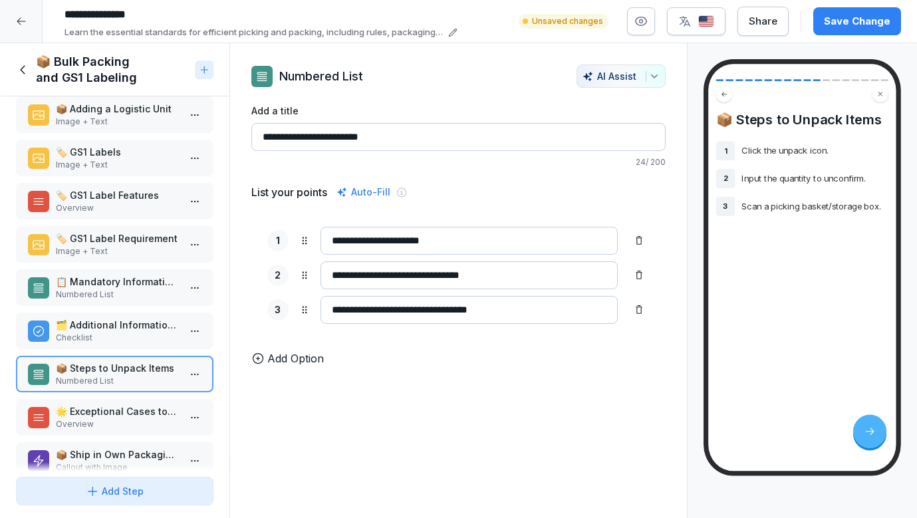
click at [126, 408] on p "🌟 Exceptional Cases to not select logistic units" at bounding box center [117, 411] width 123 height 14
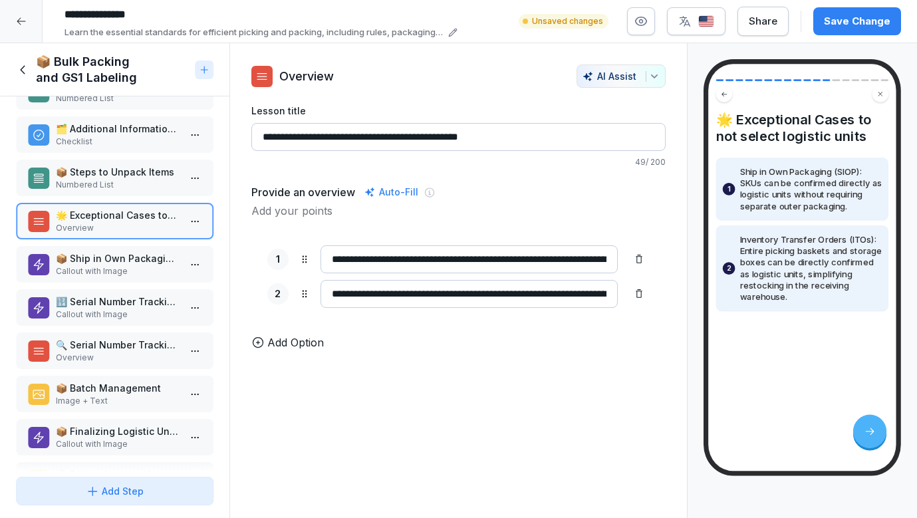
scroll to position [386, 0]
click at [136, 265] on p "Callout with Image" at bounding box center [117, 271] width 123 height 12
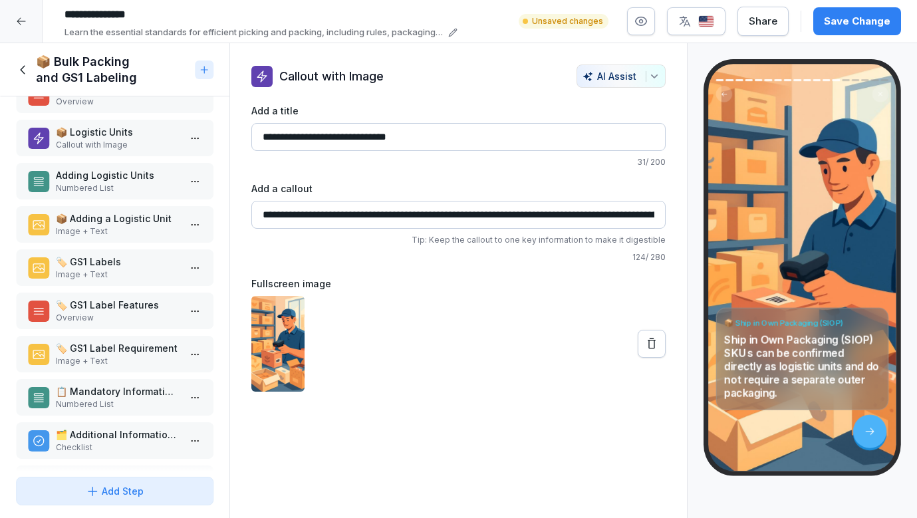
scroll to position [52, 0]
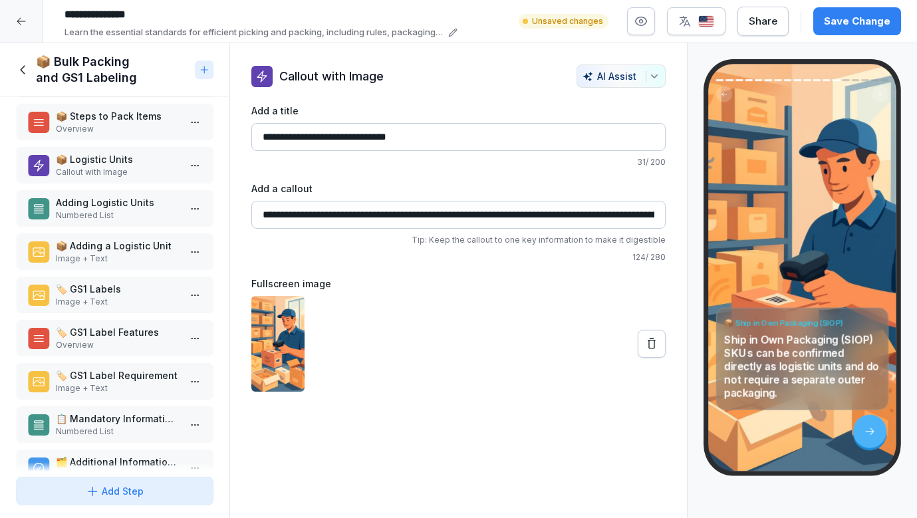
click at [123, 246] on p "📦 Adding a Logistic Unit" at bounding box center [117, 246] width 123 height 14
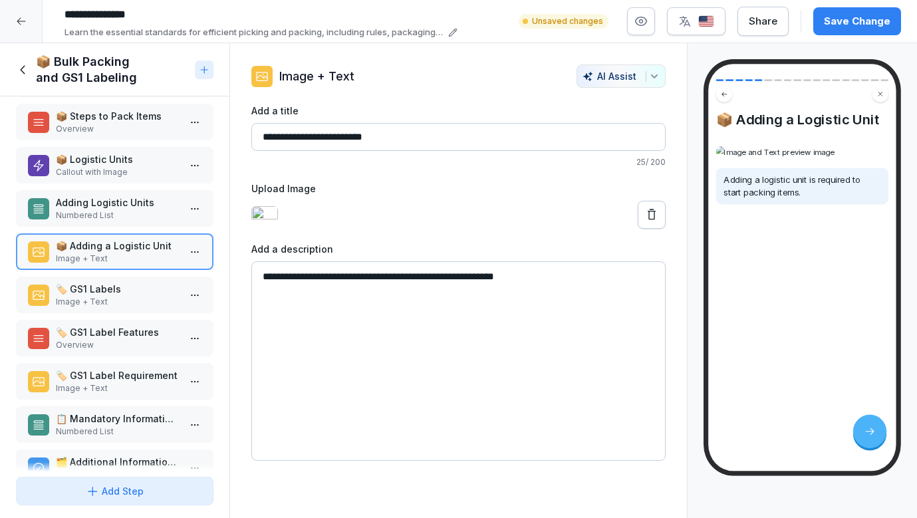
click at [122, 291] on p "🏷️ GS1 Labels" at bounding box center [117, 289] width 123 height 14
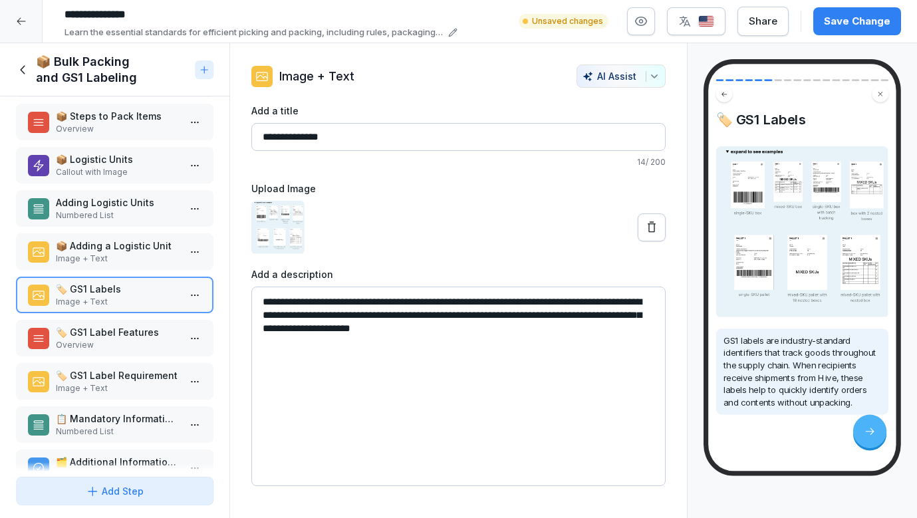
click at [122, 329] on p "🏷️ GS1 Label Features" at bounding box center [117, 332] width 123 height 14
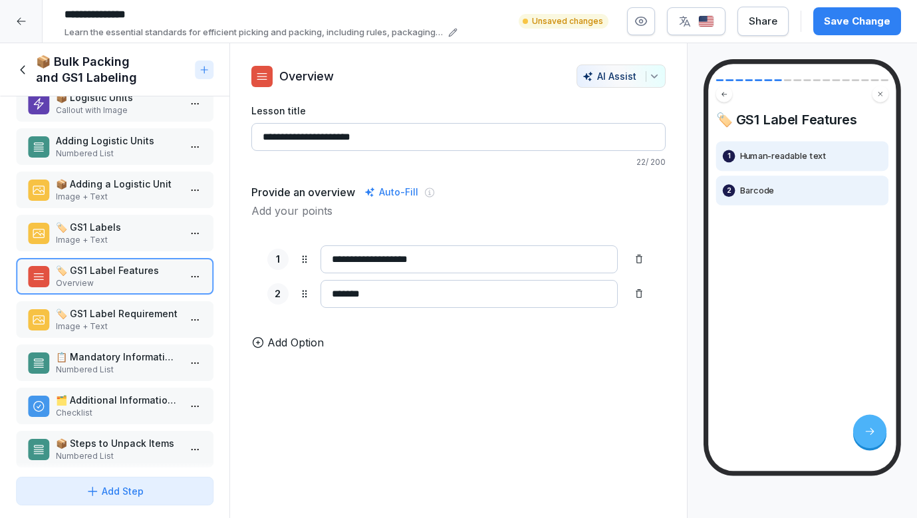
scroll to position [116, 0]
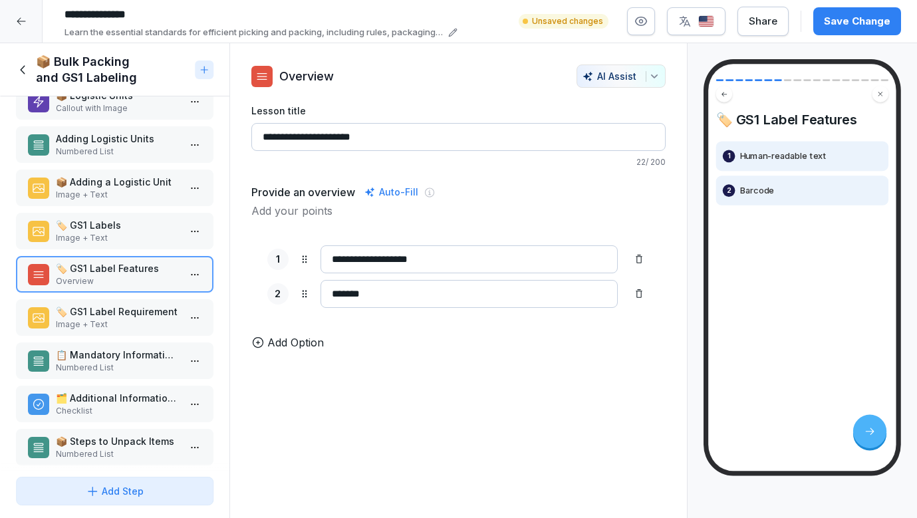
click at [122, 311] on p "🏷️ GS1 Label Requirement" at bounding box center [117, 312] width 123 height 14
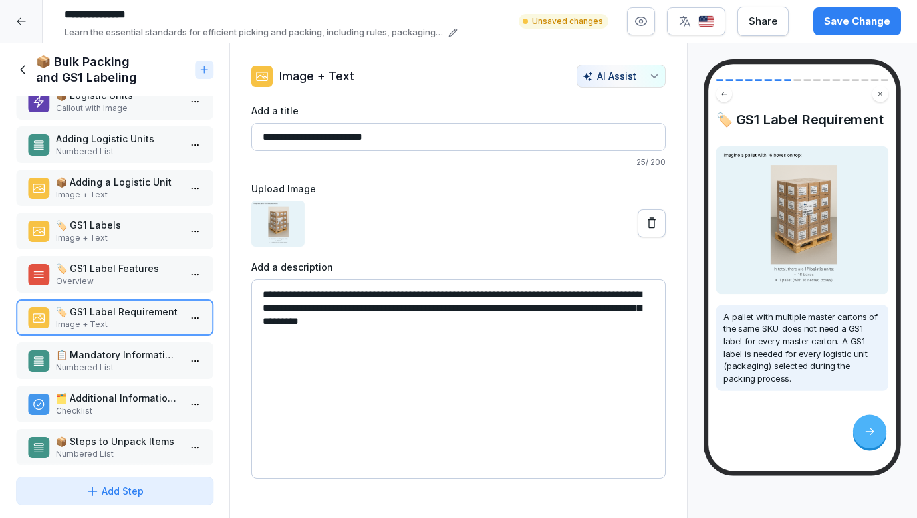
click at [124, 379] on div "📦 Bulk Packing Callout with Image 📦 Steps to Pack Items Overview 📦 Logistic Uni…" at bounding box center [115, 283] width 230 height 375
click at [124, 361] on p "📋 Mandatory Information on GS1 Labels" at bounding box center [117, 355] width 123 height 14
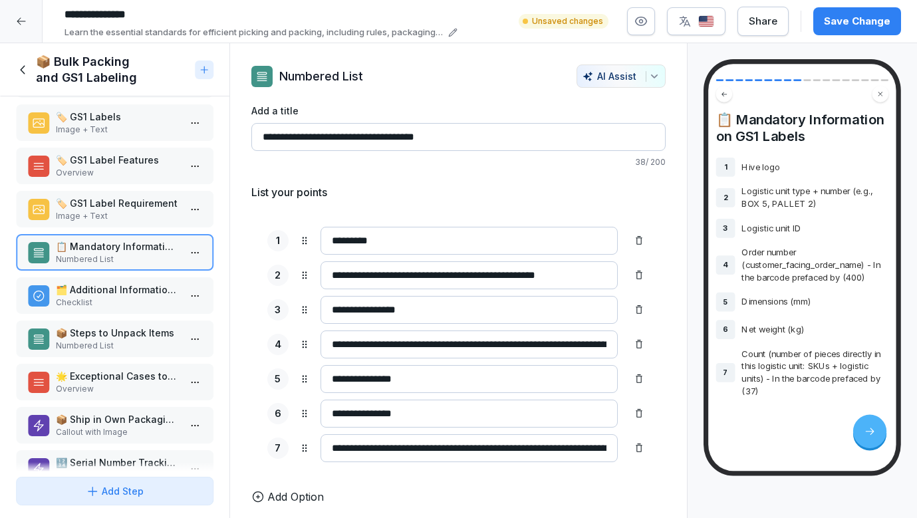
scroll to position [229, 0]
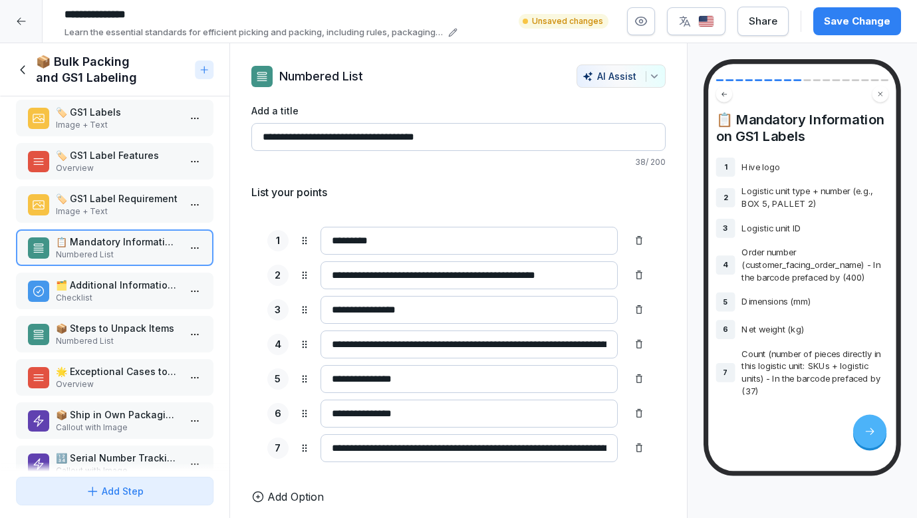
click at [130, 290] on p "🗂️ Additional Information on GS1 Labels" at bounding box center [117, 285] width 123 height 14
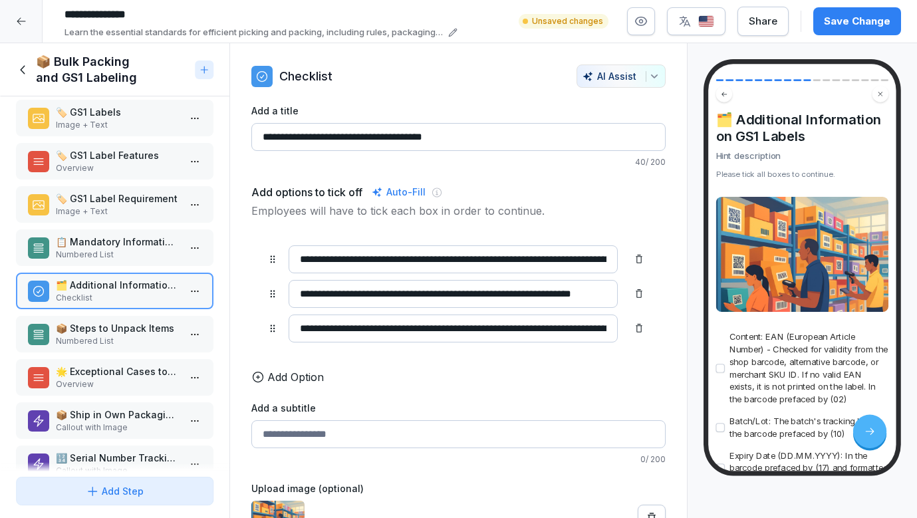
click at [128, 327] on p "📦 Steps to Unpack Items" at bounding box center [117, 328] width 123 height 14
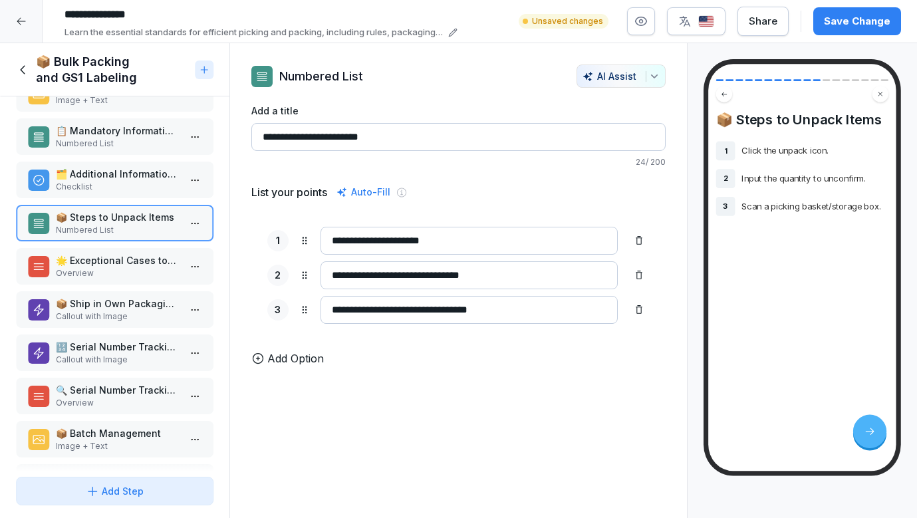
scroll to position [361, 0]
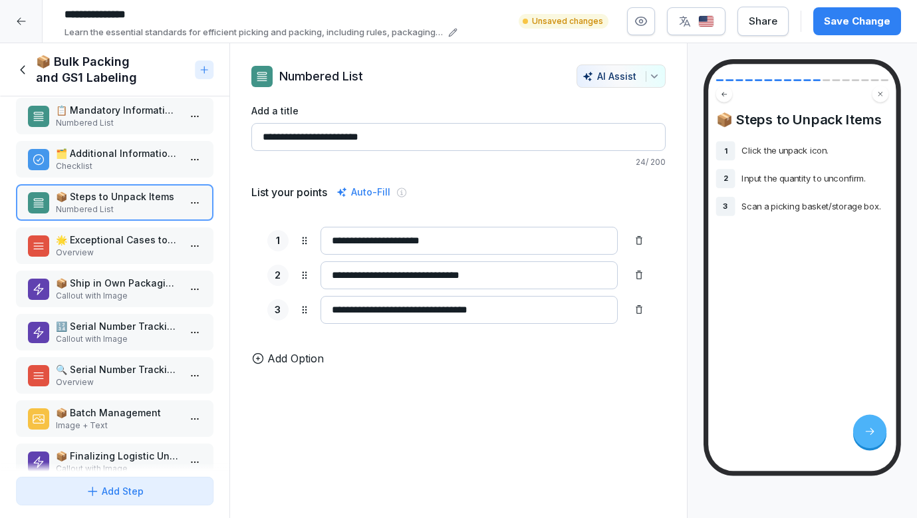
click at [126, 240] on p "🌟 Exceptional Cases to not select logistic units" at bounding box center [117, 240] width 123 height 14
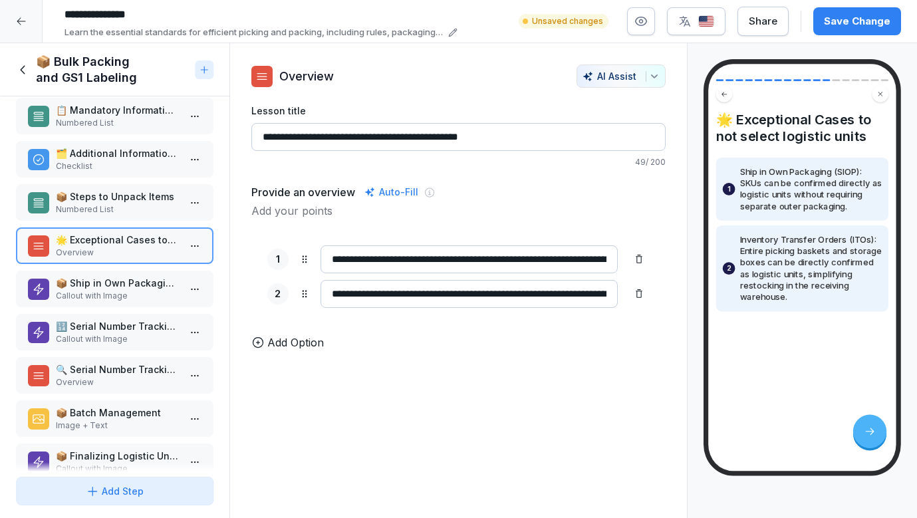
click at [125, 277] on p "📦 Ship in Own Packaging (SIOP)" at bounding box center [117, 283] width 123 height 14
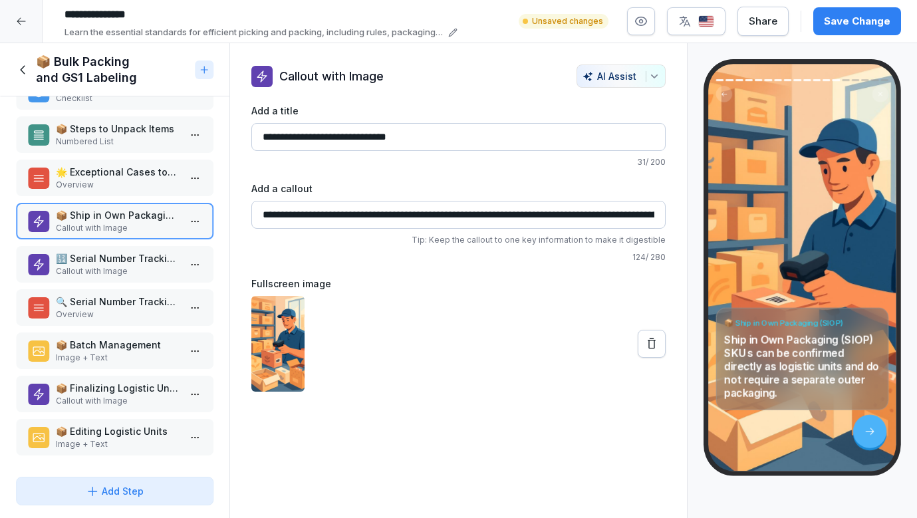
scroll to position [428, 0]
click at [114, 269] on p "Callout with Image" at bounding box center [117, 271] width 123 height 12
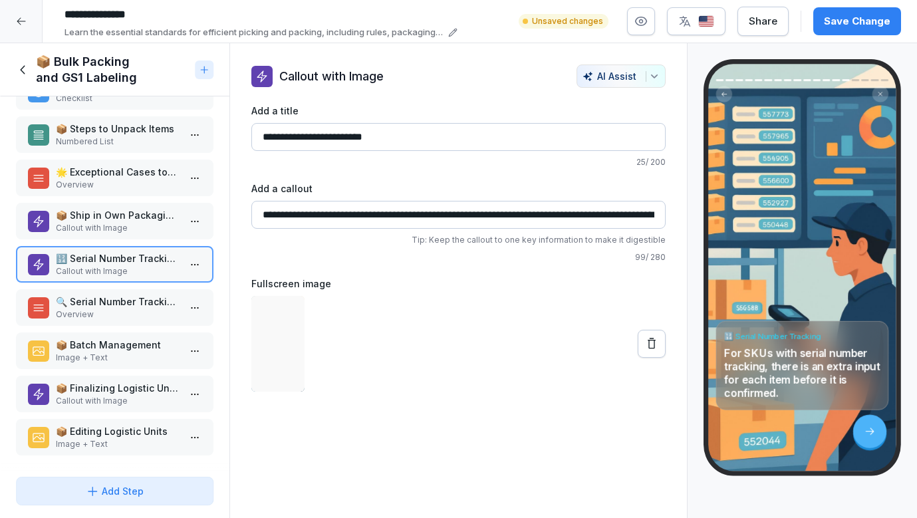
click at [114, 308] on p "🔍 Serial Number Tracking Details" at bounding box center [117, 302] width 123 height 14
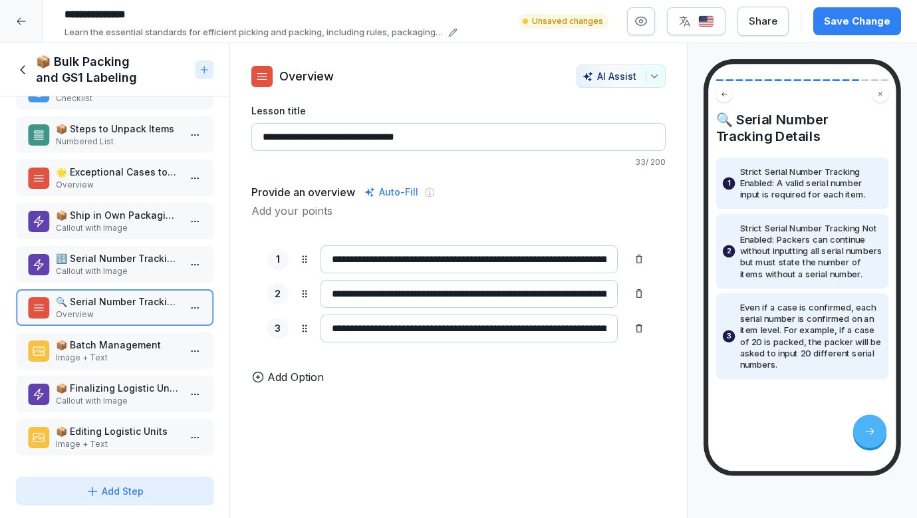
click at [110, 355] on p "Image + Text" at bounding box center [117, 358] width 123 height 12
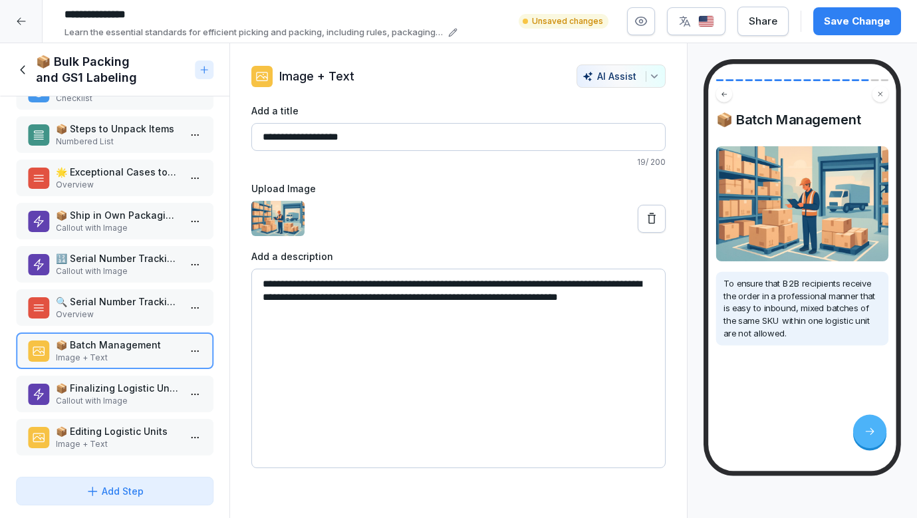
click at [110, 402] on p "Callout with Image" at bounding box center [117, 401] width 123 height 12
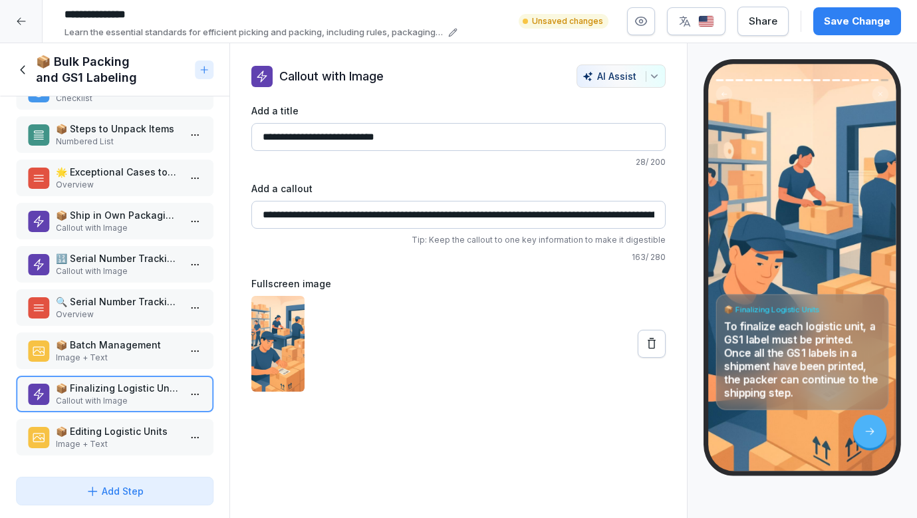
click at [115, 426] on p "📦 Editing Logistic Units" at bounding box center [117, 431] width 123 height 14
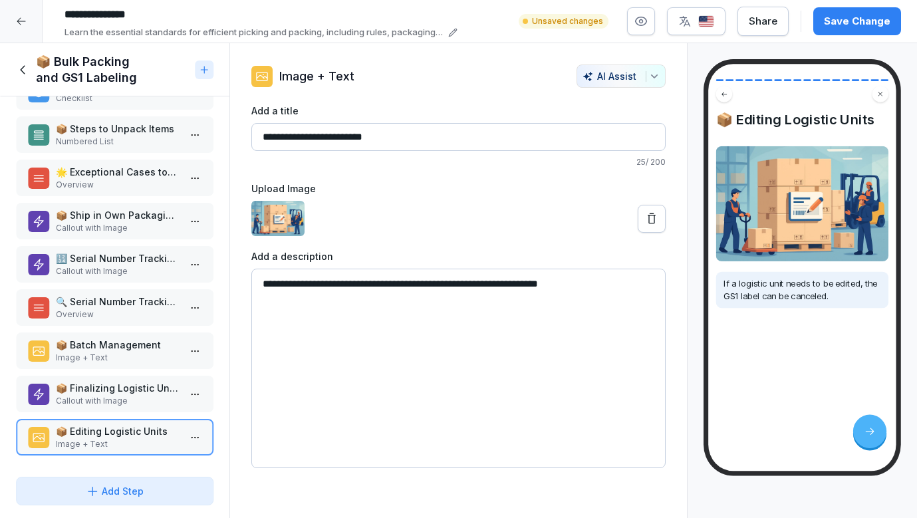
click at [130, 353] on p "Image + Text" at bounding box center [117, 358] width 123 height 12
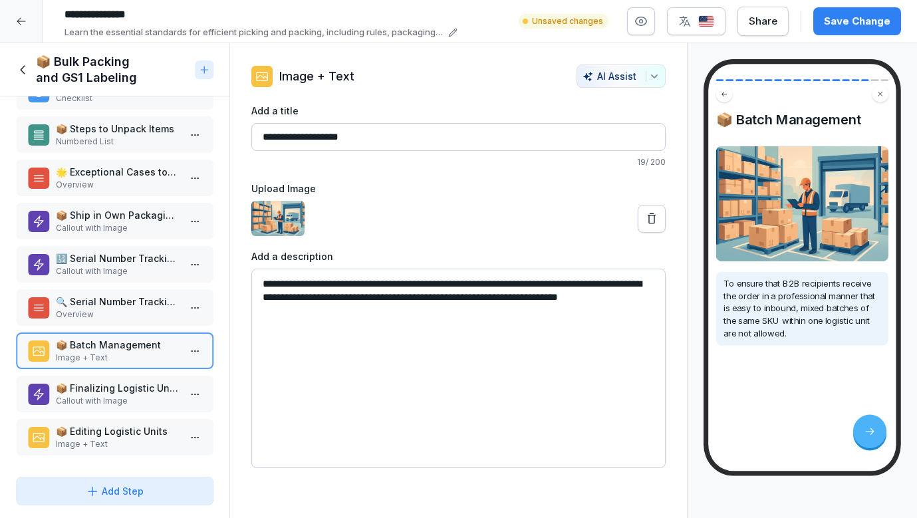
click at [124, 390] on p "📦 Finalizing Logistic Units" at bounding box center [117, 388] width 123 height 14
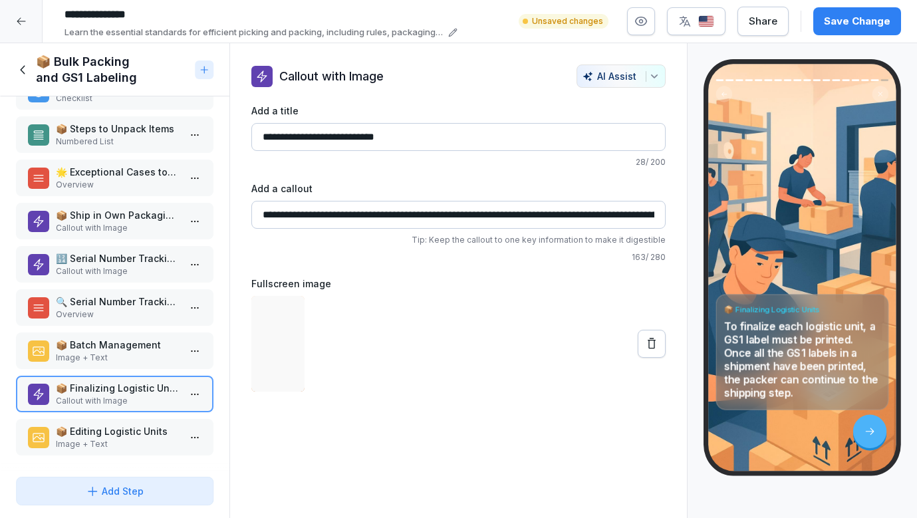
click at [136, 303] on p "🔍 Serial Number Tracking Details" at bounding box center [117, 302] width 123 height 14
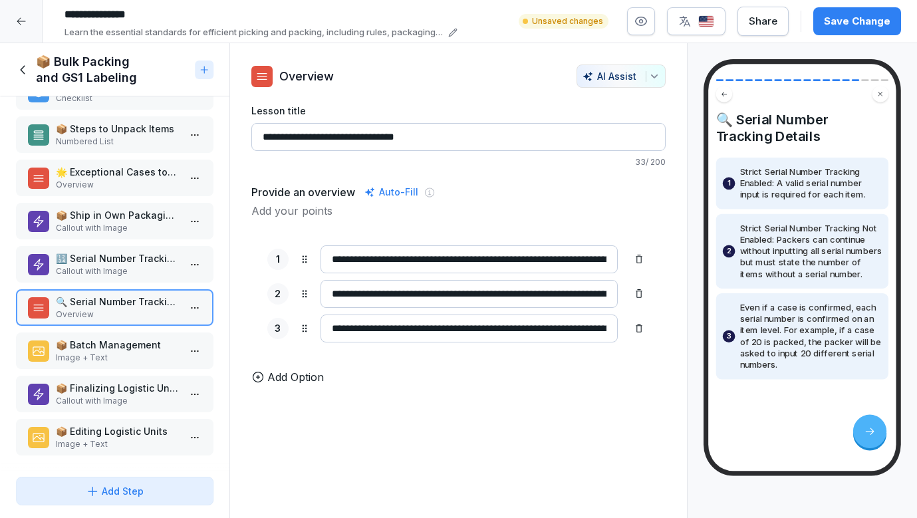
click at [139, 265] on p "Callout with Image" at bounding box center [117, 271] width 123 height 12
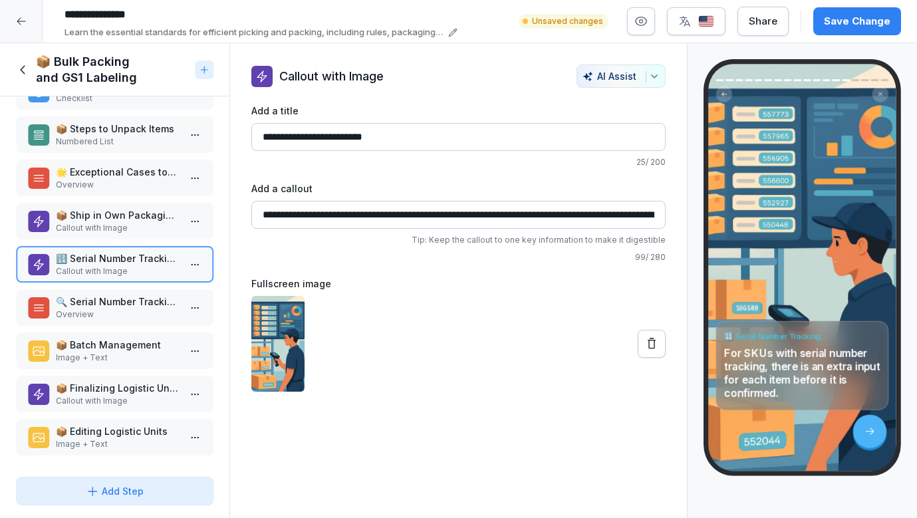
click at [26, 71] on icon at bounding box center [23, 70] width 15 height 15
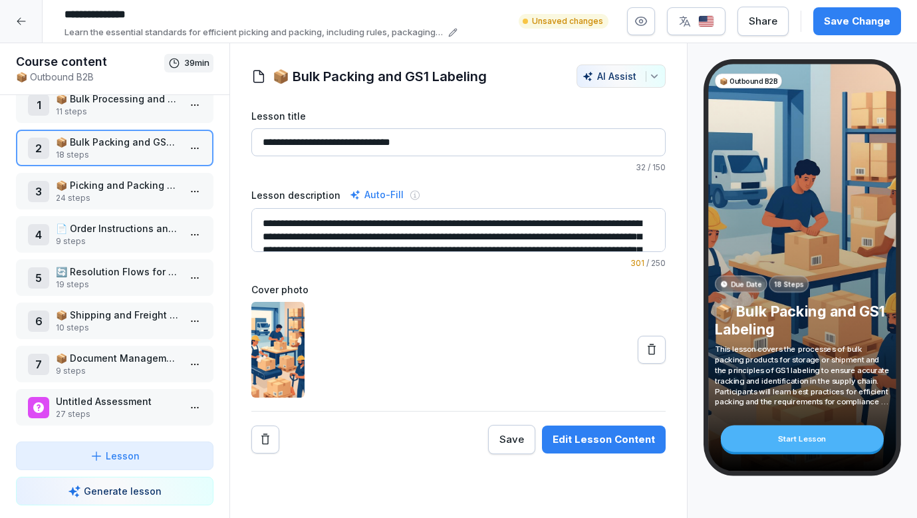
click at [27, 21] on div at bounding box center [21, 21] width 43 height 43
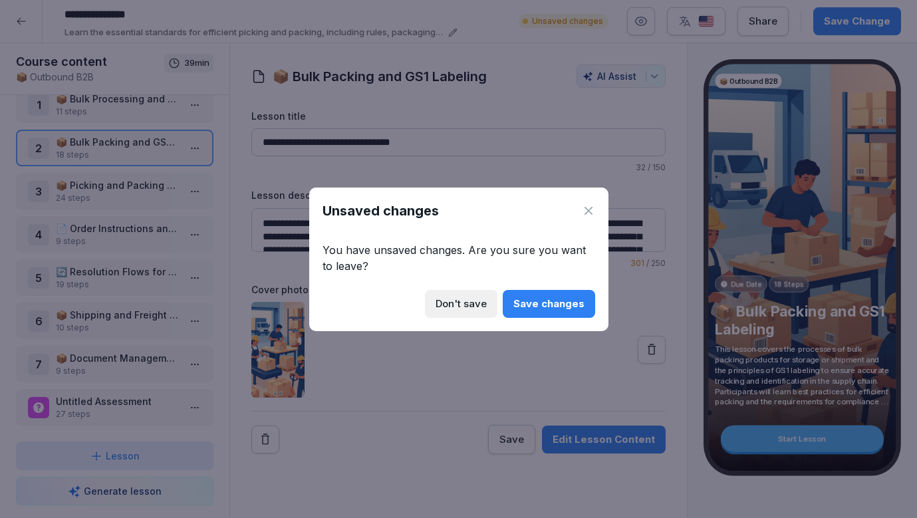
click at [537, 308] on div "Save changes" at bounding box center [549, 304] width 71 height 15
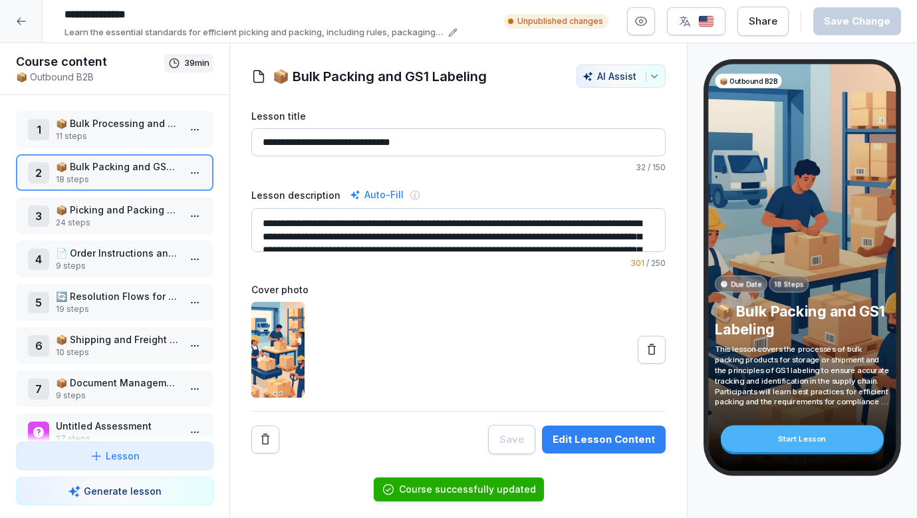
click at [148, 215] on p "📦 Picking and Packing Guidelines" at bounding box center [117, 210] width 123 height 14
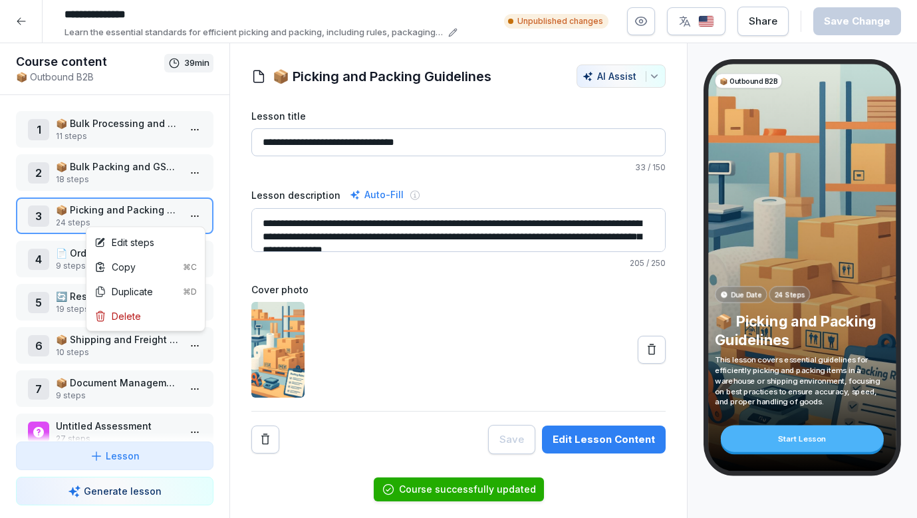
click at [189, 216] on html "**********" at bounding box center [458, 259] width 917 height 518
click at [170, 236] on div "Edit steps" at bounding box center [145, 242] width 113 height 25
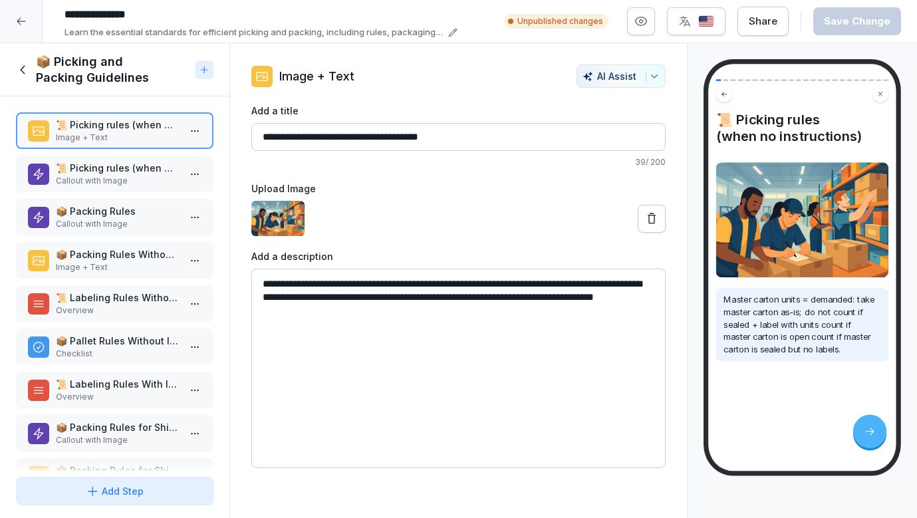
click at [136, 172] on p "📜 Picking rules (when no instructions)" at bounding box center [117, 168] width 123 height 14
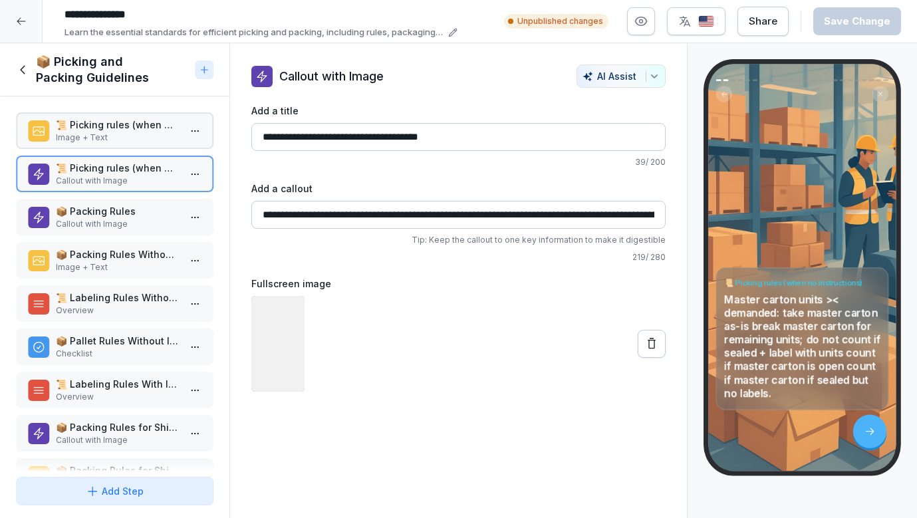
click at [128, 210] on p "📦 Packing Rules" at bounding box center [117, 211] width 123 height 14
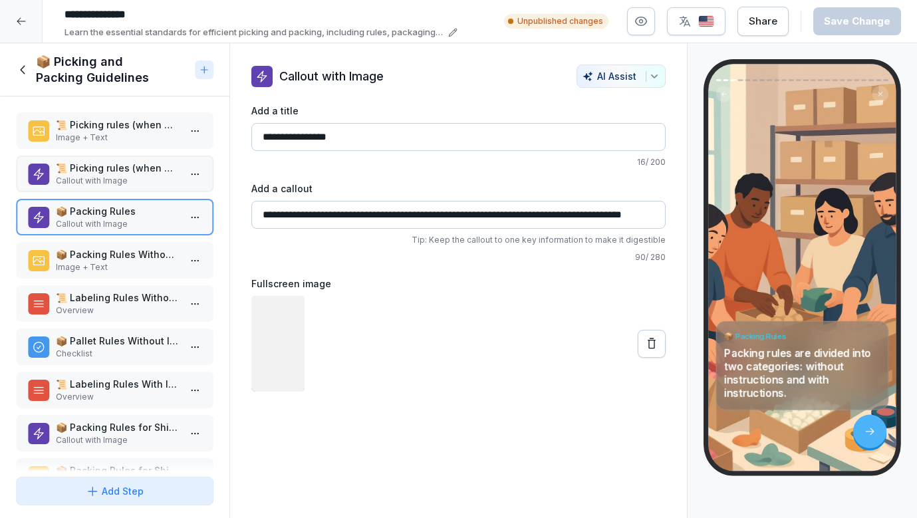
click at [122, 255] on p "📦 Packing Rules Without Instructions" at bounding box center [117, 254] width 123 height 14
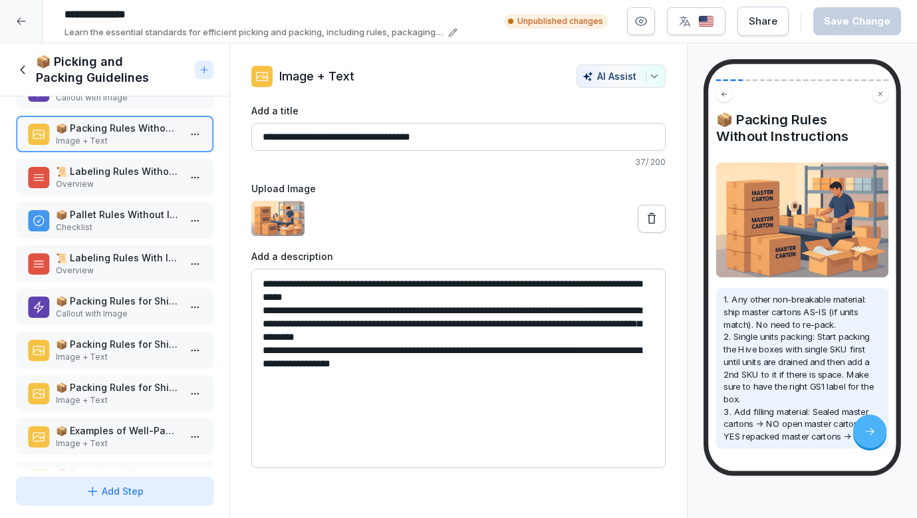
scroll to position [138, 0]
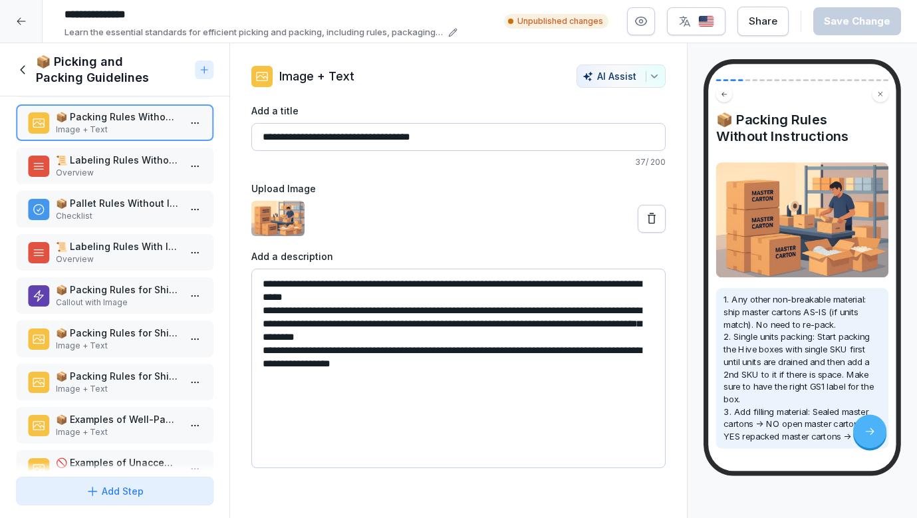
click at [104, 341] on p "Image + Text" at bounding box center [117, 346] width 123 height 12
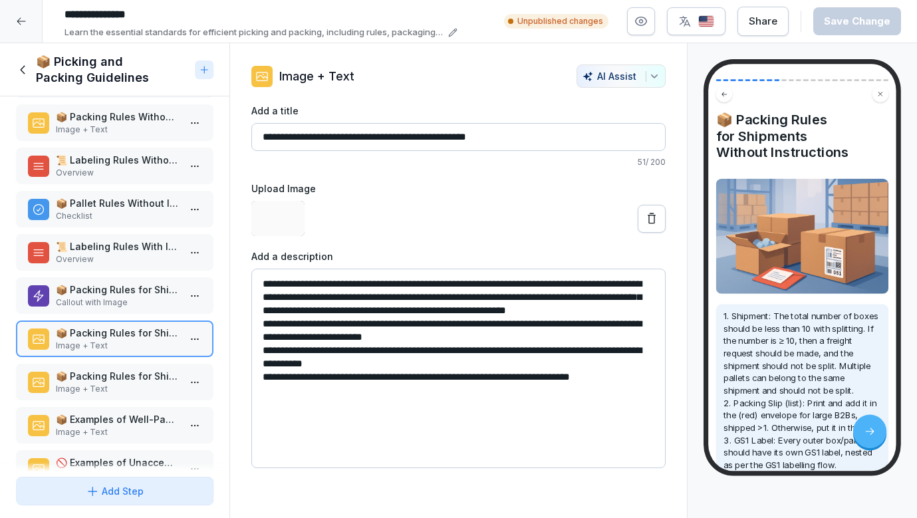
click at [100, 374] on p "📦 Packing Rules for Shipments With Instructions" at bounding box center [117, 376] width 123 height 14
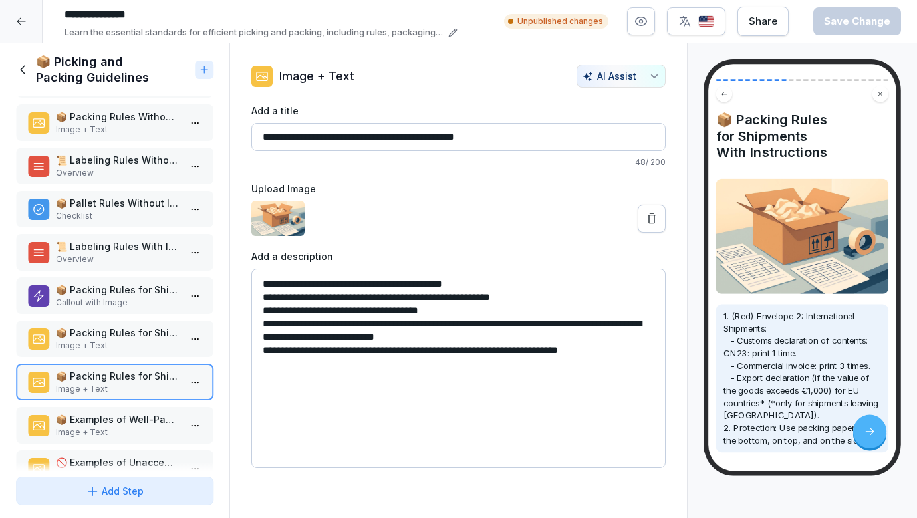
scroll to position [178, 0]
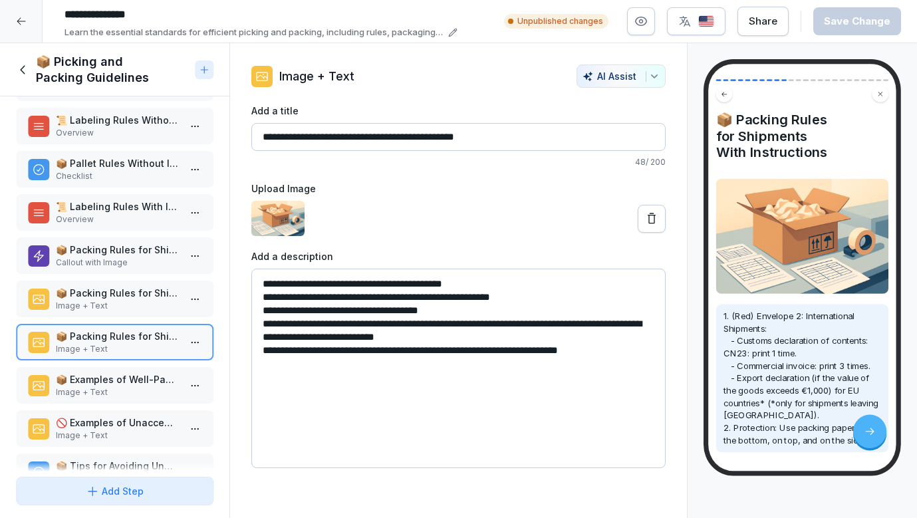
click at [94, 383] on p "📦 Examples of Well-Packed Goods" at bounding box center [117, 380] width 123 height 14
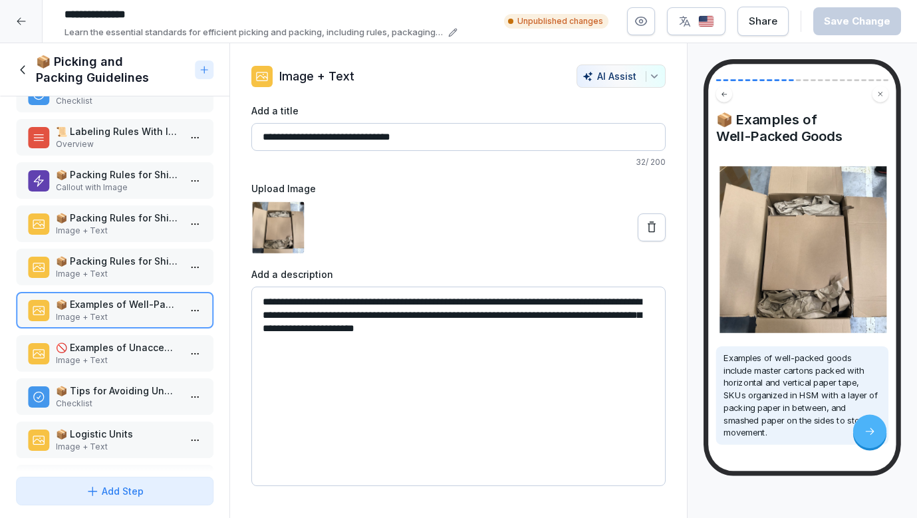
scroll to position [255, 0]
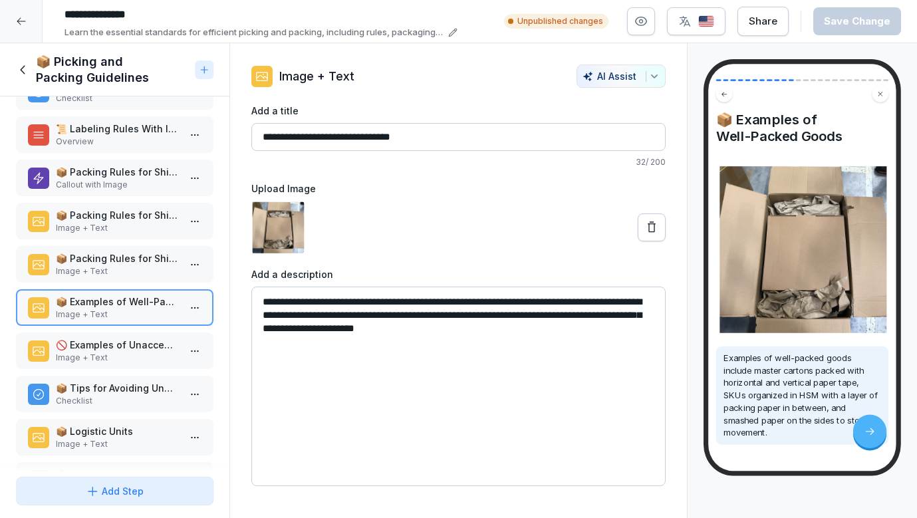
click at [104, 359] on p "Image + Text" at bounding box center [117, 358] width 123 height 12
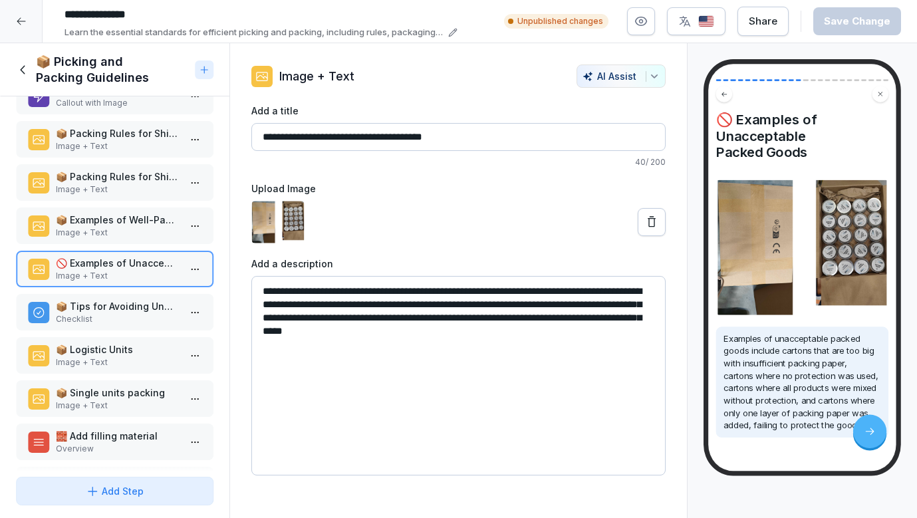
scroll to position [338, 0]
click at [106, 335] on div "📜 Picking rules (when no instructions) Image + Text 📜 Picking rules (when no in…" at bounding box center [115, 283] width 230 height 375
click at [103, 364] on p "Image + Text" at bounding box center [117, 362] width 123 height 12
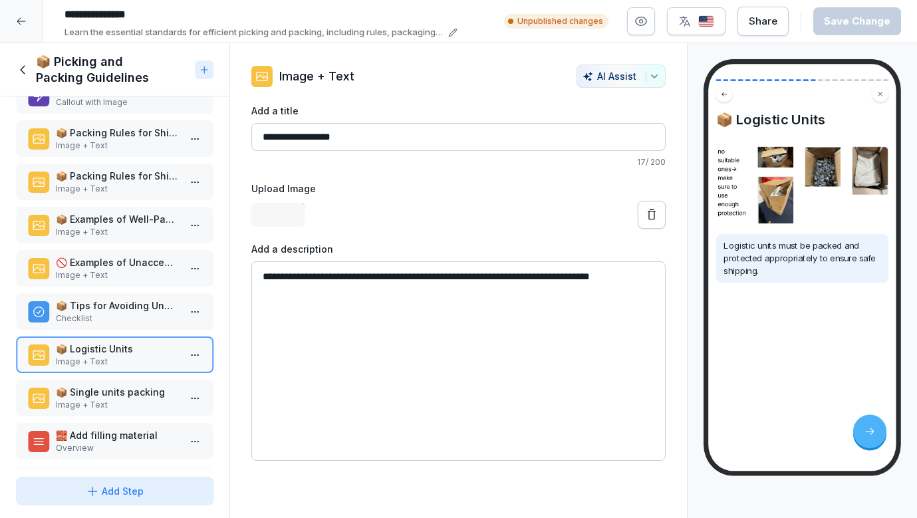
click at [106, 327] on div "📦 Tips for Avoiding Unacceptable Packing Checklist" at bounding box center [115, 311] width 198 height 37
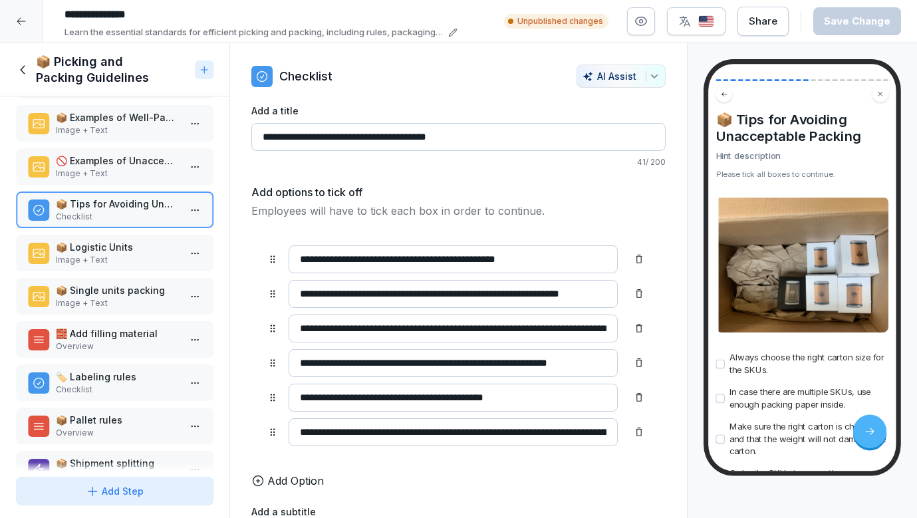
scroll to position [440, 0]
click at [92, 311] on div "📦 Single units packing Image + Text" at bounding box center [115, 295] width 198 height 37
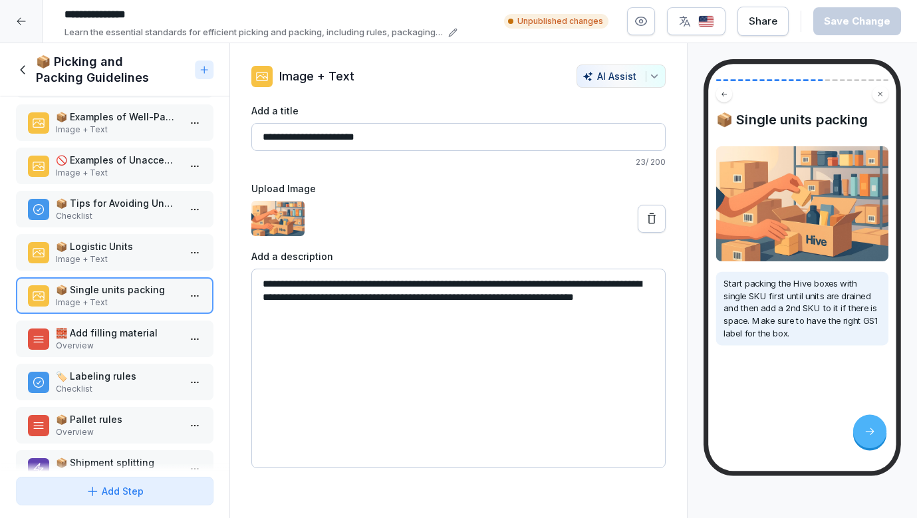
click at [100, 331] on p "🧱 Add filling material" at bounding box center [117, 333] width 123 height 14
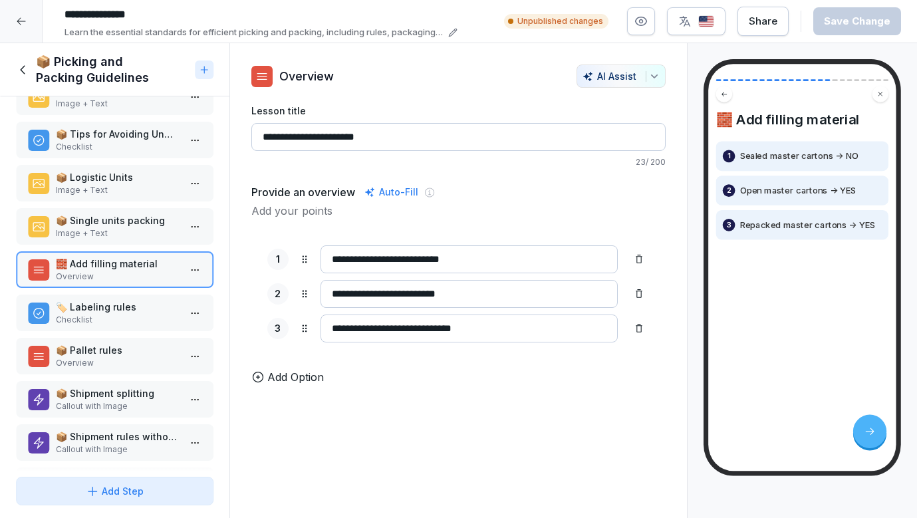
scroll to position [510, 0]
click at [99, 323] on p "Checklist" at bounding box center [117, 319] width 123 height 12
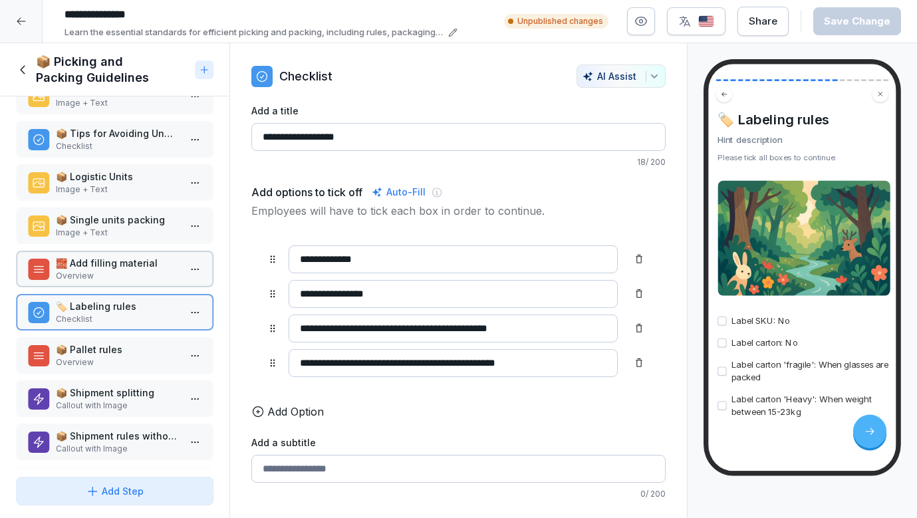
click at [94, 359] on p "Overview" at bounding box center [117, 363] width 123 height 12
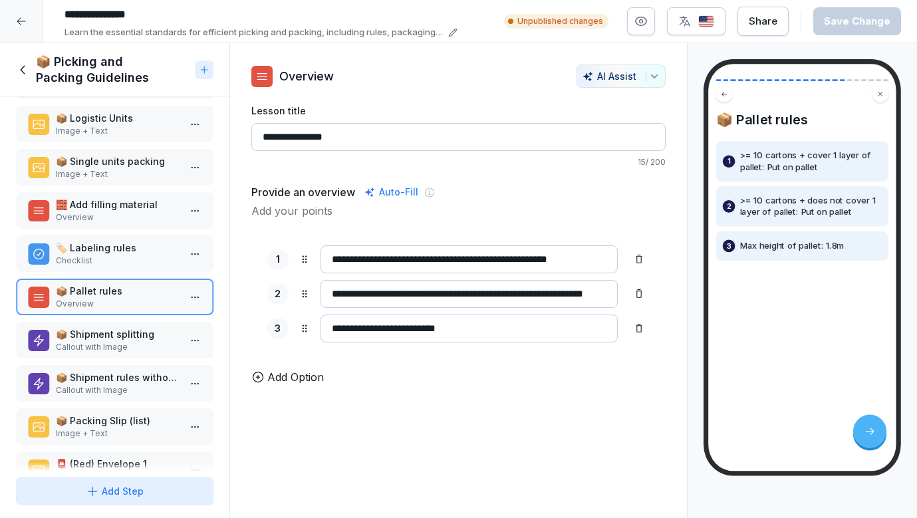
scroll to position [573, 0]
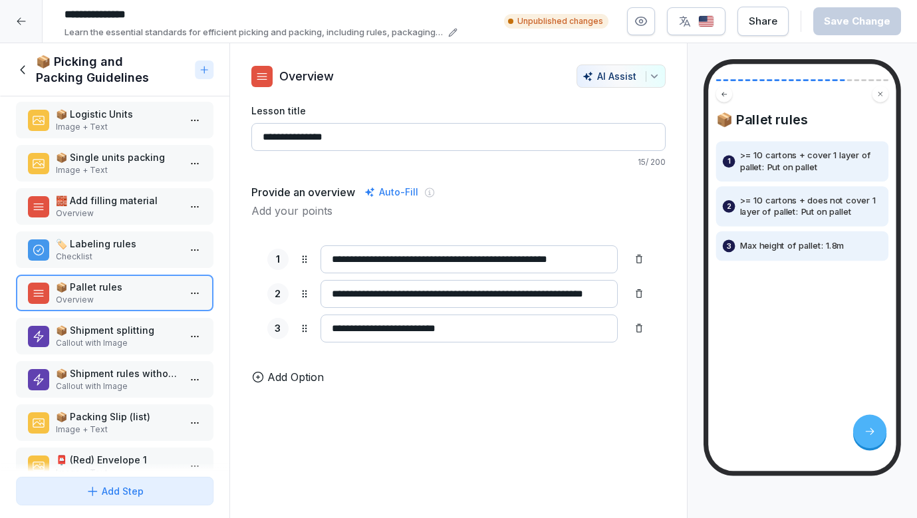
click at [102, 256] on p "Checklist" at bounding box center [117, 257] width 123 height 12
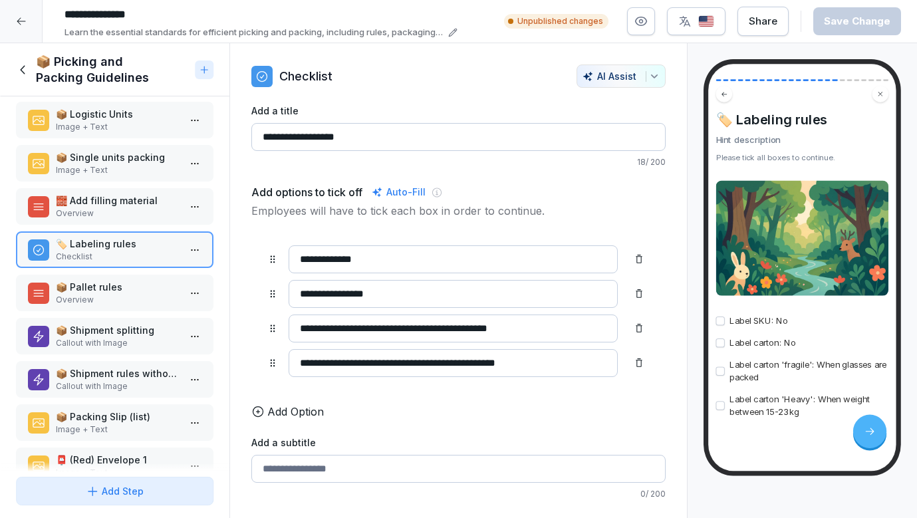
click at [88, 290] on p "📦 Pallet rules" at bounding box center [117, 287] width 123 height 14
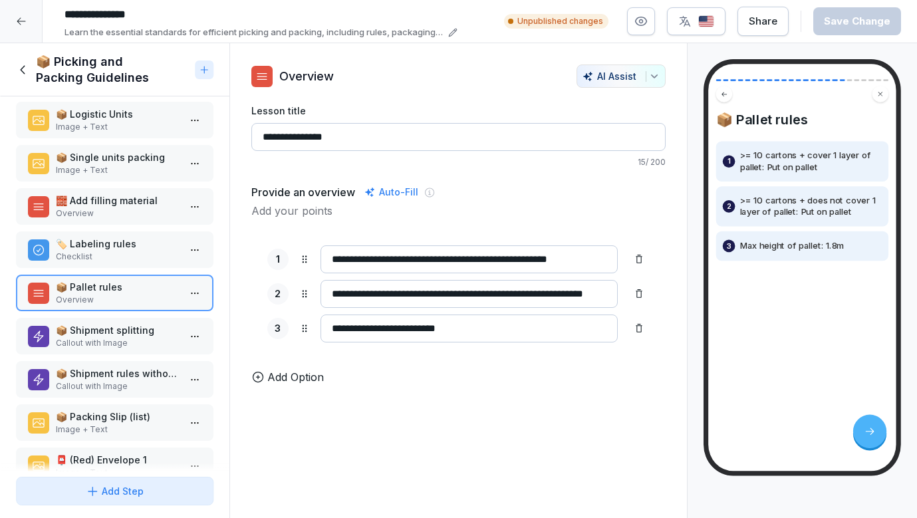
click at [93, 246] on p "🏷️ Labeling rules" at bounding box center [117, 244] width 123 height 14
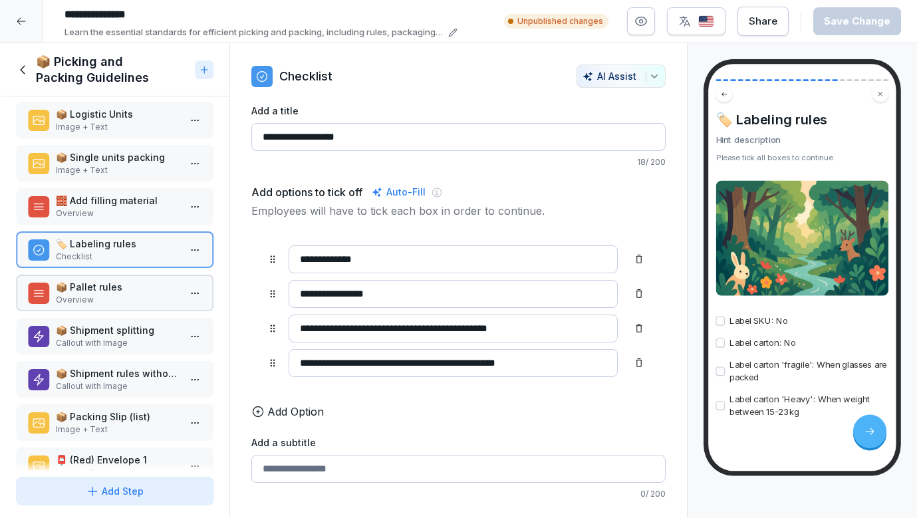
click at [80, 304] on p "Overview" at bounding box center [117, 300] width 123 height 12
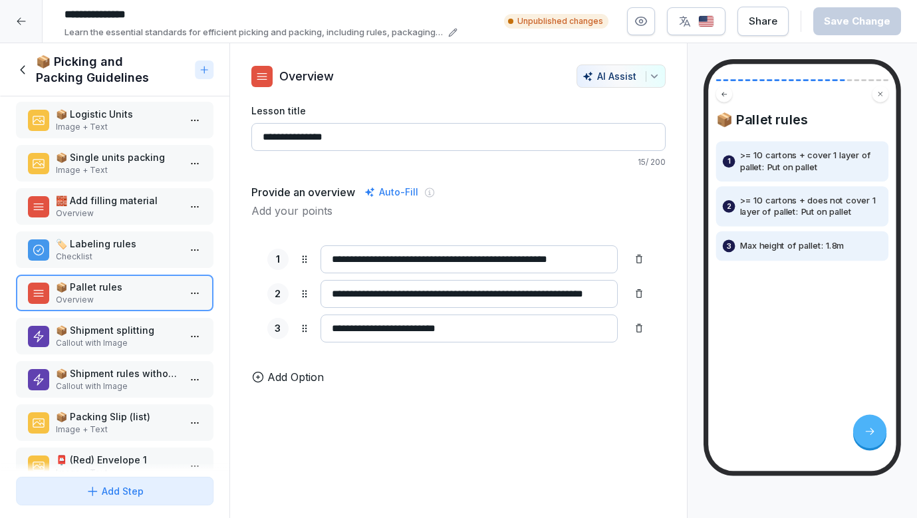
click at [83, 333] on p "📦 Shipment splitting" at bounding box center [117, 330] width 123 height 14
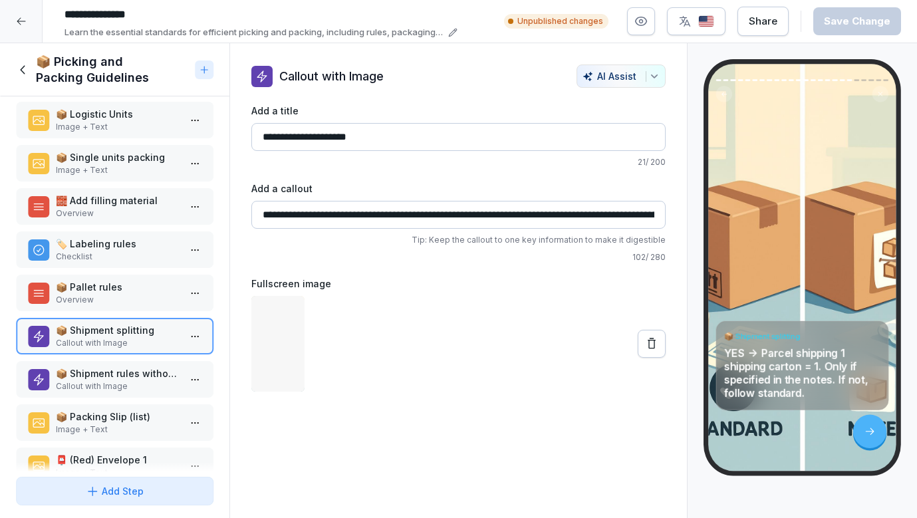
click at [106, 261] on p "Checklist" at bounding box center [117, 257] width 123 height 12
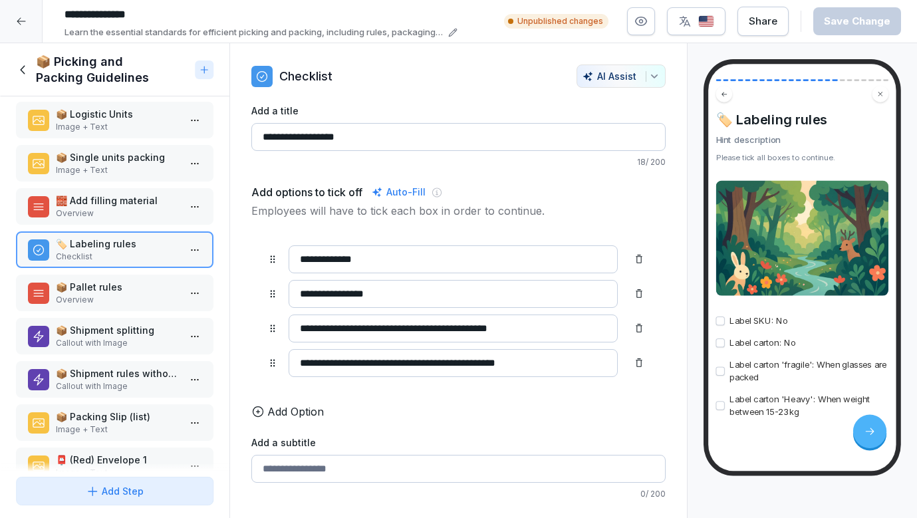
click at [100, 283] on p "📦 Pallet rules" at bounding box center [117, 287] width 123 height 14
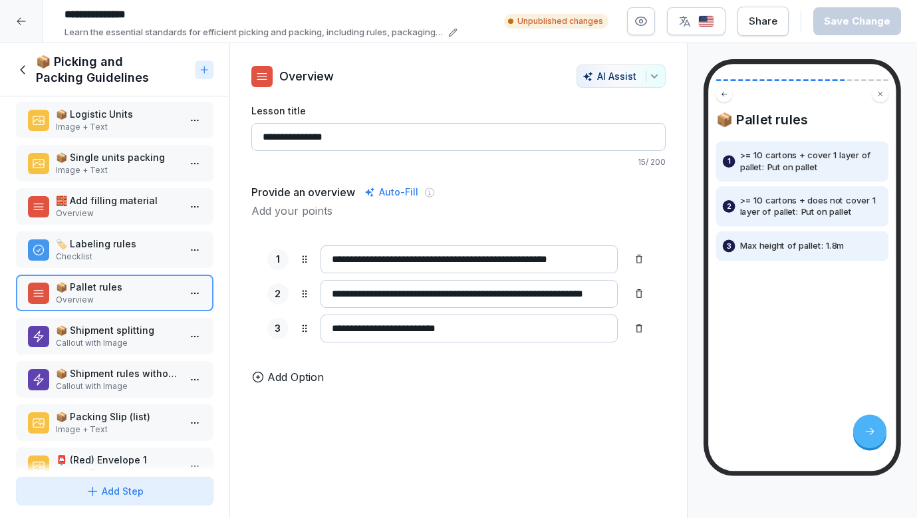
click at [93, 320] on div "📦 Shipment splitting Callout with Image" at bounding box center [115, 336] width 198 height 37
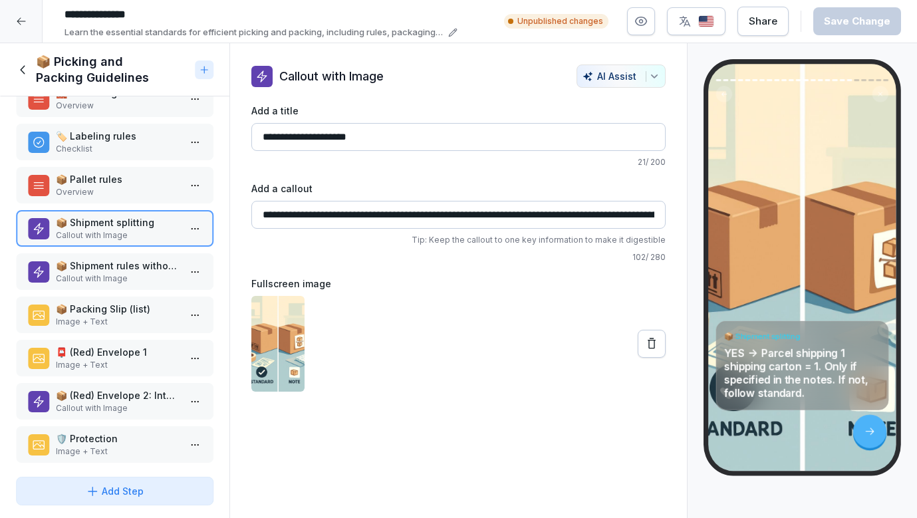
scroll to position [681, 0]
click at [108, 283] on p "Callout with Image" at bounding box center [117, 278] width 123 height 12
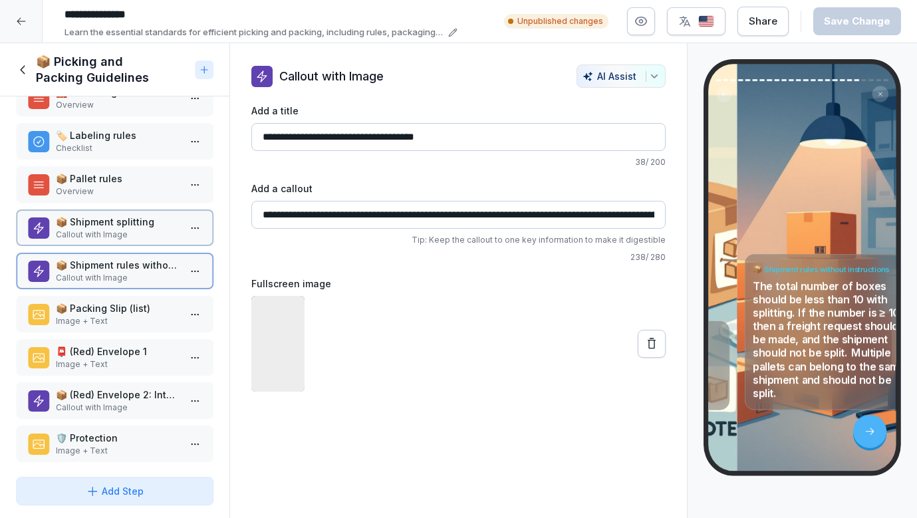
click at [102, 320] on p "Image + Text" at bounding box center [117, 321] width 123 height 12
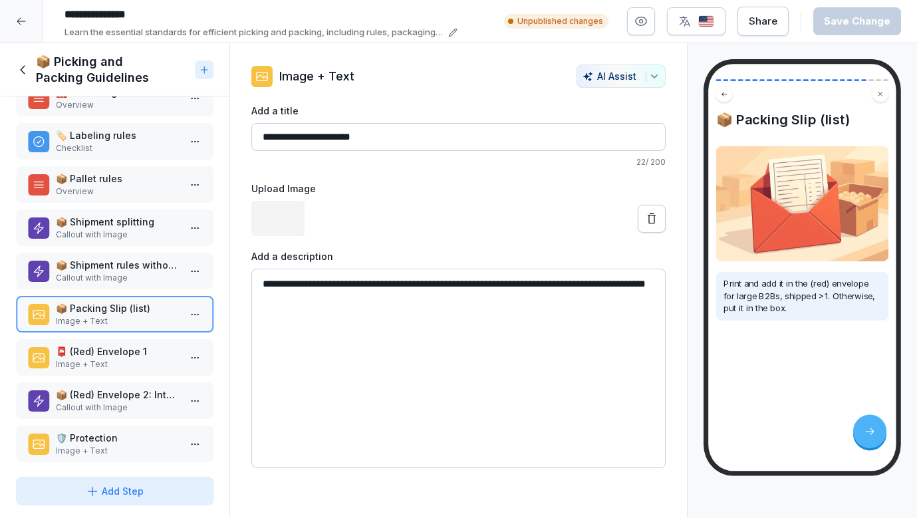
click at [102, 356] on p "📮 (Red) Envelope 1" at bounding box center [117, 352] width 123 height 14
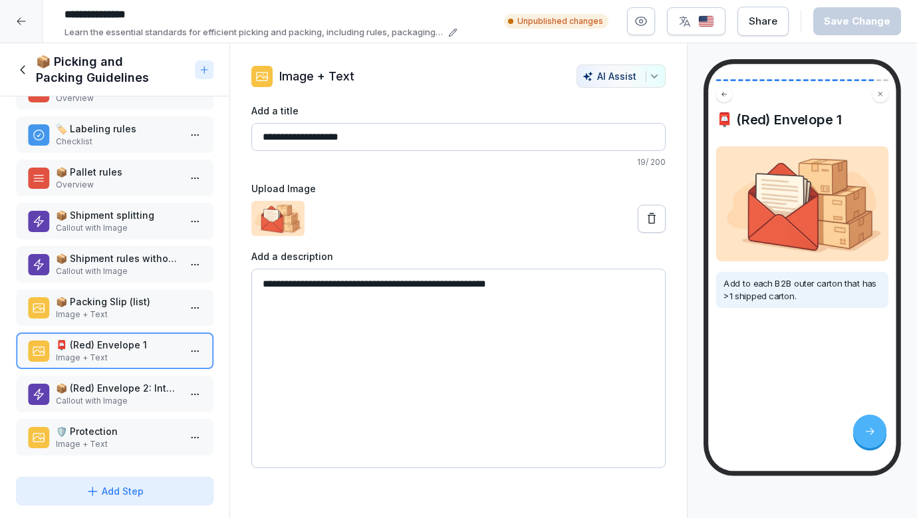
scroll to position [688, 0]
click at [96, 389] on p "📦 (Red) Envelope 2: International Shipments" at bounding box center [117, 388] width 123 height 14
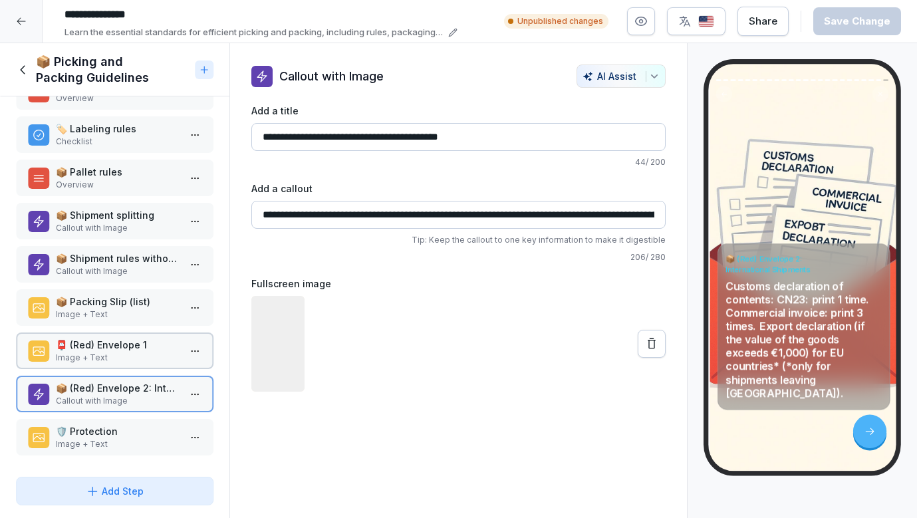
click at [96, 433] on p "🛡️ Protection" at bounding box center [117, 431] width 123 height 14
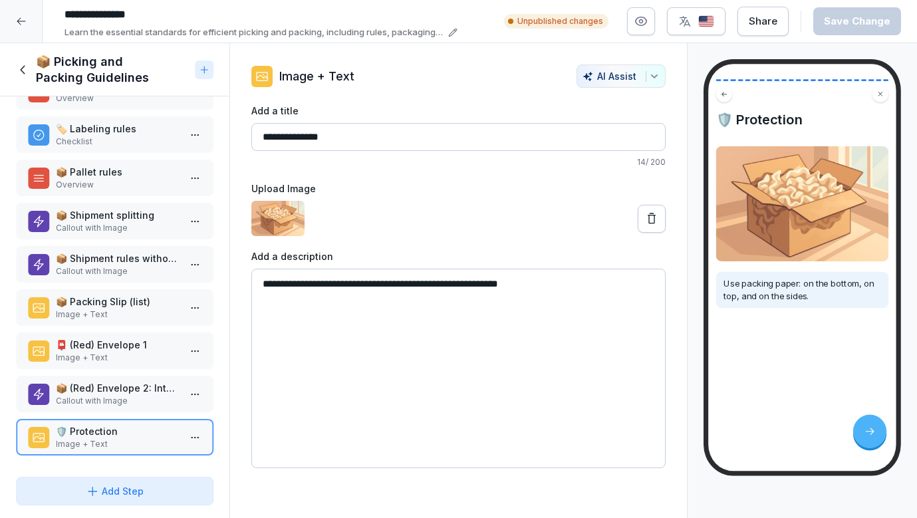
click at [23, 68] on icon at bounding box center [23, 70] width 15 height 15
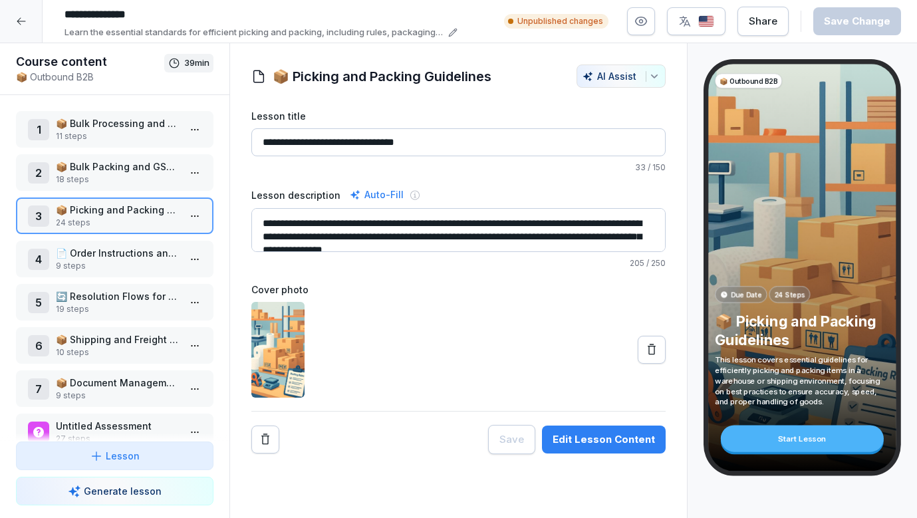
click at [99, 252] on p "📄 Order Instructions and Specifications" at bounding box center [117, 253] width 123 height 14
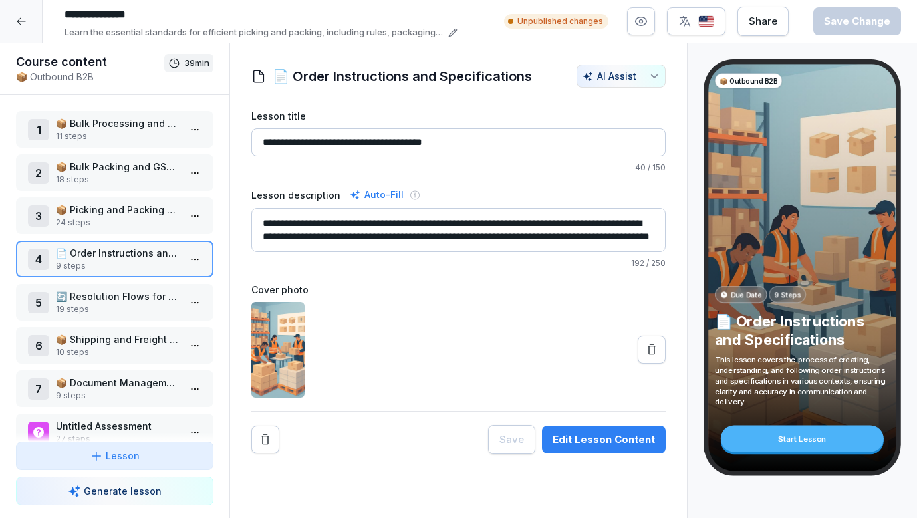
click at [136, 309] on p "19 steps" at bounding box center [117, 309] width 123 height 12
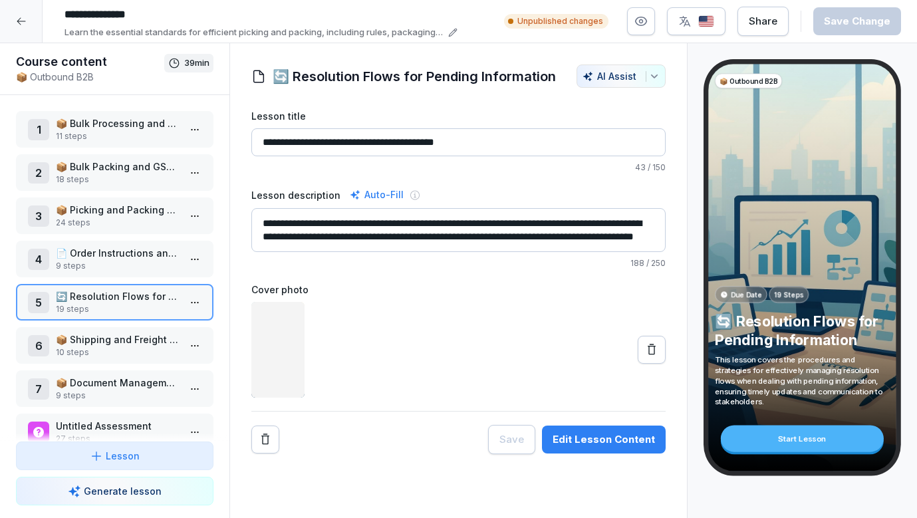
click at [123, 249] on p "📄 Order Instructions and Specifications" at bounding box center [117, 253] width 123 height 14
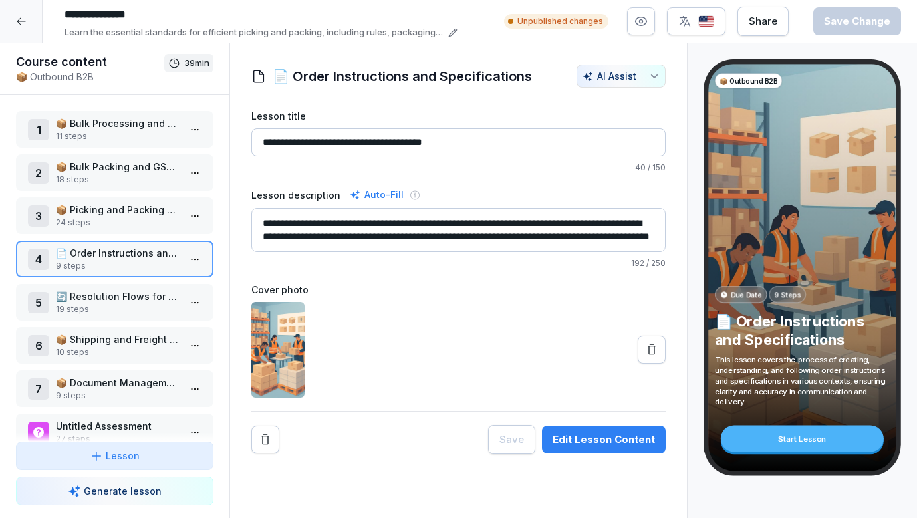
click at [146, 301] on p "🔄 Resolution Flows for Pending Information" at bounding box center [117, 296] width 123 height 14
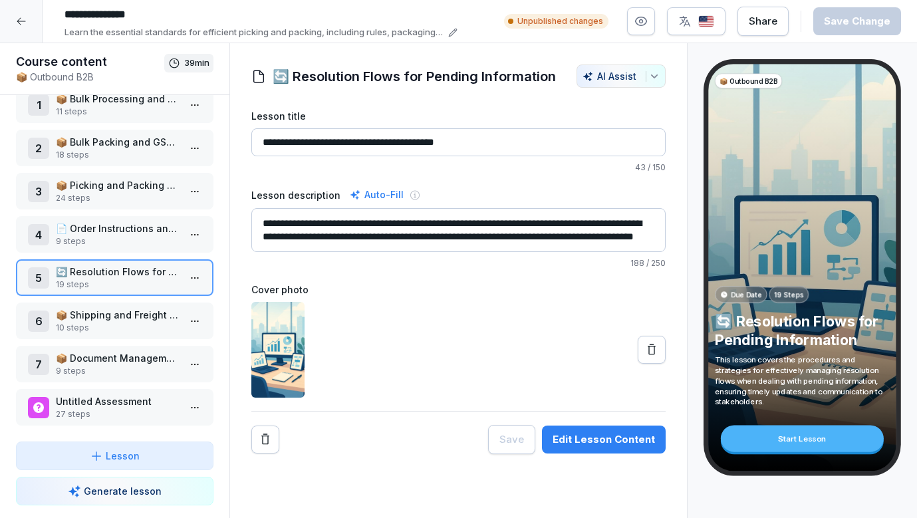
scroll to position [25, 0]
click at [157, 313] on p "📦 Shipping and Freight Requests" at bounding box center [117, 315] width 123 height 14
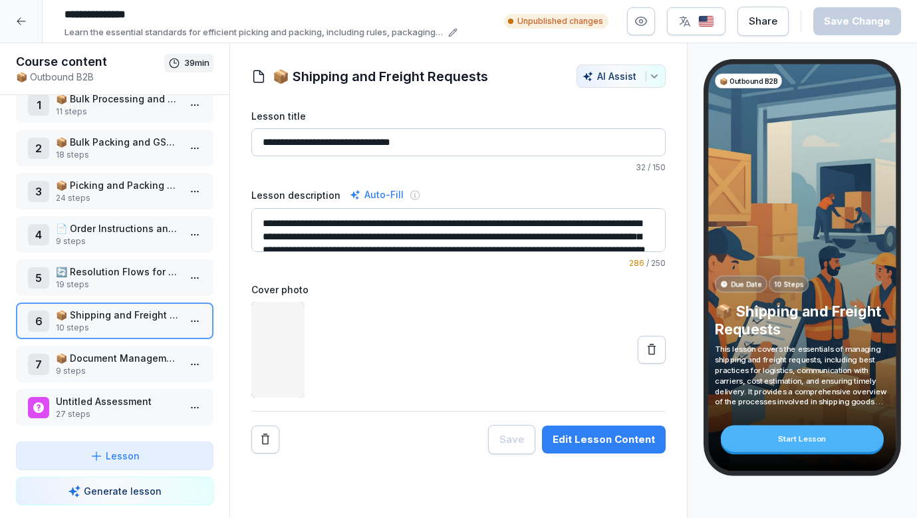
click at [162, 283] on p "19 steps" at bounding box center [117, 285] width 123 height 12
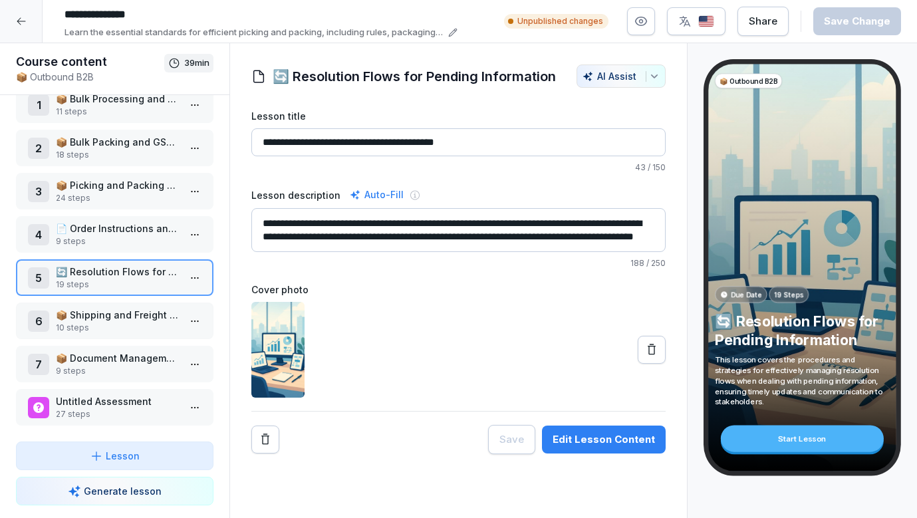
click at [196, 283] on html "**********" at bounding box center [458, 259] width 917 height 518
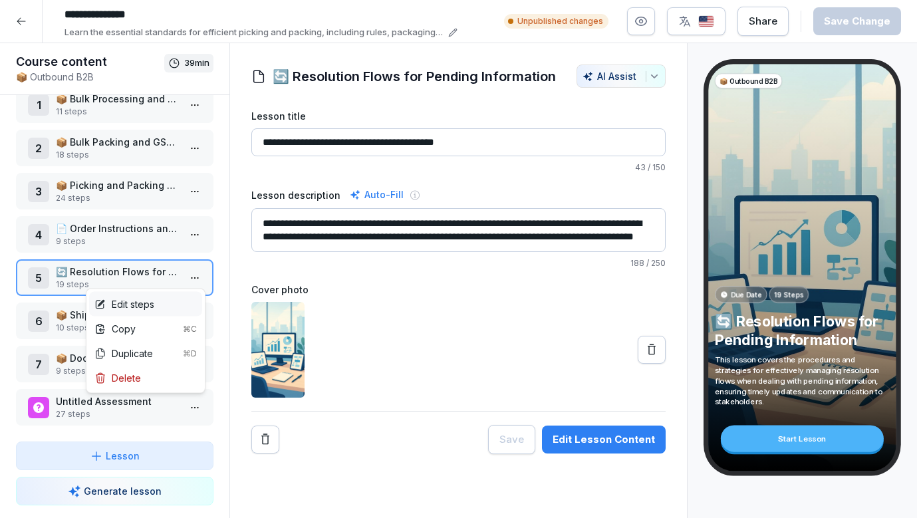
click at [176, 303] on div "Edit steps" at bounding box center [145, 304] width 113 height 25
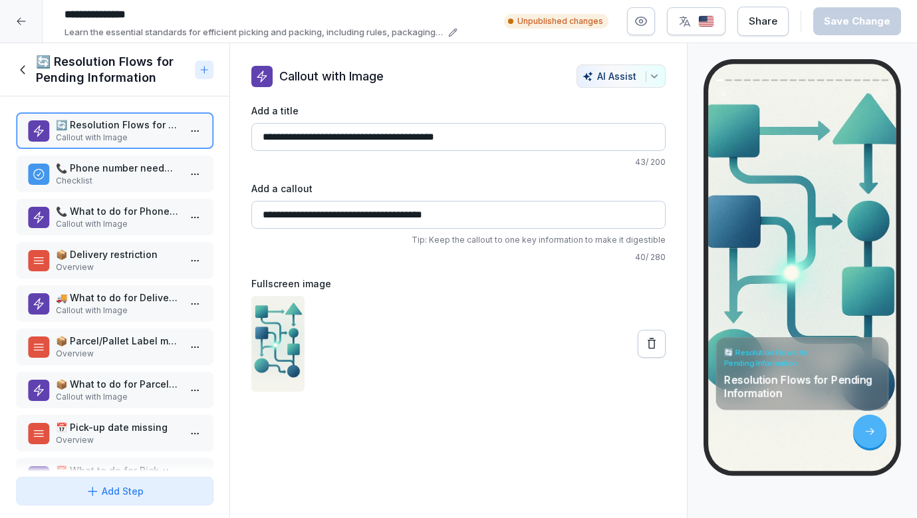
click at [164, 177] on p "Checklist" at bounding box center [117, 181] width 123 height 12
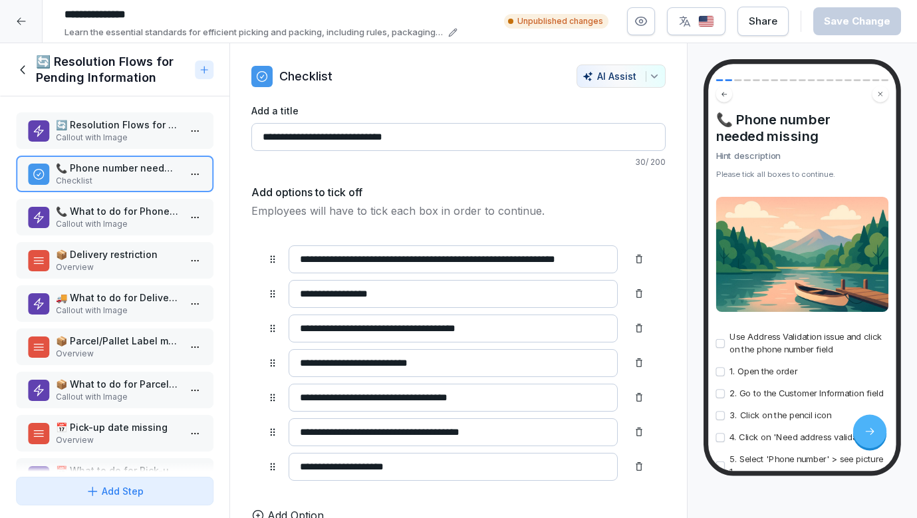
click at [134, 220] on p "Callout with Image" at bounding box center [117, 224] width 123 height 12
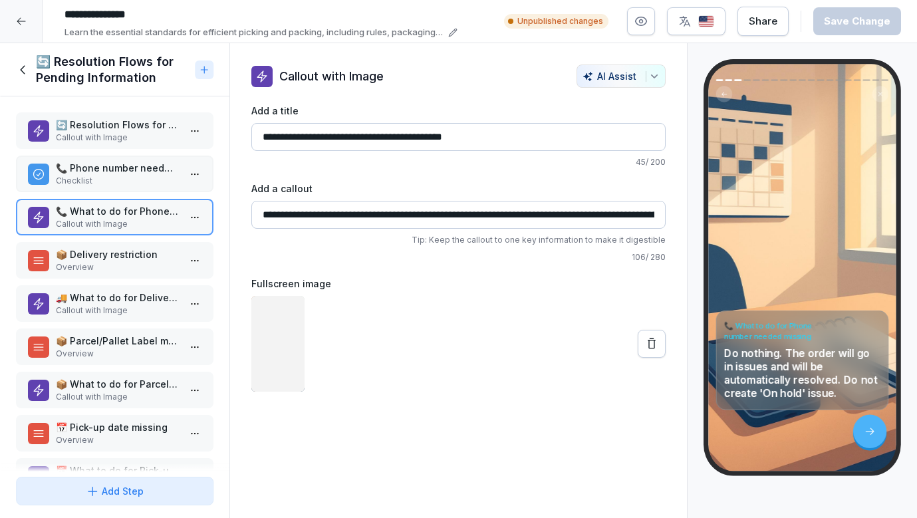
click at [124, 265] on p "Overview" at bounding box center [117, 267] width 123 height 12
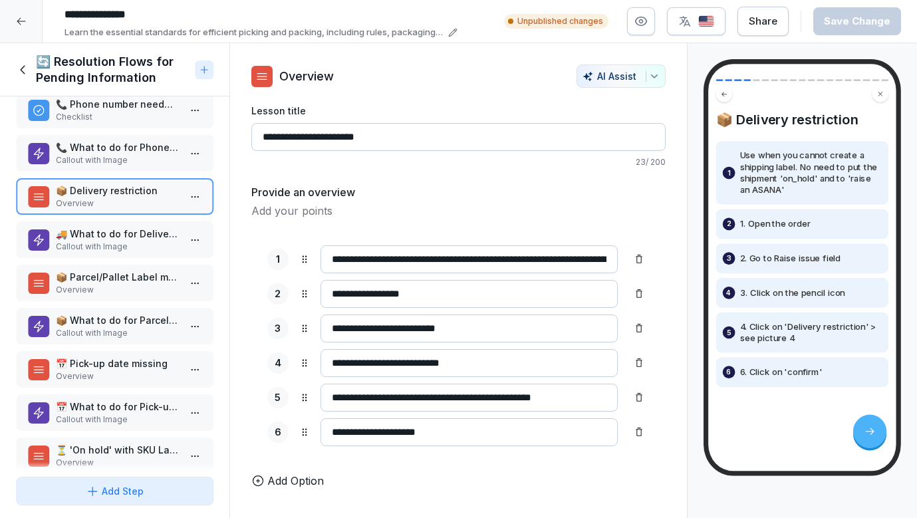
scroll to position [66, 0]
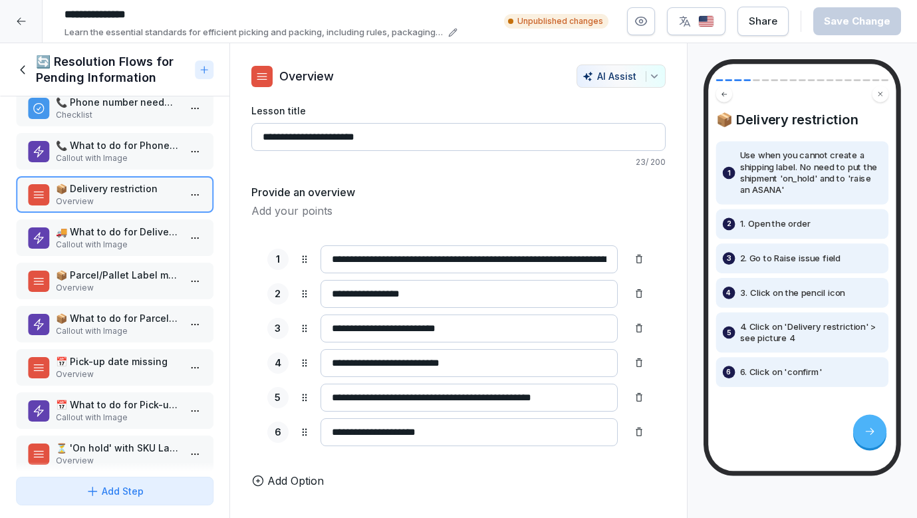
click at [120, 237] on p "🚚 What to do for Delivery restriction" at bounding box center [117, 232] width 123 height 14
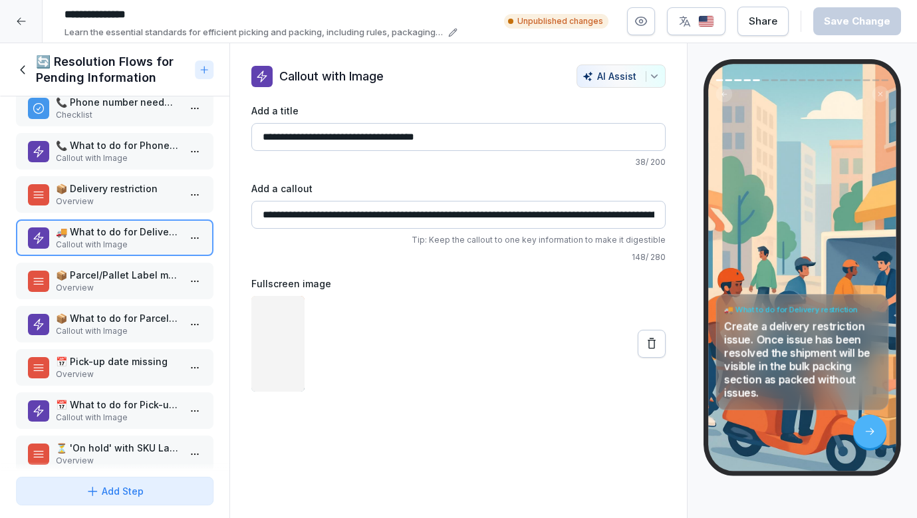
click at [110, 281] on p "📦 Parcel/Pallet Label missing" at bounding box center [117, 275] width 123 height 14
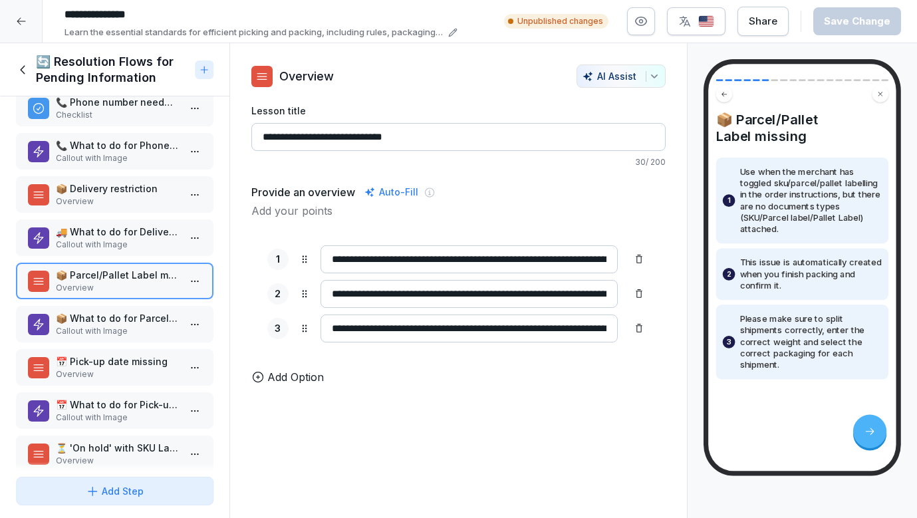
click at [117, 311] on p "📦 What to do for Parcel/Pallet Label missing" at bounding box center [117, 318] width 123 height 14
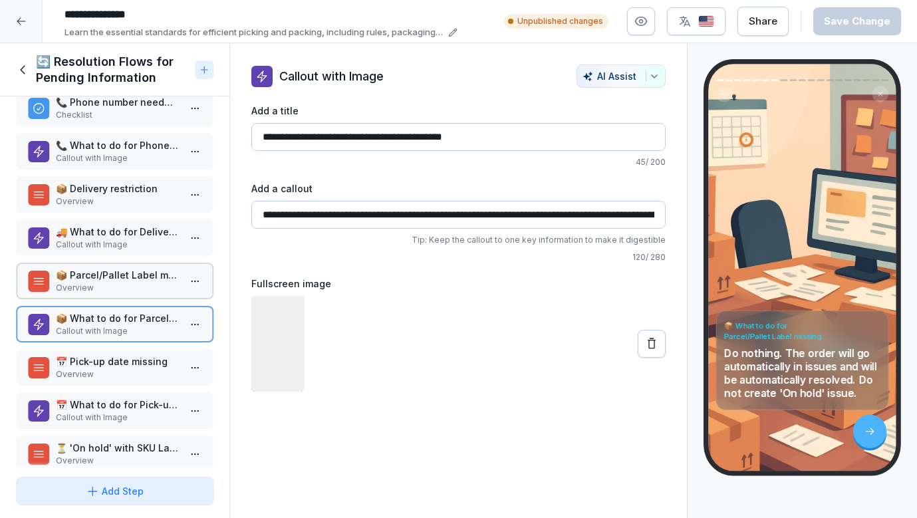
click at [116, 369] on p "Overview" at bounding box center [117, 375] width 123 height 12
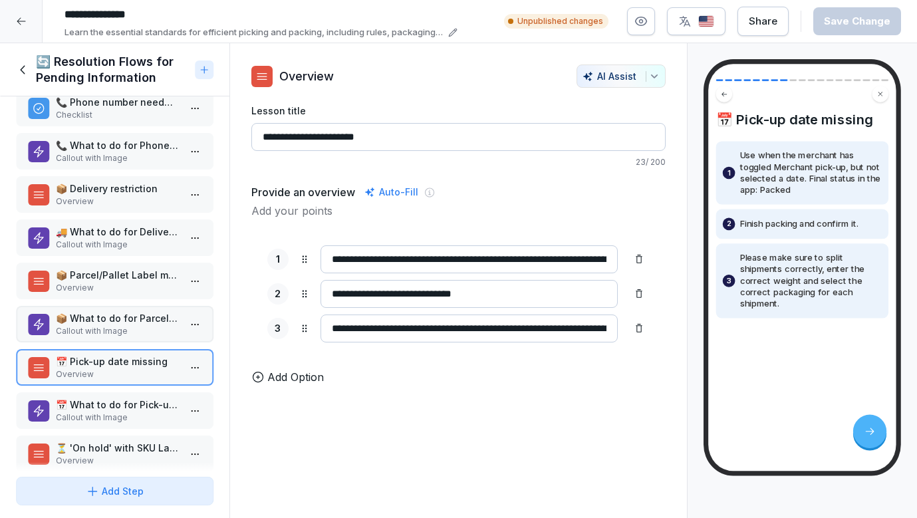
click at [112, 423] on p "Callout with Image" at bounding box center [117, 418] width 123 height 12
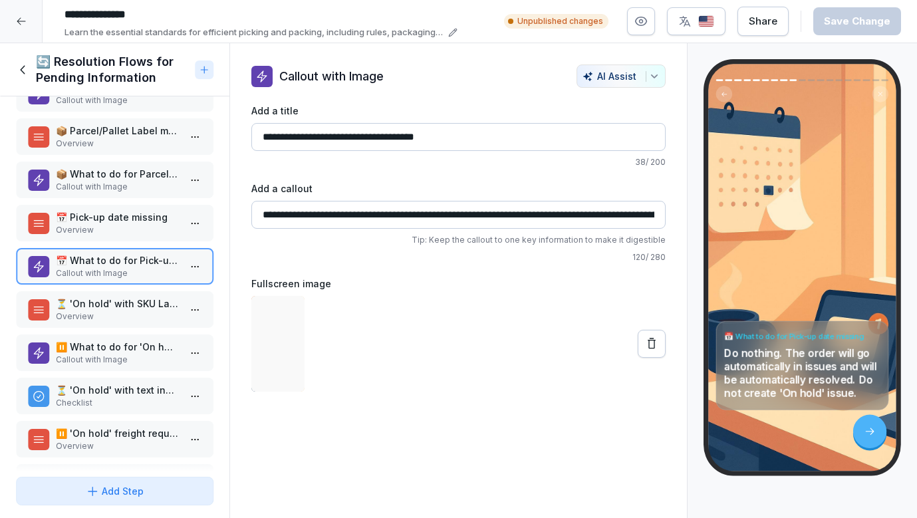
scroll to position [214, 0]
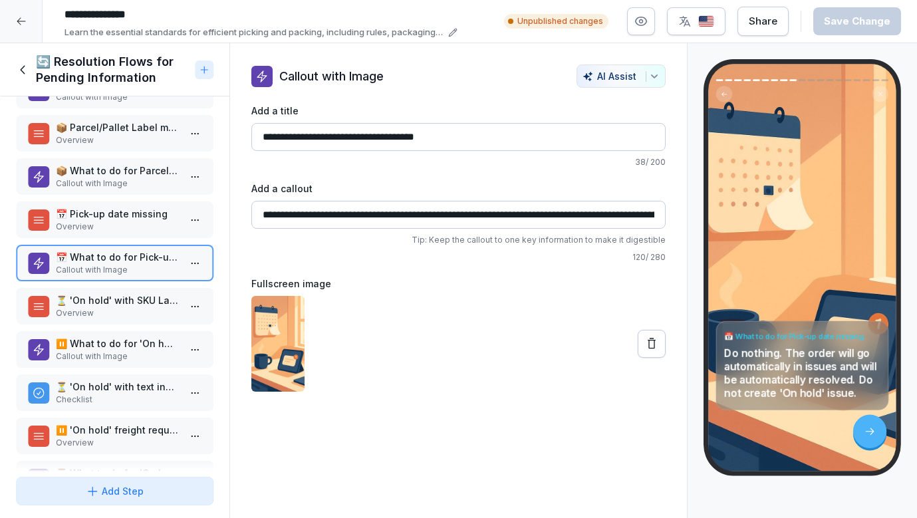
click at [111, 306] on p "⏳ 'On hold' with SKU Labels missing" at bounding box center [117, 300] width 123 height 14
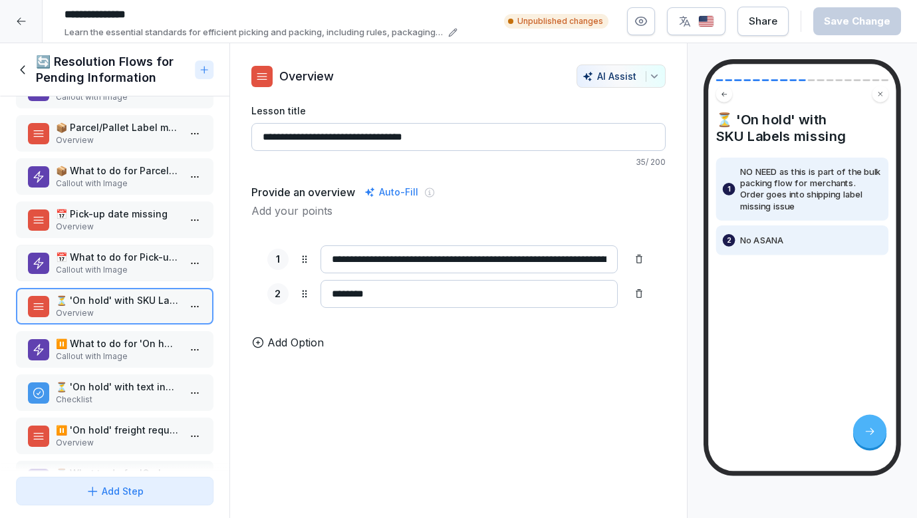
click at [106, 344] on p "⏸️ What to do for 'On hold' with SKU Labels missing" at bounding box center [117, 344] width 123 height 14
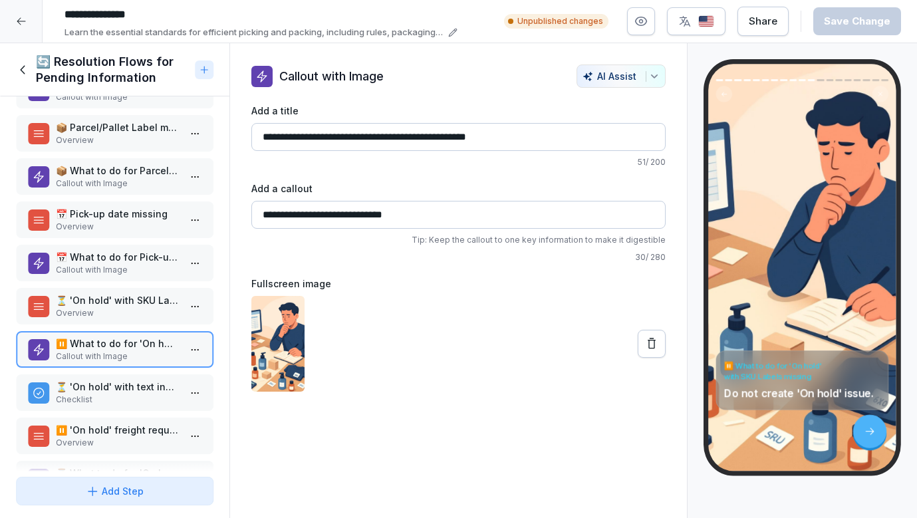
scroll to position [318, 0]
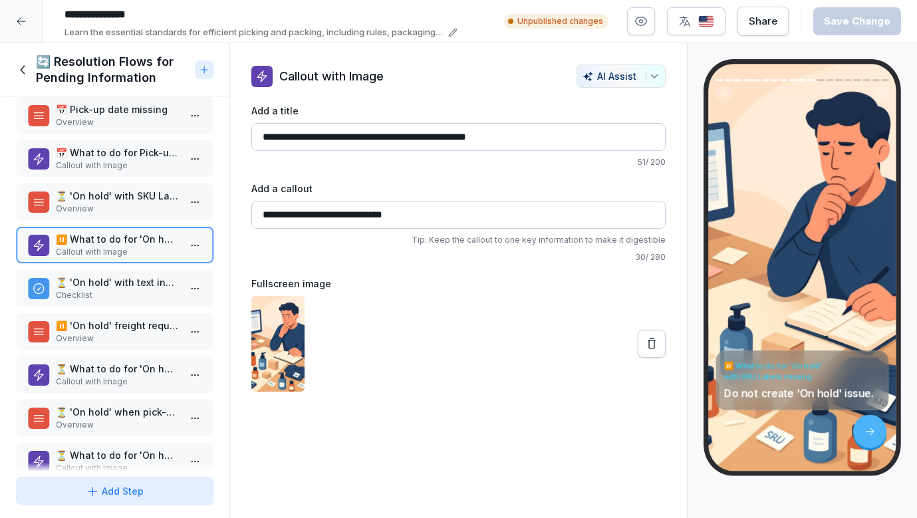
click at [110, 312] on div "🔄 Resolution Flows for Pending Information Callout with Image 📞 Phone number ne…" at bounding box center [115, 283] width 230 height 375
click at [110, 283] on p "⏳ 'On hold' with text inventory discrepancies" at bounding box center [117, 282] width 123 height 14
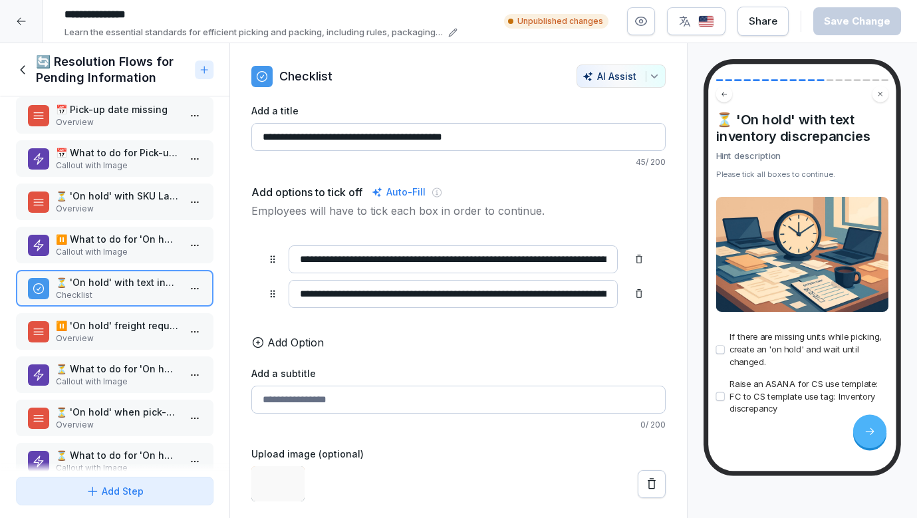
click at [91, 336] on p "Overview" at bounding box center [117, 339] width 123 height 12
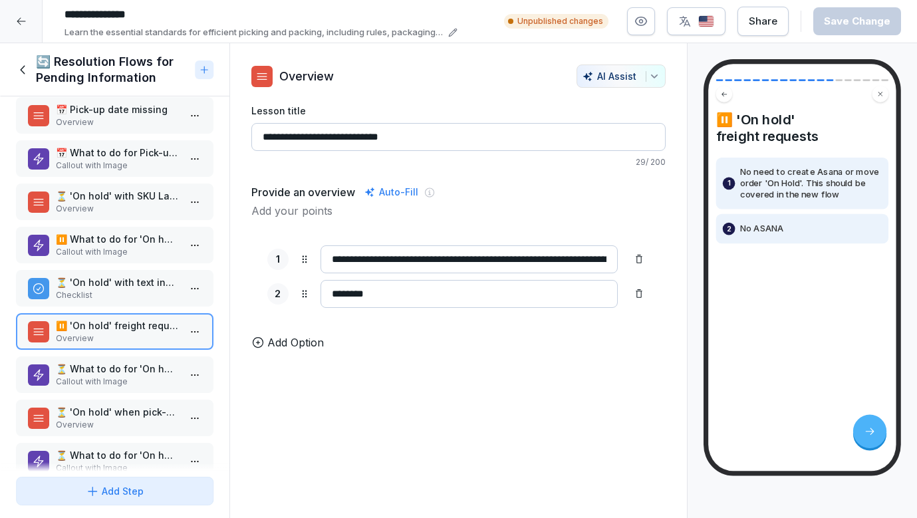
click at [84, 366] on p "⏳ What to do for 'On hold' freight requests" at bounding box center [117, 369] width 123 height 14
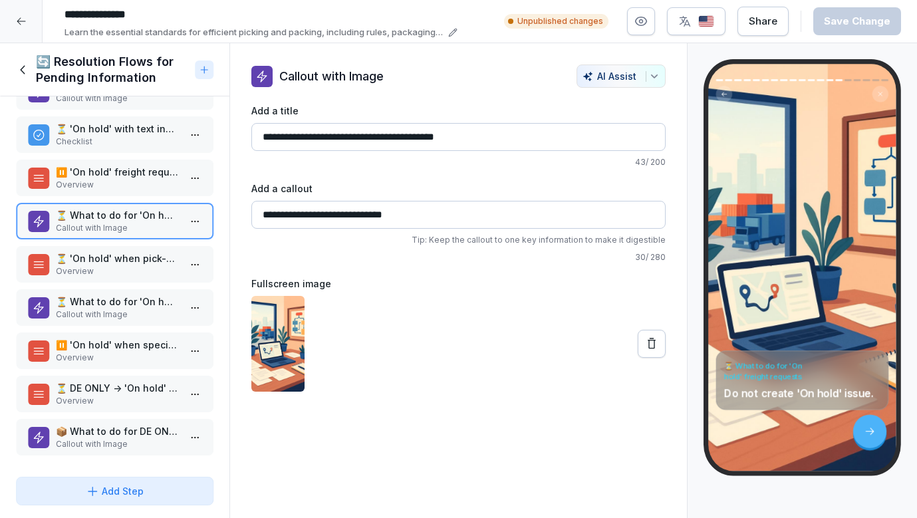
scroll to position [472, 0]
click at [115, 263] on p "⏳ 'On hold' when pick-up date is provided" at bounding box center [117, 258] width 123 height 14
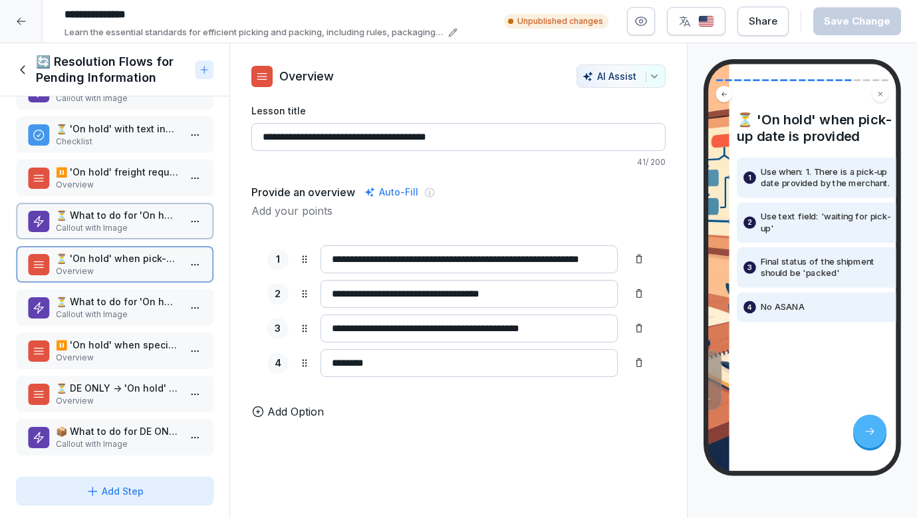
click at [107, 292] on div "⏳ What to do for 'On hold' when pick-up date is provided Callout with Image" at bounding box center [115, 307] width 198 height 37
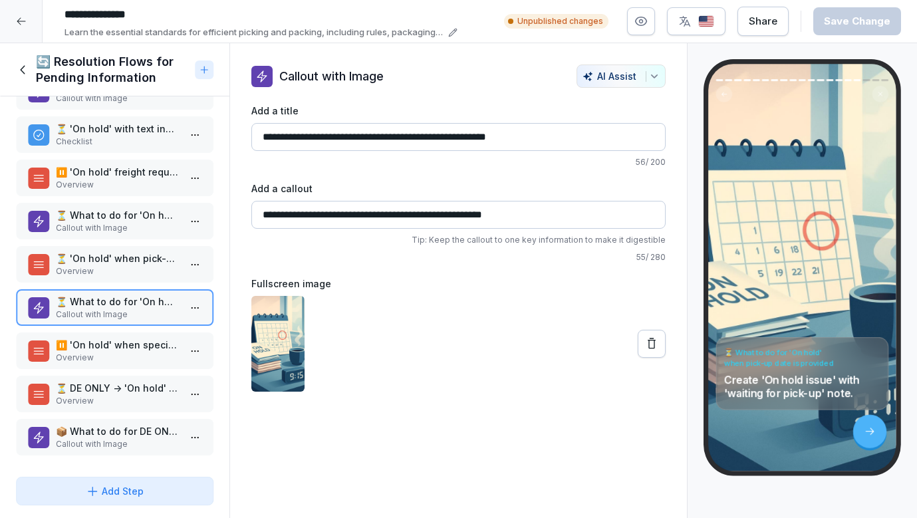
click at [15, 59] on div "🔄 Resolution Flows for Pending Information" at bounding box center [115, 69] width 230 height 53
click at [18, 62] on div "🔄 Resolution Flows for Pending Information" at bounding box center [103, 70] width 174 height 32
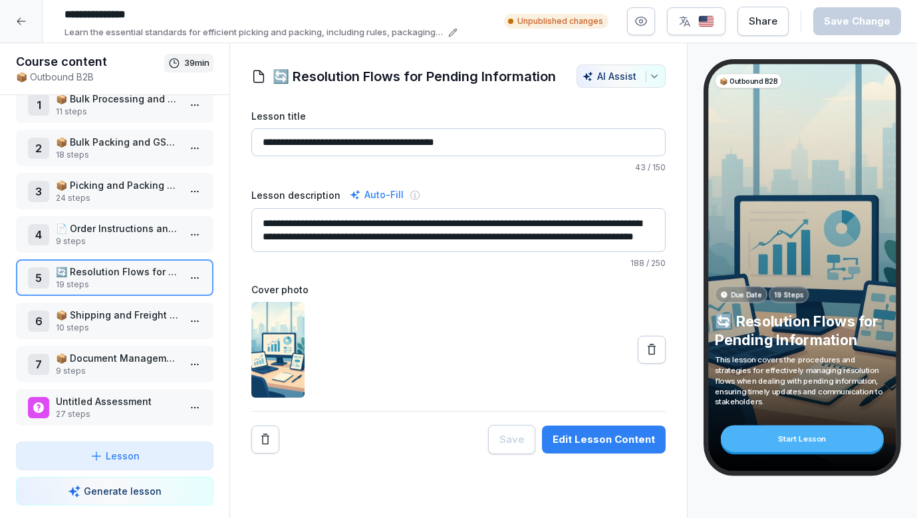
click at [127, 327] on p "10 steps" at bounding box center [117, 328] width 123 height 12
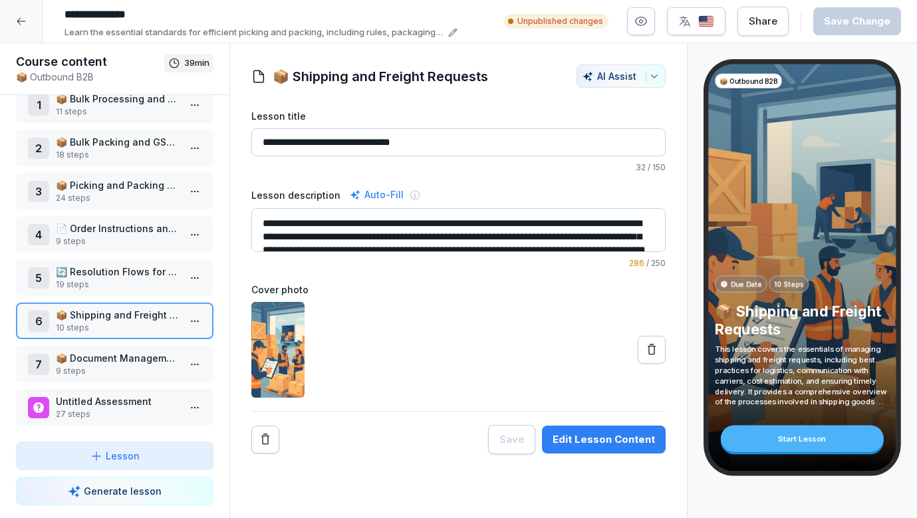
click at [114, 361] on p "📦 Document Management for Shipments" at bounding box center [117, 358] width 123 height 14
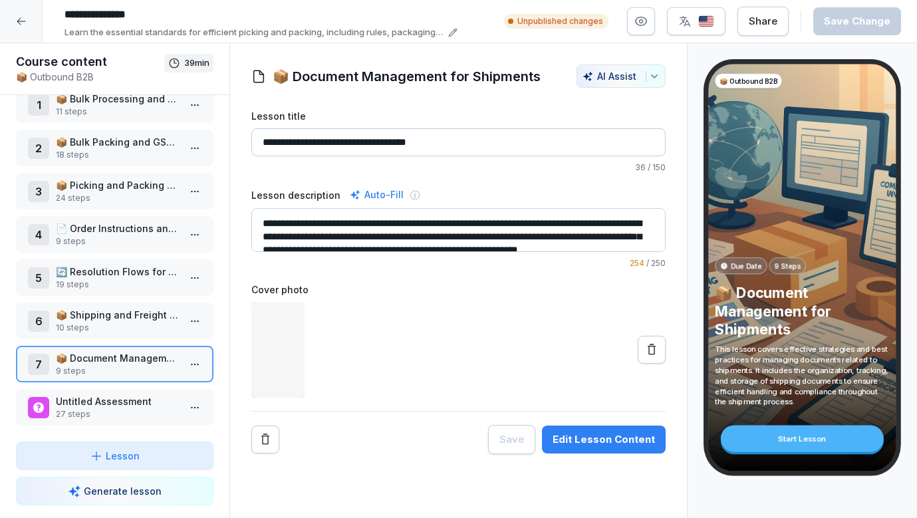
click at [125, 277] on p "🔄 Resolution Flows for Pending Information" at bounding box center [117, 272] width 123 height 14
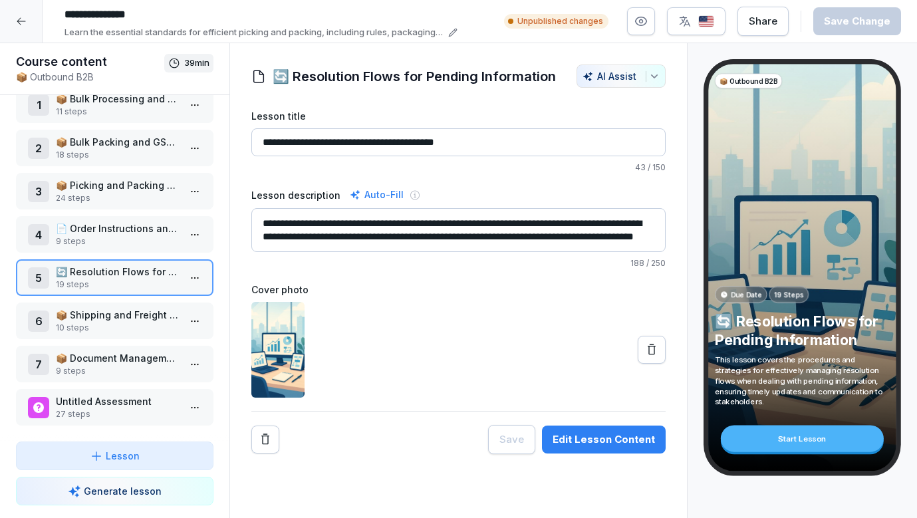
click at [114, 312] on p "📦 Shipping and Freight Requests" at bounding box center [117, 315] width 123 height 14
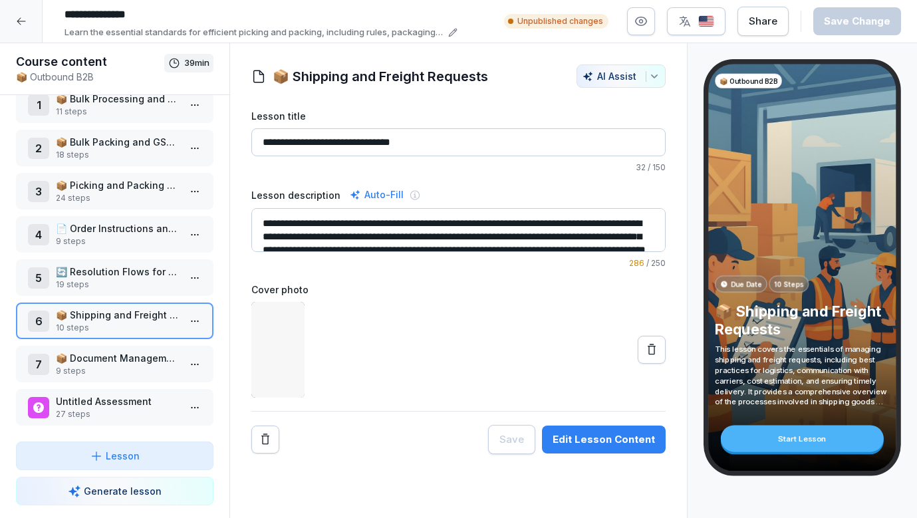
click at [104, 350] on div "7 📦 Document Management for Shipments 9 steps" at bounding box center [115, 364] width 198 height 37
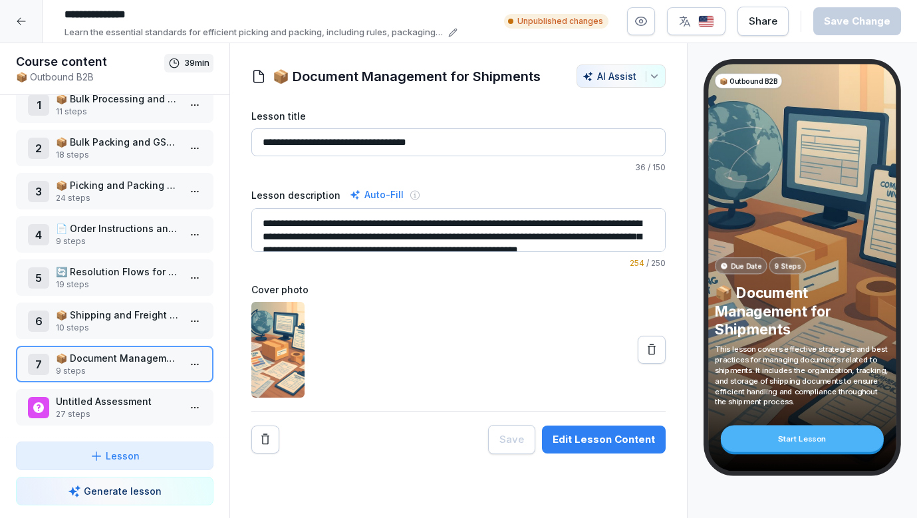
click at [104, 399] on p "Untitled Assessment" at bounding box center [117, 402] width 123 height 14
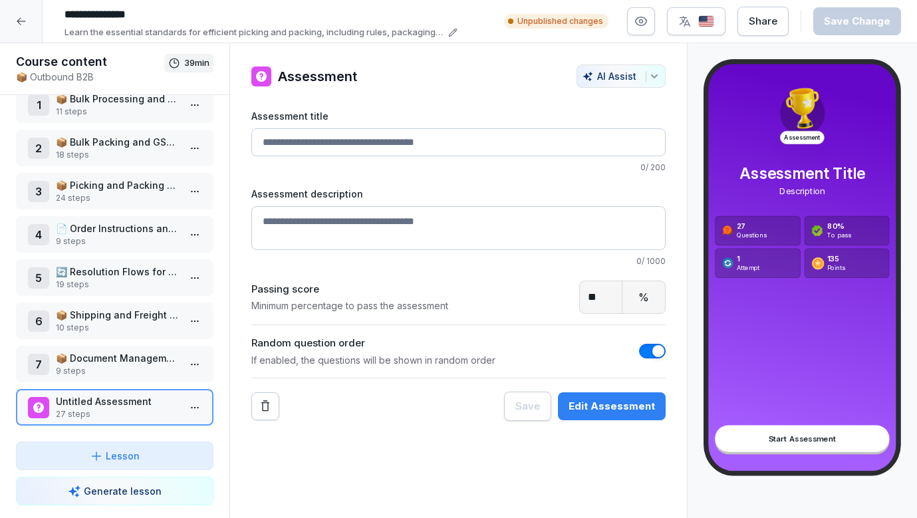
click at [23, 11] on div at bounding box center [21, 21] width 43 height 43
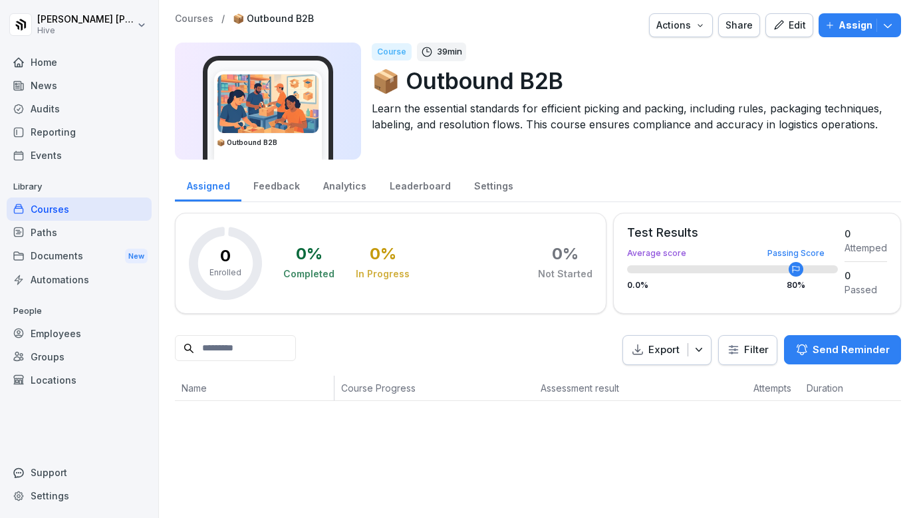
click at [56, 209] on div "Courses" at bounding box center [79, 209] width 145 height 23
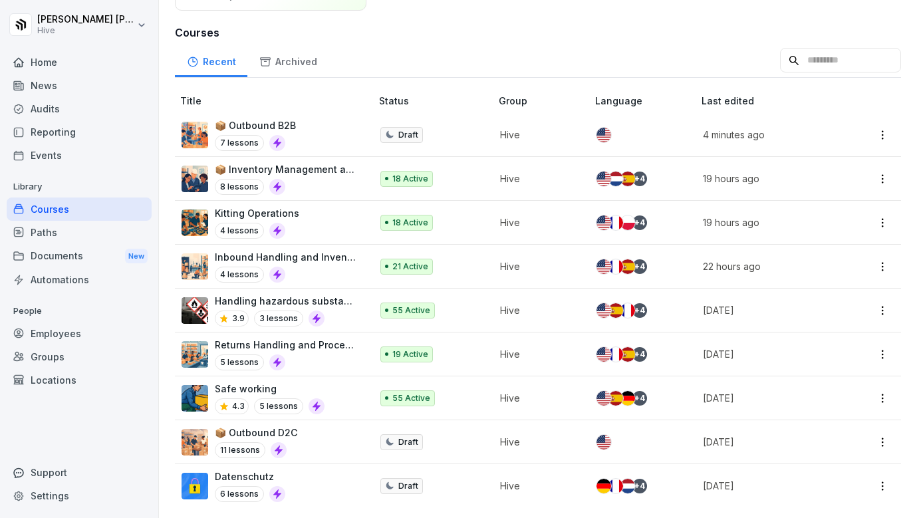
scroll to position [136, 0]
click at [333, 166] on p "📦 Inventory Management and Investigations" at bounding box center [286, 169] width 143 height 14
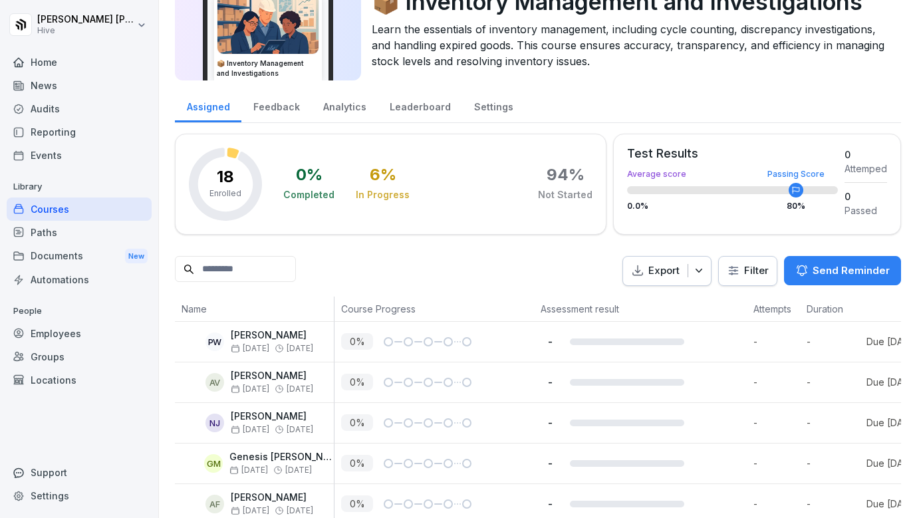
scroll to position [122, 0]
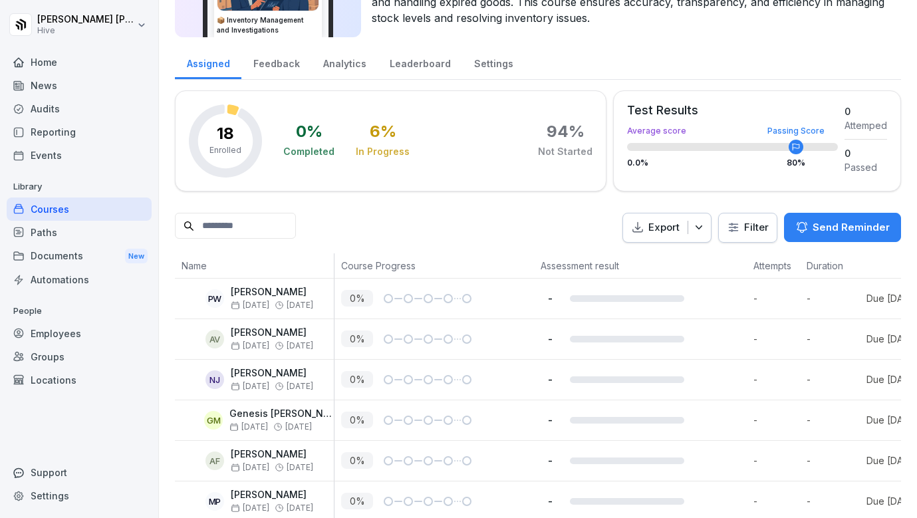
click at [112, 204] on div "Courses" at bounding box center [79, 209] width 145 height 23
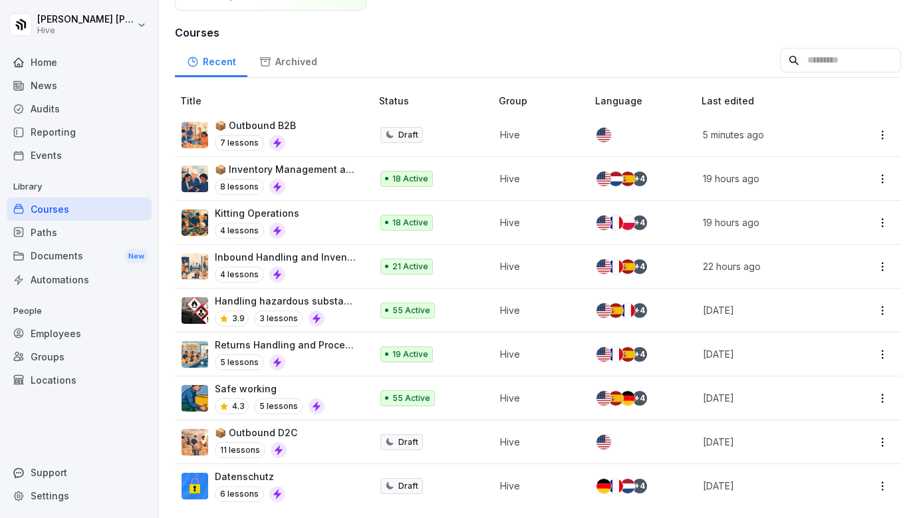
scroll to position [136, 0]
click at [333, 119] on div "📦 Outbound B2B 7 lessons" at bounding box center [270, 134] width 176 height 33
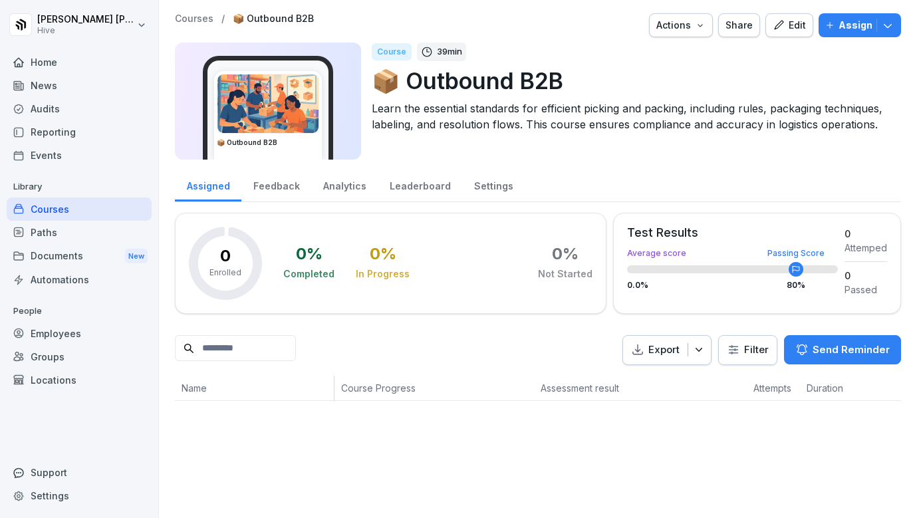
click at [796, 23] on div "Edit" at bounding box center [789, 25] width 33 height 15
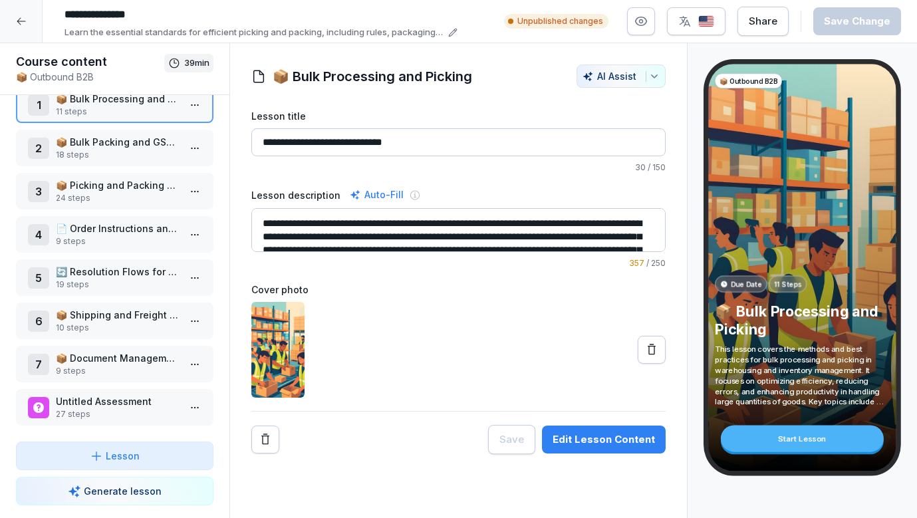
scroll to position [25, 0]
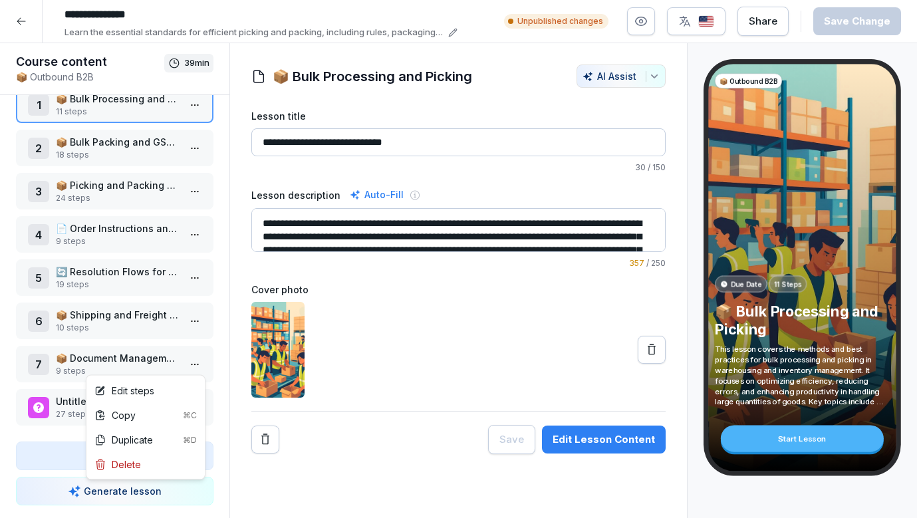
click at [197, 369] on html "**********" at bounding box center [458, 259] width 917 height 518
click at [173, 388] on div "Edit steps" at bounding box center [145, 391] width 113 height 25
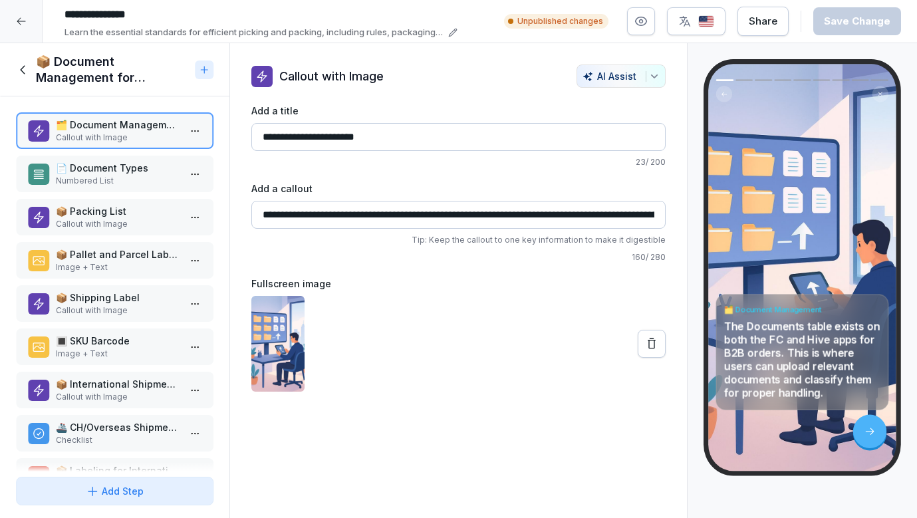
drag, startPoint x: 136, startPoint y: 178, endPoint x: 137, endPoint y: 234, distance: 56.6
click at [136, 178] on p "Numbered List" at bounding box center [117, 181] width 123 height 12
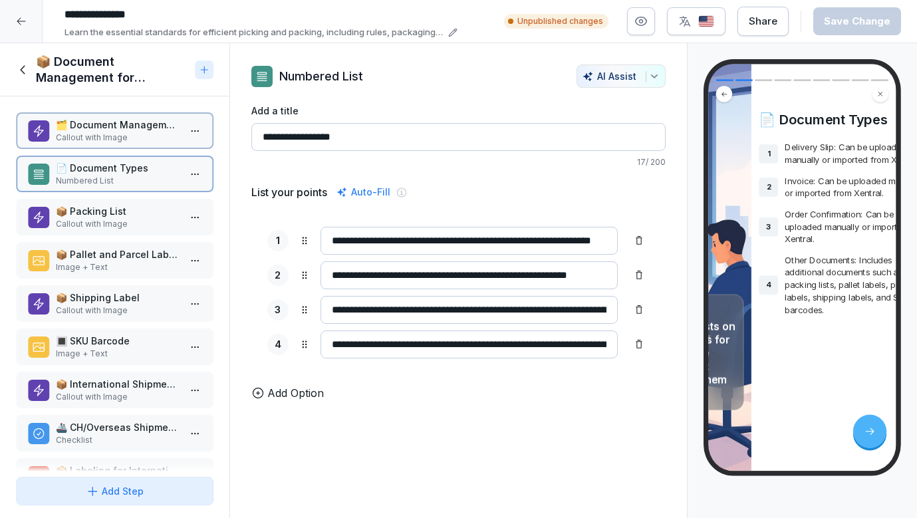
click at [137, 248] on p "📦 Pallet and Parcel Labels" at bounding box center [117, 254] width 123 height 14
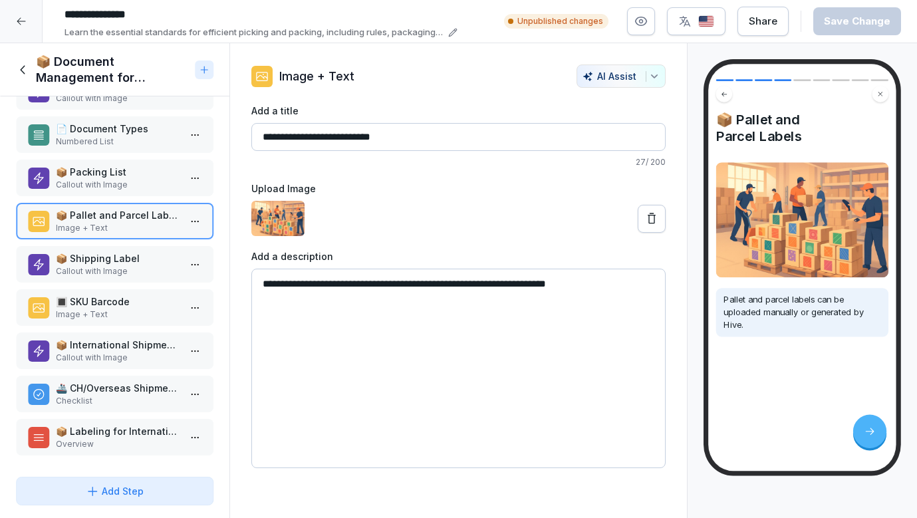
scroll to position [39, 0]
click at [129, 311] on p "Image + Text" at bounding box center [117, 315] width 123 height 12
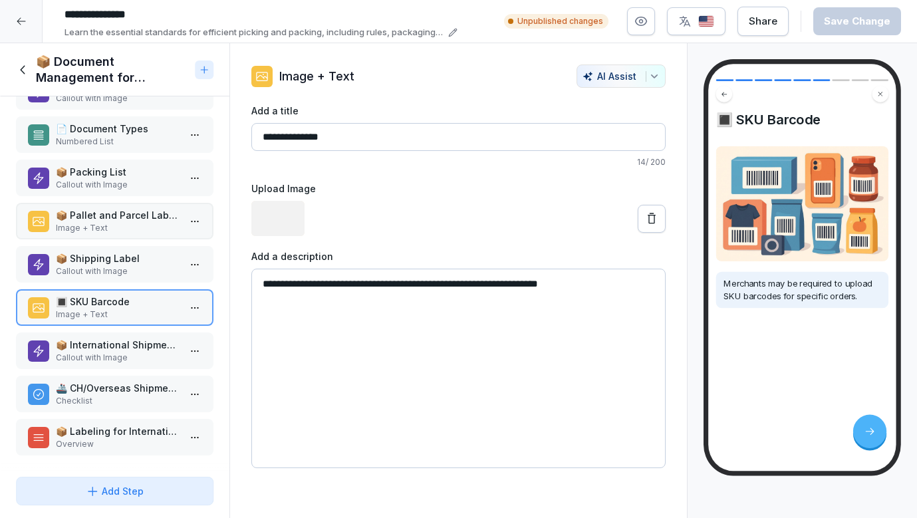
click at [128, 251] on p "📦 Shipping Label" at bounding box center [117, 258] width 123 height 14
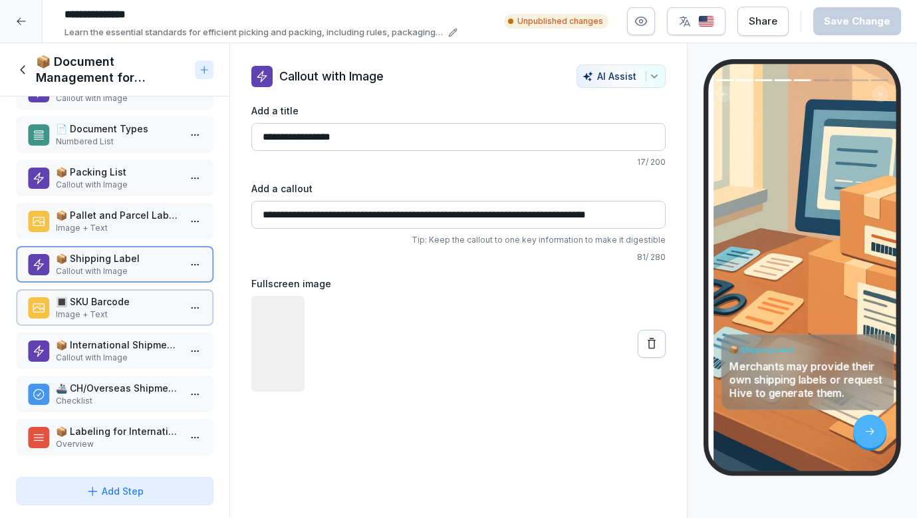
click at [120, 205] on div "📦 Pallet and Parcel Labels Image + Text" at bounding box center [115, 221] width 198 height 37
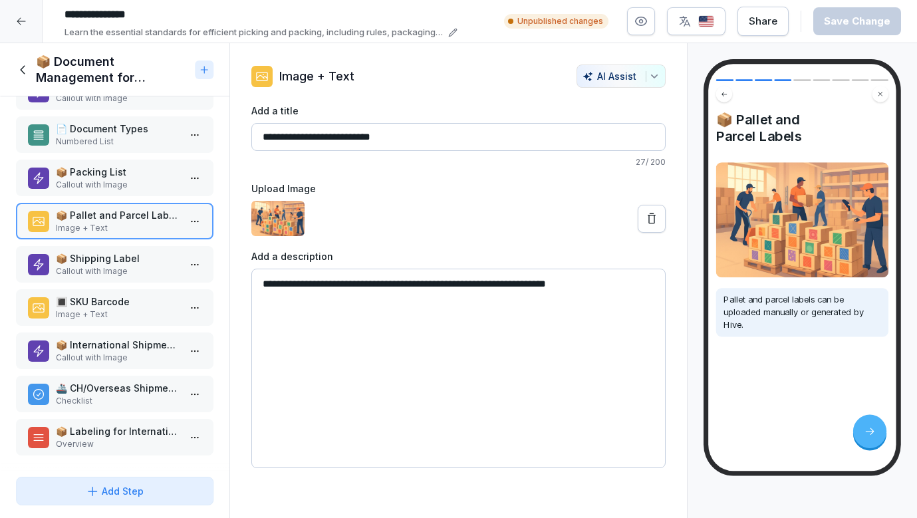
click at [120, 267] on p "Callout with Image" at bounding box center [117, 271] width 123 height 12
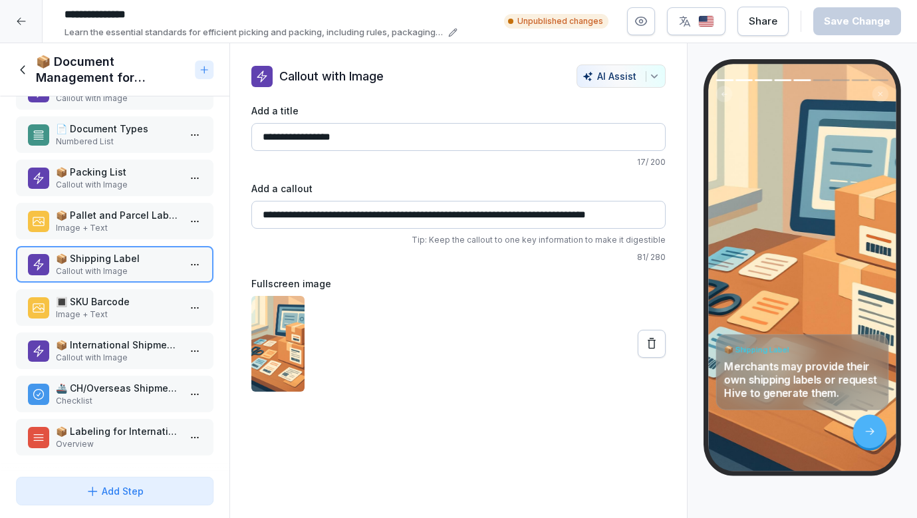
click at [112, 309] on p "Image + Text" at bounding box center [117, 315] width 123 height 12
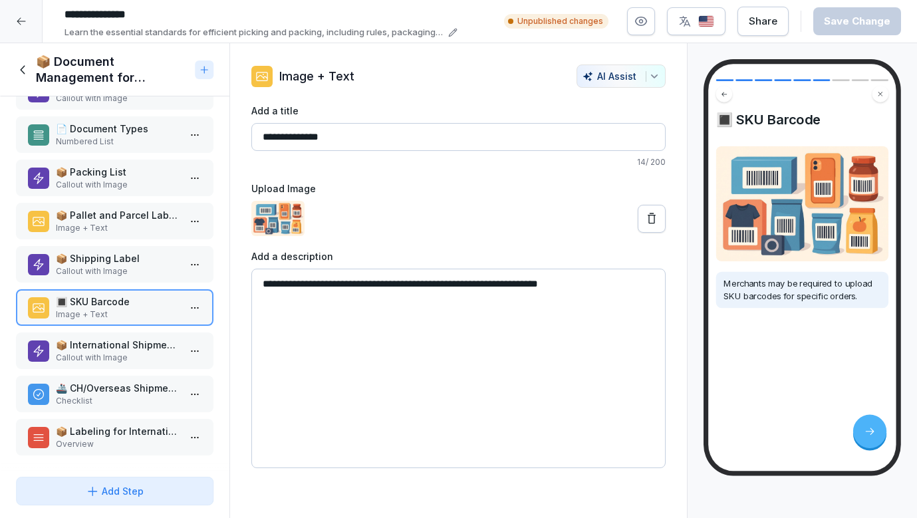
click at [106, 339] on p "📦 International Shipments - Shipments Going Through Customs" at bounding box center [117, 345] width 123 height 14
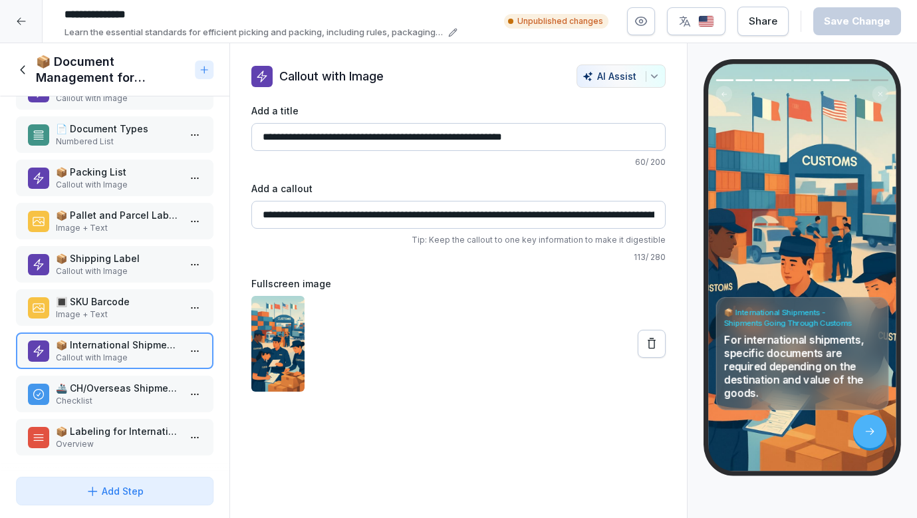
click at [113, 297] on p "🔳 SKU Barcode" at bounding box center [117, 302] width 123 height 14
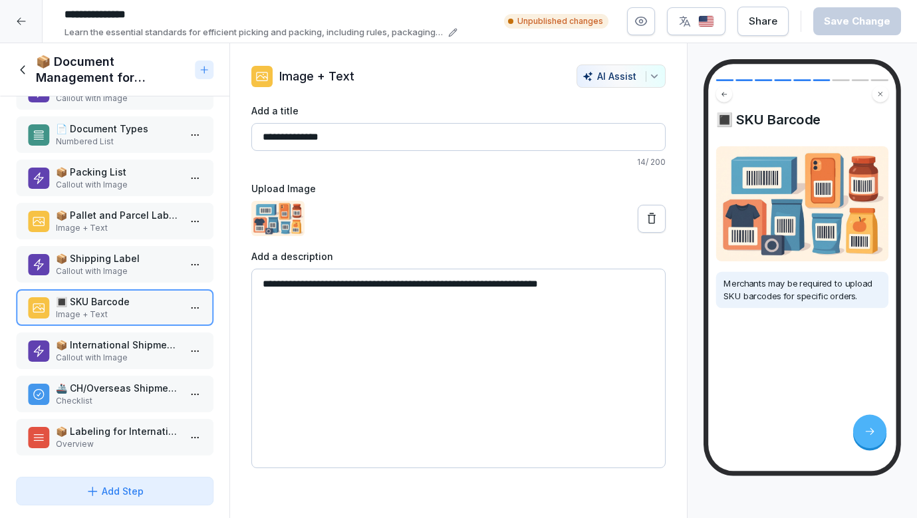
click at [21, 61] on div "📦 Document Management for Shipments" at bounding box center [103, 70] width 174 height 32
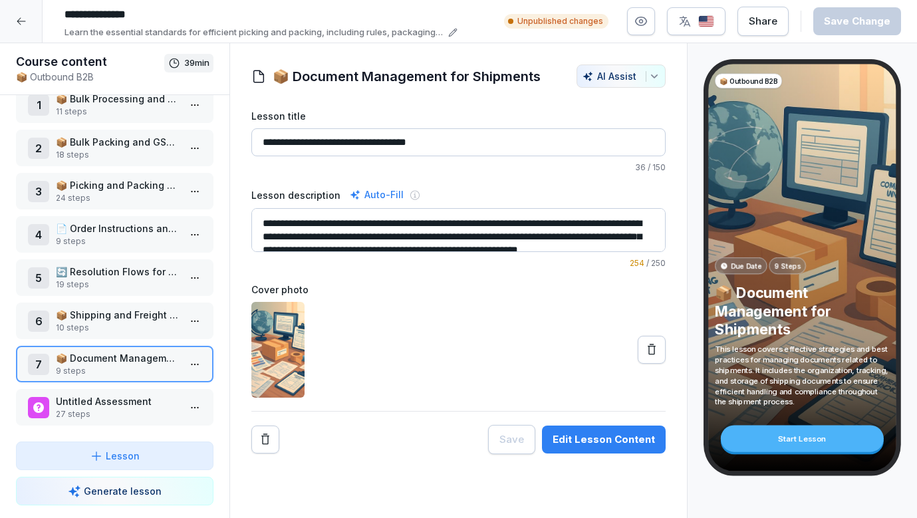
click at [28, 16] on div at bounding box center [21, 21] width 43 height 43
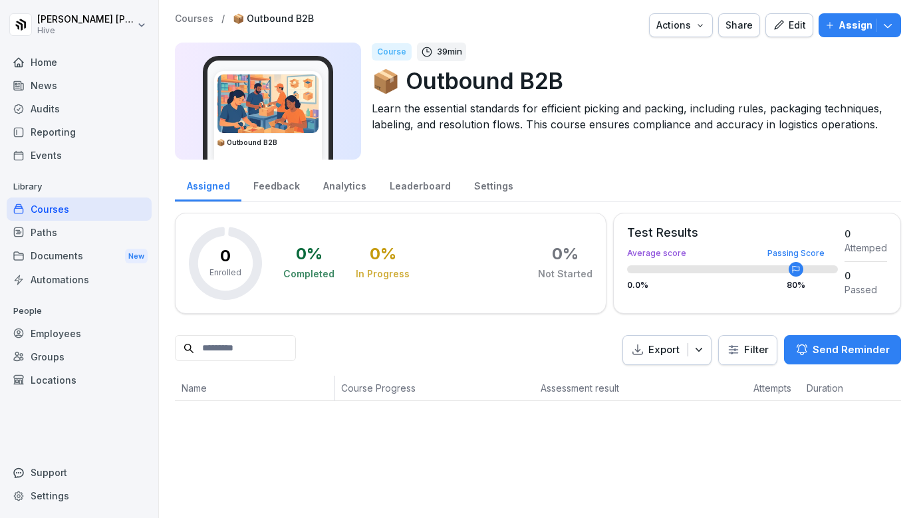
click at [99, 211] on div "Courses" at bounding box center [79, 209] width 145 height 23
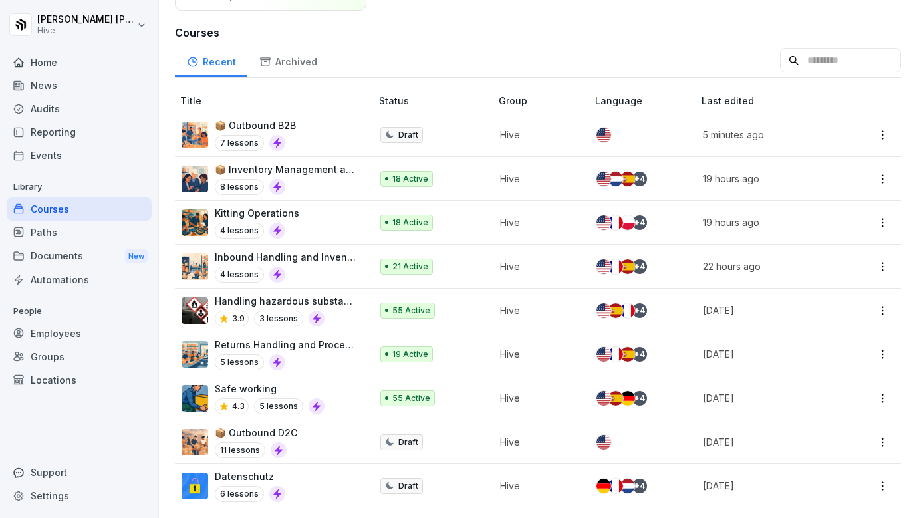
scroll to position [136, 0]
click at [272, 434] on p "📦 Outbound D2C" at bounding box center [256, 433] width 82 height 14
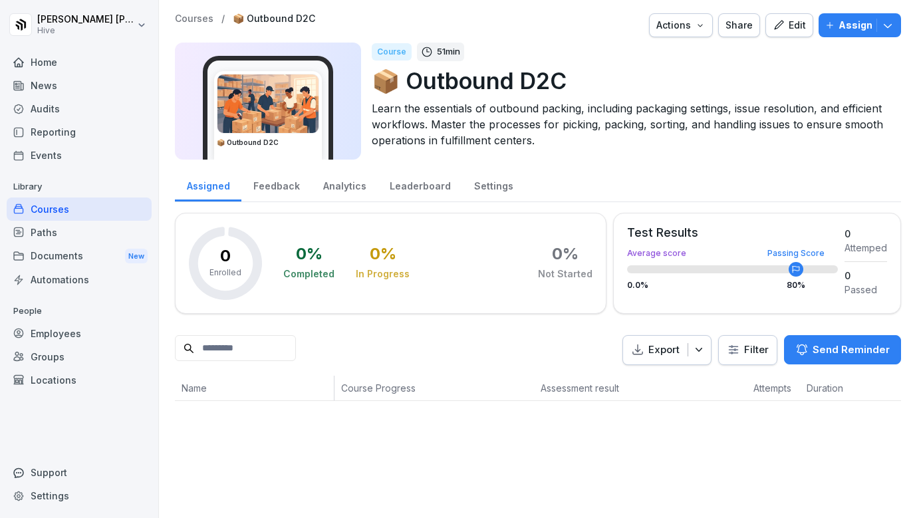
click at [814, 17] on button "Edit" at bounding box center [790, 25] width 48 height 24
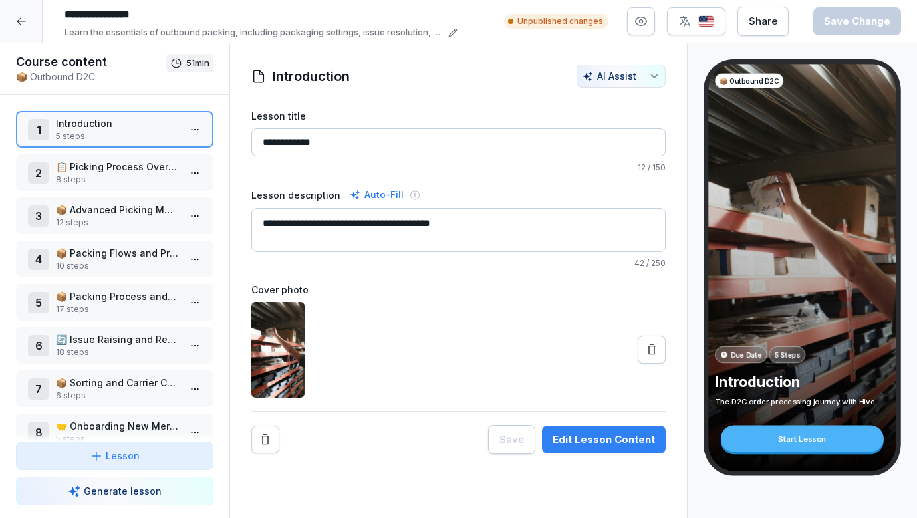
click at [92, 187] on div "2 📋 Picking Process Overview 8 steps" at bounding box center [115, 172] width 198 height 37
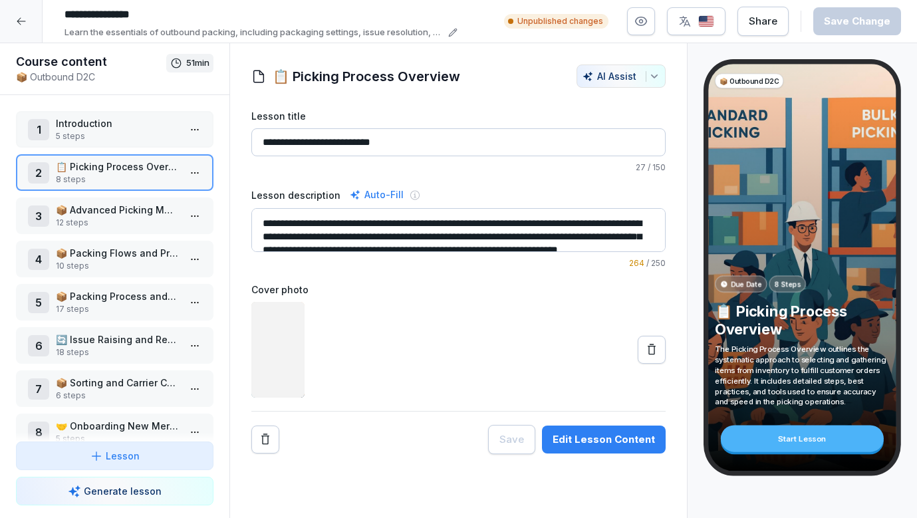
click at [92, 223] on p "12 steps" at bounding box center [117, 223] width 123 height 12
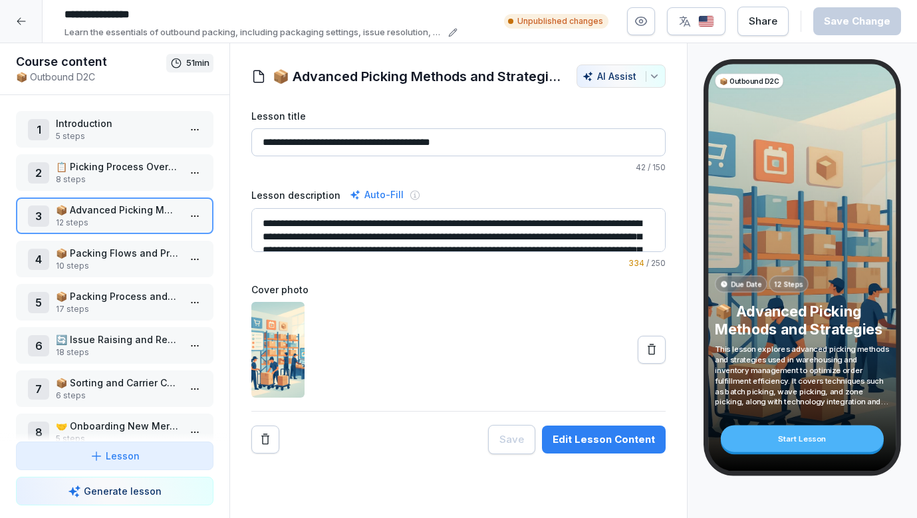
click at [114, 261] on p "10 steps" at bounding box center [117, 266] width 123 height 12
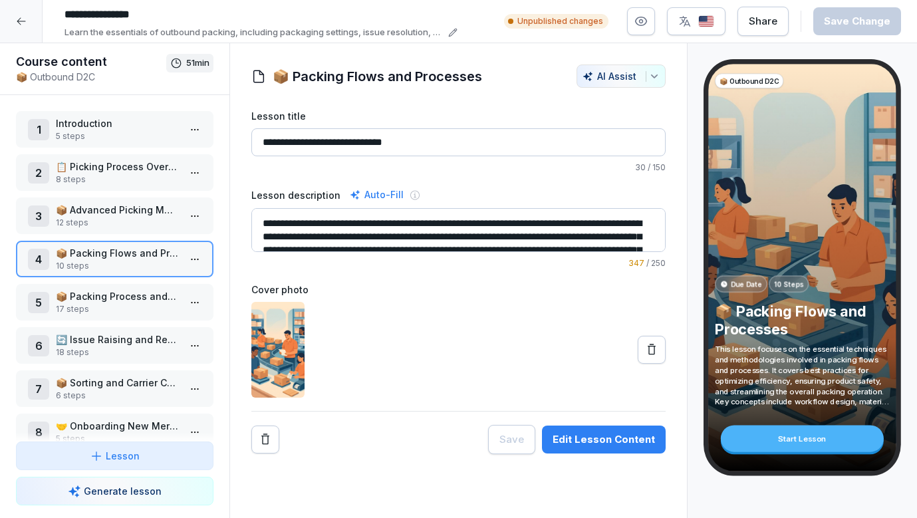
click at [106, 307] on p "17 steps" at bounding box center [117, 309] width 123 height 12
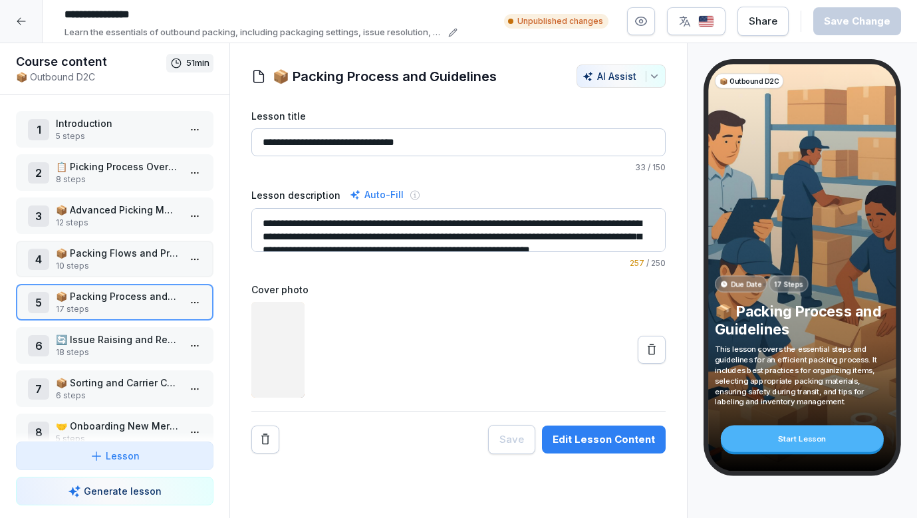
click at [94, 350] on p "18 steps" at bounding box center [117, 353] width 123 height 12
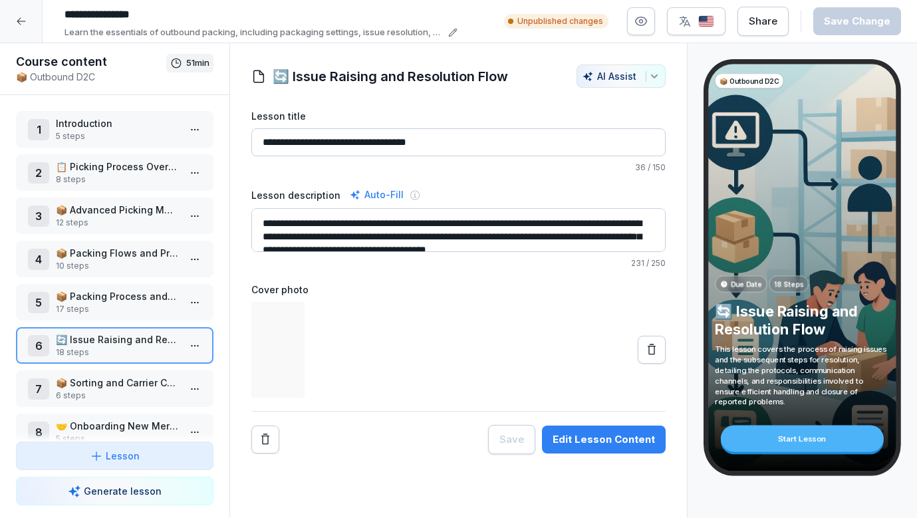
click at [110, 299] on p "📦 Packing Process and Guidelines" at bounding box center [117, 296] width 123 height 14
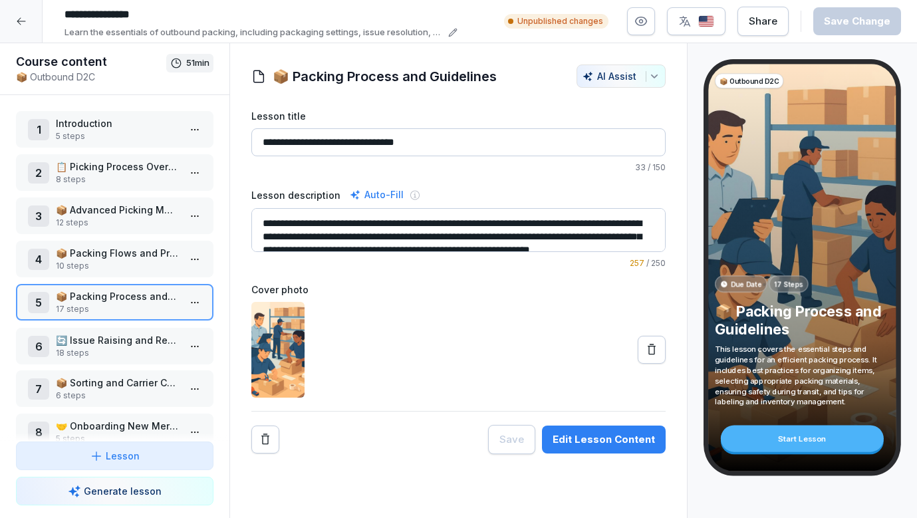
click at [120, 331] on div "6 🔄 Issue Raising and Resolution Flow 18 steps" at bounding box center [115, 346] width 198 height 37
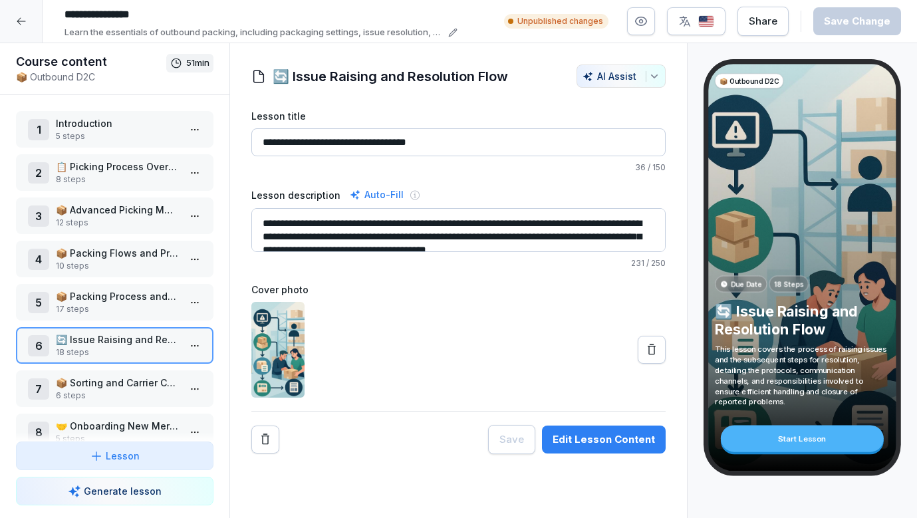
click at [132, 371] on div "7 📦 Sorting and Carrier Collection 6 steps" at bounding box center [115, 389] width 198 height 37
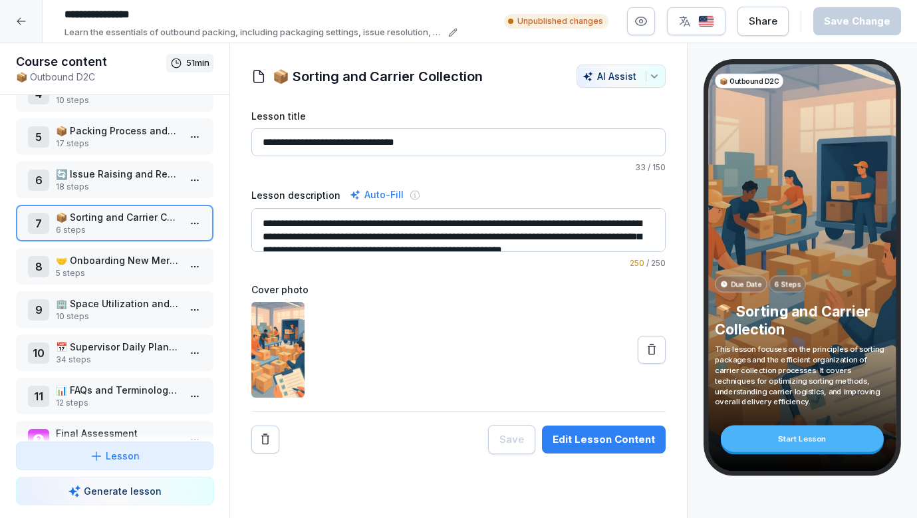
scroll to position [166, 0]
click at [130, 270] on p "5 steps" at bounding box center [117, 273] width 123 height 12
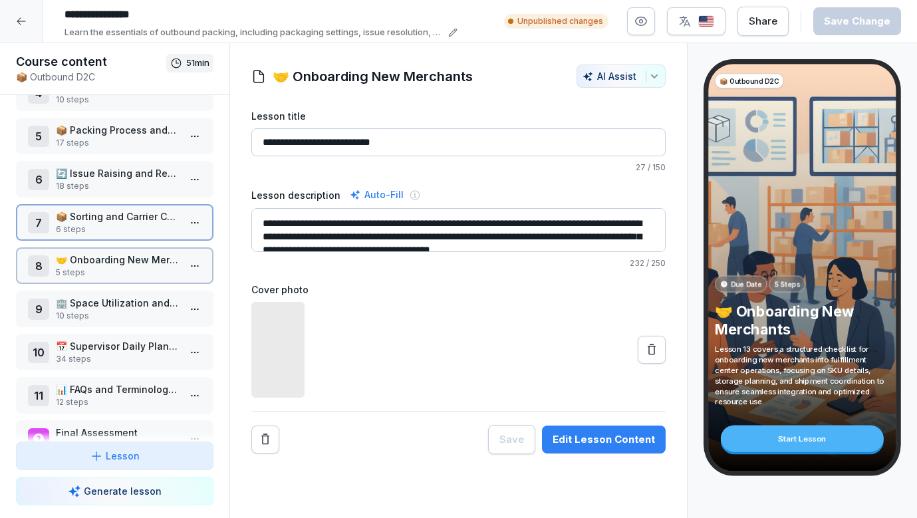
click at [124, 304] on p "🏢 Space Utilization and Organization" at bounding box center [117, 303] width 123 height 14
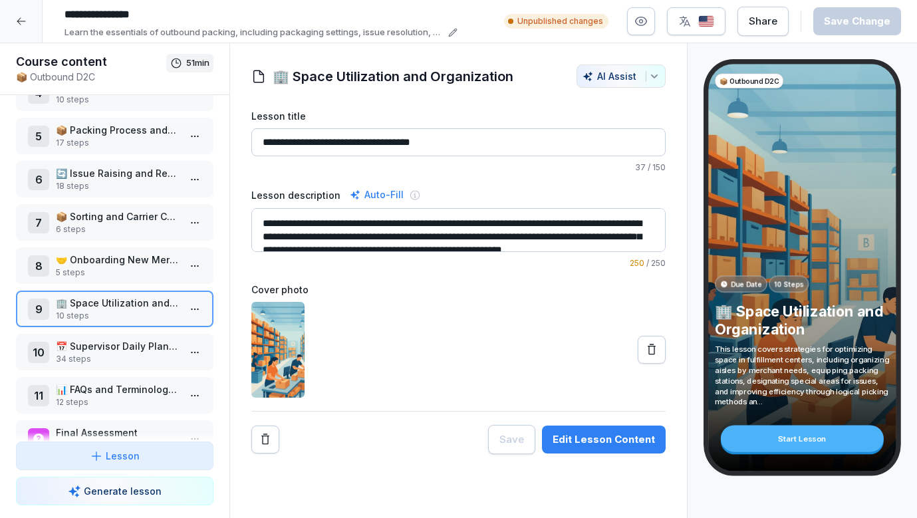
click at [124, 357] on p "34 steps" at bounding box center [117, 359] width 123 height 12
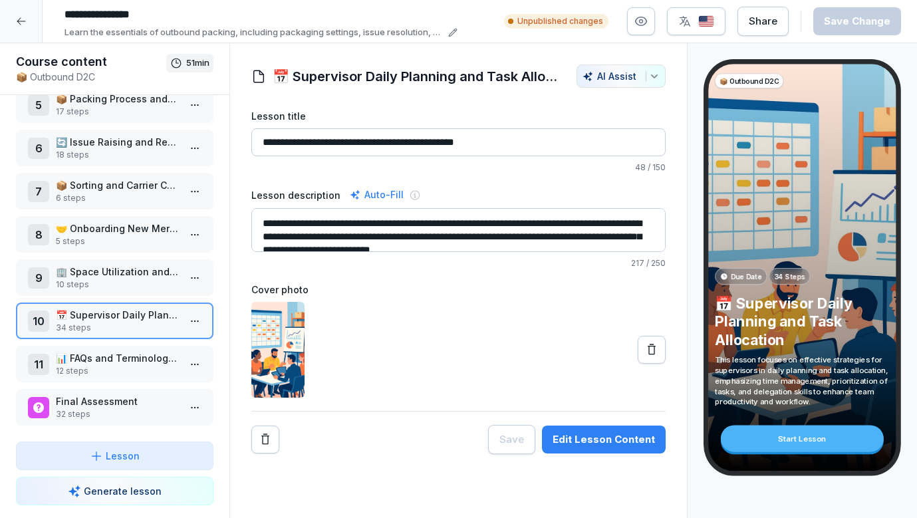
scroll to position [198, 0]
click at [119, 392] on div "Final Assessment 32 steps" at bounding box center [115, 407] width 198 height 37
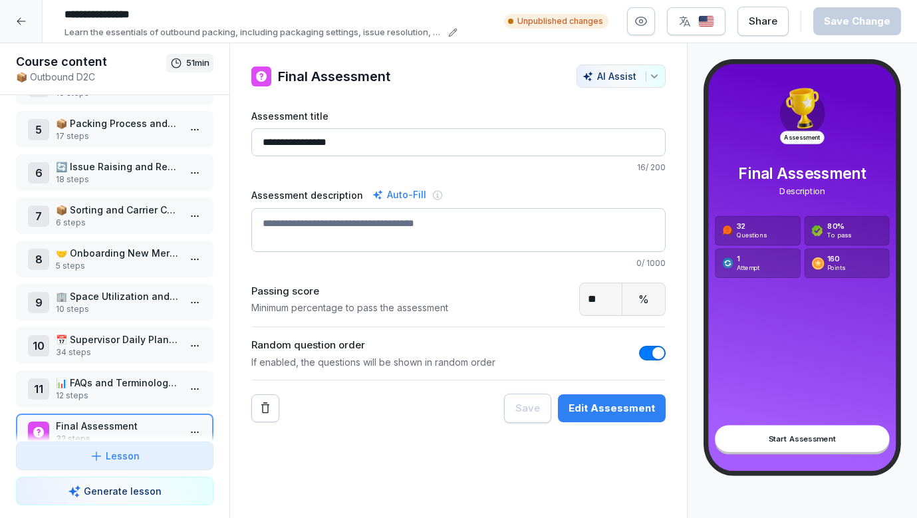
scroll to position [183, 0]
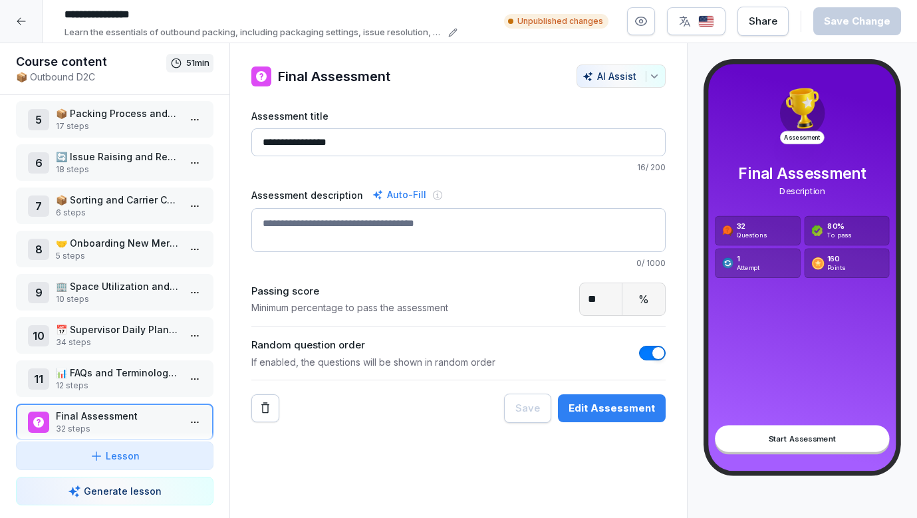
click at [127, 321] on div "10 📅 Supervisor Daily Planning and Task Allocation 34 steps" at bounding box center [115, 335] width 198 height 37
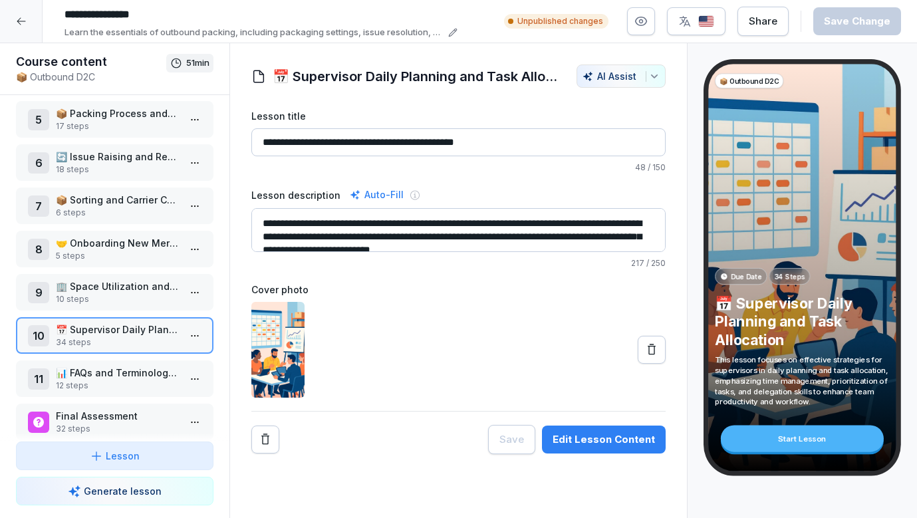
click at [146, 248] on p "🤝 Onboarding New Merchants" at bounding box center [117, 243] width 123 height 14
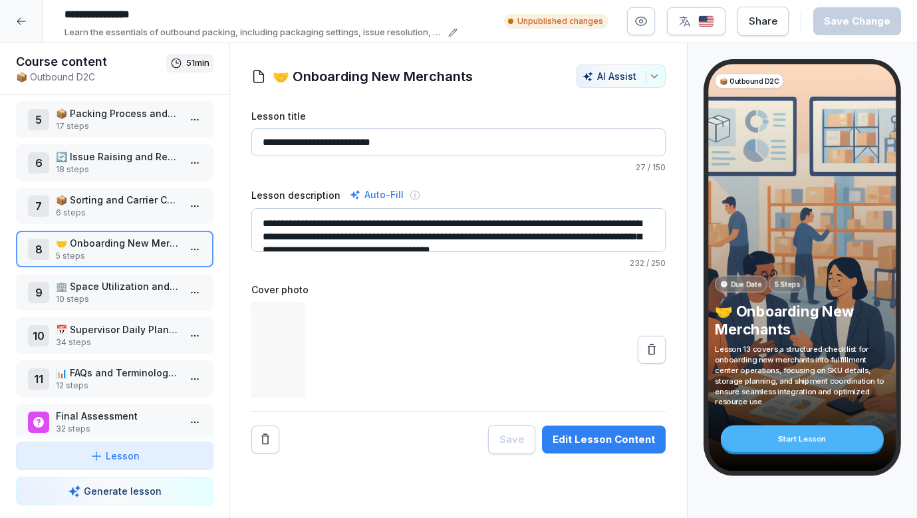
click at [151, 206] on p "📦 Sorting and Carrier Collection" at bounding box center [117, 200] width 123 height 14
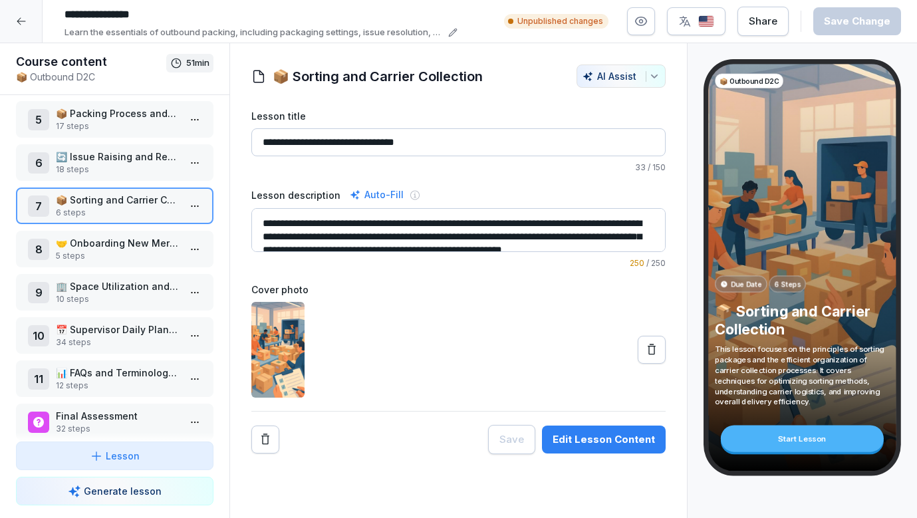
click at [29, 13] on div at bounding box center [21, 21] width 43 height 43
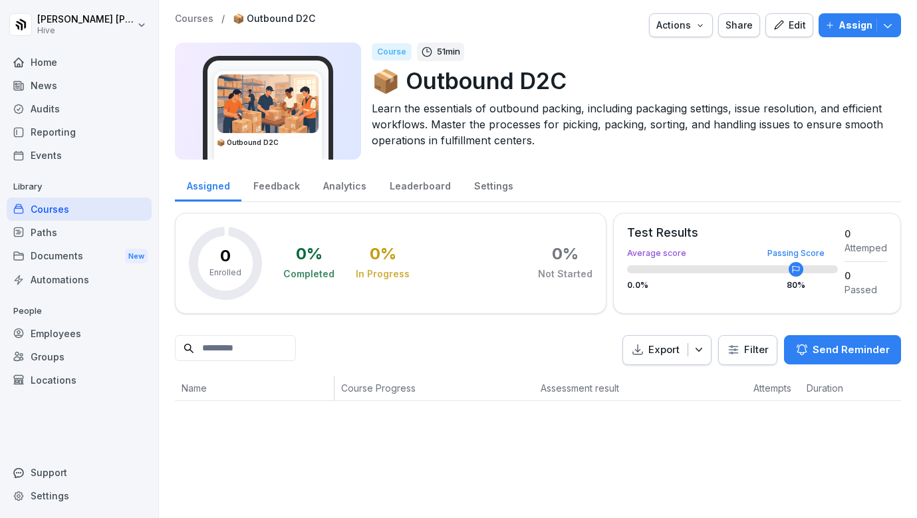
click at [83, 213] on div "Courses" at bounding box center [79, 209] width 145 height 23
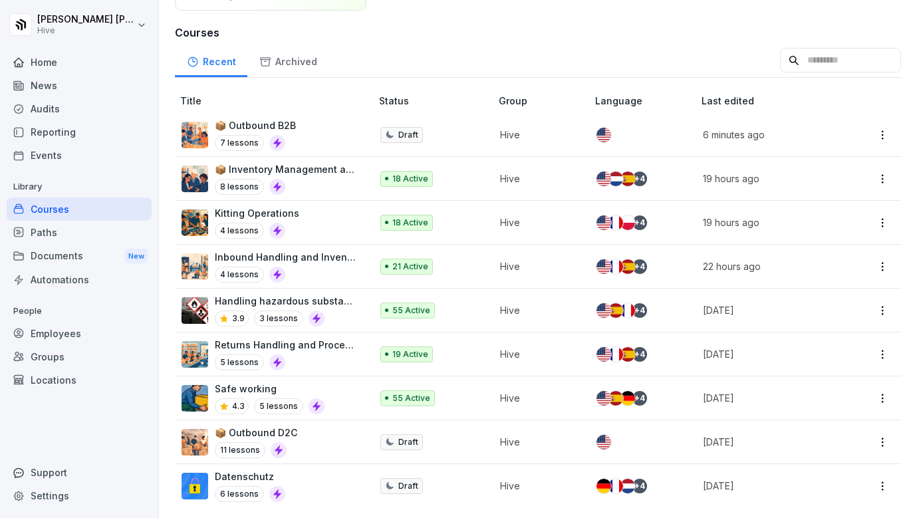
scroll to position [136, 0]
click at [323, 446] on div "📦 Outbound D2C 11 lessons" at bounding box center [270, 442] width 176 height 33
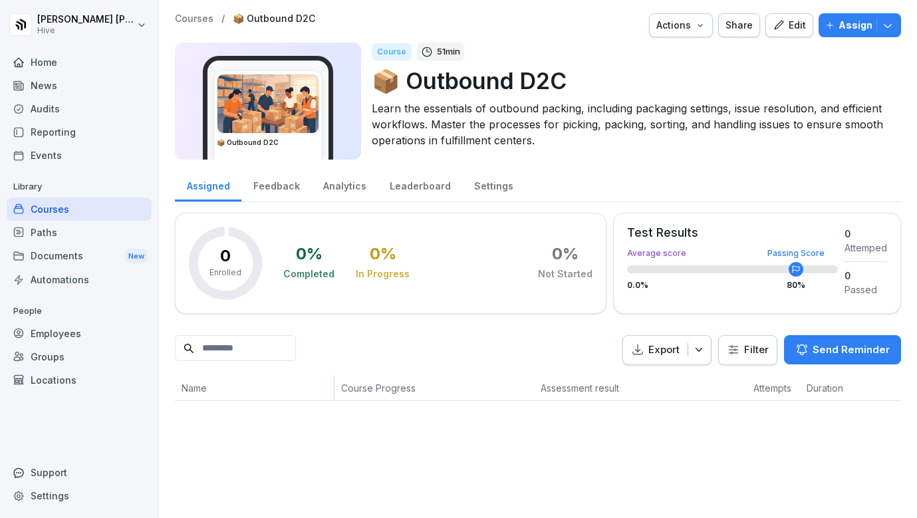
click at [791, 29] on div "Edit" at bounding box center [789, 25] width 33 height 15
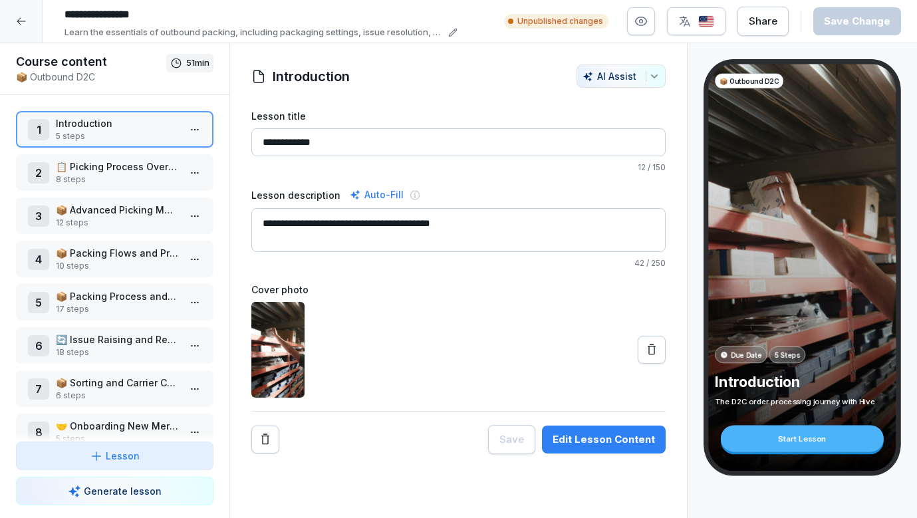
click at [121, 167] on p "📋 Picking Process Overview" at bounding box center [117, 167] width 123 height 14
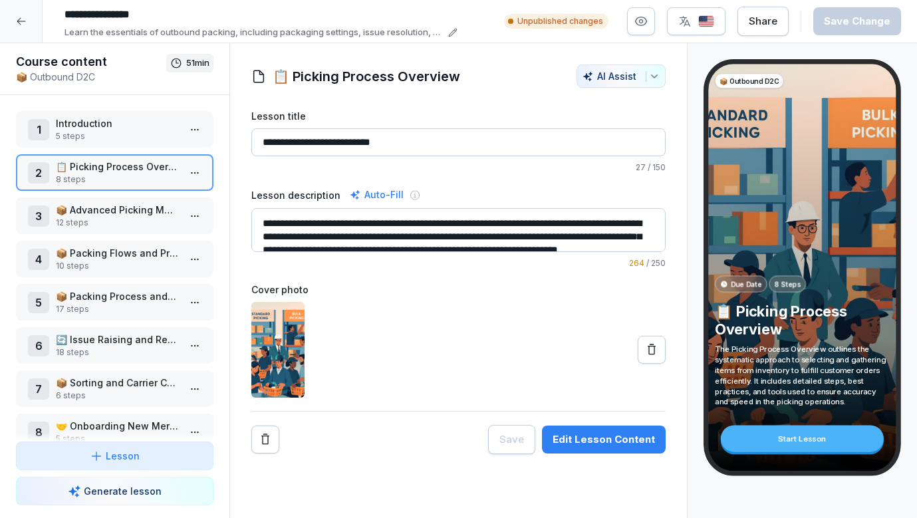
click at [123, 201] on div "3 📦 Advanced Picking Methods and Strategies 12 steps" at bounding box center [115, 216] width 198 height 37
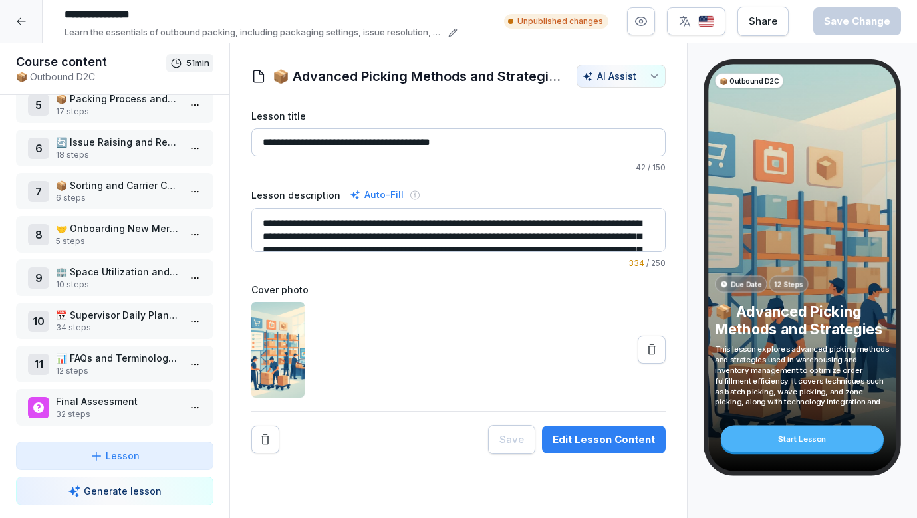
scroll to position [198, 0]
click at [148, 349] on div "11 📊 FAQs and Terminologies 12 steps" at bounding box center [115, 364] width 198 height 37
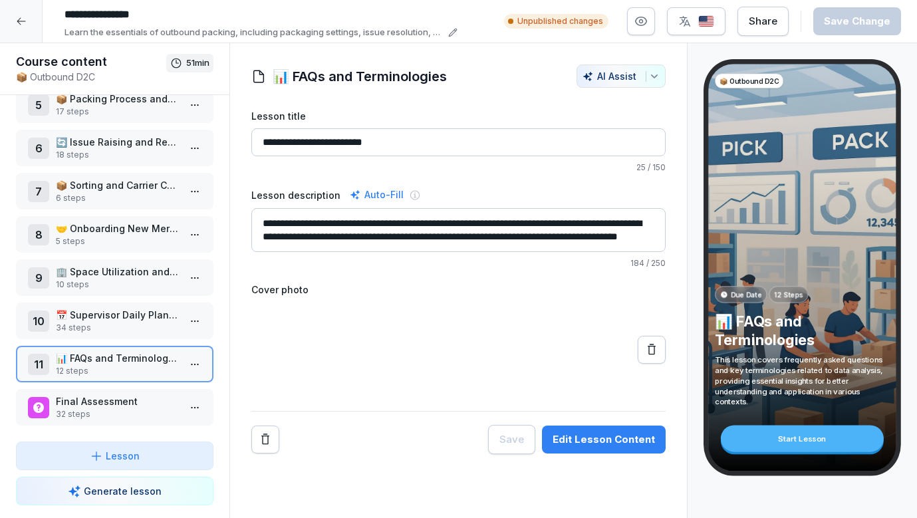
click at [139, 362] on p "📊 FAQs and Terminologies" at bounding box center [117, 358] width 123 height 14
click at [138, 309] on p "📅 Supervisor Daily Planning and Task Allocation" at bounding box center [117, 315] width 123 height 14
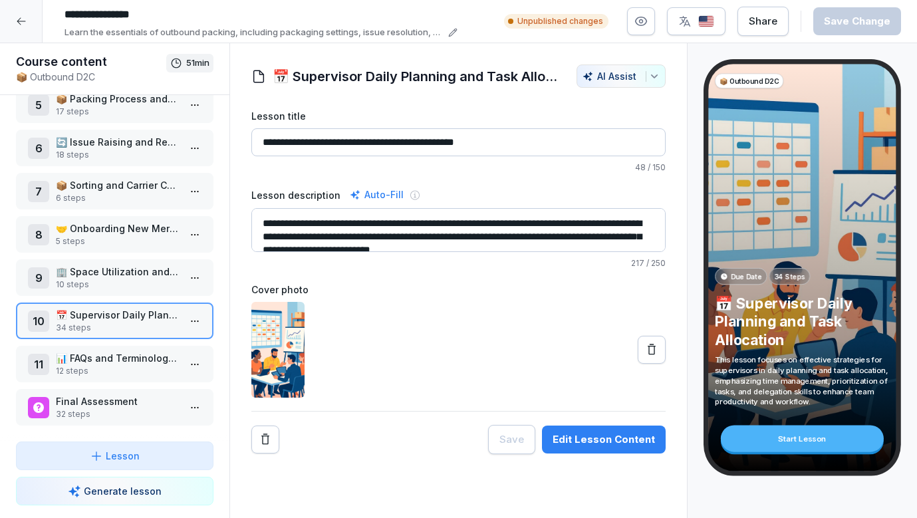
click at [154, 277] on p "🏢 Space Utilization and Organization" at bounding box center [117, 272] width 123 height 14
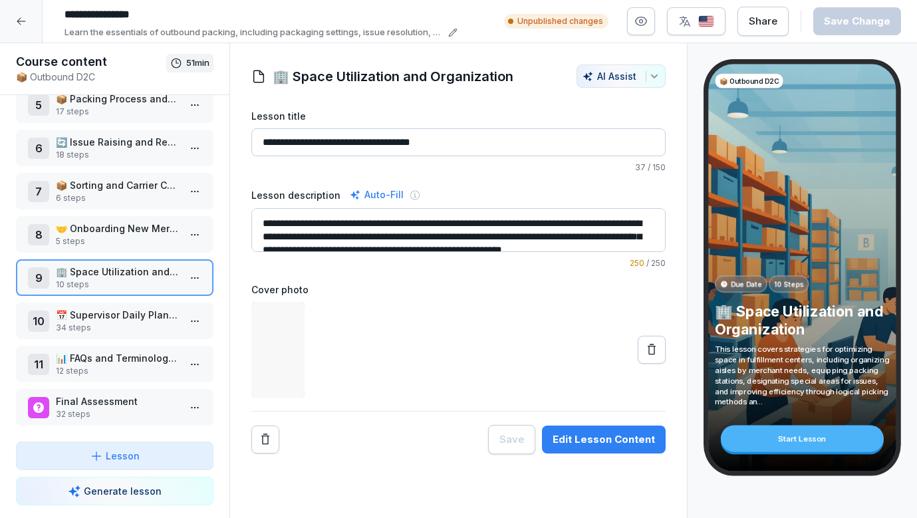
click at [140, 323] on p "34 steps" at bounding box center [117, 328] width 123 height 12
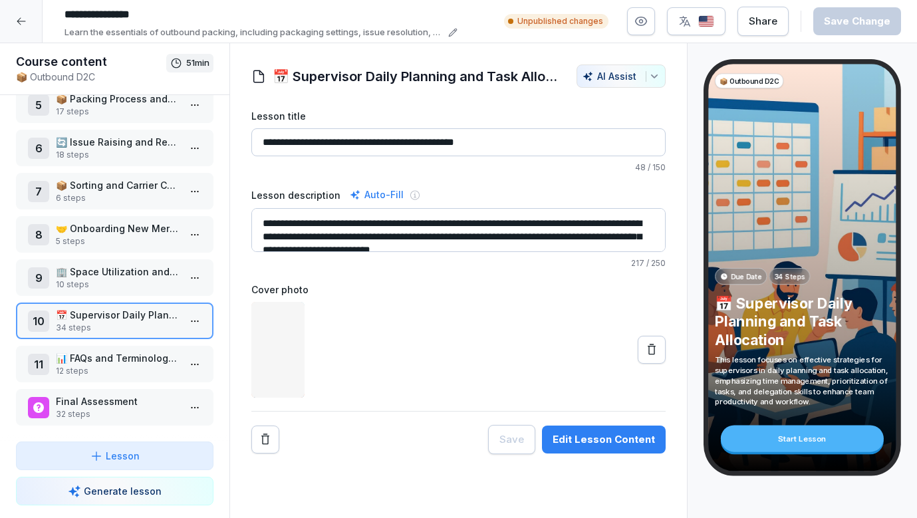
click at [153, 226] on p "🤝 Onboarding New Merchants" at bounding box center [117, 229] width 123 height 14
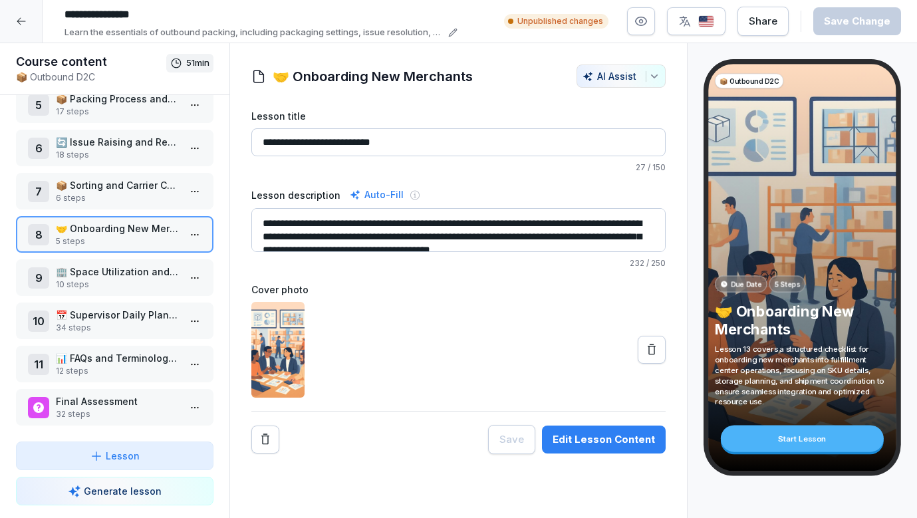
click at [157, 169] on div "1 Introduction 5 steps 2 📋 Picking Process Overview 8 steps 3 📦 Advanced Pickin…" at bounding box center [115, 268] width 230 height 347
click at [153, 184] on p "📦 Sorting and Carrier Collection" at bounding box center [117, 185] width 123 height 14
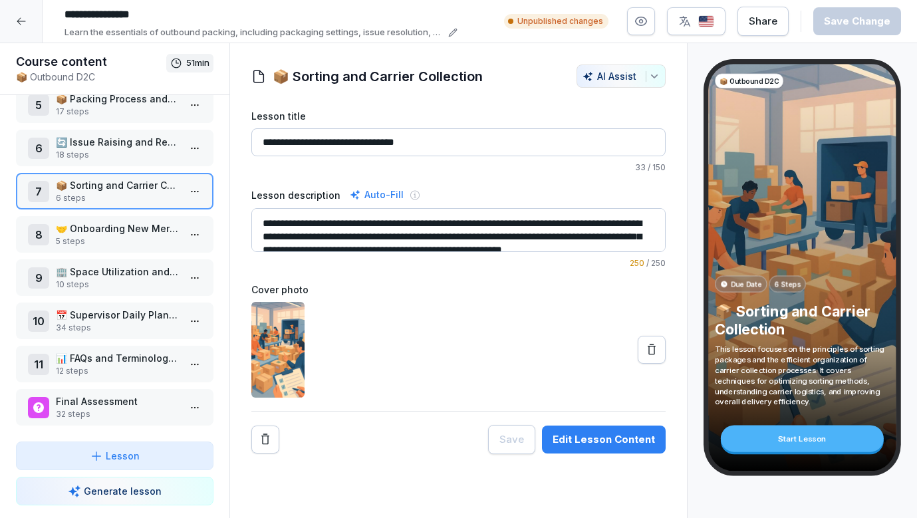
click at [152, 150] on p "18 steps" at bounding box center [117, 155] width 123 height 12
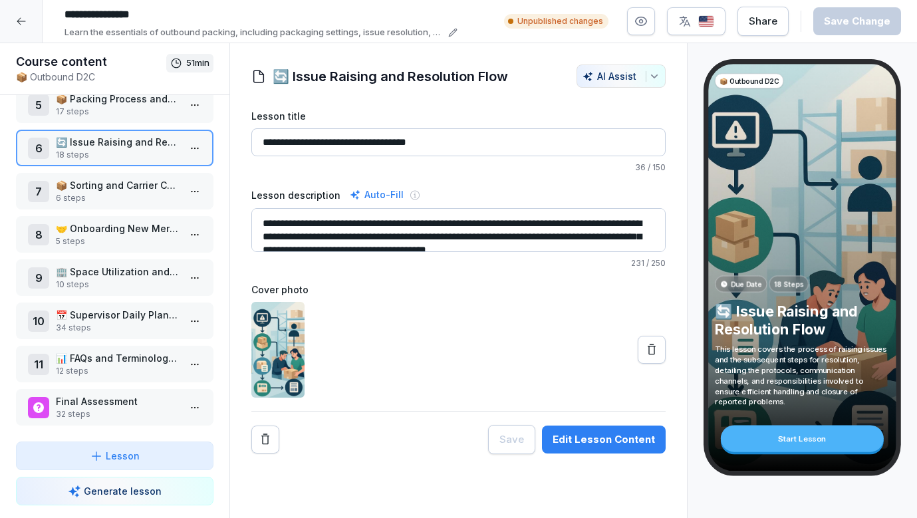
scroll to position [198, 0]
click at [158, 186] on p "📦 Sorting and Carrier Collection" at bounding box center [117, 185] width 123 height 14
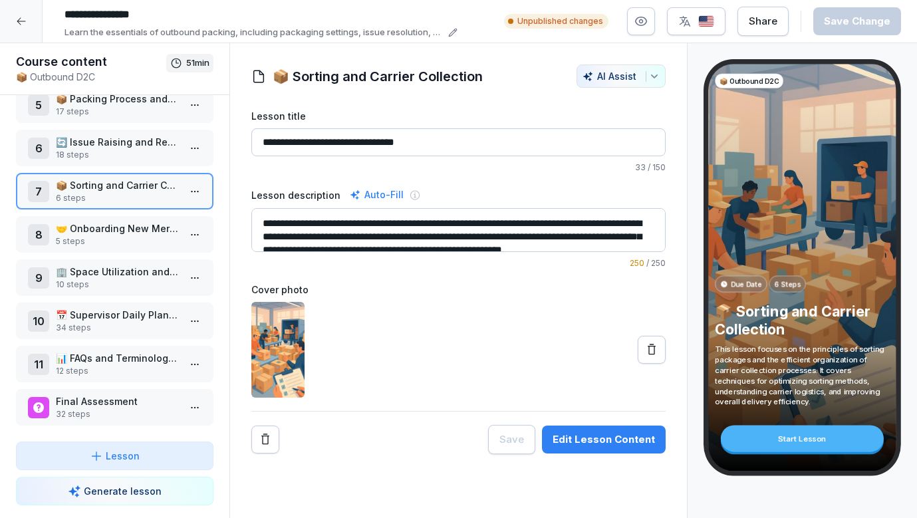
click at [124, 226] on p "🤝 Onboarding New Merchants" at bounding box center [117, 229] width 123 height 14
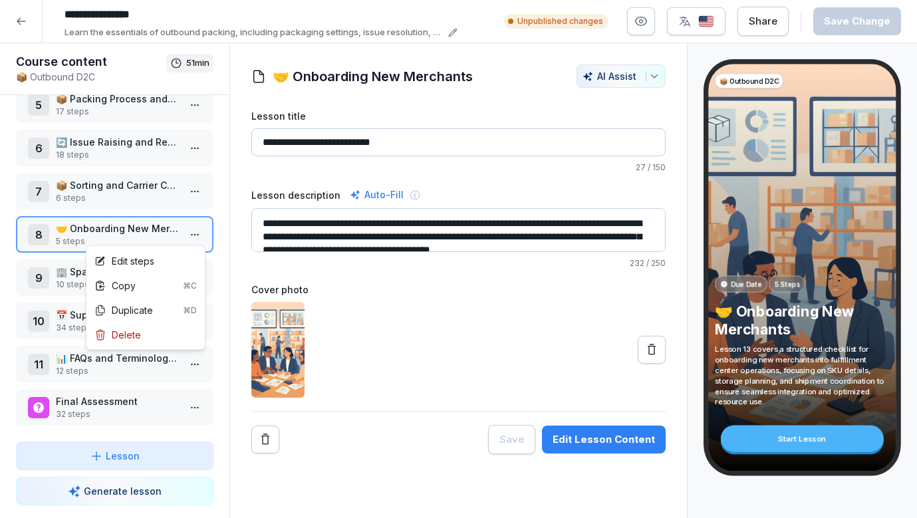
click at [197, 232] on html "**********" at bounding box center [458, 259] width 917 height 518
click at [166, 252] on div "Edit steps" at bounding box center [145, 261] width 113 height 25
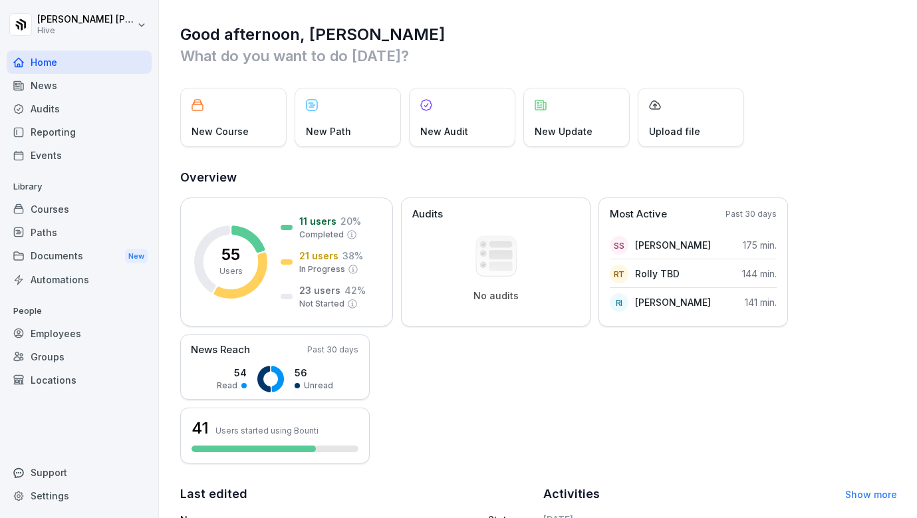
click at [55, 204] on div "Courses" at bounding box center [79, 209] width 145 height 23
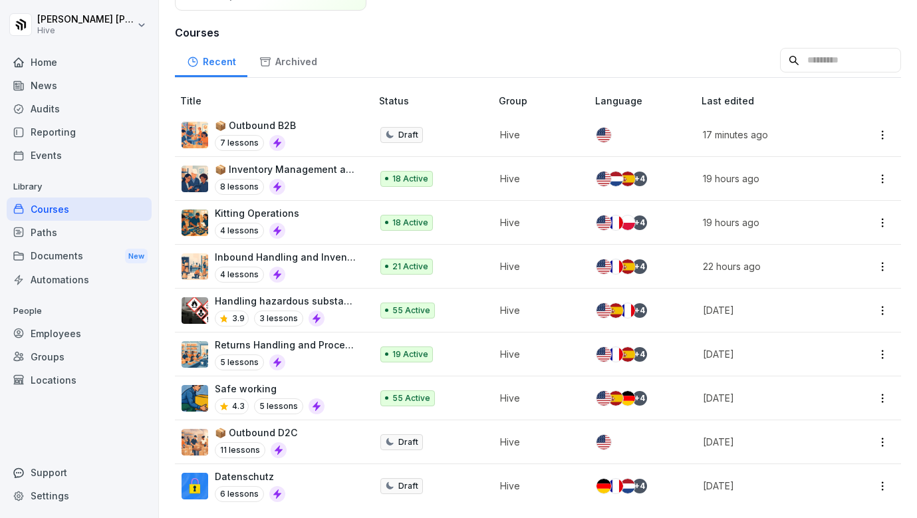
scroll to position [136, 0]
click at [314, 449] on div "📦 Outbound D2C 11 lessons" at bounding box center [270, 442] width 176 height 33
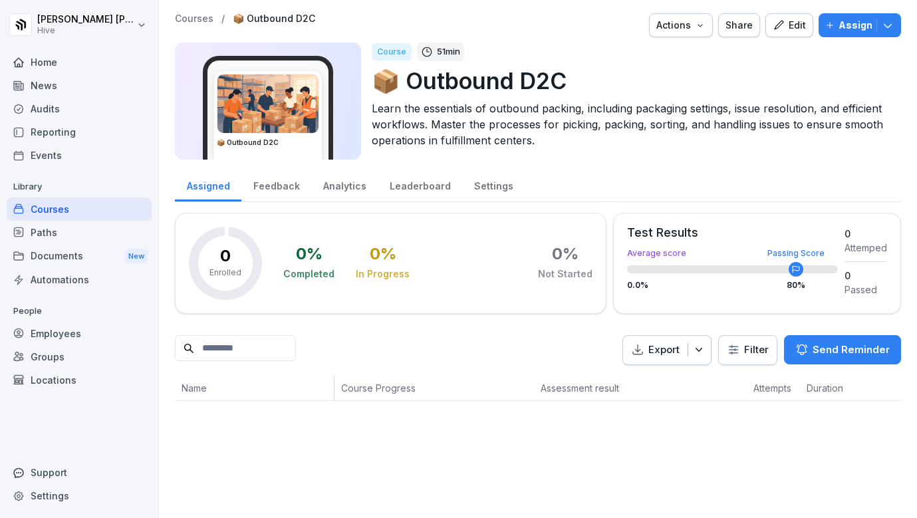
click at [784, 33] on button "Edit" at bounding box center [790, 25] width 48 height 24
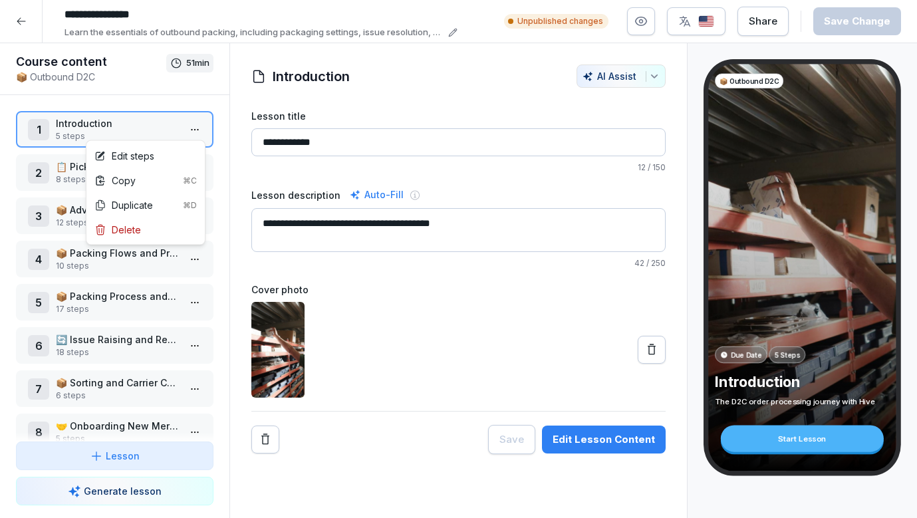
click at [204, 138] on html "**********" at bounding box center [458, 259] width 917 height 518
click at [174, 162] on div "Edit steps" at bounding box center [145, 156] width 113 height 25
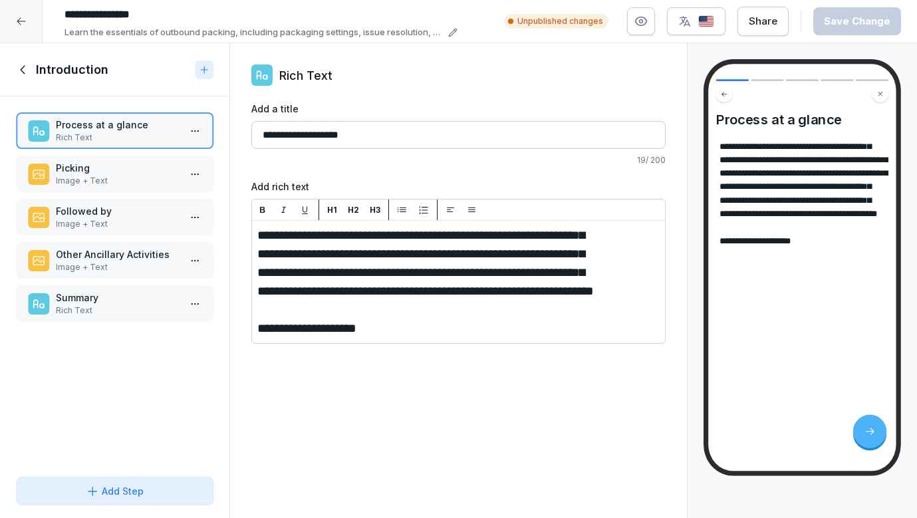
click at [160, 178] on p "Image + Text" at bounding box center [117, 181] width 123 height 12
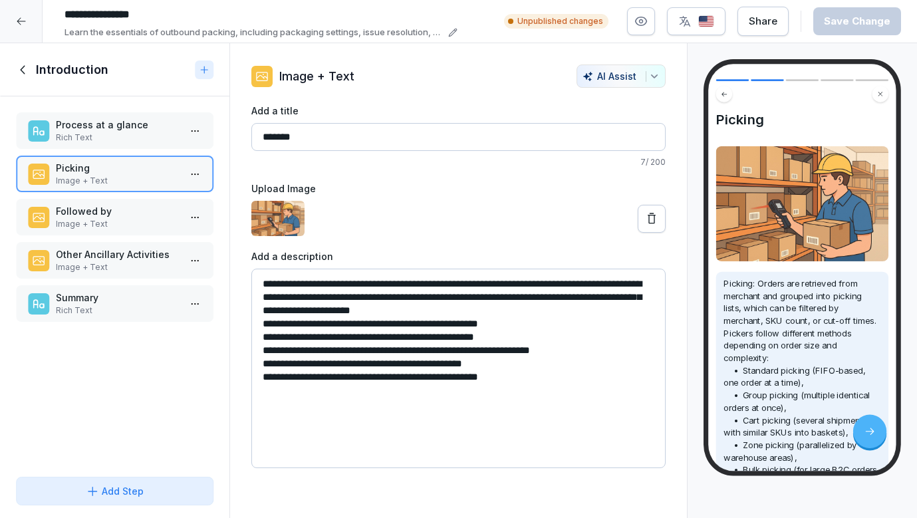
click at [152, 204] on div "Followed by Image + Text" at bounding box center [115, 217] width 198 height 37
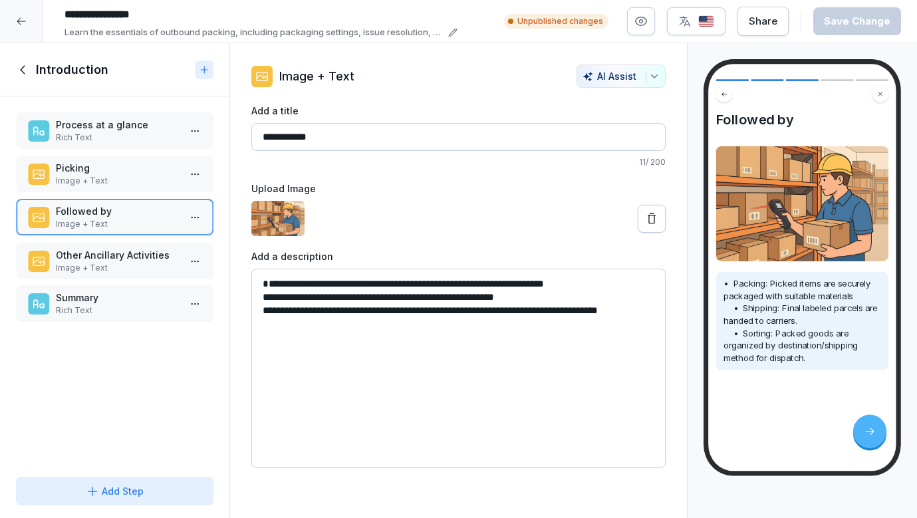
click at [141, 251] on p "Other Ancillary Activities" at bounding box center [117, 255] width 123 height 14
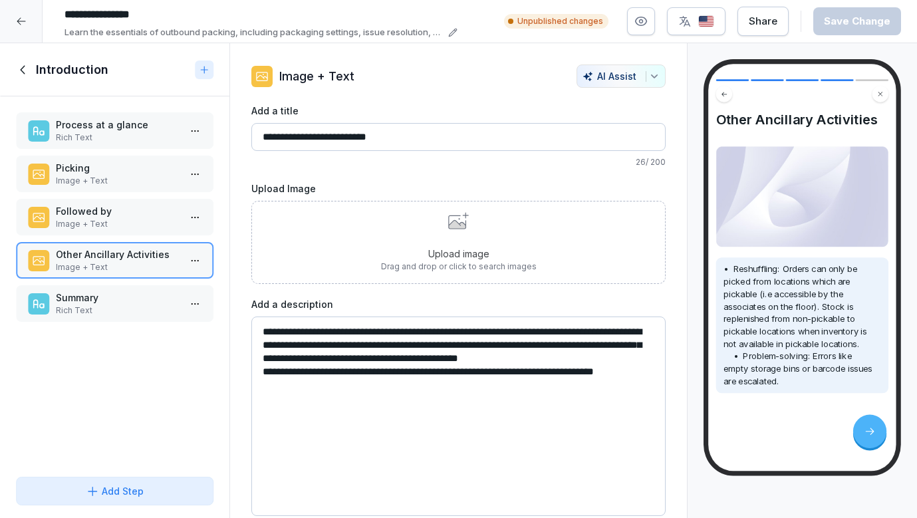
click at [130, 301] on p "Summary" at bounding box center [117, 298] width 123 height 14
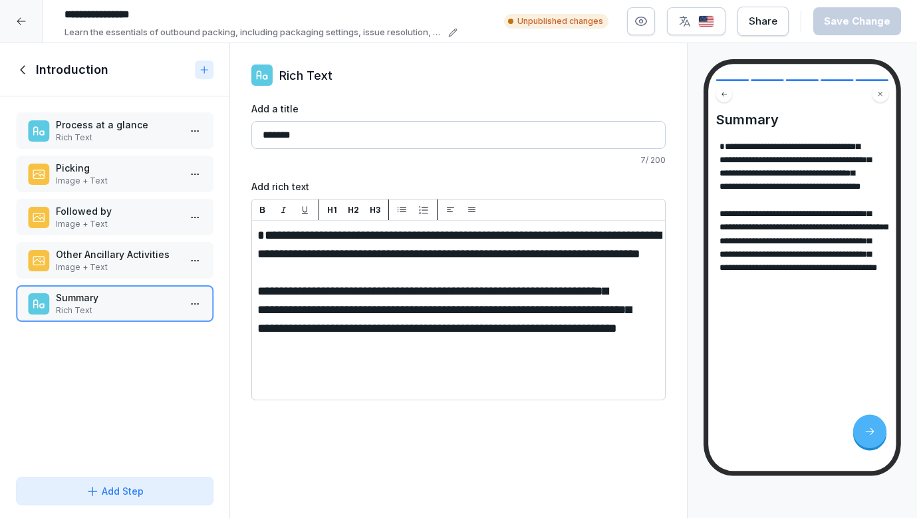
click at [130, 220] on p "Image + Text" at bounding box center [117, 224] width 123 height 12
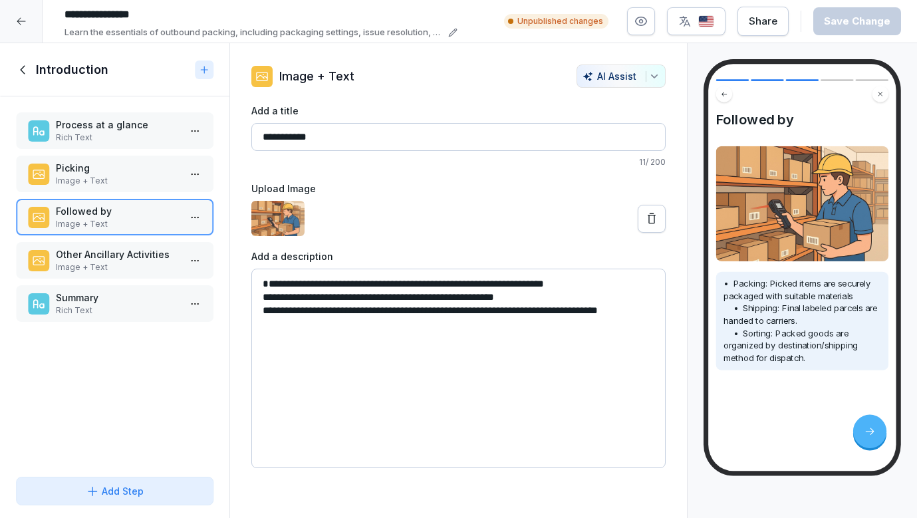
click at [19, 58] on div "Introduction" at bounding box center [115, 69] width 230 height 53
click at [22, 69] on icon at bounding box center [23, 70] width 15 height 15
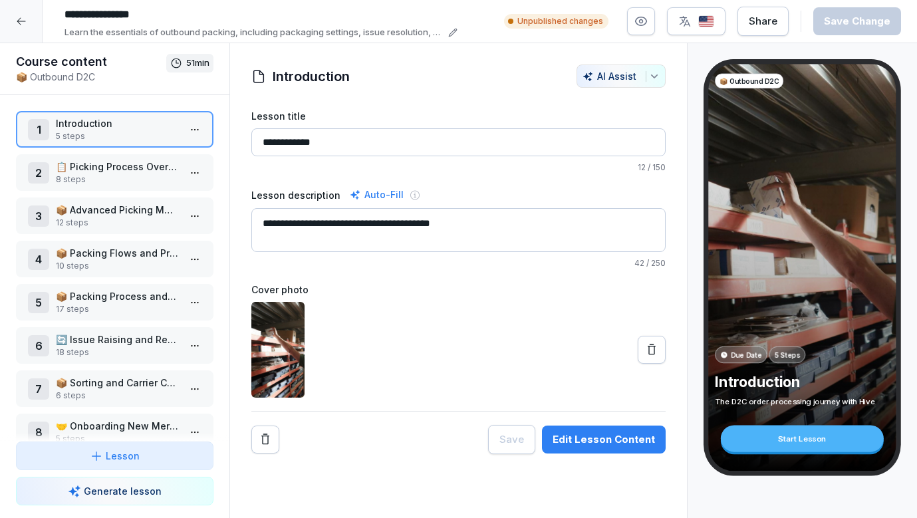
click at [90, 176] on p "8 steps" at bounding box center [117, 180] width 123 height 12
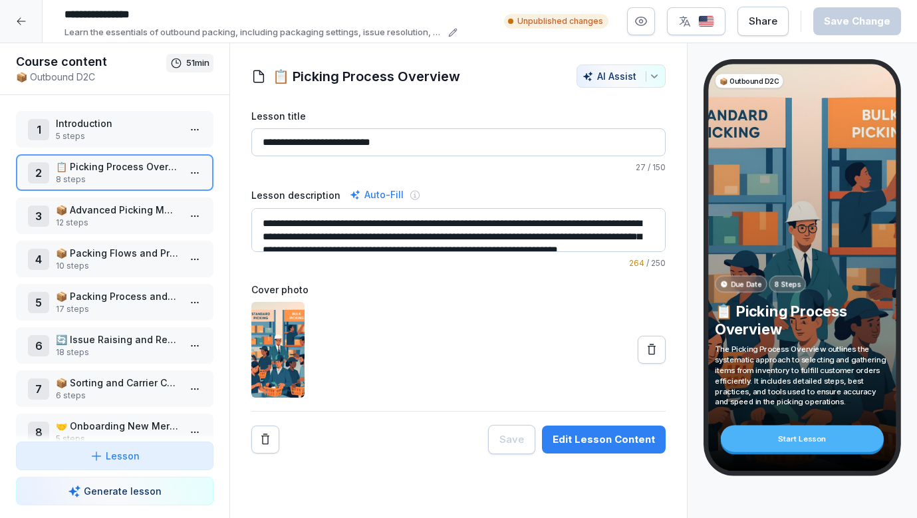
click at [199, 174] on html "**********" at bounding box center [458, 259] width 917 height 518
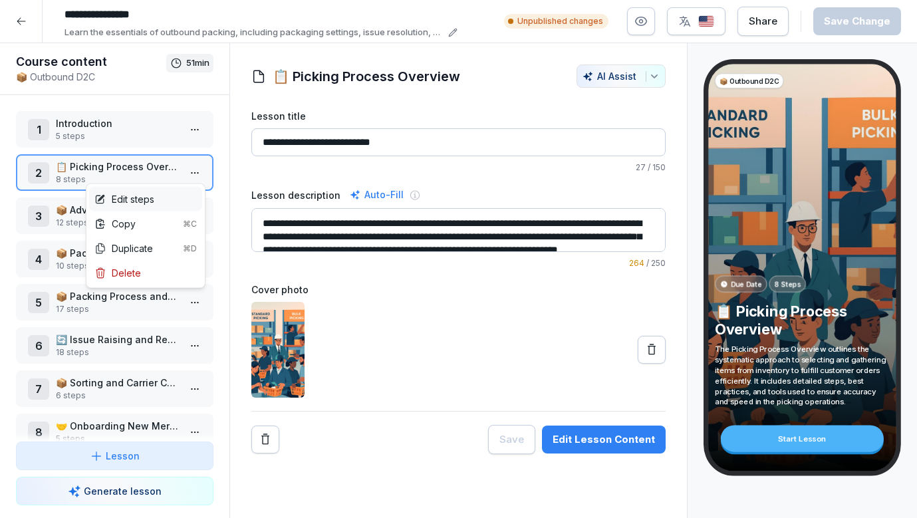
click at [174, 198] on div "Edit steps" at bounding box center [145, 199] width 113 height 25
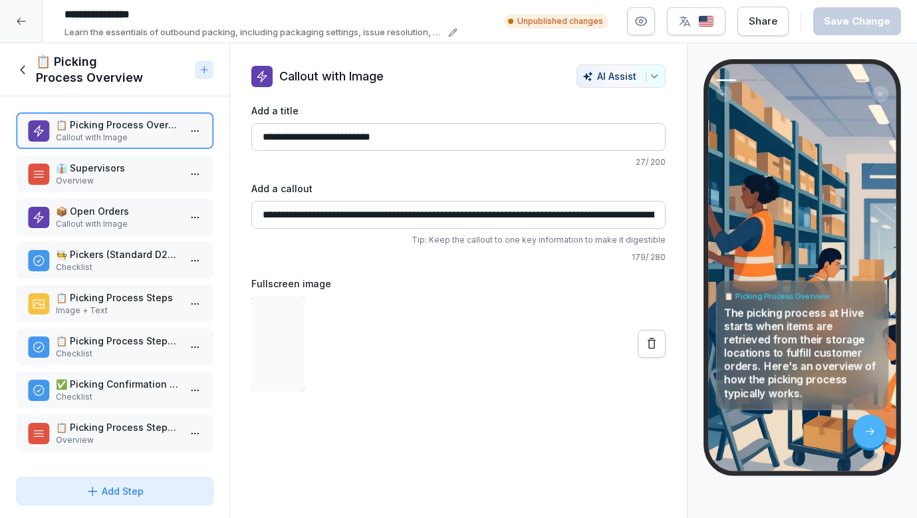
click at [146, 182] on p "Overview" at bounding box center [117, 181] width 123 height 12
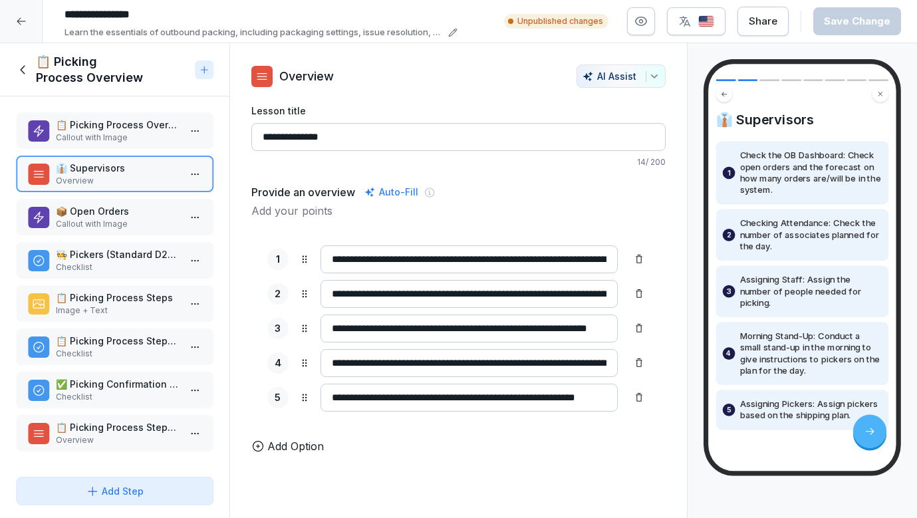
click at [140, 209] on p "📦 Open Orders" at bounding box center [117, 211] width 123 height 14
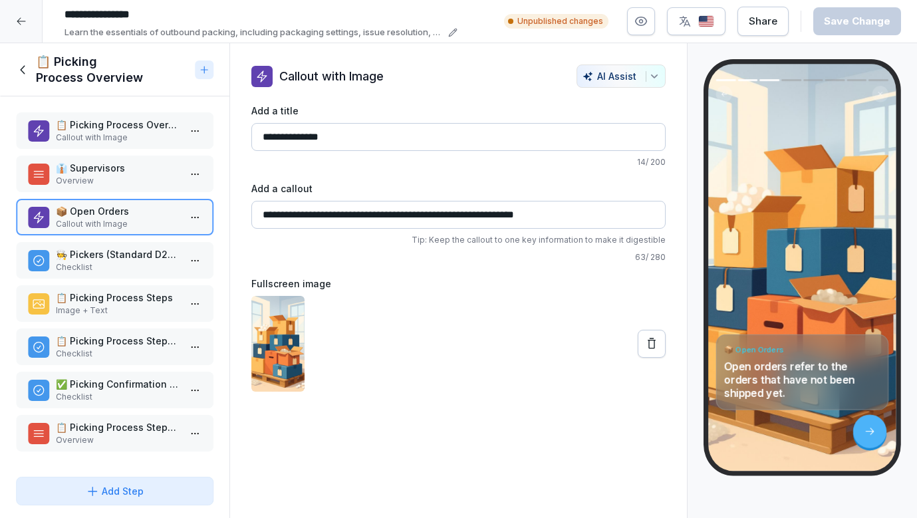
click at [140, 257] on p "🧑‍🍳 Pickers (Standard D2C Picking Flow)" at bounding box center [117, 254] width 123 height 14
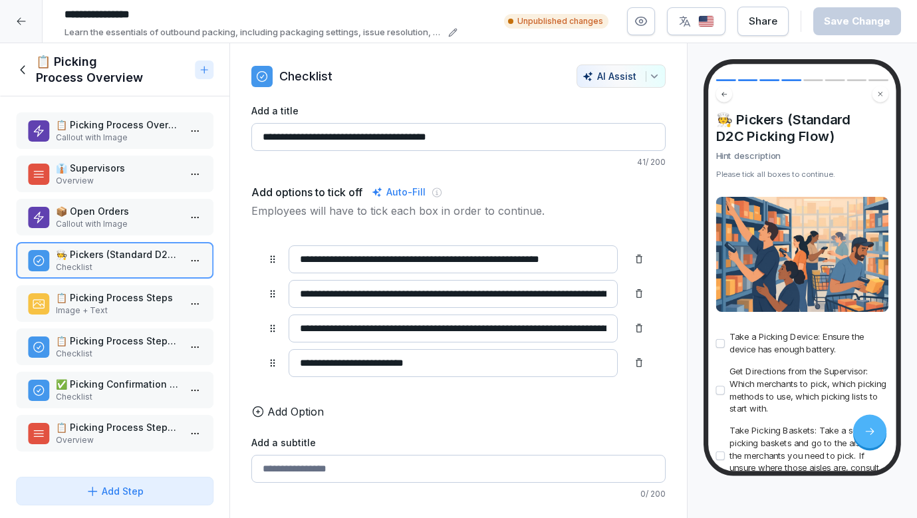
click at [132, 293] on p "📋 Picking Process Steps" at bounding box center [117, 298] width 123 height 14
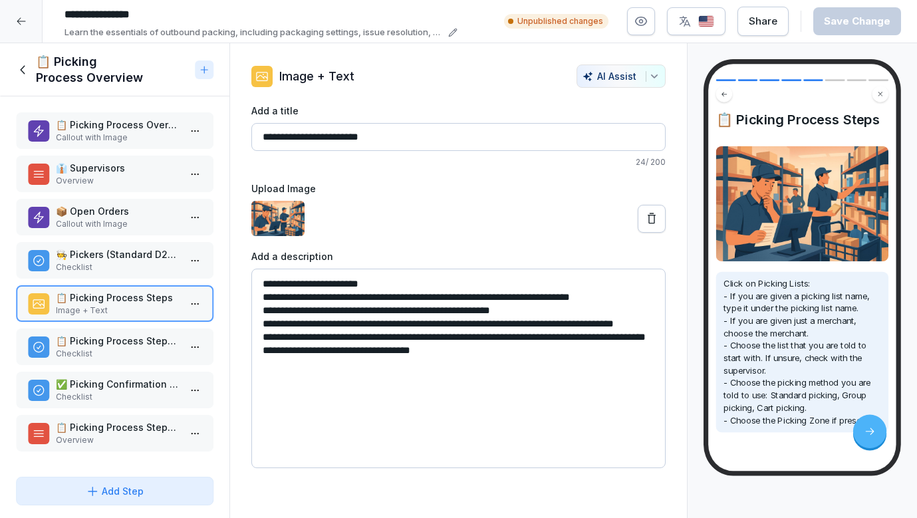
click at [23, 65] on icon at bounding box center [23, 70] width 15 height 15
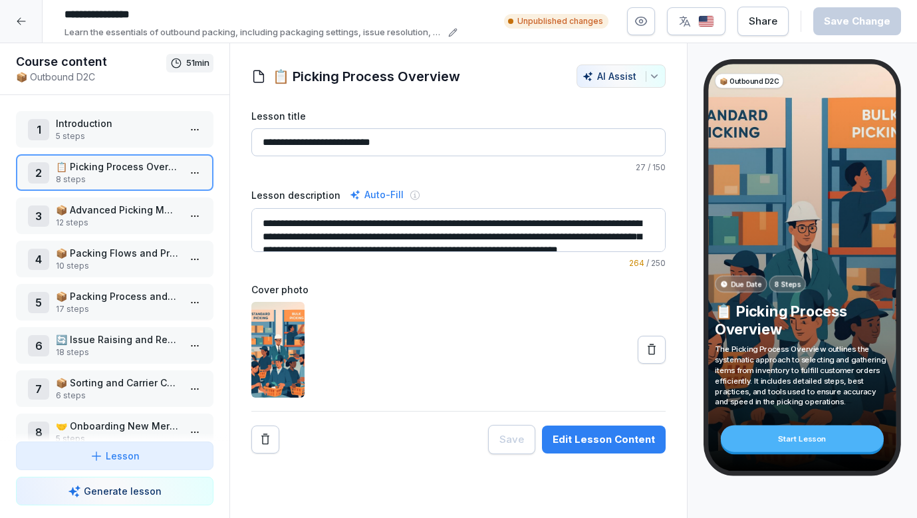
click at [119, 206] on p "📦 Advanced Picking Methods and Strategies" at bounding box center [117, 210] width 123 height 14
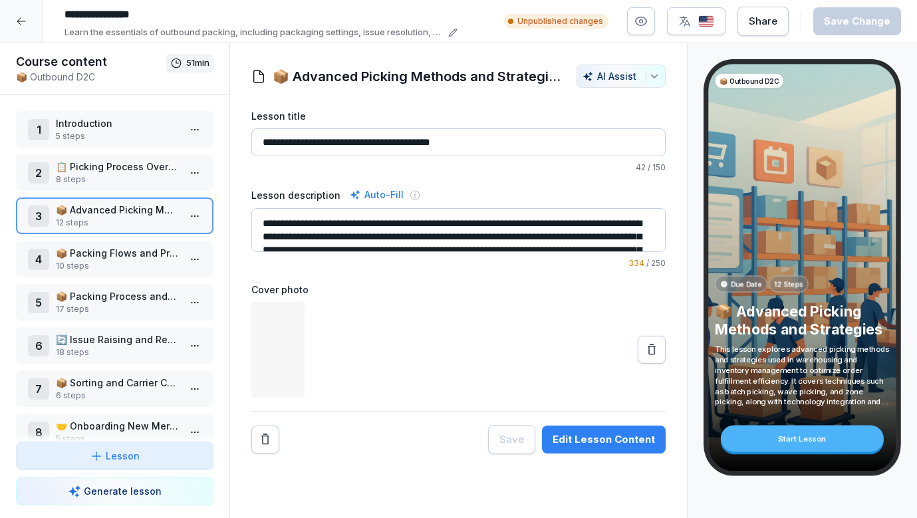
click at [190, 221] on html "**********" at bounding box center [458, 259] width 917 height 518
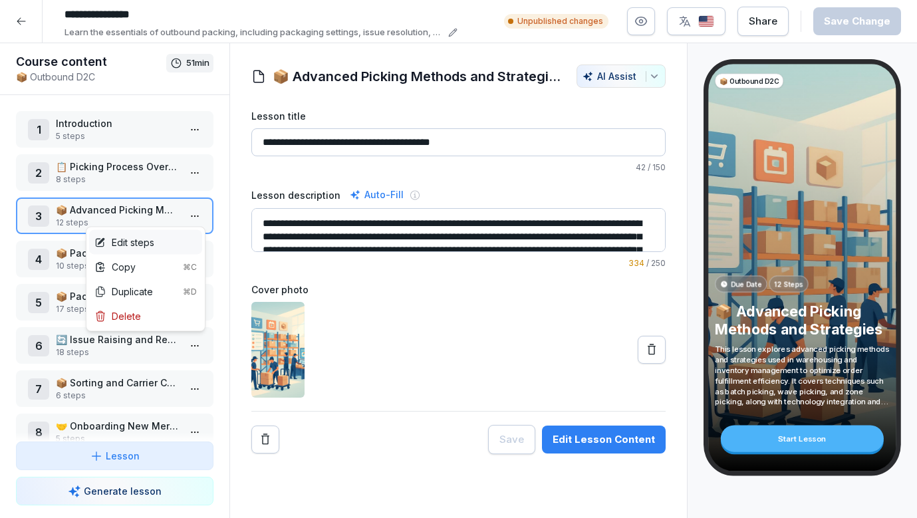
click at [175, 236] on div "Edit steps" at bounding box center [145, 242] width 113 height 25
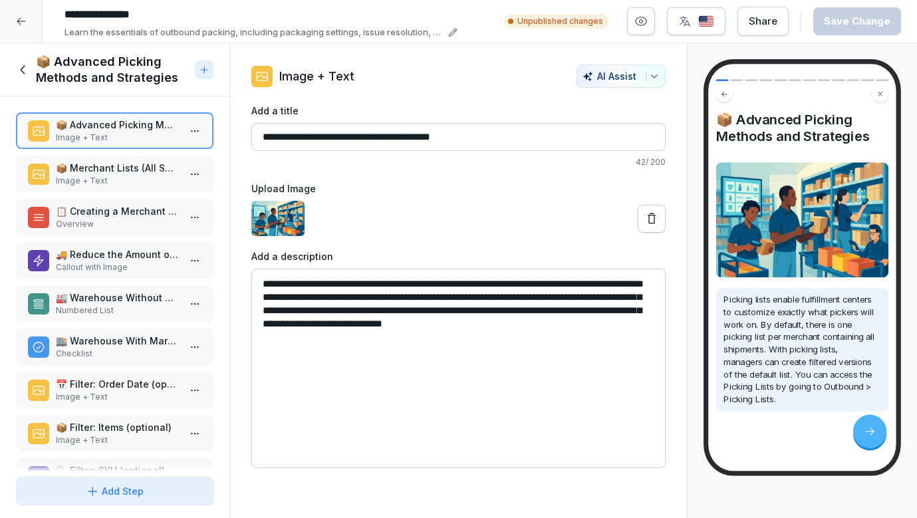
click at [158, 186] on p "Image + Text" at bounding box center [117, 181] width 123 height 12
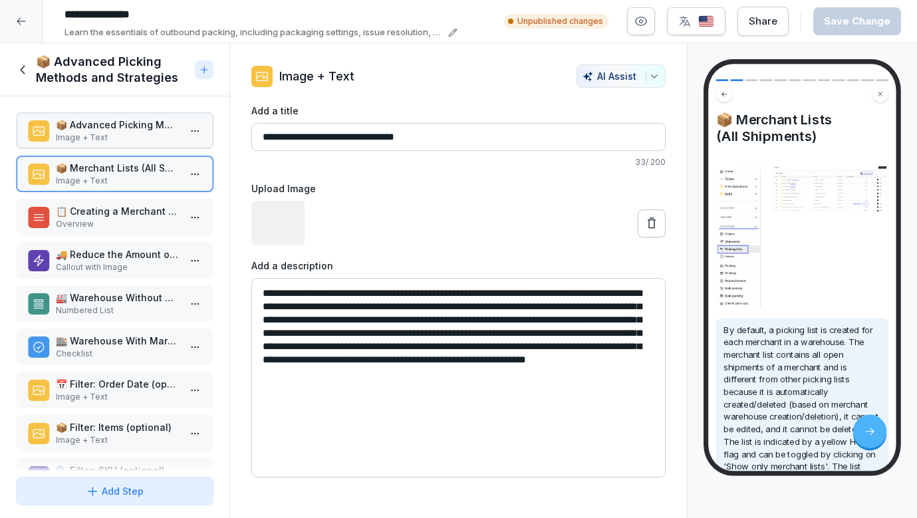
click at [152, 215] on p "📋 Creating a Merchant List" at bounding box center [117, 211] width 123 height 14
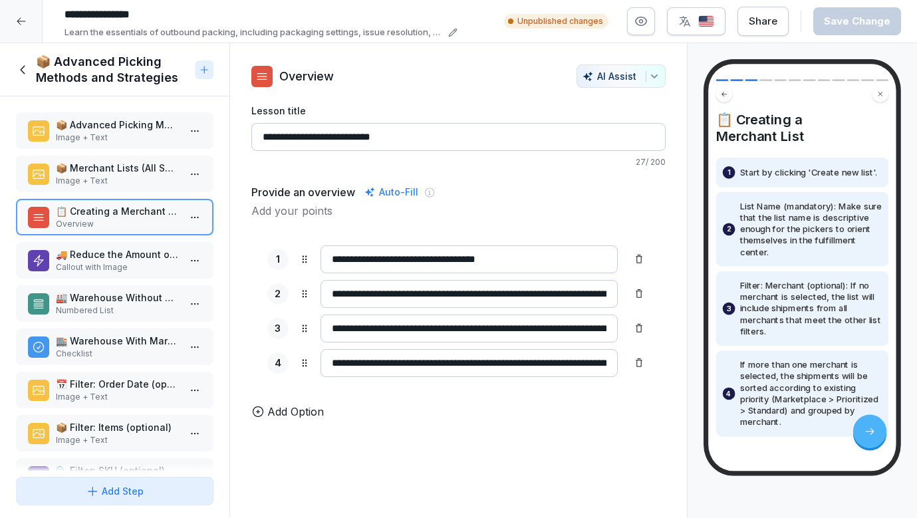
click at [154, 259] on p "🚚 Reduce the Amount of Foot Traffic Needed Between Shipments" at bounding box center [117, 254] width 123 height 14
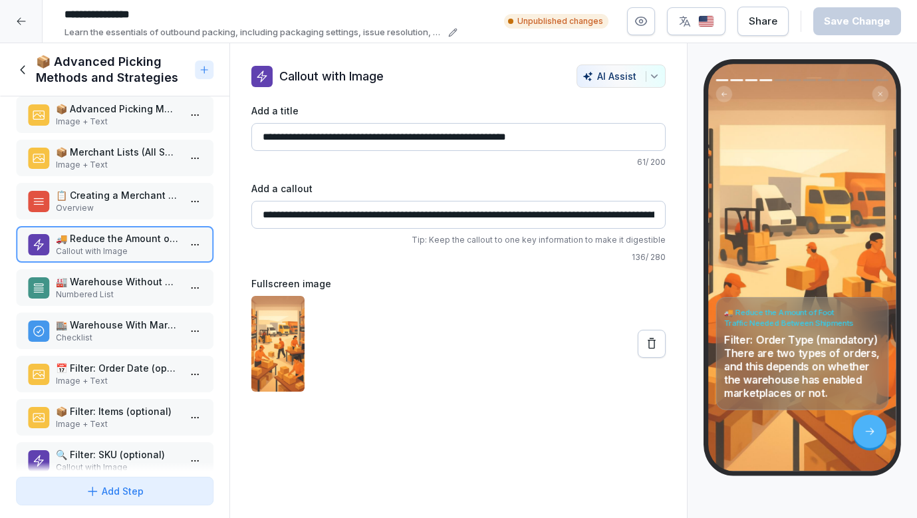
click at [129, 283] on p "🏭 Warehouse Without Marketplaces" at bounding box center [117, 282] width 123 height 14
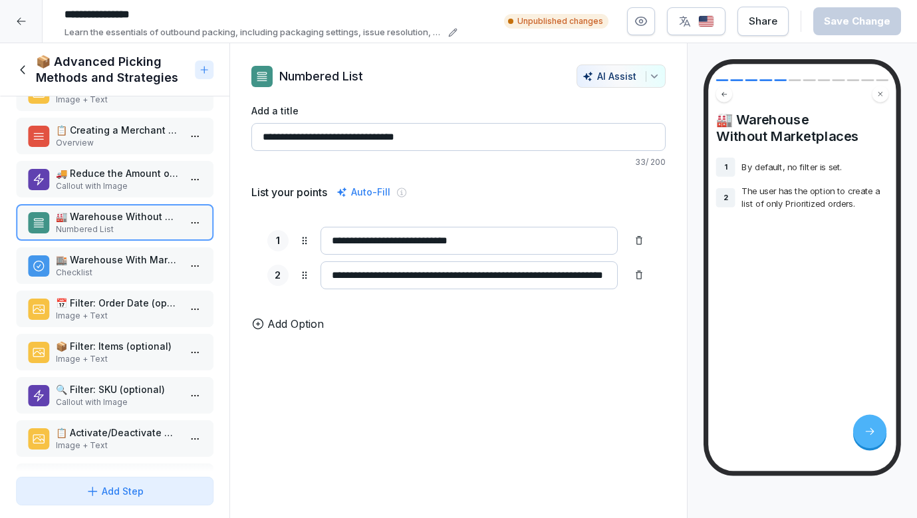
scroll to position [91, 0]
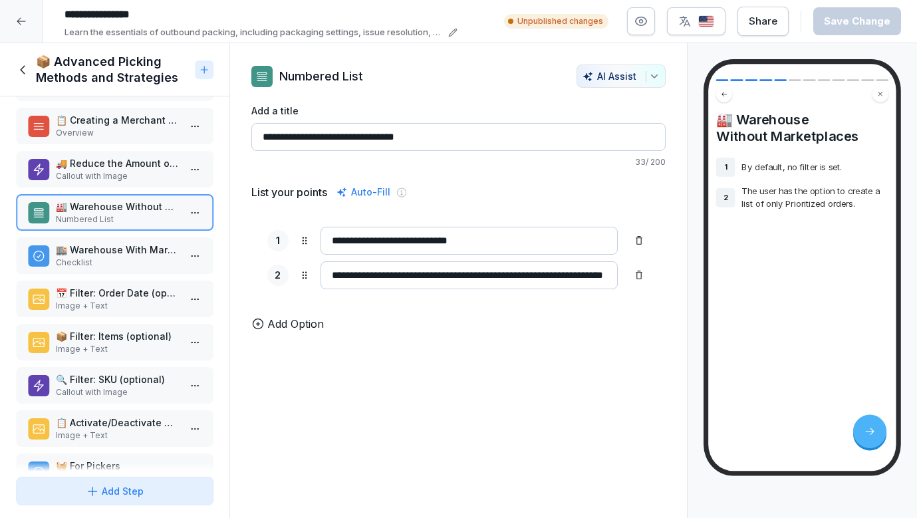
click at [109, 253] on p "🏬 Warehouse With Marketplaces" at bounding box center [117, 250] width 123 height 14
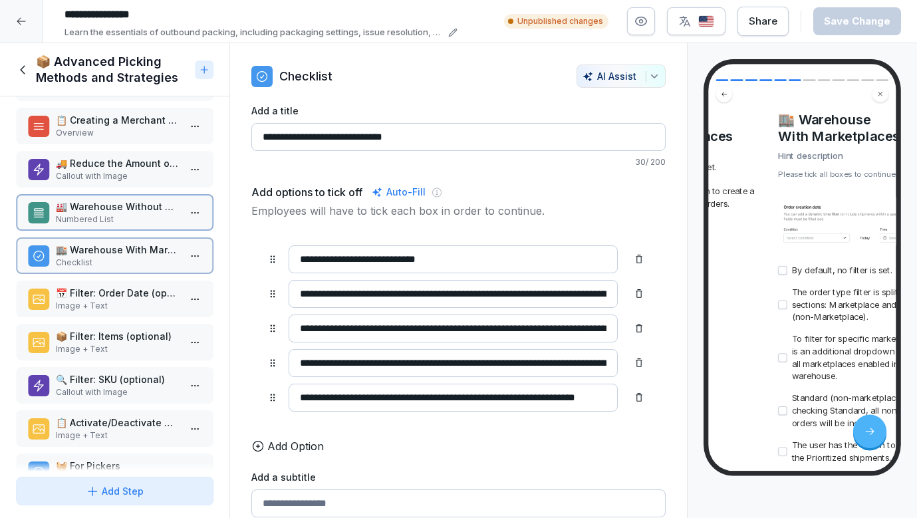
click at [113, 297] on p "📅 Filter: Order Date (optional)" at bounding box center [117, 293] width 123 height 14
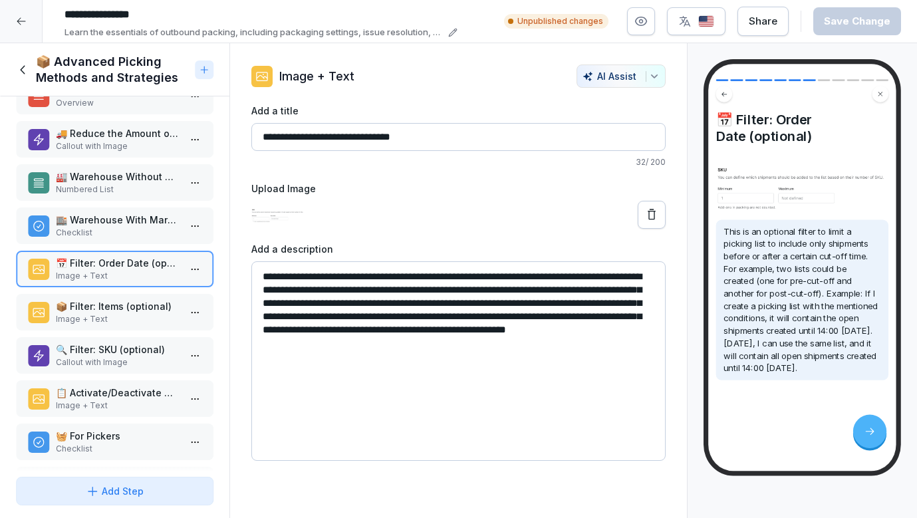
scroll to position [166, 0]
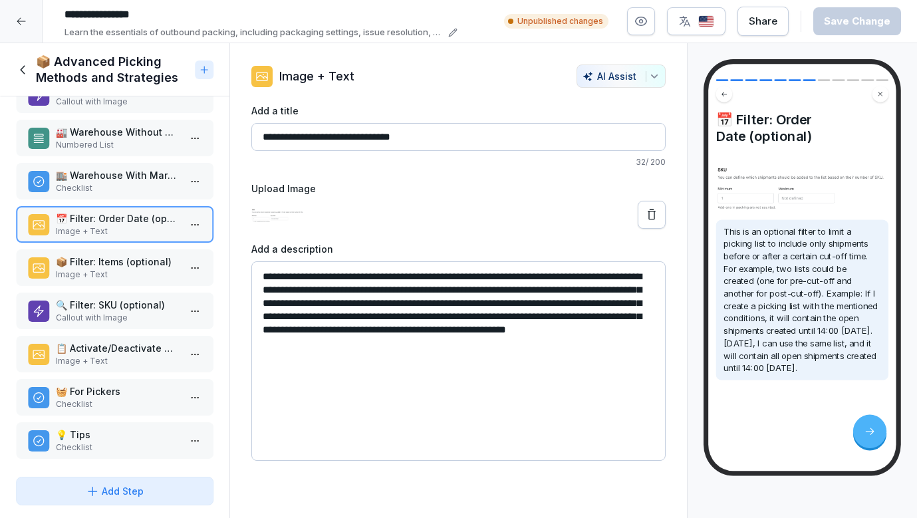
click at [92, 273] on p "Image + Text" at bounding box center [117, 275] width 123 height 12
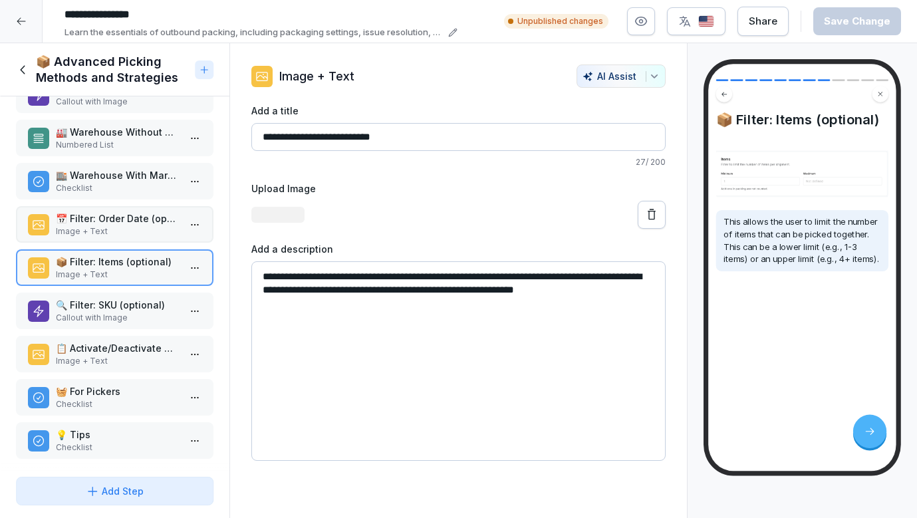
click at [96, 307] on p "🔍 Filter: SKU (optional)" at bounding box center [117, 305] width 123 height 14
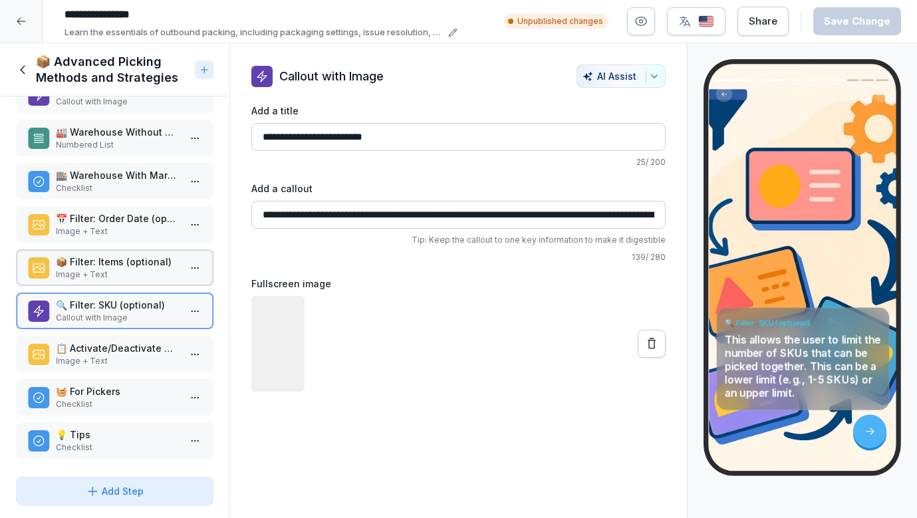
click at [96, 351] on p "📋 Activate/Deactivate Picking Lists" at bounding box center [117, 348] width 123 height 14
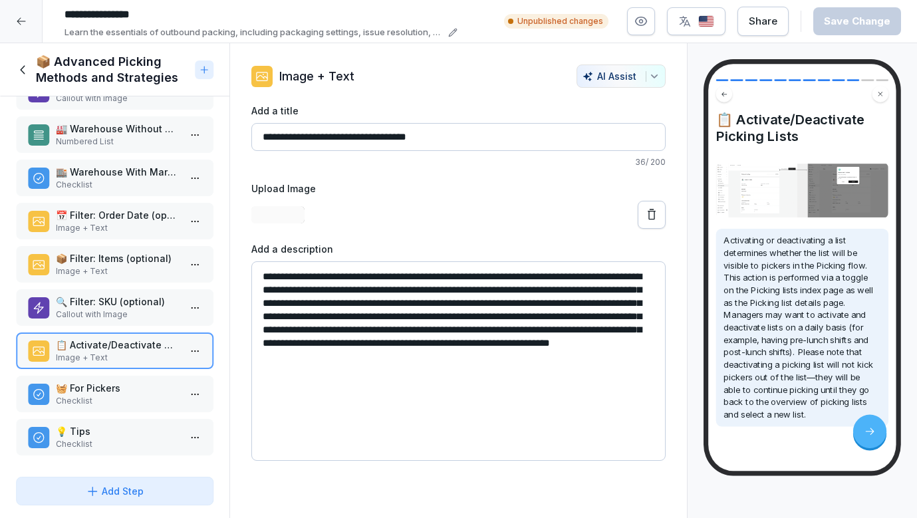
click at [88, 404] on p "Checklist" at bounding box center [117, 401] width 123 height 12
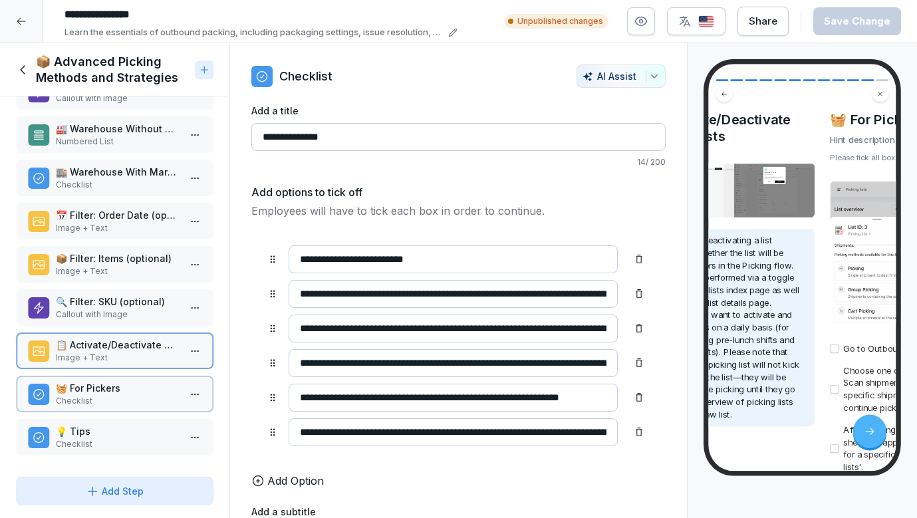
click at [88, 428] on p "💡 Tips" at bounding box center [117, 431] width 123 height 14
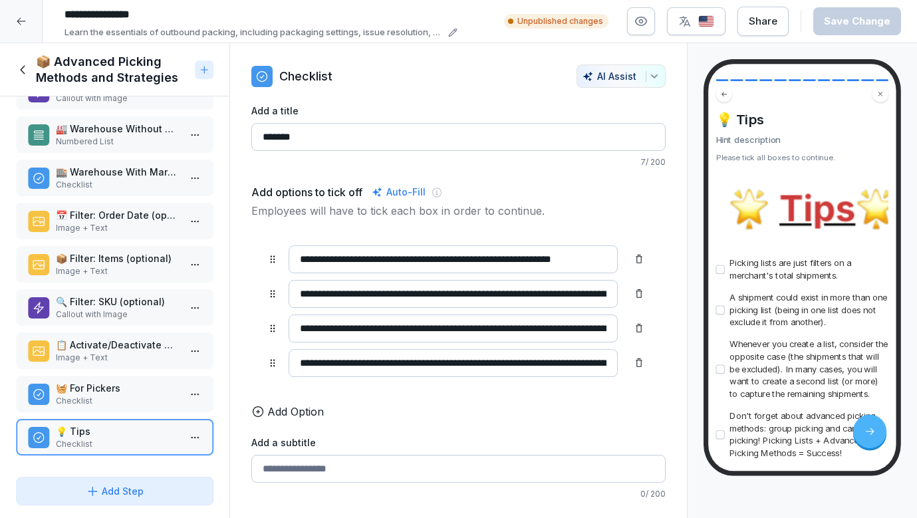
click at [26, 71] on icon at bounding box center [23, 70] width 15 height 15
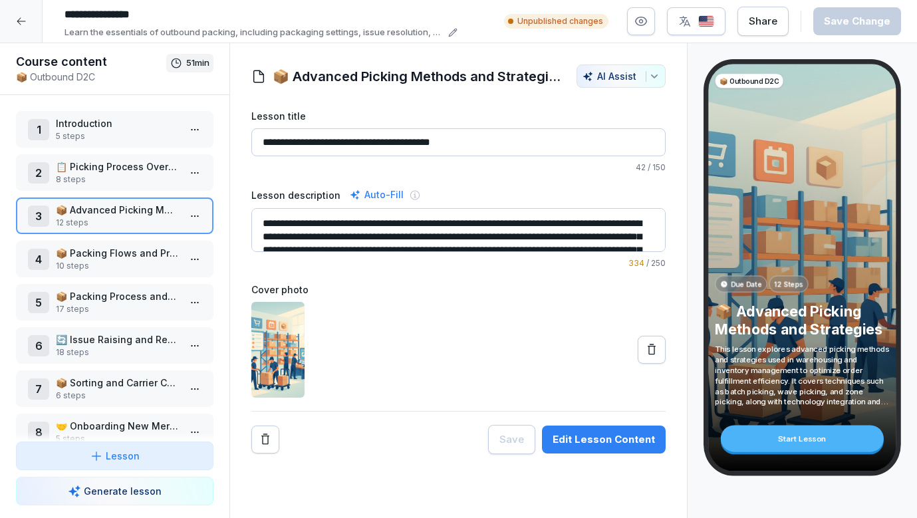
click at [118, 266] on p "10 steps" at bounding box center [117, 266] width 123 height 12
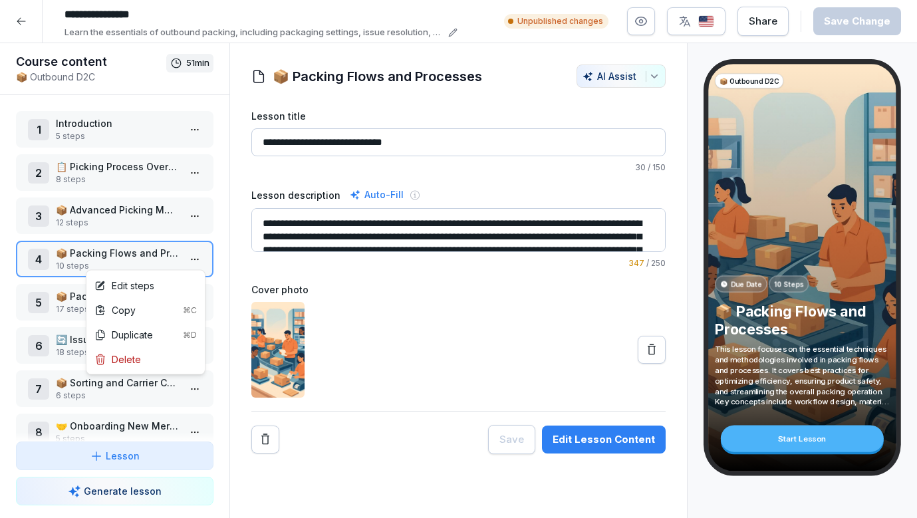
click at [190, 257] on html "**********" at bounding box center [458, 259] width 917 height 518
click at [171, 280] on div "Edit steps" at bounding box center [145, 285] width 113 height 25
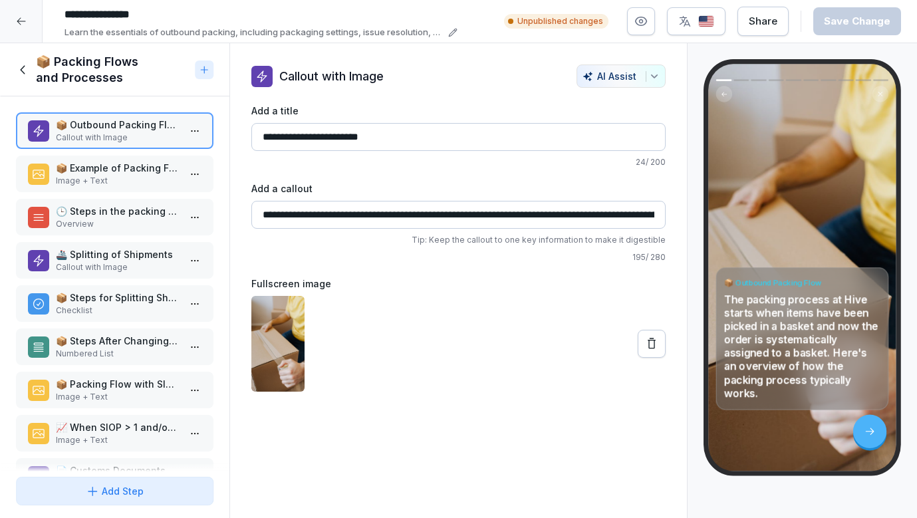
click at [131, 161] on p "📦 Example of Packing Flow Instructions" at bounding box center [117, 168] width 123 height 14
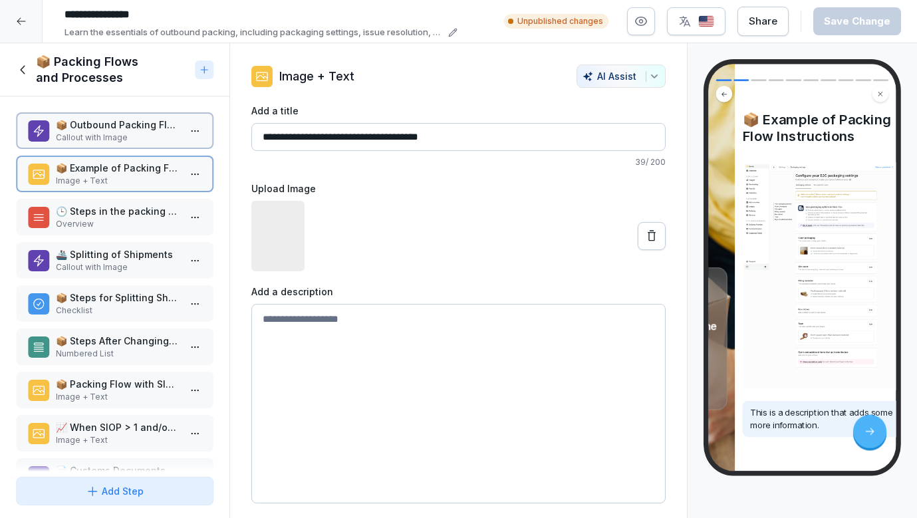
click at [133, 210] on p "🕒 Steps in the packing journey" at bounding box center [117, 211] width 123 height 14
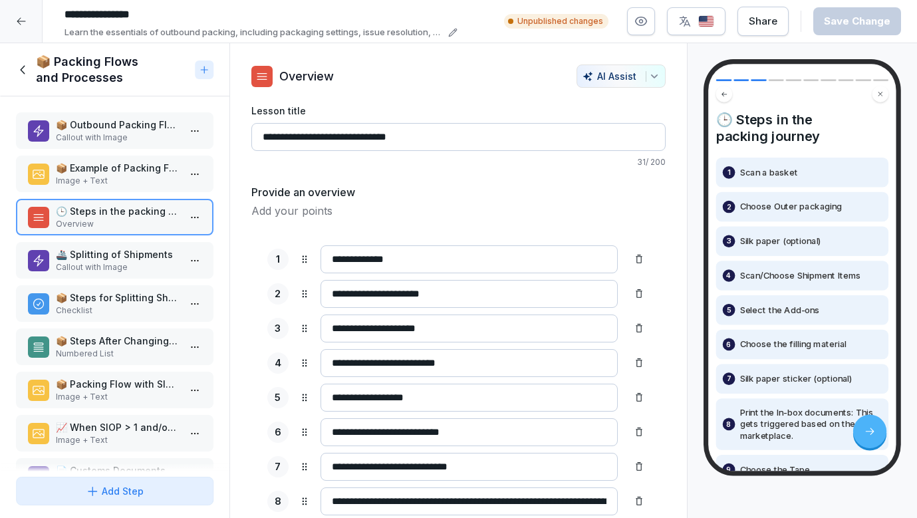
click at [126, 267] on p "Callout with Image" at bounding box center [117, 267] width 123 height 12
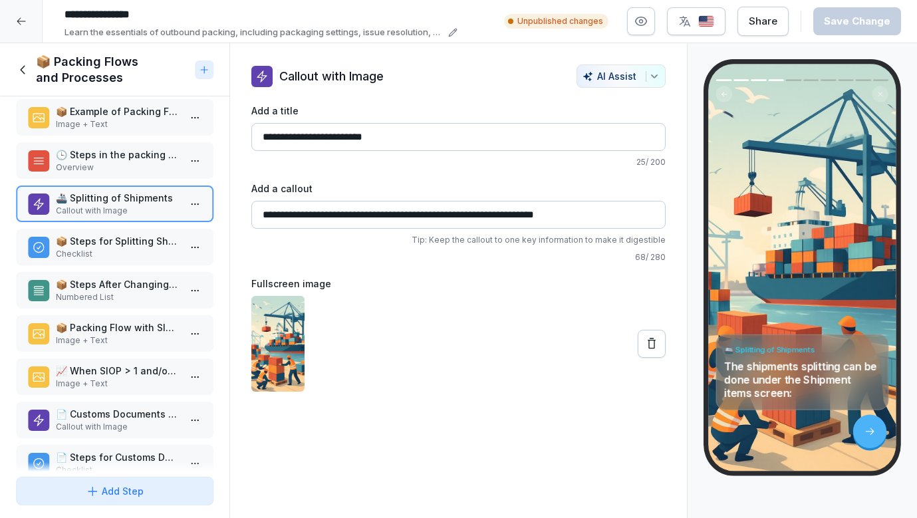
scroll to position [63, 0]
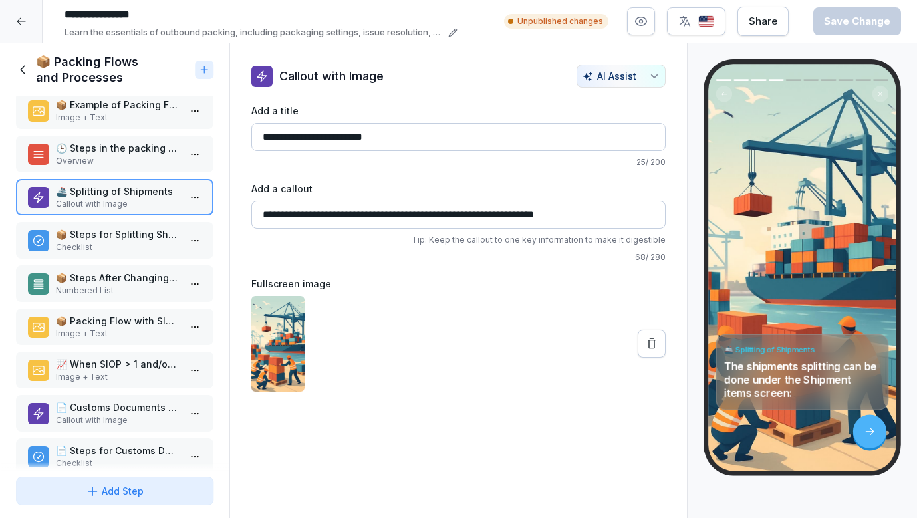
click at [112, 321] on p "📦 Packing Flow with SIOP SKUs" at bounding box center [117, 321] width 123 height 14
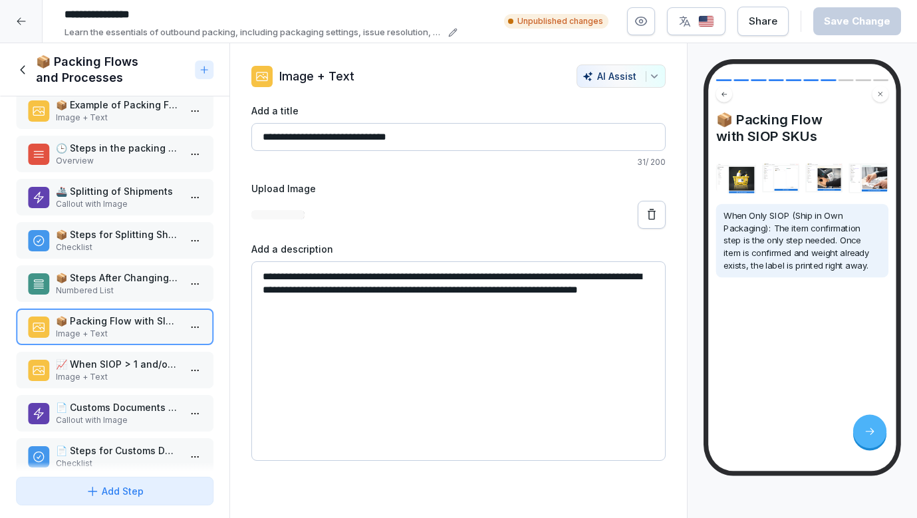
click at [124, 381] on p "Image + Text" at bounding box center [117, 377] width 123 height 12
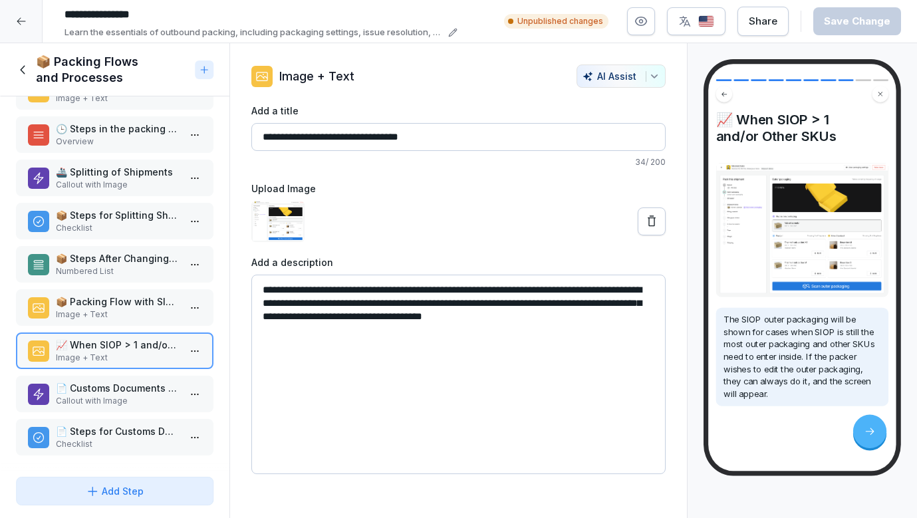
scroll to position [82, 0]
click at [121, 377] on div "📄 Customs Documents Handling Callout with Image" at bounding box center [115, 394] width 198 height 37
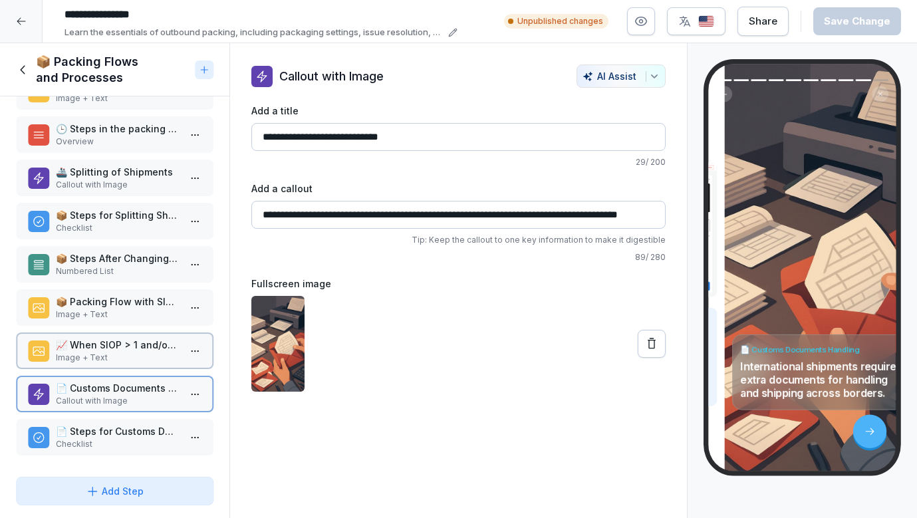
click at [114, 416] on div "📦 Outbound Packing Flow Callout with Image 📦 Example of Packing Flow Instructio…" at bounding box center [115, 283] width 230 height 375
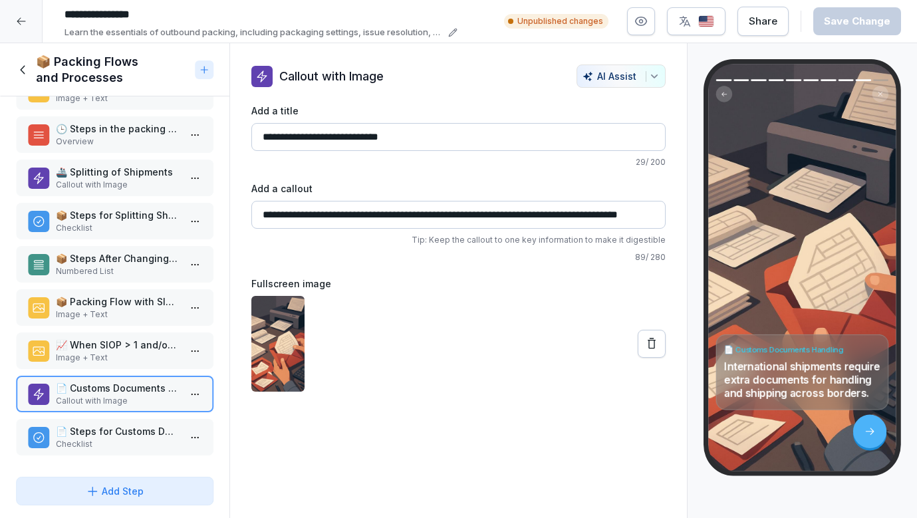
click at [23, 65] on icon at bounding box center [23, 70] width 15 height 15
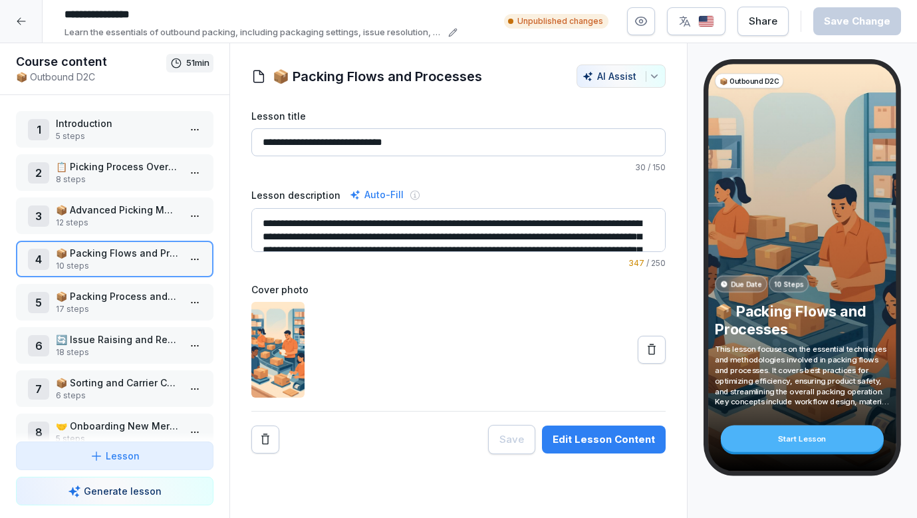
click at [114, 296] on p "📦 Packing Process and Guidelines" at bounding box center [117, 296] width 123 height 14
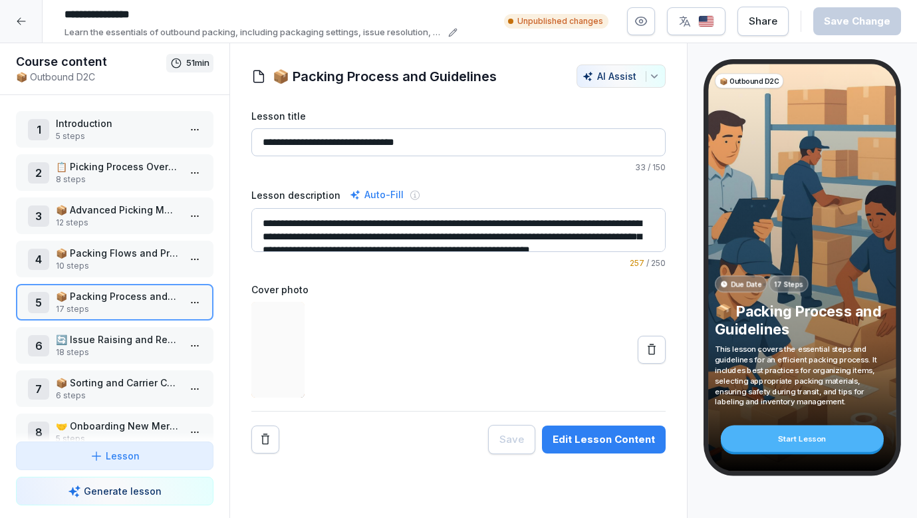
click at [192, 299] on html "**********" at bounding box center [458, 259] width 917 height 518
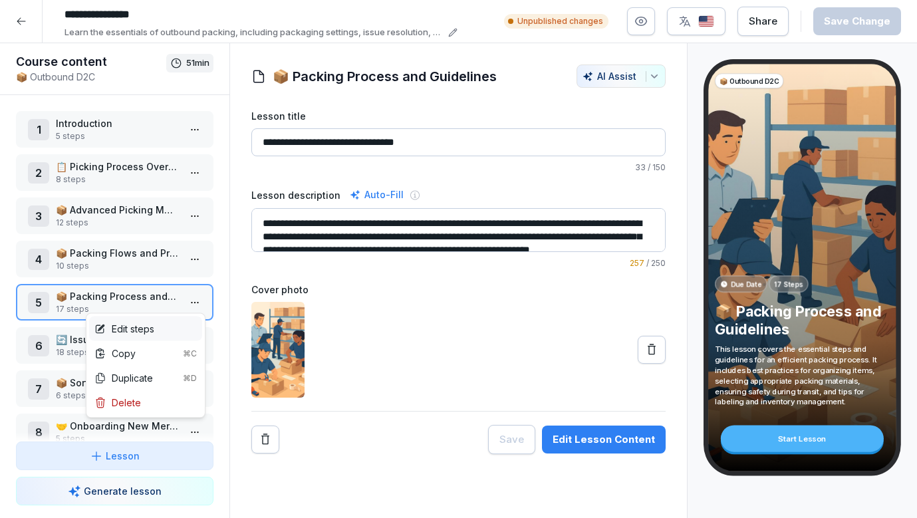
click at [171, 317] on div "Edit steps" at bounding box center [145, 329] width 113 height 25
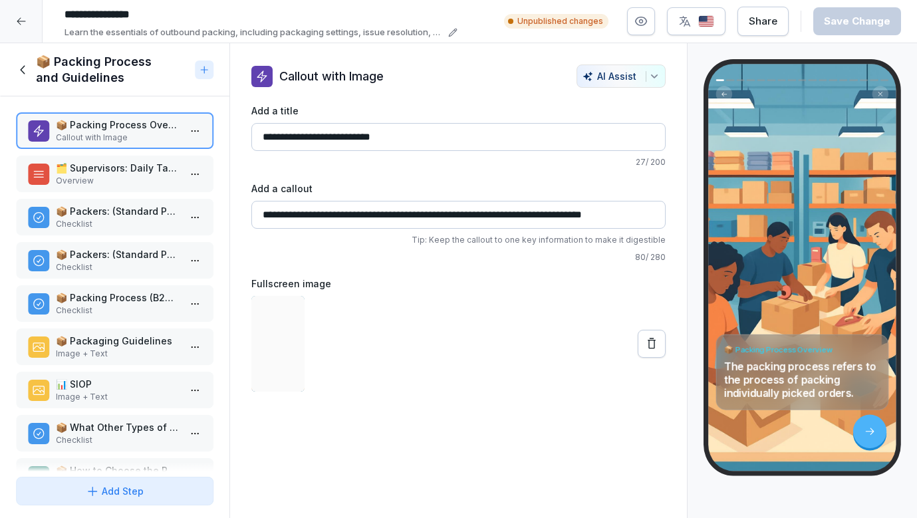
click at [150, 173] on p "🗂️ Supervisors: Daily Tasks" at bounding box center [117, 168] width 123 height 14
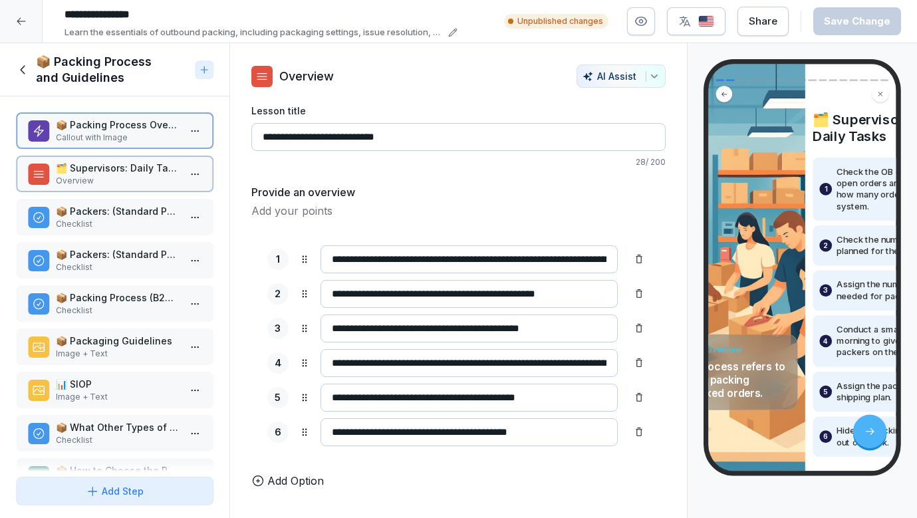
click at [149, 241] on div "📦 Packing Process Overview Callout with Image 🗂️ Supervisors: Daily Tasks Overv…" at bounding box center [115, 283] width 230 height 375
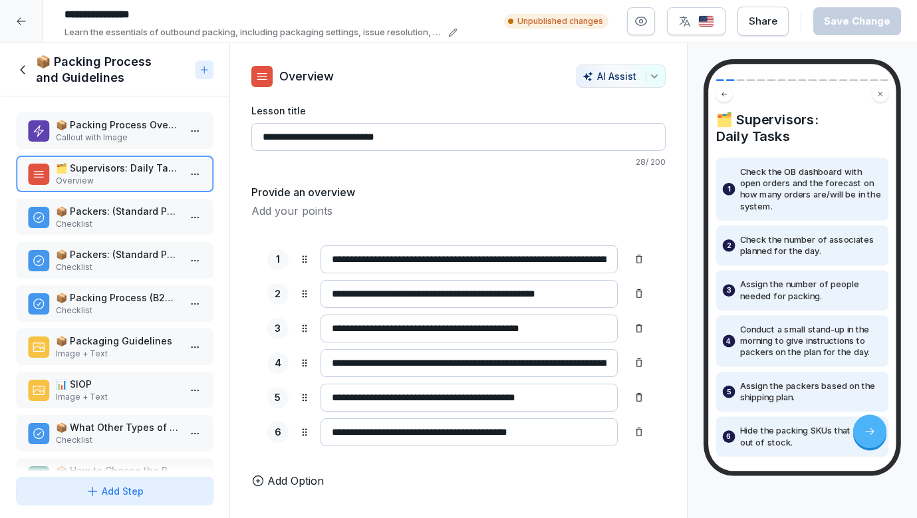
click at [149, 337] on p "📦 Packaging Guidelines" at bounding box center [117, 341] width 123 height 14
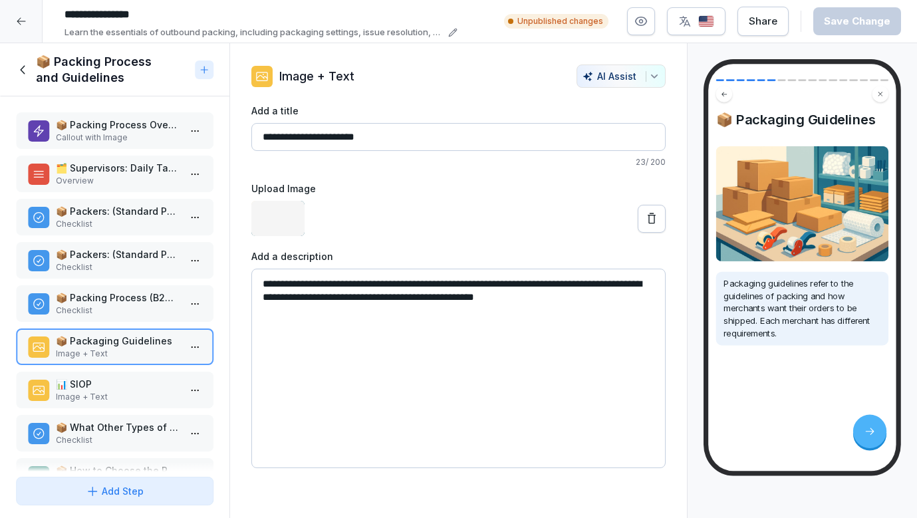
click at [141, 391] on p "📊 SIOP" at bounding box center [117, 384] width 123 height 14
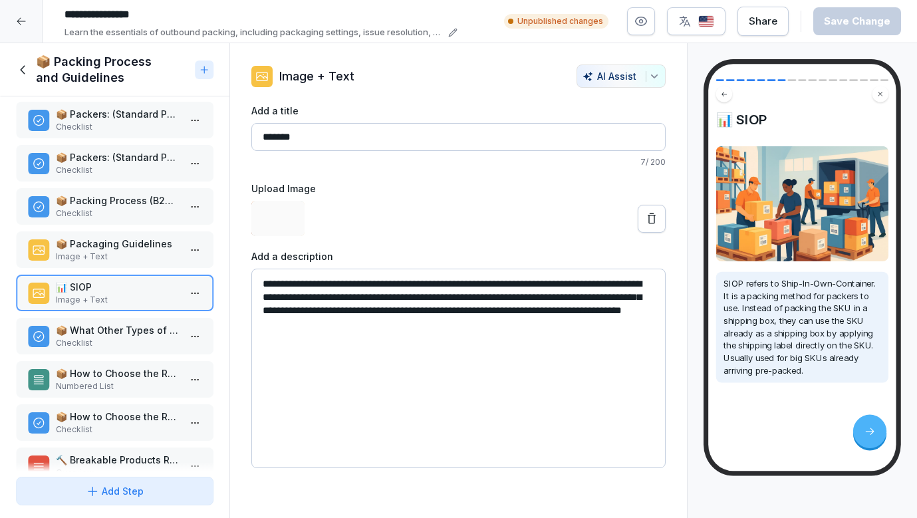
scroll to position [97, 0]
click at [115, 328] on p "📦 What Other Types of Shipping D2C Orders Exist?" at bounding box center [117, 330] width 123 height 14
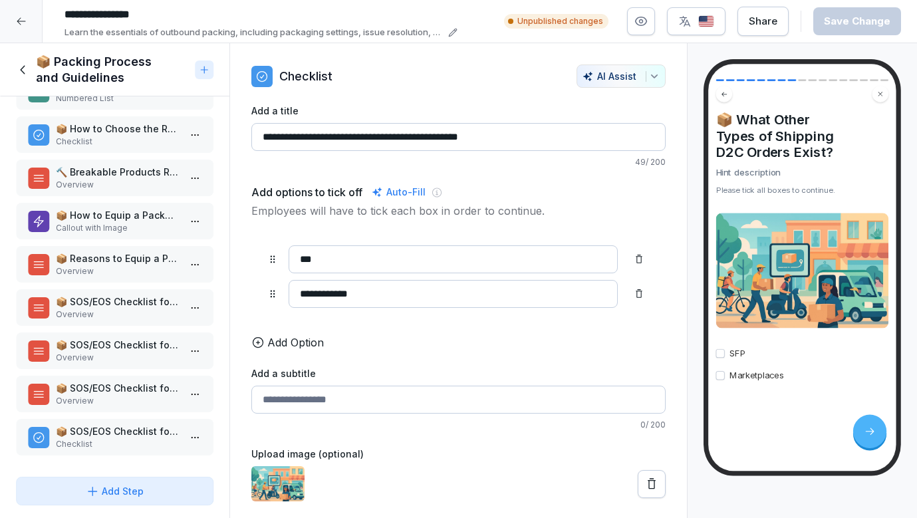
scroll to position [385, 0]
click at [107, 353] on p "Overview" at bounding box center [117, 358] width 123 height 12
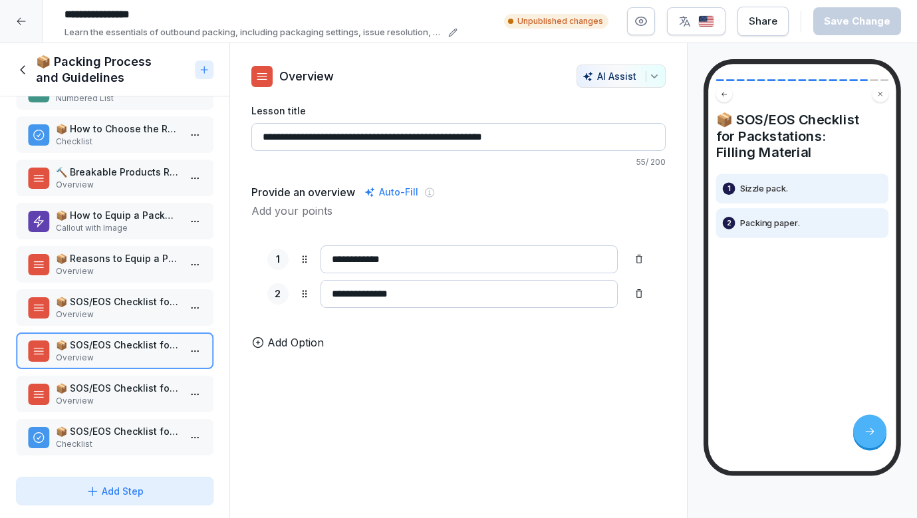
click at [26, 64] on icon at bounding box center [23, 70] width 15 height 15
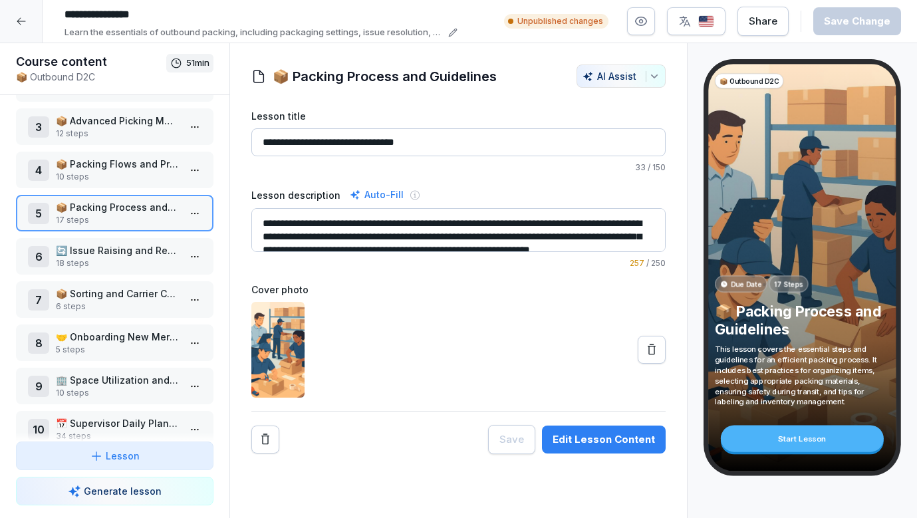
scroll to position [98, 0]
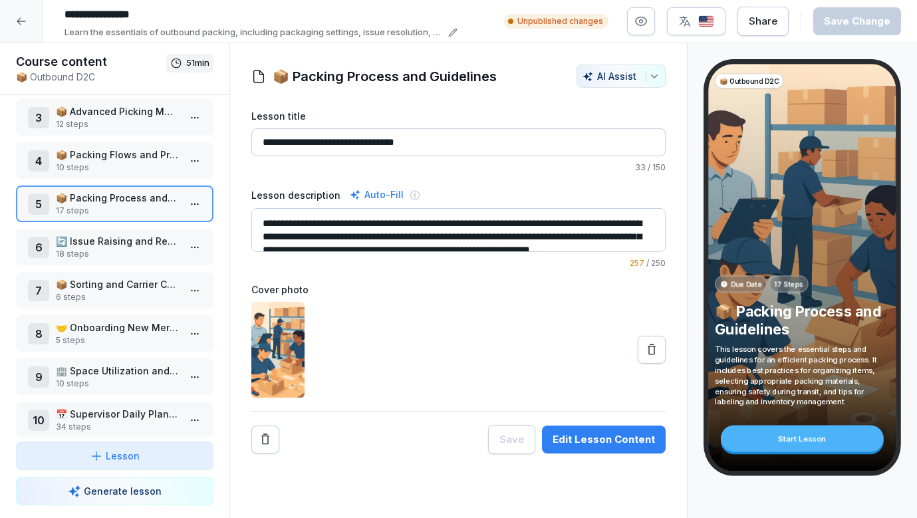
click at [140, 241] on p "🔄 Issue Raising and Resolution Flow" at bounding box center [117, 241] width 123 height 14
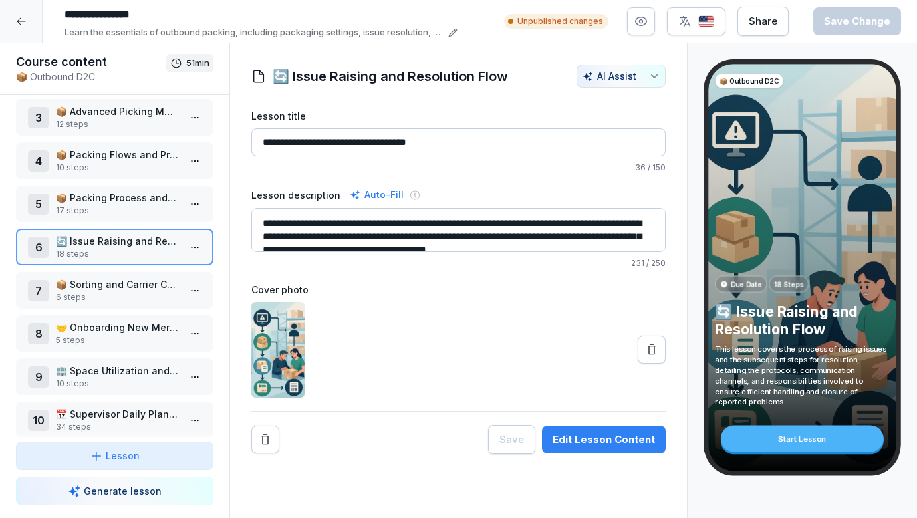
click at [202, 249] on html "**********" at bounding box center [458, 259] width 917 height 518
click at [171, 274] on div "Edit steps" at bounding box center [145, 273] width 113 height 25
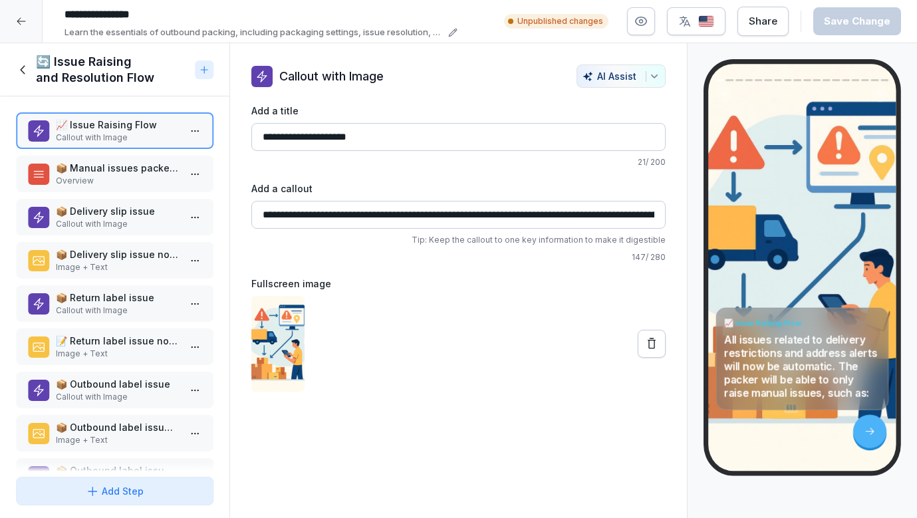
click at [145, 270] on p "Image + Text" at bounding box center [117, 267] width 123 height 12
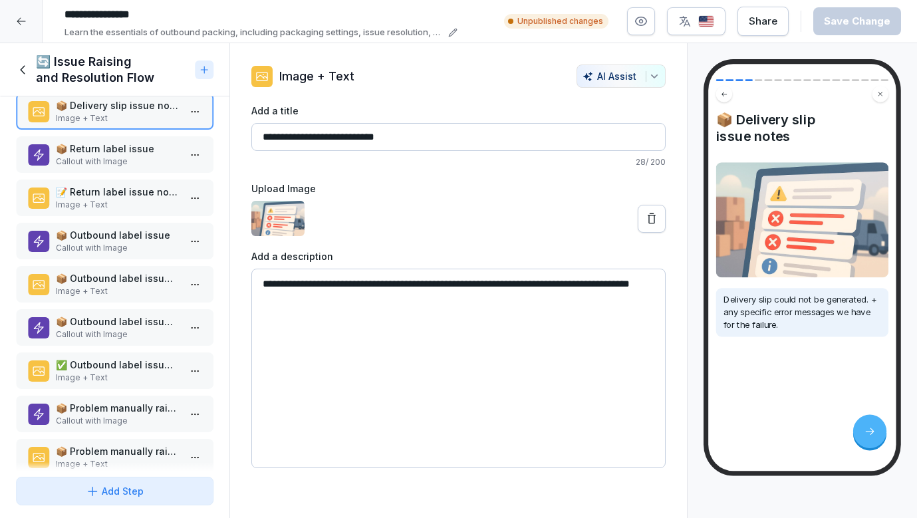
scroll to position [188, 0]
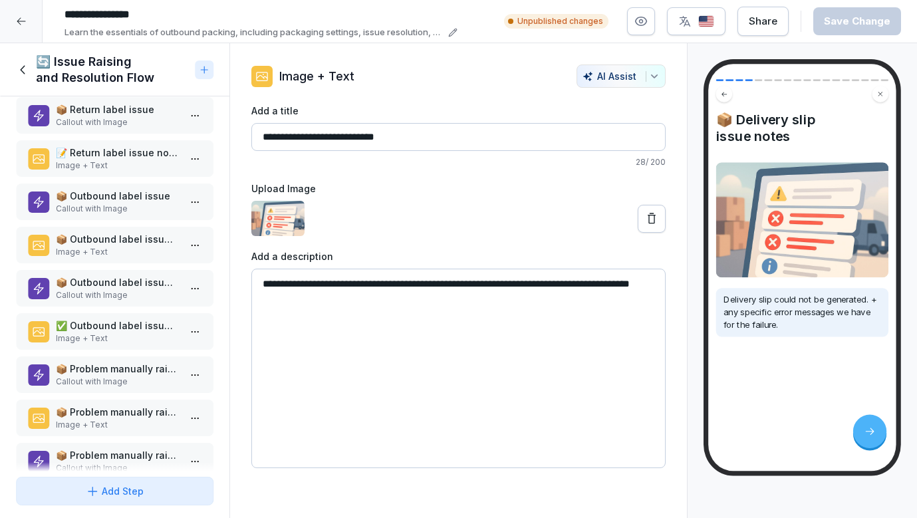
click at [26, 62] on div "🔄 Issue Raising and Resolution Flow" at bounding box center [103, 70] width 174 height 32
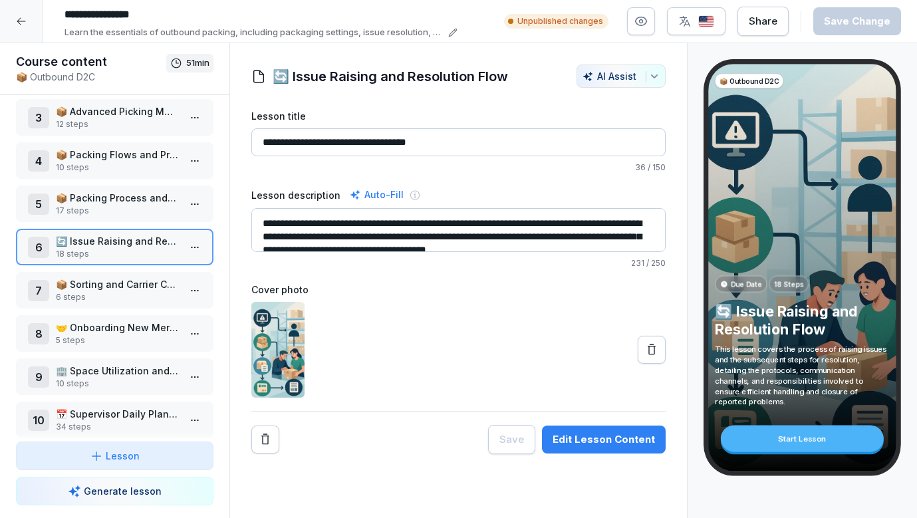
click at [29, 17] on div at bounding box center [21, 21] width 43 height 43
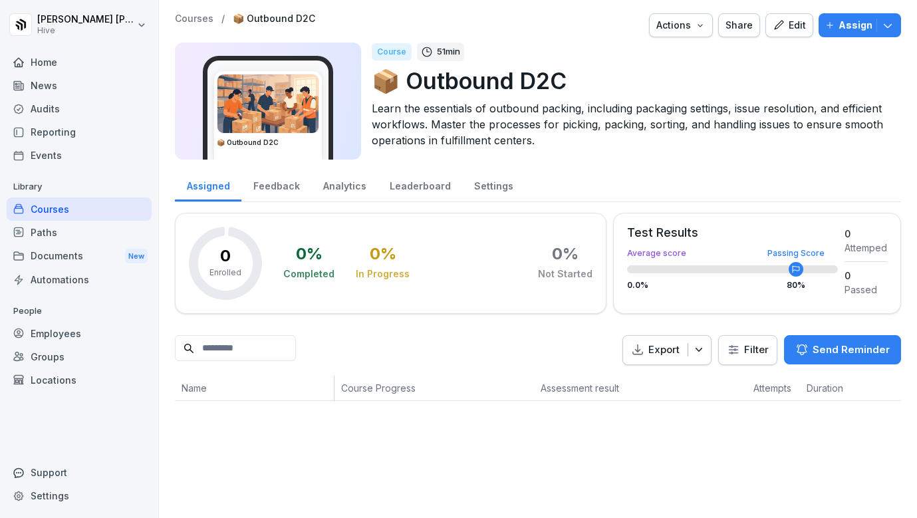
click at [77, 201] on div "Courses" at bounding box center [79, 209] width 145 height 23
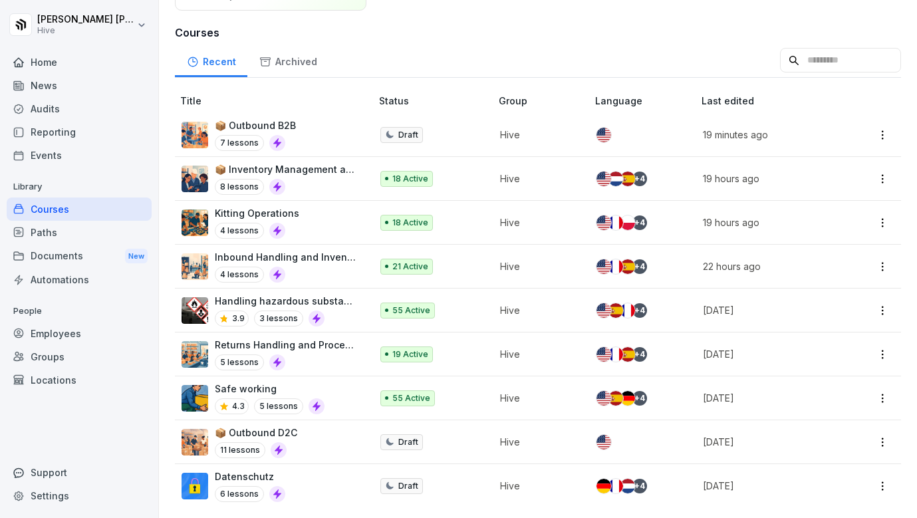
scroll to position [136, 0]
click at [328, 440] on div "📦 Outbound D2C 11 lessons" at bounding box center [270, 442] width 176 height 33
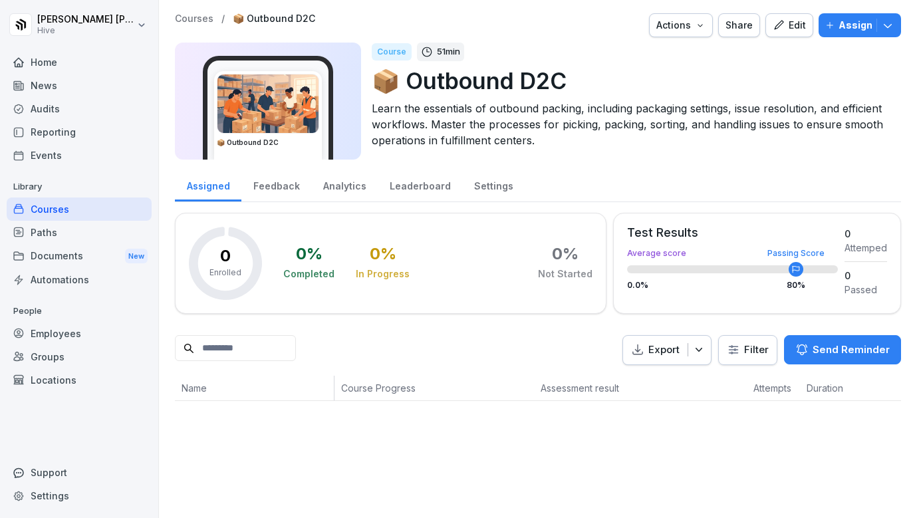
click at [104, 208] on div "Courses" at bounding box center [79, 209] width 145 height 23
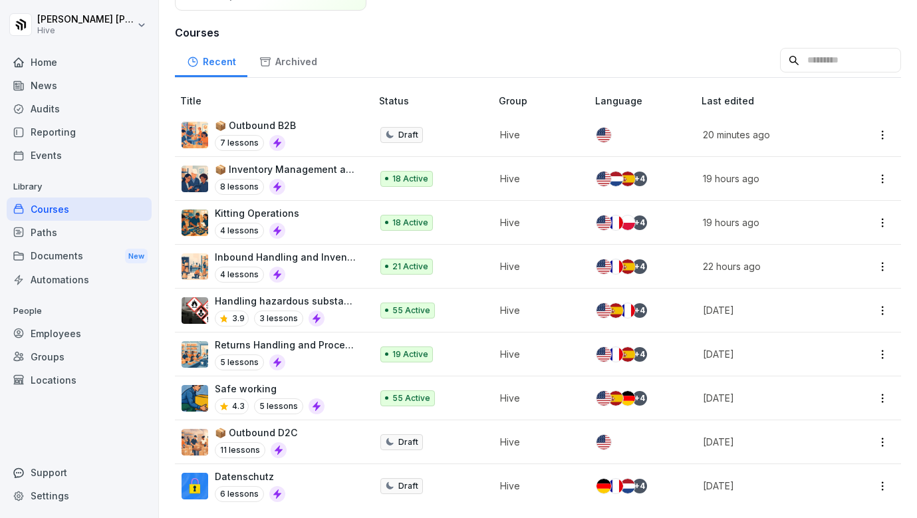
scroll to position [136, 0]
click at [321, 126] on div "📦 Outbound B2B 7 lessons" at bounding box center [270, 134] width 176 height 33
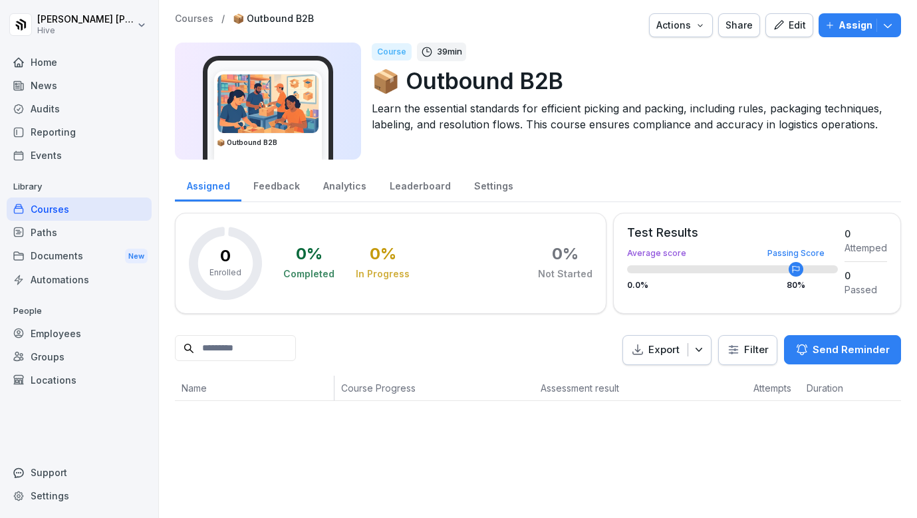
click at [800, 19] on div "Edit" at bounding box center [789, 25] width 33 height 15
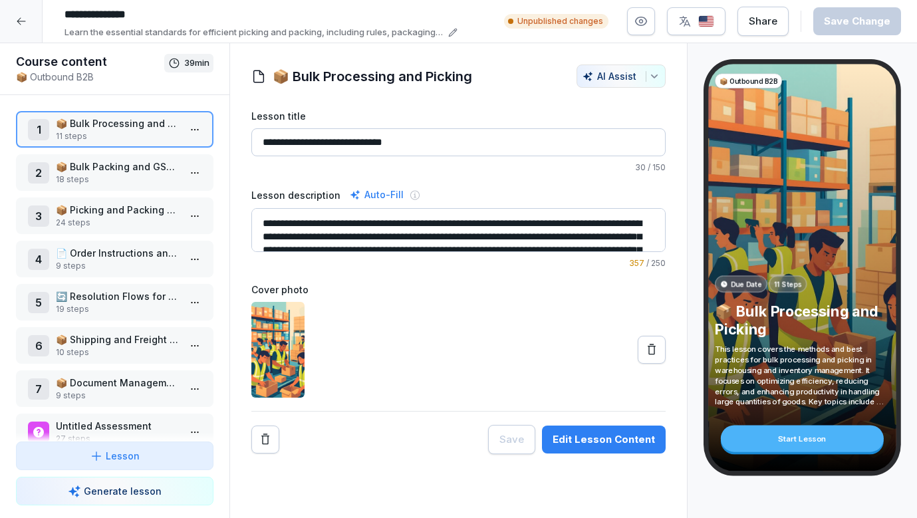
click at [200, 124] on html "**********" at bounding box center [458, 259] width 917 height 518
click at [169, 162] on div "Edit steps" at bounding box center [145, 156] width 113 height 25
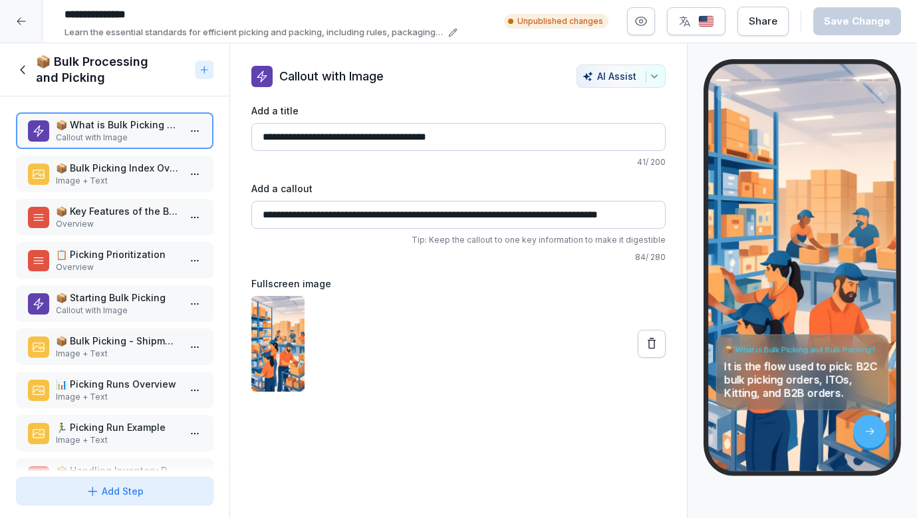
click at [151, 169] on p "📦 Bulk Picking Index Overview" at bounding box center [117, 168] width 123 height 14
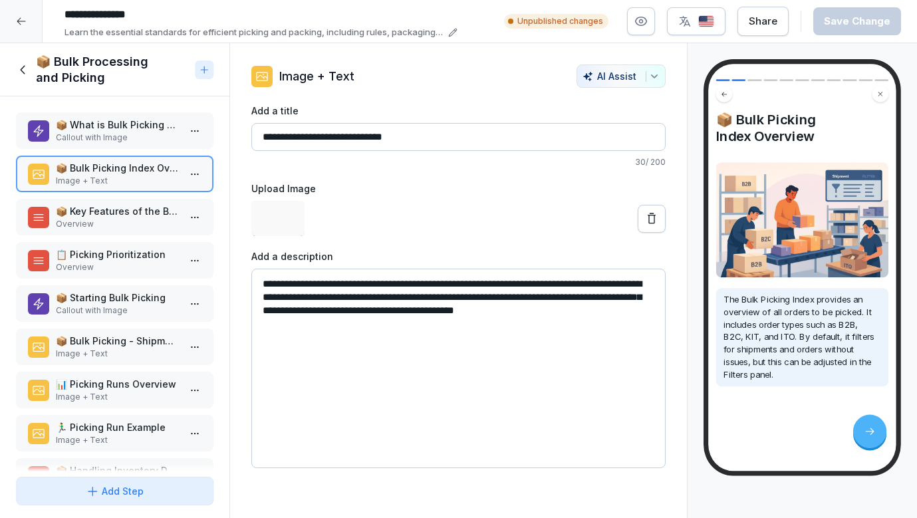
click at [135, 216] on p "📦 Key Features of the Bulk Picking Index" at bounding box center [117, 211] width 123 height 14
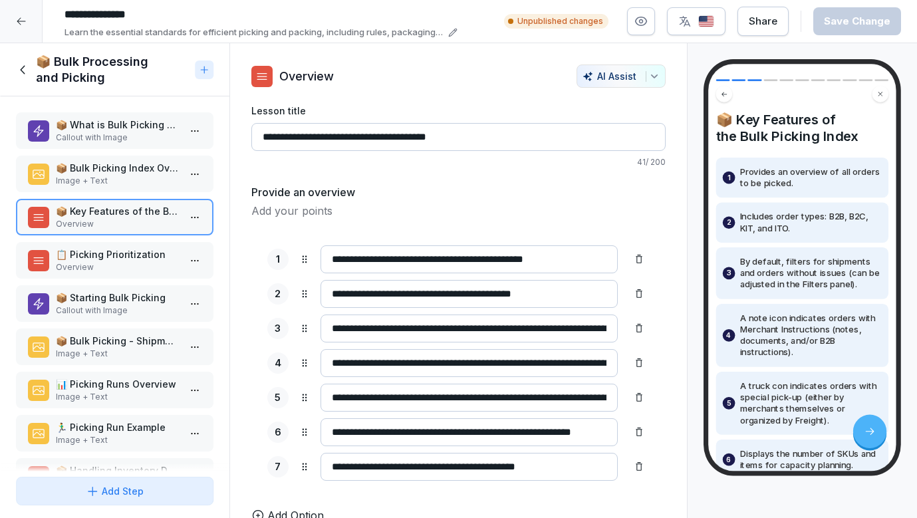
click at [127, 269] on p "Overview" at bounding box center [117, 267] width 123 height 12
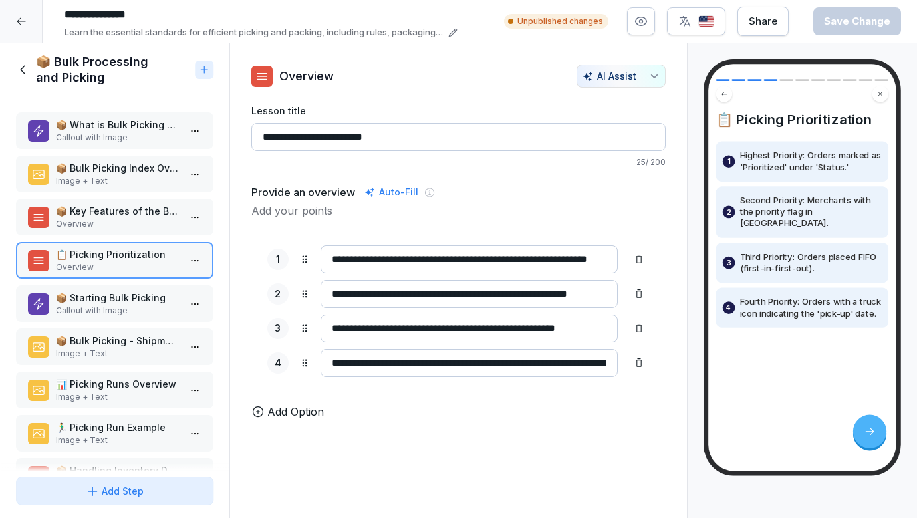
click at [114, 302] on p "📦 Starting Bulk Picking" at bounding box center [117, 298] width 123 height 14
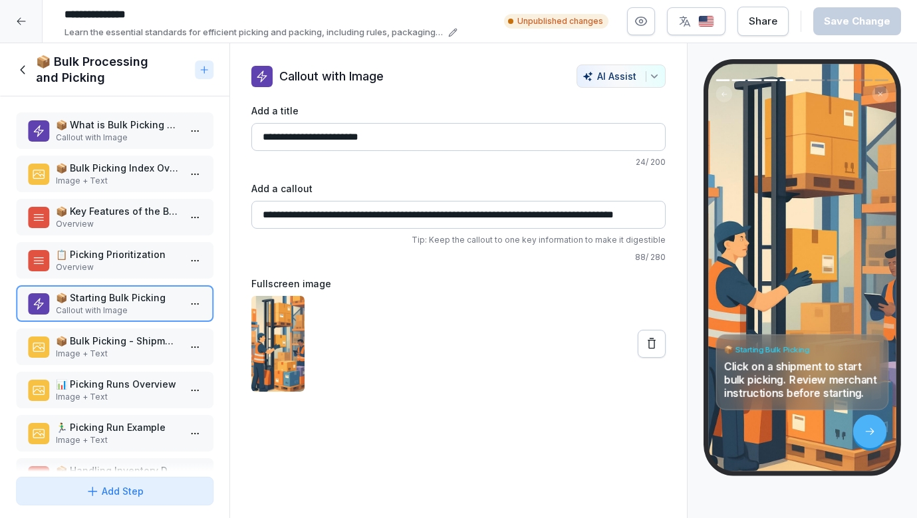
click at [108, 349] on p "Image + Text" at bounding box center [117, 354] width 123 height 12
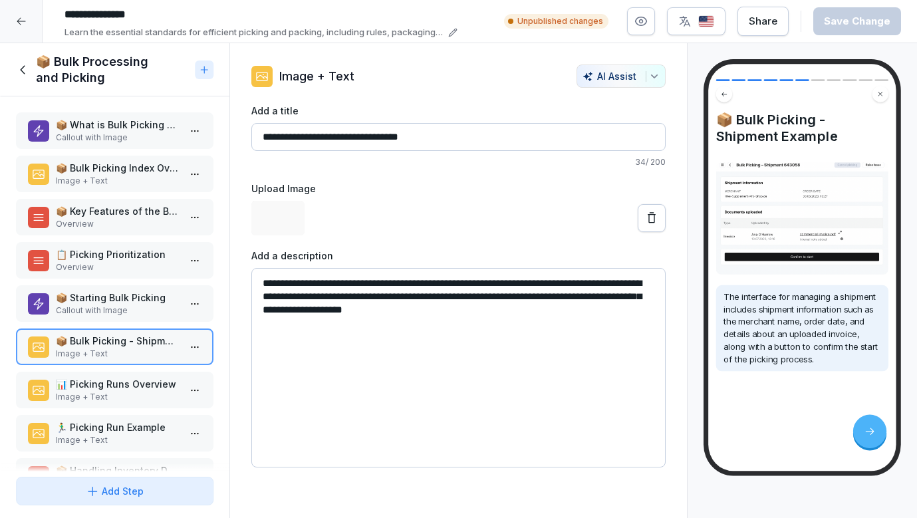
click at [108, 380] on p "📊 Picking Runs Overview" at bounding box center [117, 384] width 123 height 14
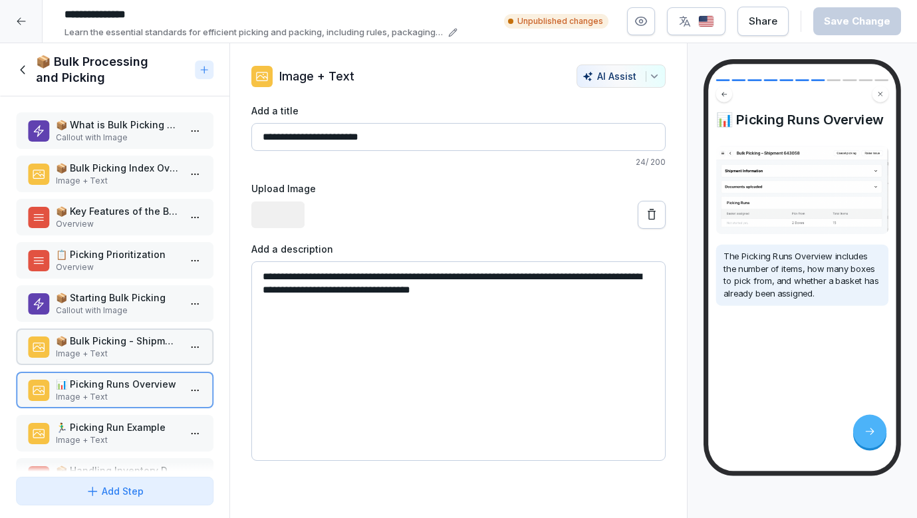
click at [106, 435] on p "Image + Text" at bounding box center [117, 440] width 123 height 12
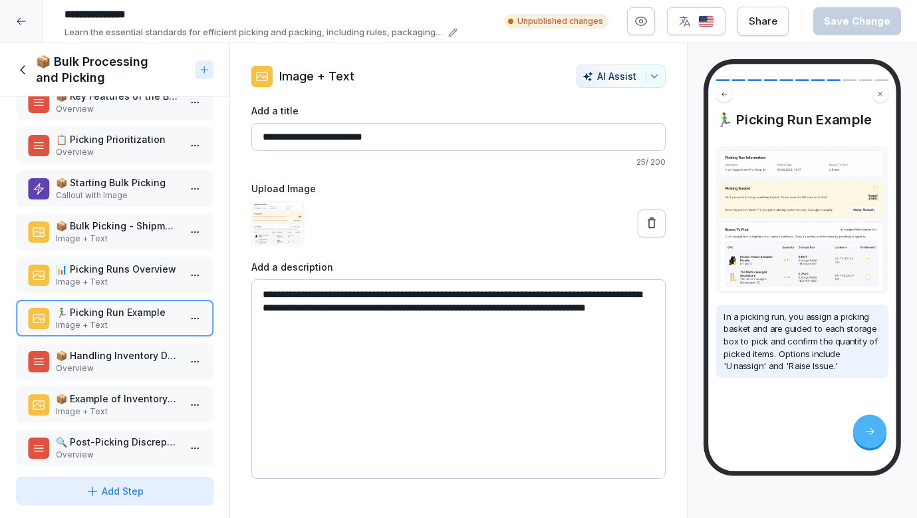
scroll to position [118, 0]
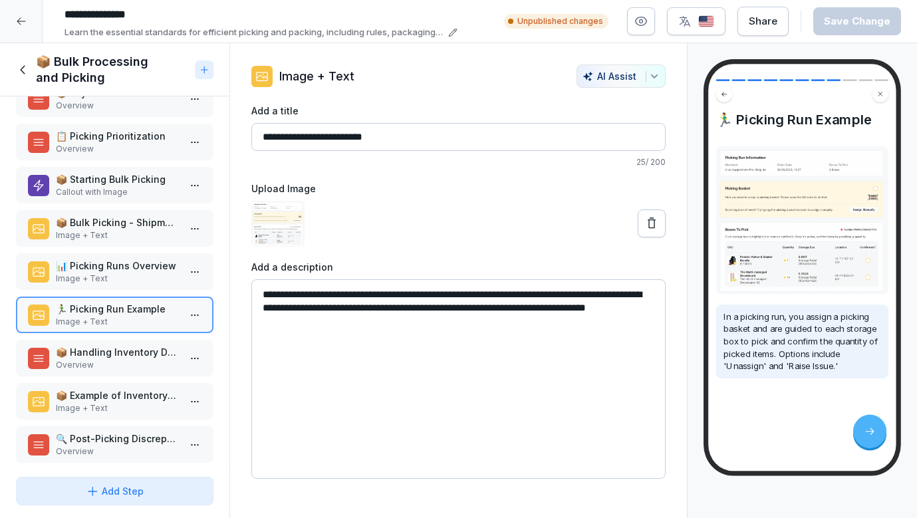
click at [120, 364] on p "Overview" at bounding box center [117, 365] width 123 height 12
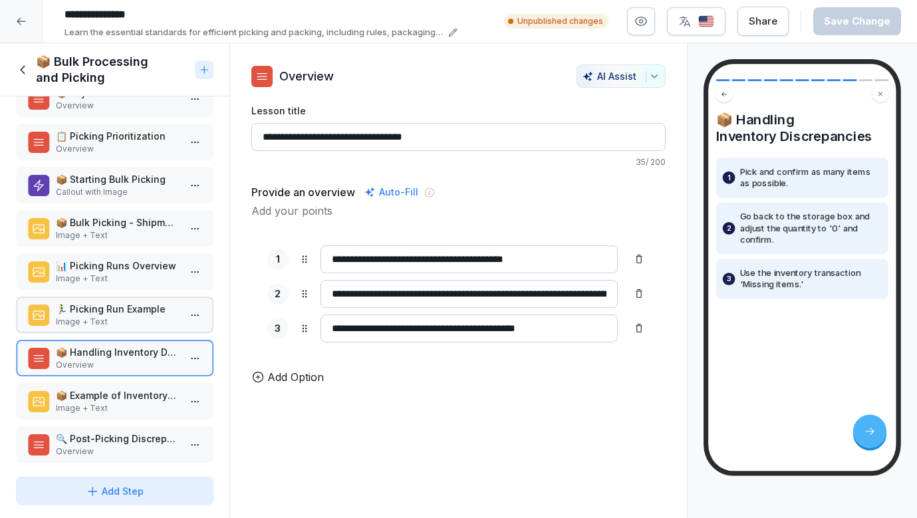
click at [117, 397] on p "📦 Example of Inventory Discrepancy" at bounding box center [117, 396] width 123 height 14
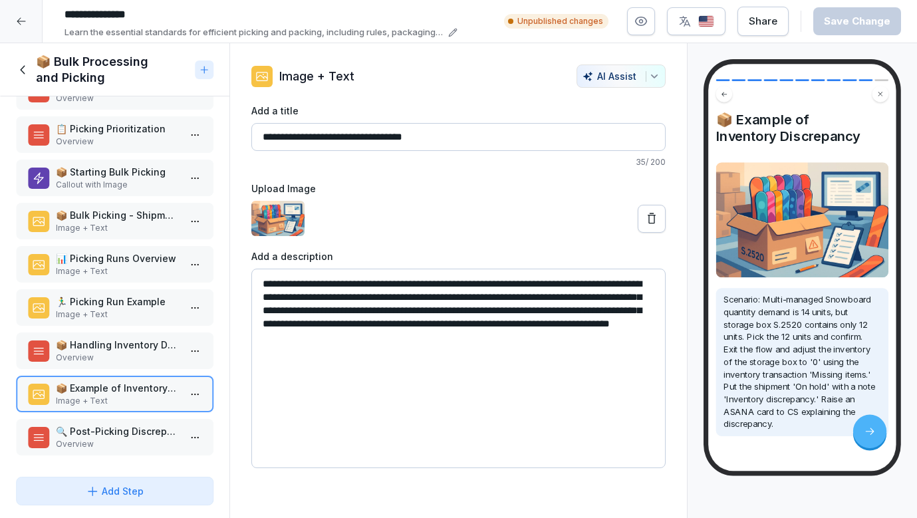
scroll to position [126, 0]
click at [117, 421] on div "🔍 Post-Picking Discrepancies Overview" at bounding box center [115, 437] width 198 height 37
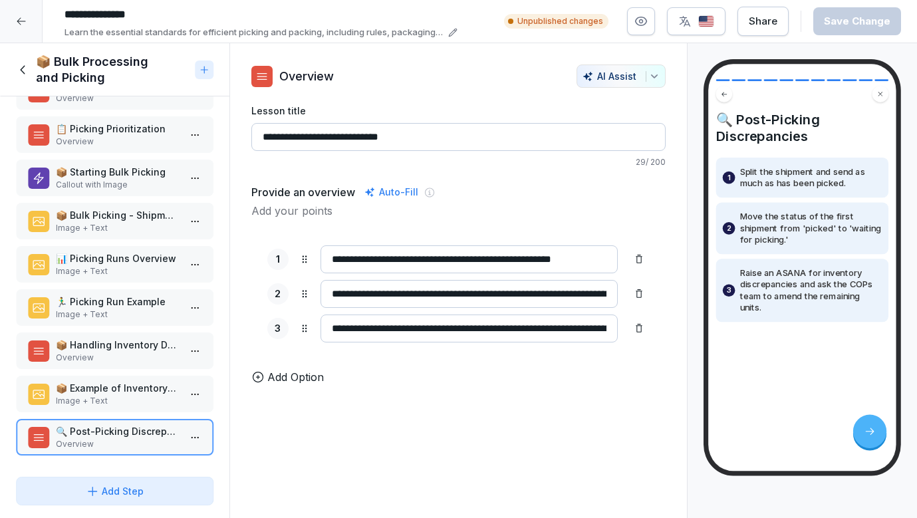
click at [21, 61] on div "📦 Bulk Processing and Picking" at bounding box center [103, 70] width 174 height 32
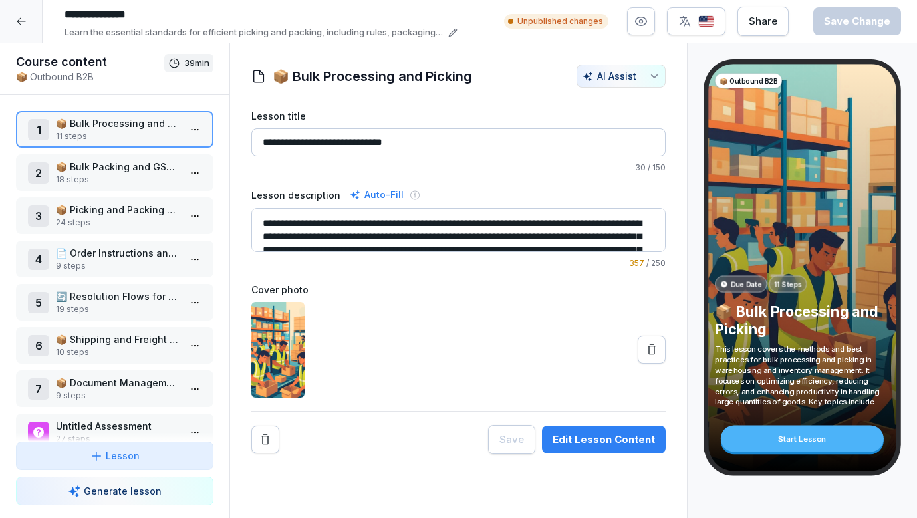
click at [27, 21] on div at bounding box center [21, 21] width 43 height 43
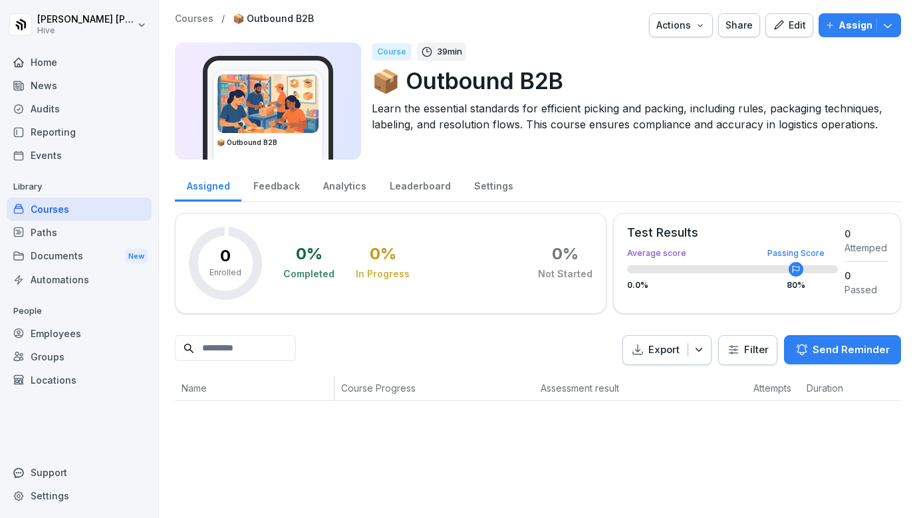
click at [84, 216] on div "Courses" at bounding box center [79, 209] width 145 height 23
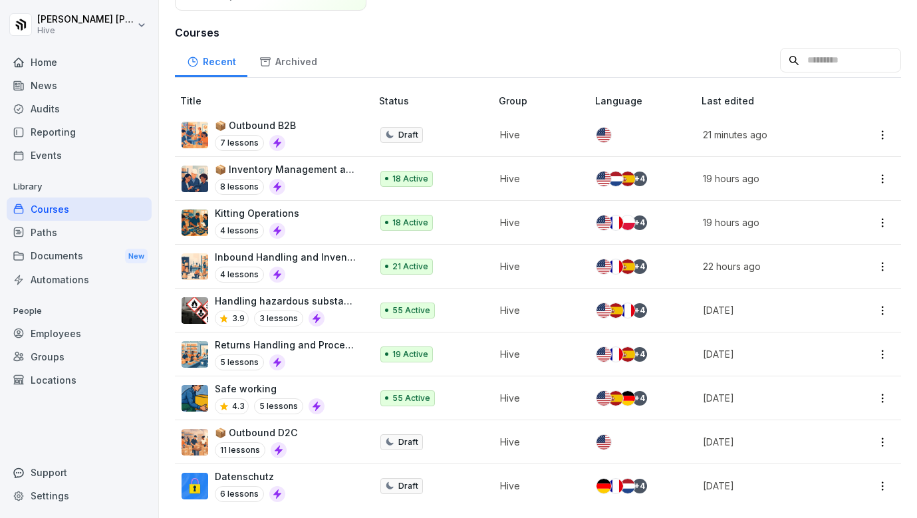
scroll to position [136, 0]
click at [84, 231] on div "Paths" at bounding box center [79, 232] width 145 height 23
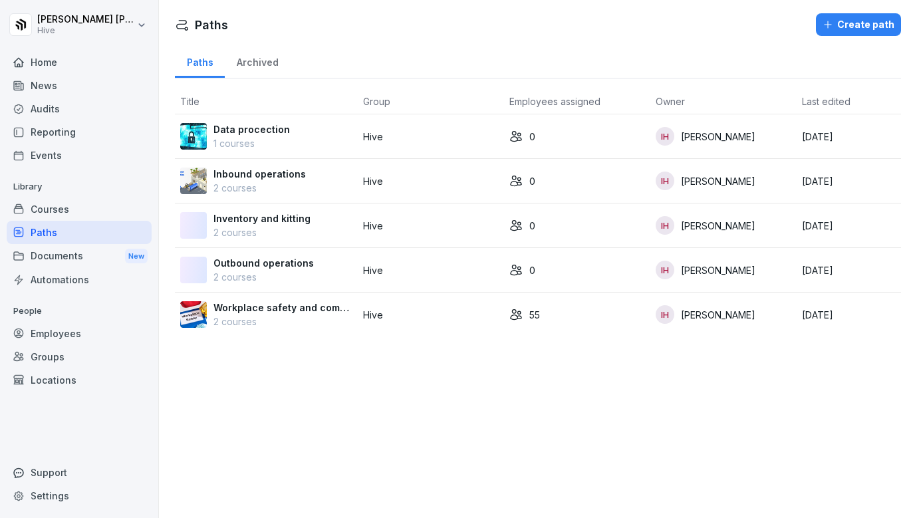
click at [75, 207] on div "Courses" at bounding box center [79, 209] width 145 height 23
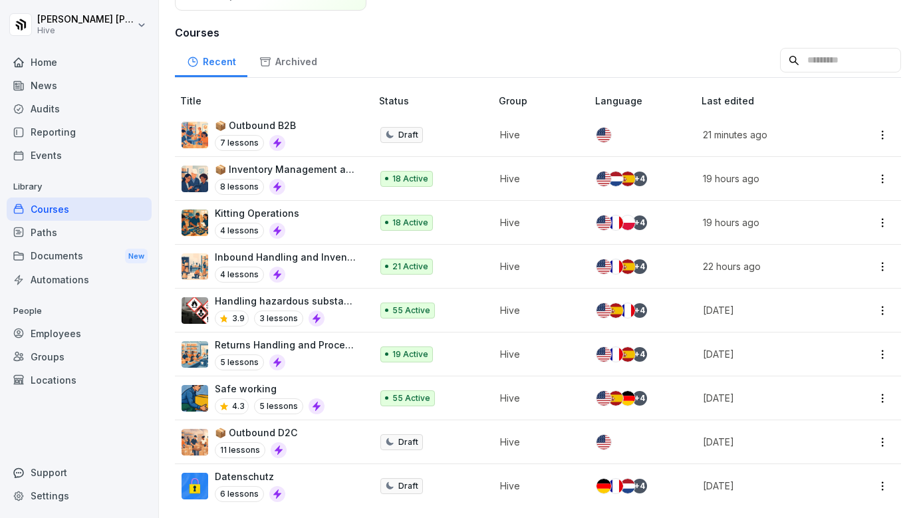
scroll to position [136, 0]
